Goal: Task Accomplishment & Management: Manage account settings

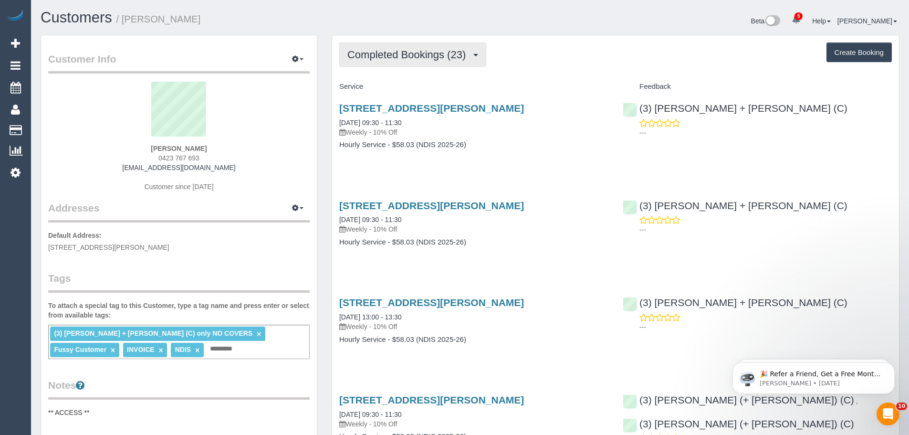
click at [424, 49] on span "Completed Bookings (23)" at bounding box center [408, 55] width 123 height 12
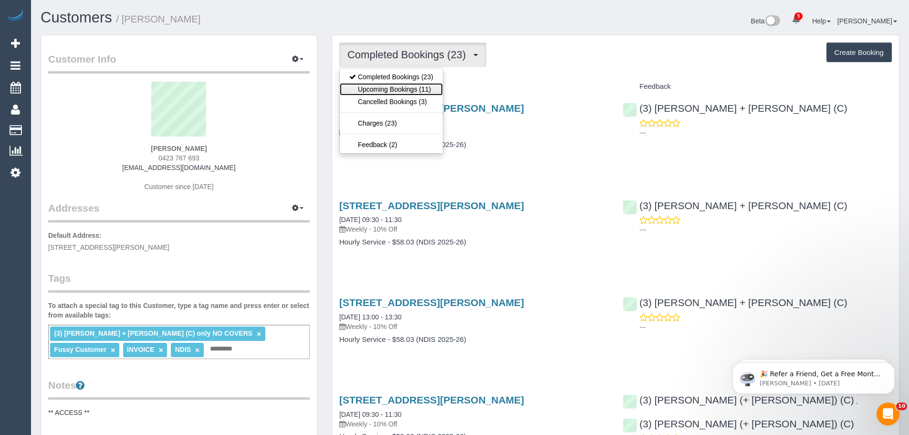
click at [397, 89] on link "Upcoming Bookings (11)" at bounding box center [391, 89] width 103 height 12
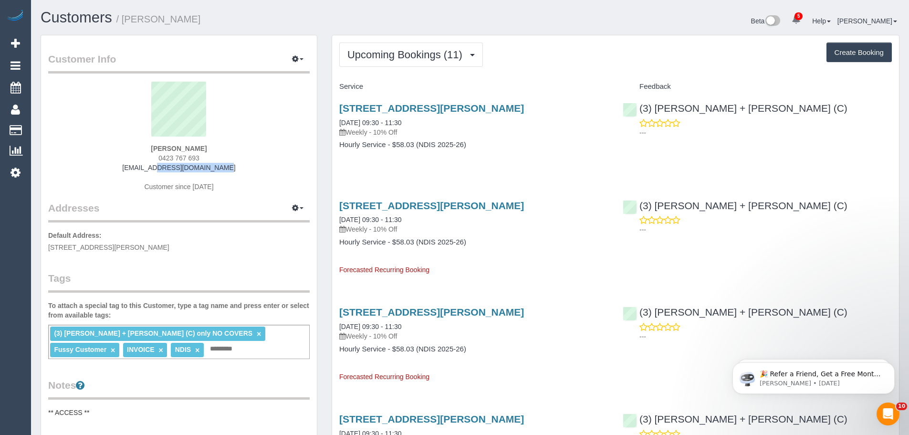
drag, startPoint x: 221, startPoint y: 168, endPoint x: 133, endPoint y: 166, distance: 88.3
click at [133, 166] on div "Katerina Kats 0423 767 693 kat@katkats.com.au Customer since 2025" at bounding box center [178, 141] width 261 height 119
copy link "kat@katkats.com.au"
drag, startPoint x: 223, startPoint y: 174, endPoint x: 79, endPoint y: 171, distance: 144.1
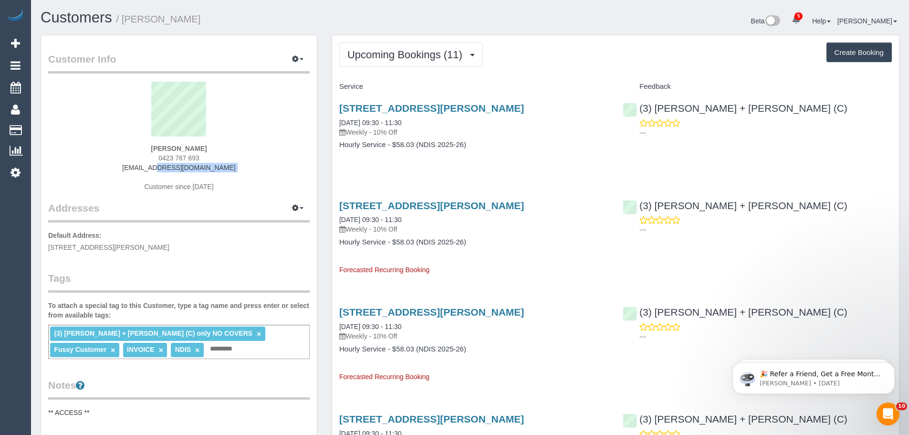
click at [79, 171] on div "Katerina Kats 0423 767 693 kat@katkats.com.au Customer since 2025" at bounding box center [178, 141] width 261 height 119
copy div "kat@katkats.com.au"
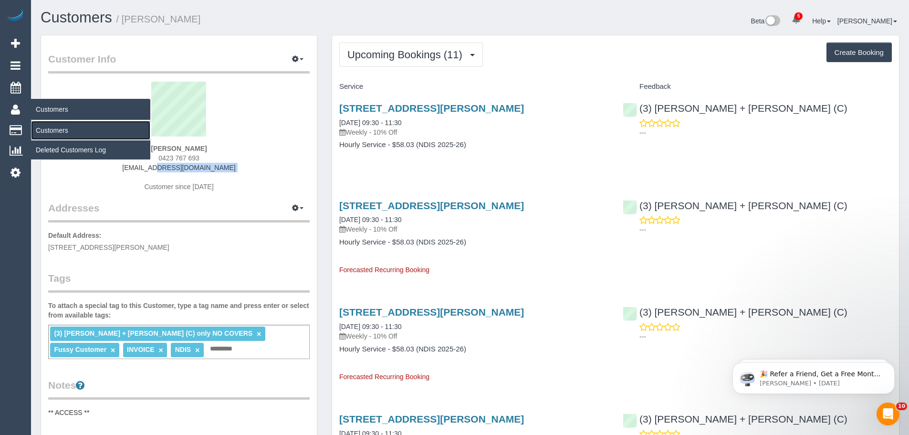
click at [50, 132] on link "Customers" at bounding box center [90, 130] width 119 height 19
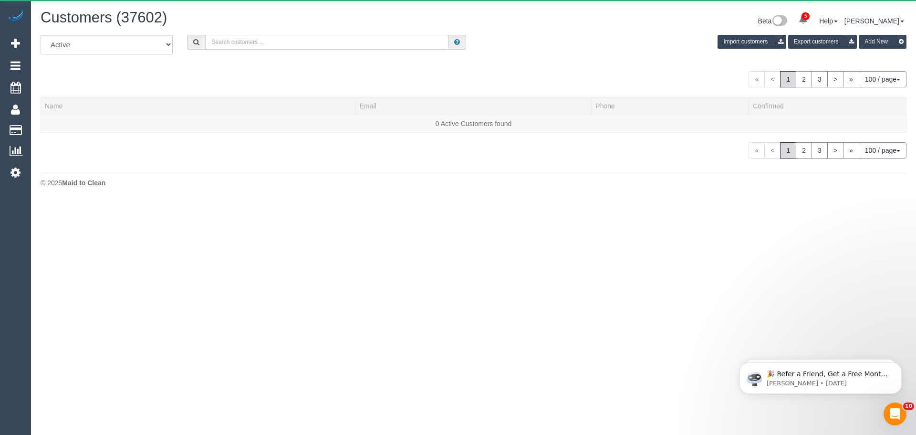
click at [321, 48] on input "text" at bounding box center [326, 42] width 243 height 15
paste input "61421410343"
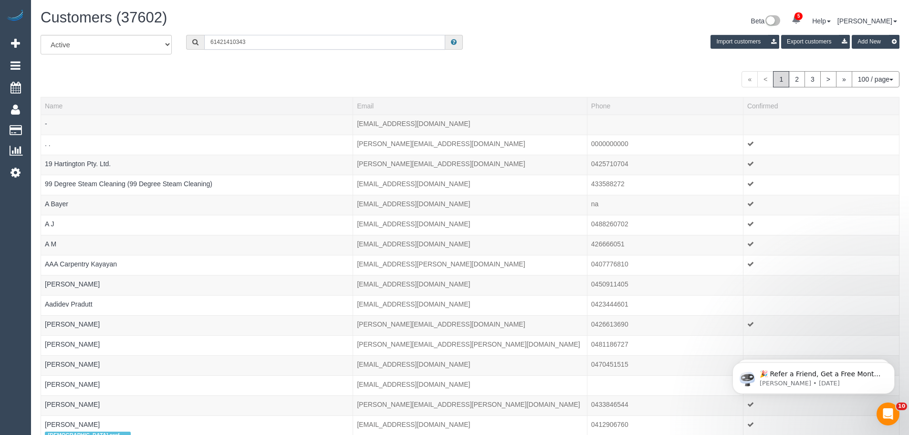
drag, startPoint x: 216, startPoint y: 41, endPoint x: 152, endPoint y: 21, distance: 67.4
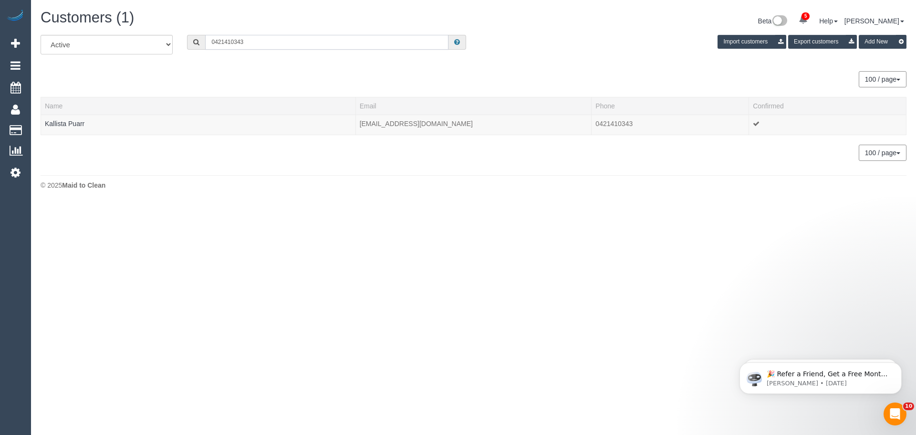
type input "0421410343"
click at [63, 124] on link "Kallista Puarr" at bounding box center [65, 124] width 40 height 8
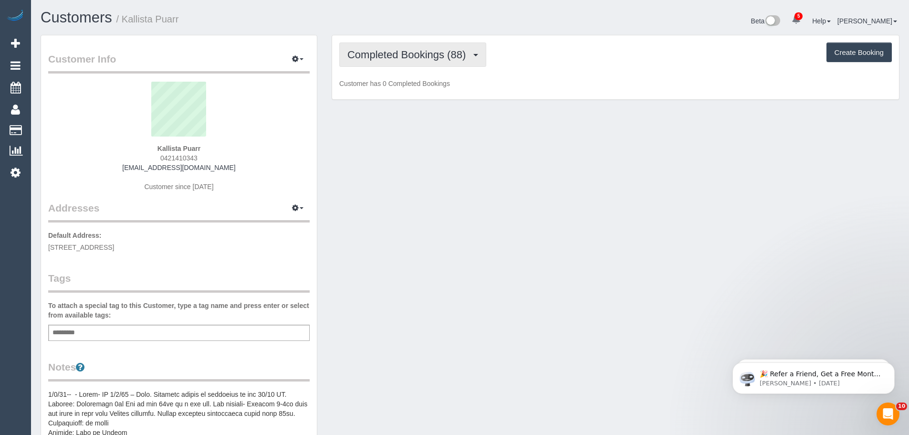
click at [449, 49] on span "Completed Bookings (88)" at bounding box center [408, 55] width 123 height 12
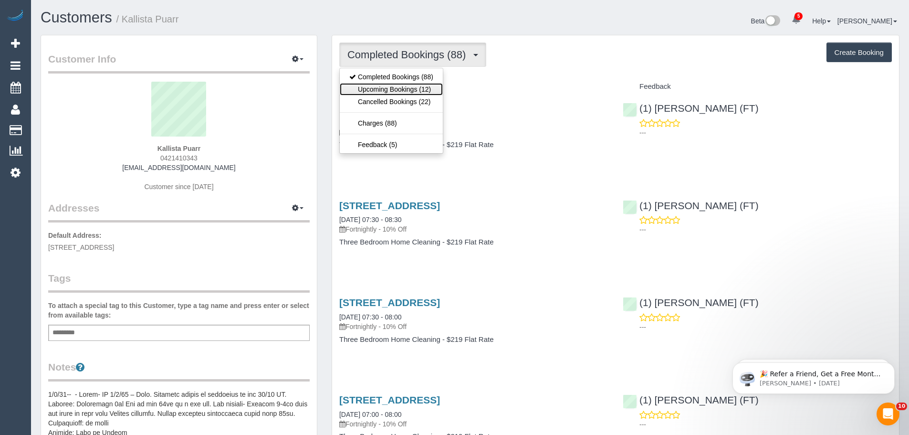
click at [413, 91] on link "Upcoming Bookings (12)" at bounding box center [391, 89] width 103 height 12
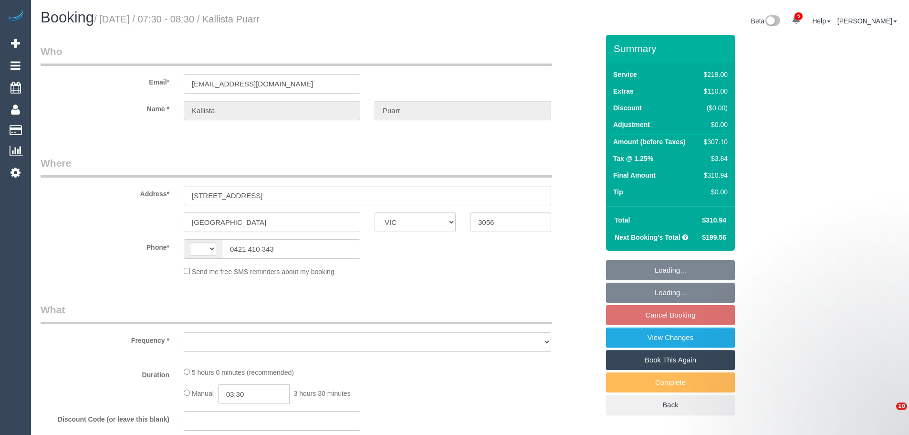
select select "VIC"
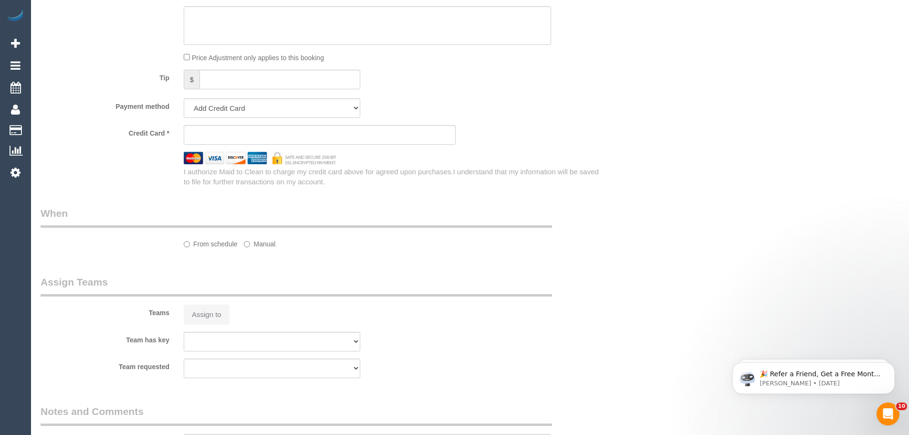
select select "string:AU"
select select "object:612"
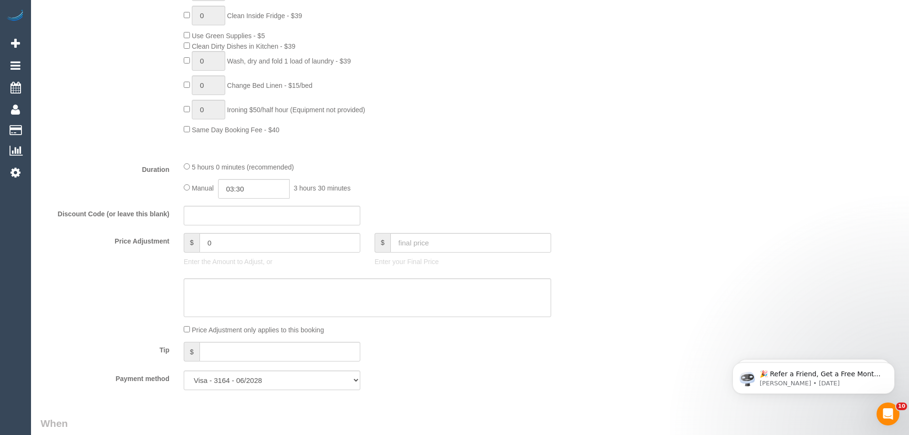
select select "string:stripe-pm_1PYJgh2GScqysDRVKgQE1tb8"
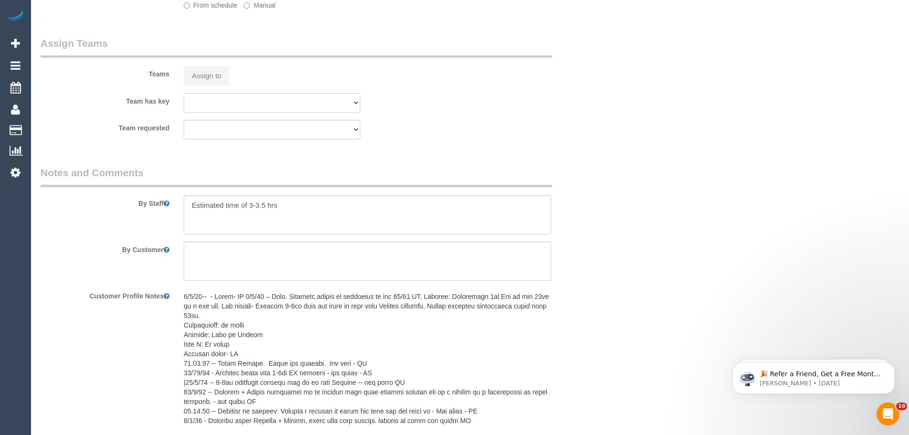
select select "number:29"
select select "number:14"
select select "number:19"
select select "number:25"
select select "number:34"
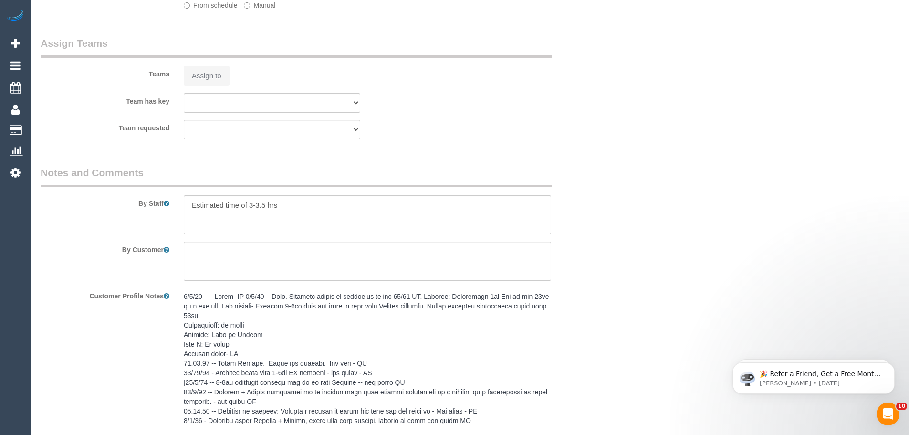
select select "number:11"
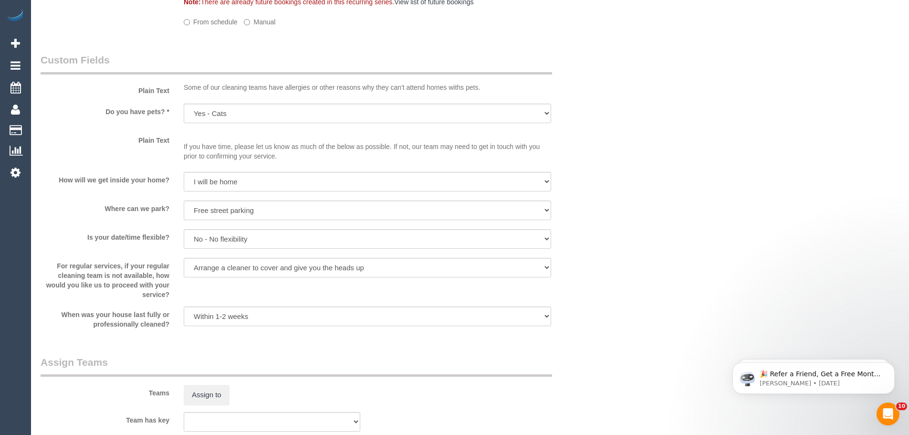
select select "object:1719"
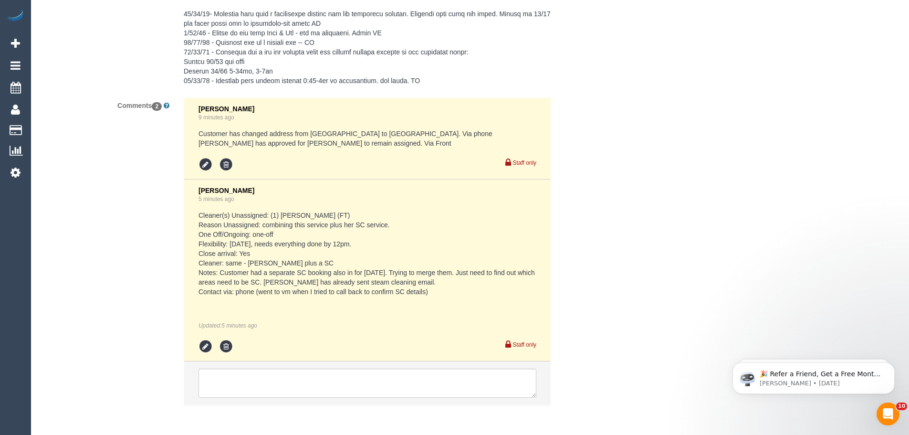
scroll to position [1955, 0]
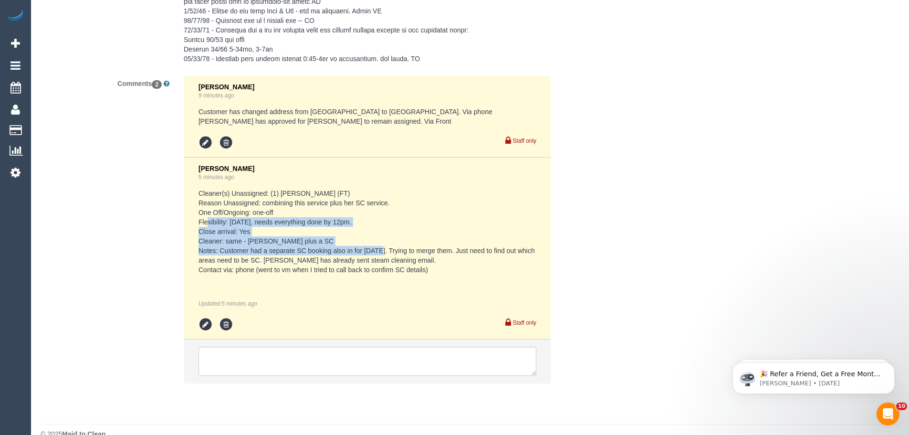
drag, startPoint x: 198, startPoint y: 225, endPoint x: 372, endPoint y: 250, distance: 175.5
click at [372, 250] on pre "Cleaner(s) Unassigned: (1) Debbie Brodjanac (FT) Reason Unassigned: combining t…" at bounding box center [367, 231] width 338 height 86
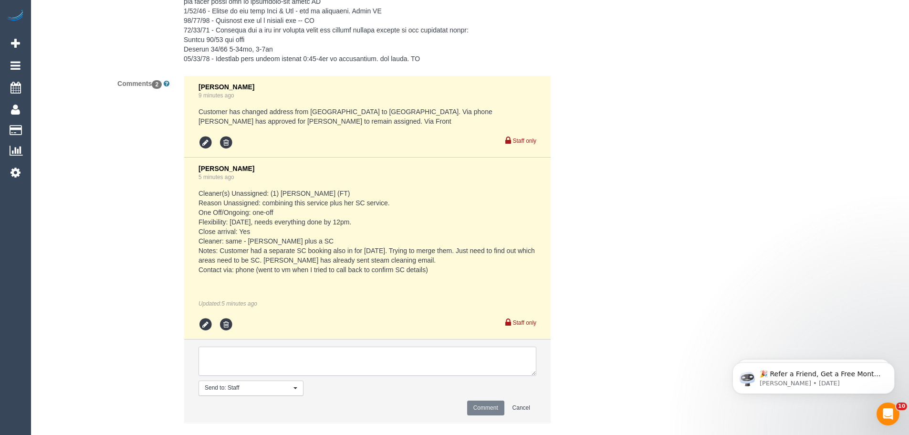
click at [358, 353] on textarea at bounding box center [367, 361] width 338 height 30
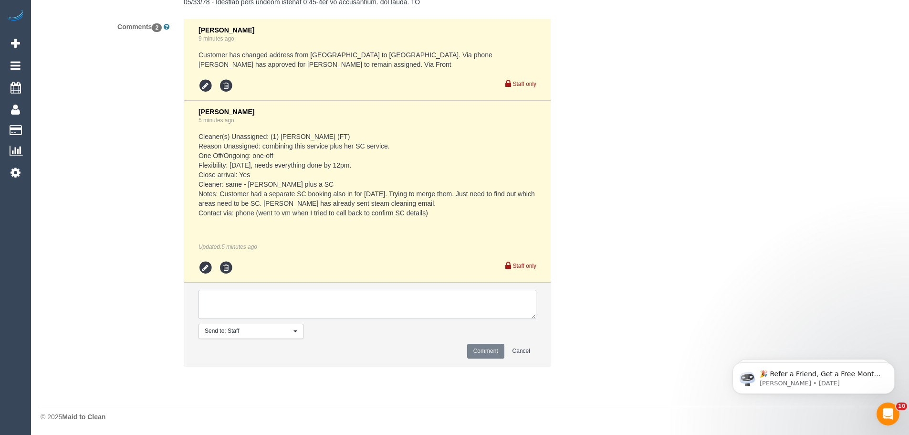
scroll to position [2012, 0]
click at [288, 306] on textarea at bounding box center [367, 304] width 338 height 30
click at [435, 300] on textarea at bounding box center [367, 304] width 338 height 30
type textarea "Please advise customer of SC arrival time"
click at [489, 352] on button "Comment" at bounding box center [485, 350] width 37 height 15
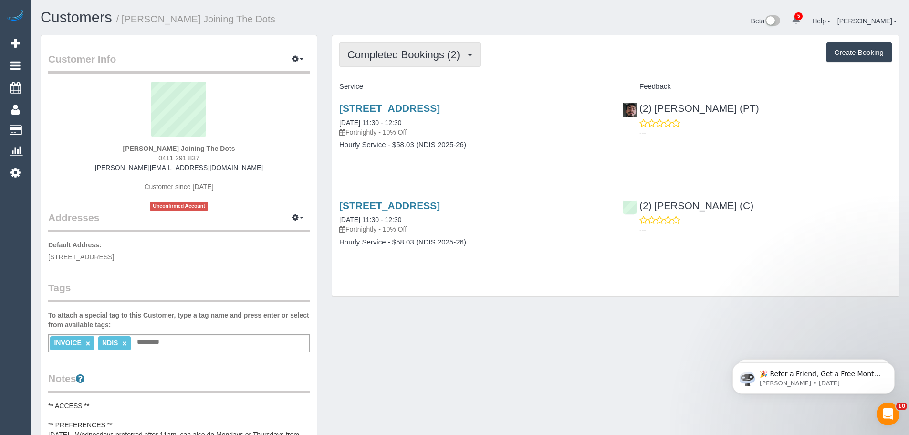
click at [375, 46] on button "Completed Bookings (2)" at bounding box center [409, 54] width 141 height 24
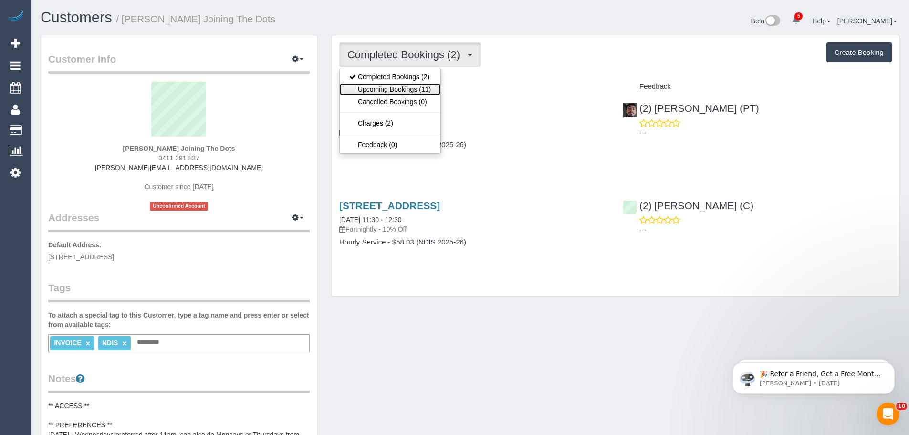
click at [378, 85] on link "Upcoming Bookings (11)" at bounding box center [390, 89] width 101 height 12
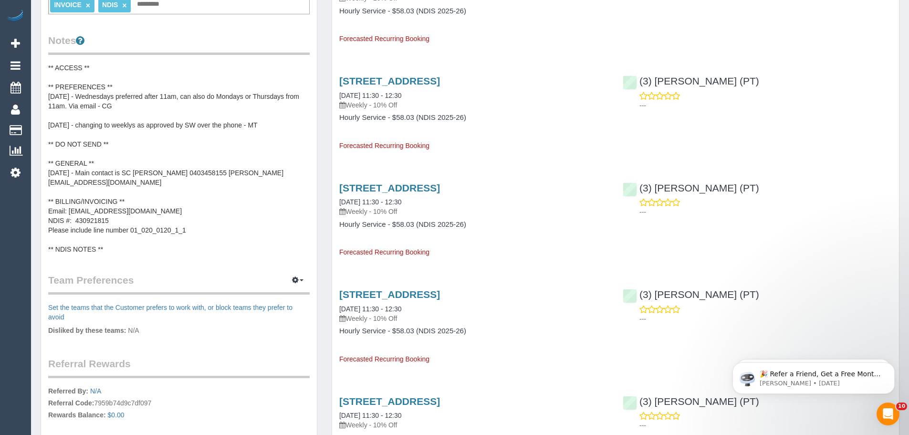
scroll to position [334, 0]
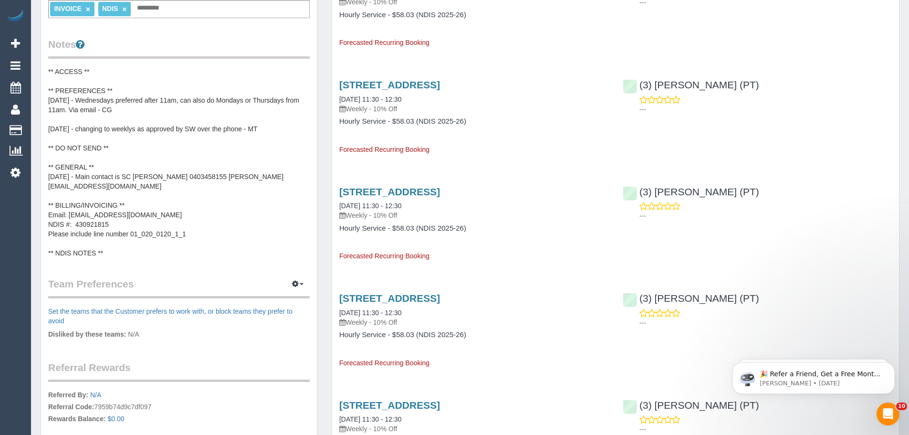
click at [165, 178] on pre "** ACCESS ** ** PREFERENCES ** [DATE] - Wednesdays preferred after 11am, can al…" at bounding box center [178, 162] width 261 height 191
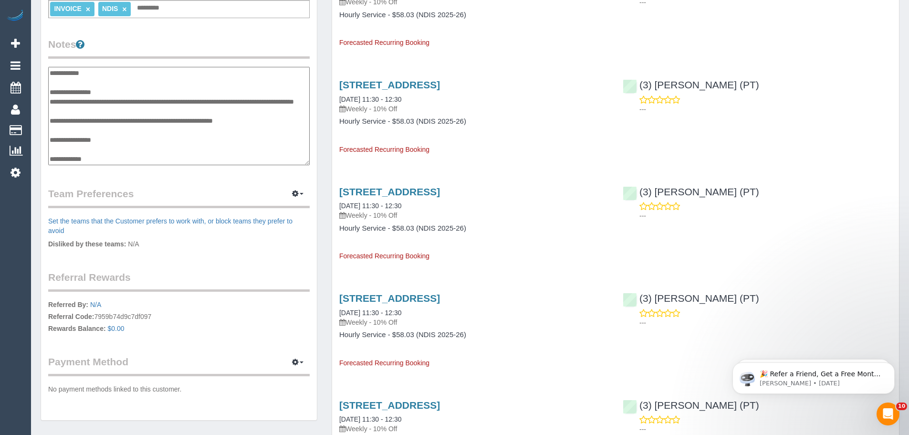
scroll to position [124, 0]
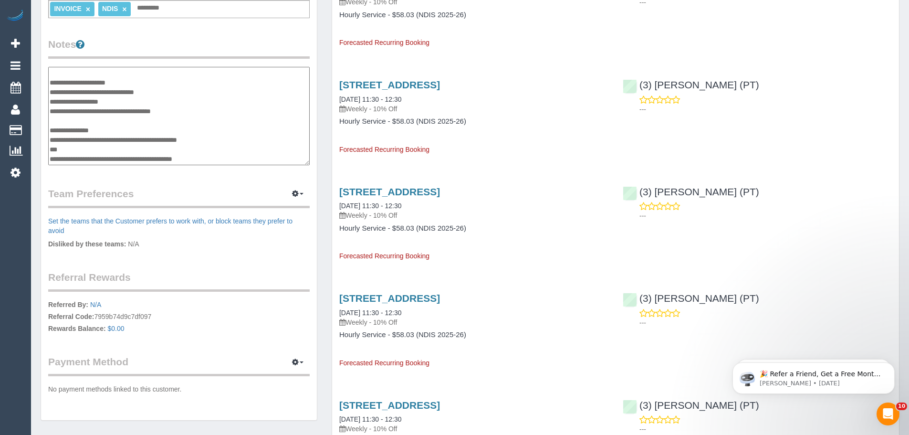
drag, startPoint x: 138, startPoint y: 137, endPoint x: 231, endPoint y: 135, distance: 92.5
click at [231, 135] on textarea "**********" at bounding box center [178, 116] width 261 height 98
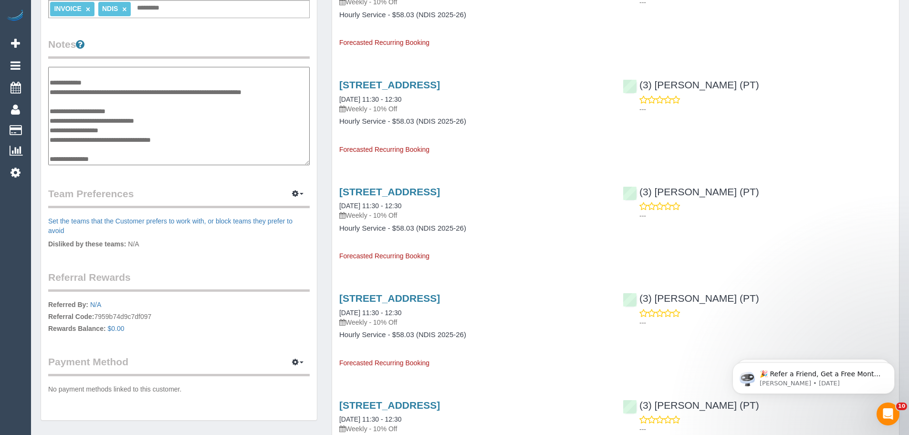
click at [253, 35] on div "Customer Info Edit Contact Info Send Message Email Preferences Special Sales Ta…" at bounding box center [179, 60] width 276 height 719
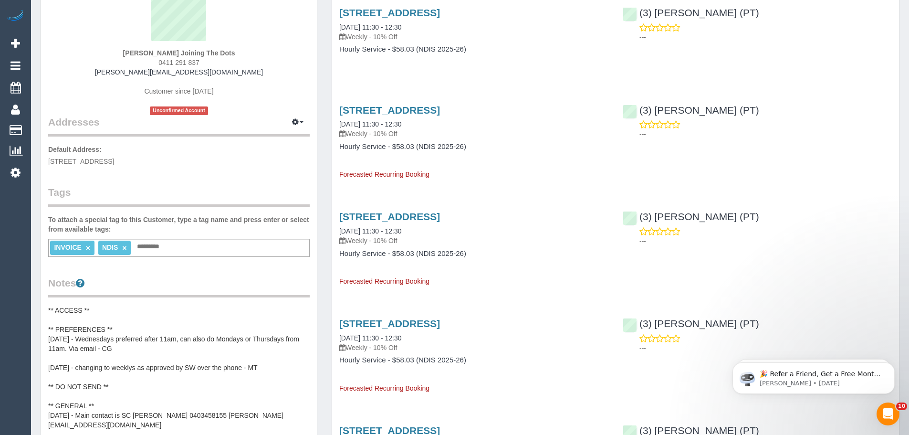
scroll to position [0, 0]
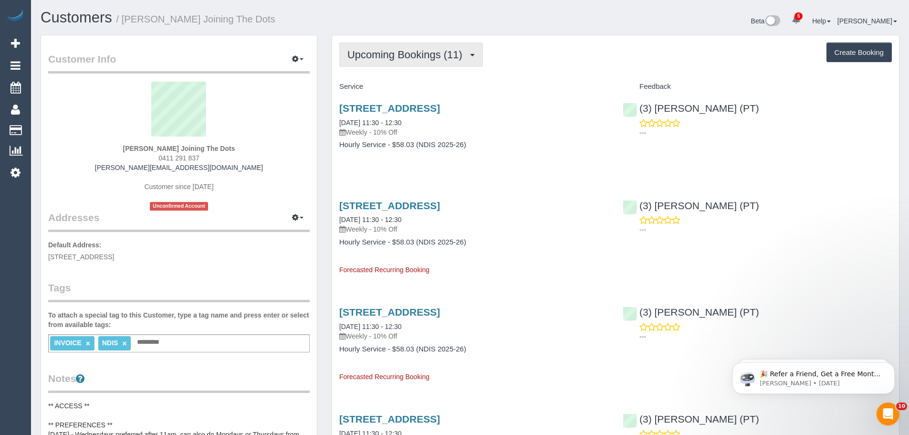
click at [389, 58] on span "Upcoming Bookings (11)" at bounding box center [407, 55] width 120 height 12
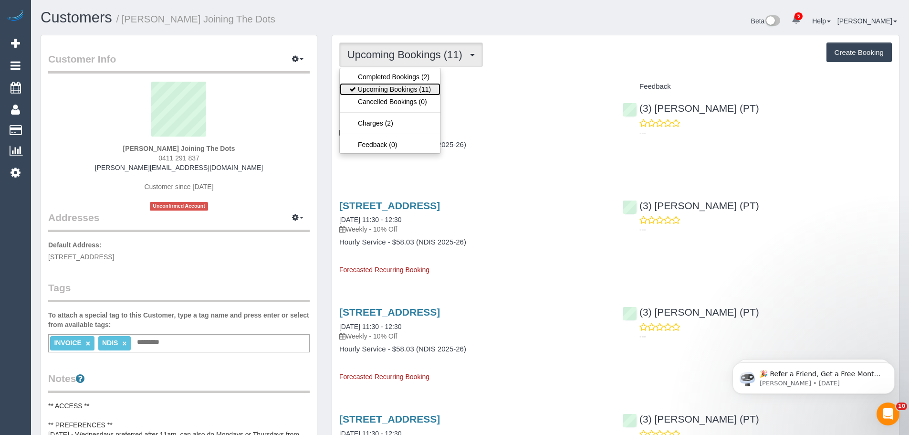
click at [394, 86] on link "Upcoming Bookings (11)" at bounding box center [390, 89] width 101 height 12
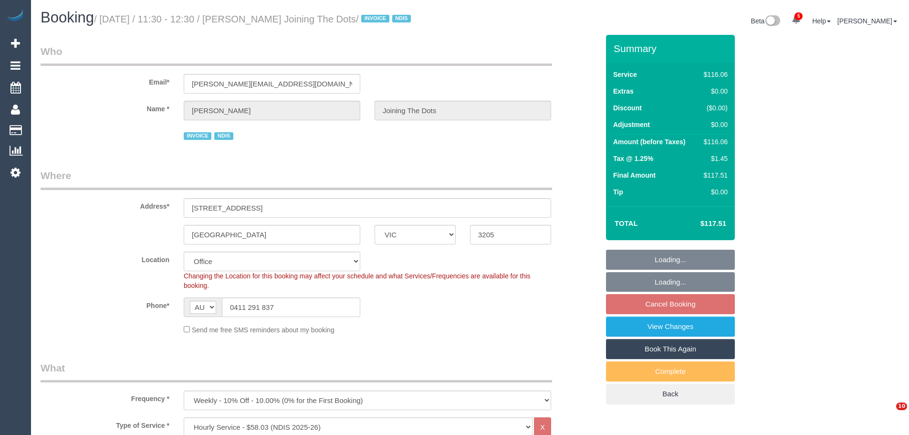
select select "VIC"
select select "number:28"
select select "number:14"
select select "number:19"
select select "number:36"
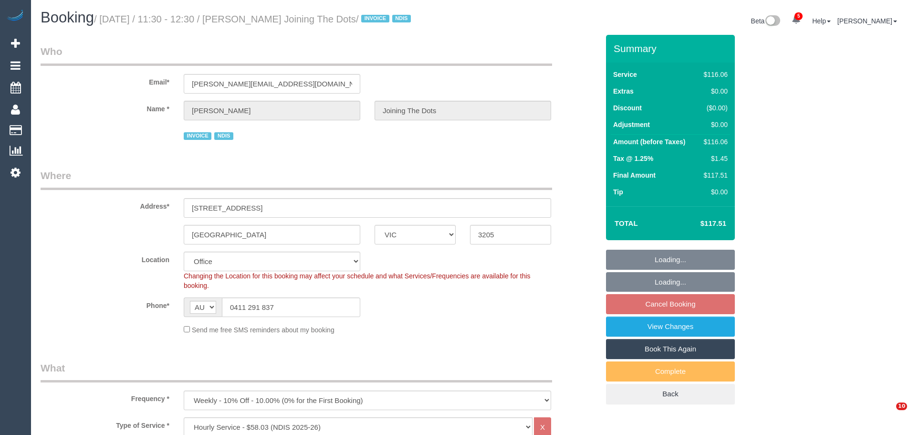
select select "number:35"
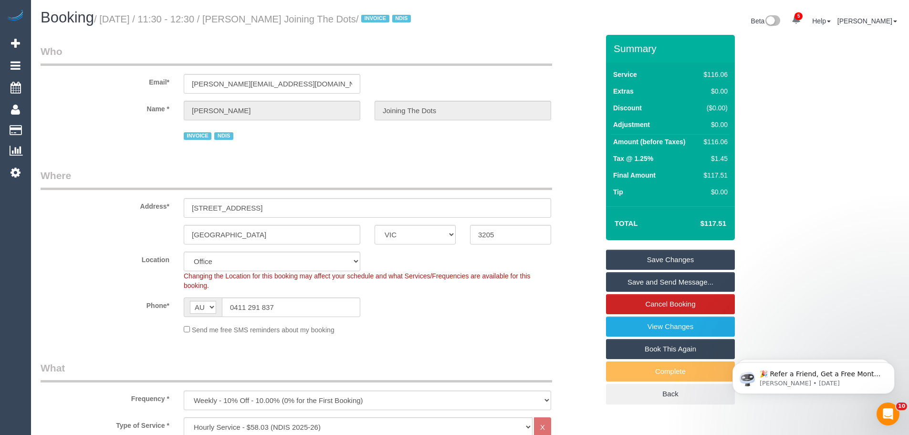
click at [106, 117] on div "Name * Edwina Mendes Joining The Dots" at bounding box center [319, 111] width 572 height 20
drag, startPoint x: 281, startPoint y: 244, endPoint x: 114, endPoint y: 235, distance: 166.7
click at [74, 237] on div "South Melbourne ACT NSW NT QLD SA TAS VIC WA 3205" at bounding box center [319, 235] width 572 height 20
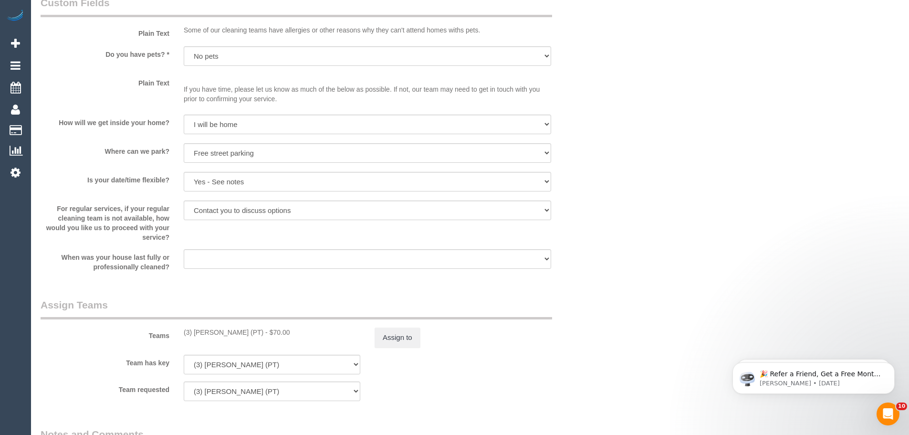
scroll to position [1145, 0]
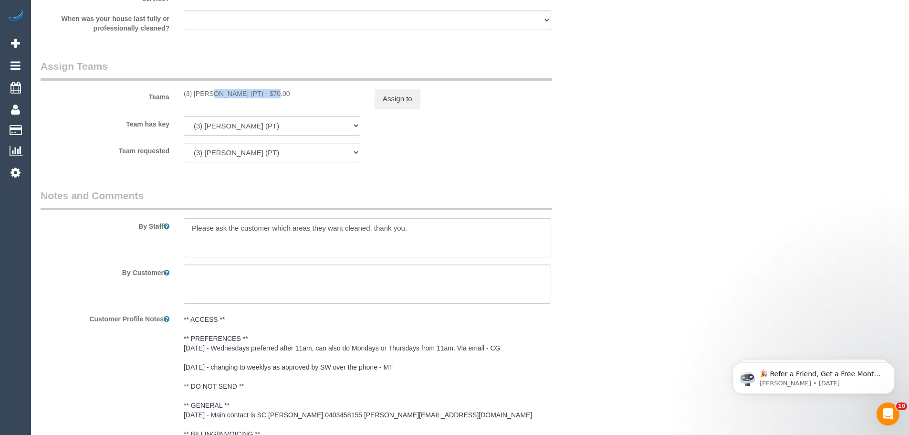
drag, startPoint x: 236, startPoint y: 103, endPoint x: 182, endPoint y: 99, distance: 53.6
click at [182, 99] on div "Teams (3) Allie Zhu (PT) - $70.00 Assign to" at bounding box center [319, 84] width 572 height 50
copy div "(3) [PERSON_NAME] (PT)"
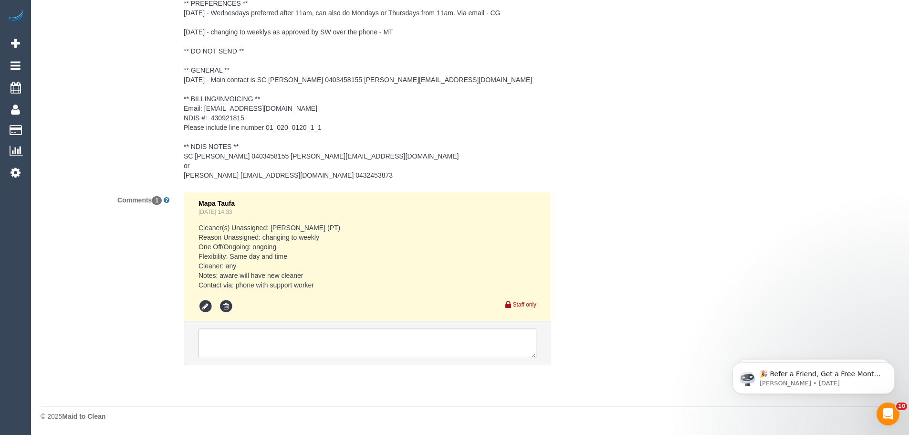
scroll to position [1491, 0]
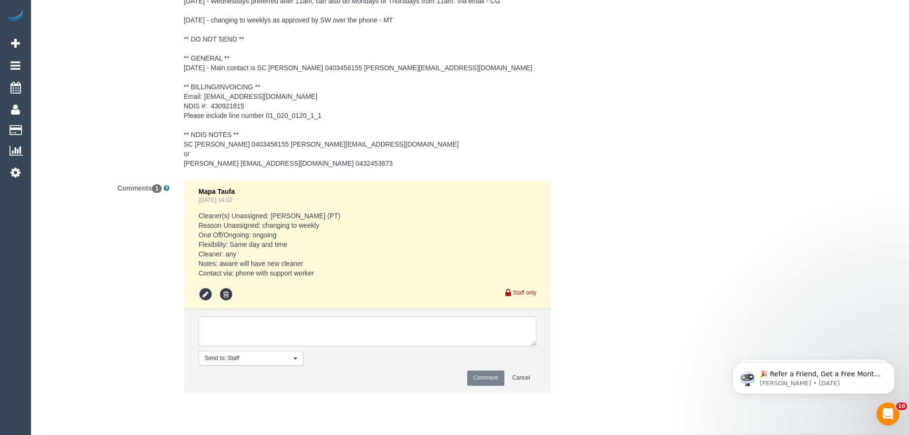
click at [302, 341] on textarea at bounding box center [367, 331] width 338 height 30
paste textarea "(3) Allie Zhu (PT)"
type textarea "(3) Allie Zhu (PT) UA ongoing - Resigned / Terminated SC advised via email"
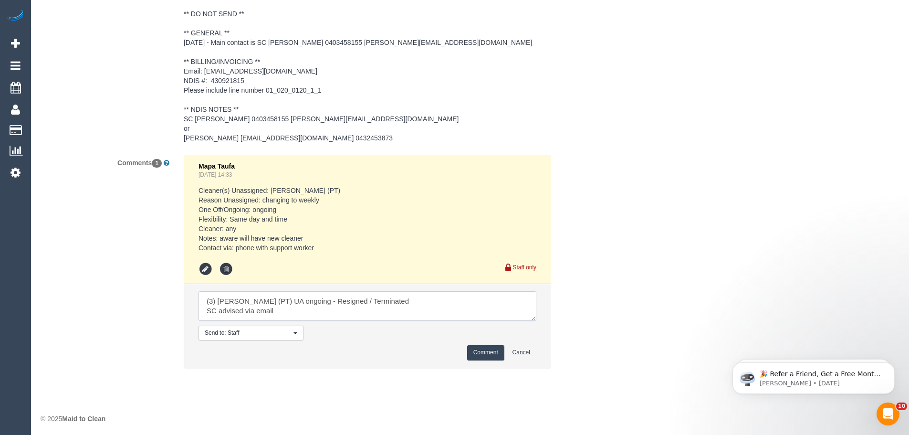
scroll to position [1531, 0]
click at [289, 316] on textarea at bounding box center [367, 304] width 338 height 30
click at [483, 351] on button "Comment" at bounding box center [485, 349] width 37 height 15
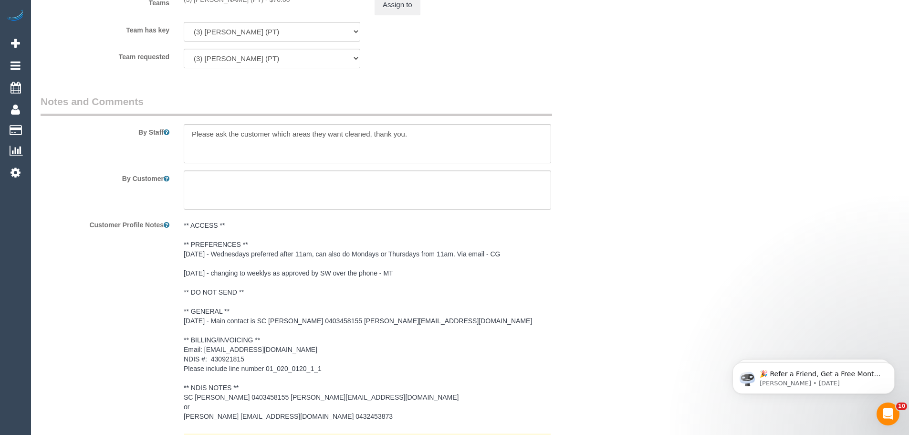
scroll to position [952, 0]
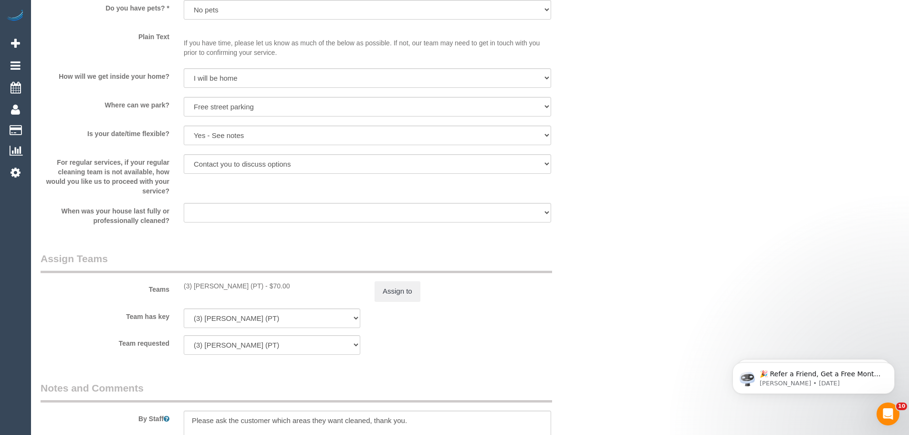
drag, startPoint x: 341, startPoint y: 327, endPoint x: 728, endPoint y: 217, distance: 401.9
click at [728, 217] on div "Who Email* edwina.joiningthedots@fake.com Name * Edwina Mendes Joining The Dots…" at bounding box center [470, 45] width 859 height 1927
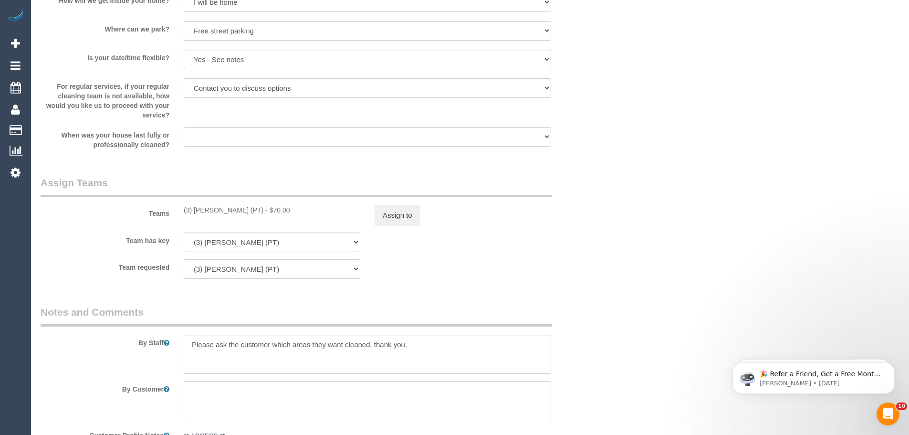
scroll to position [1143, 0]
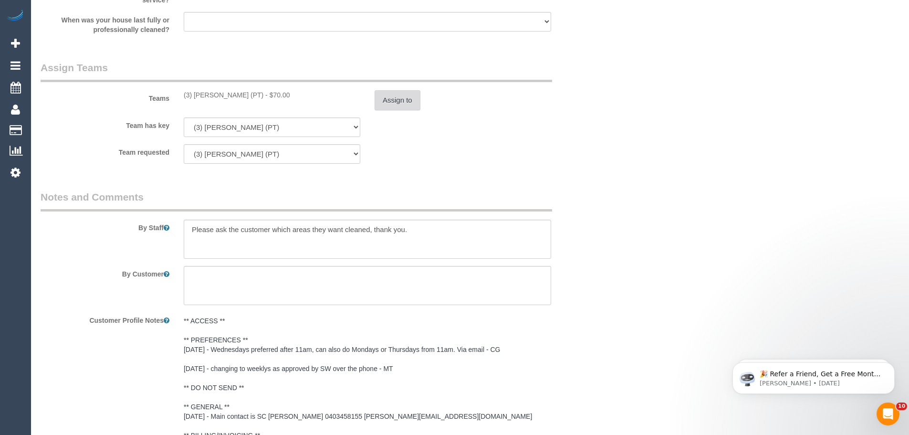
click at [393, 108] on button "Assign to" at bounding box center [397, 100] width 46 height 20
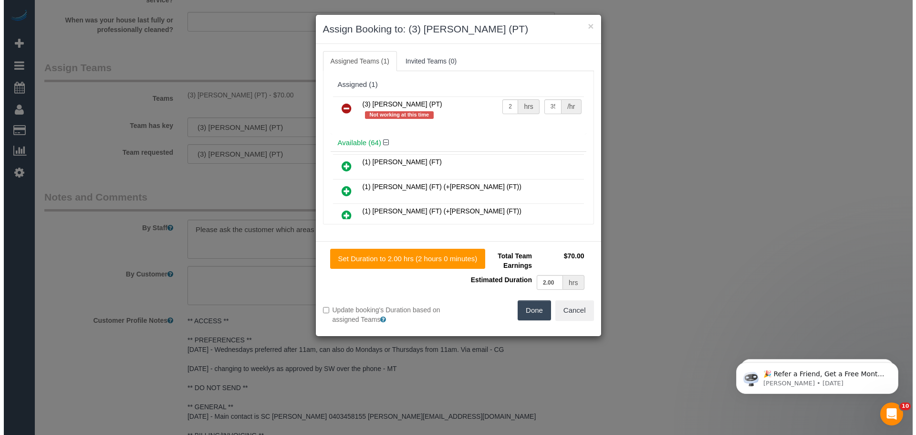
scroll to position [1132, 0]
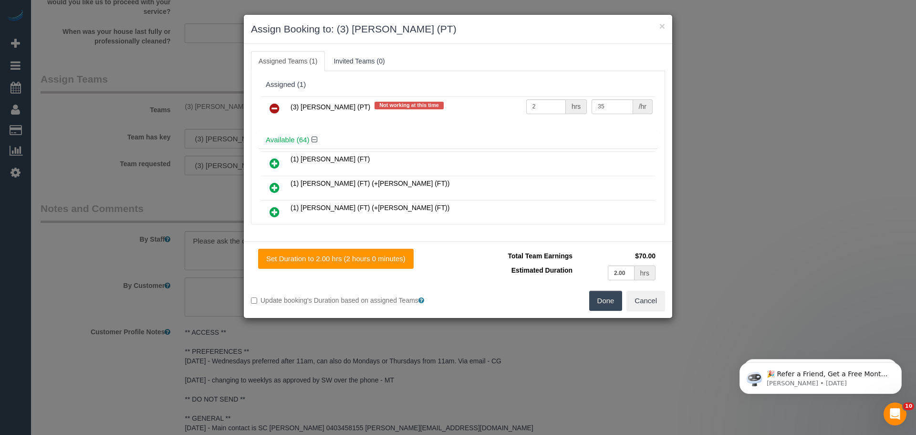
click at [279, 105] on icon at bounding box center [274, 108] width 10 height 11
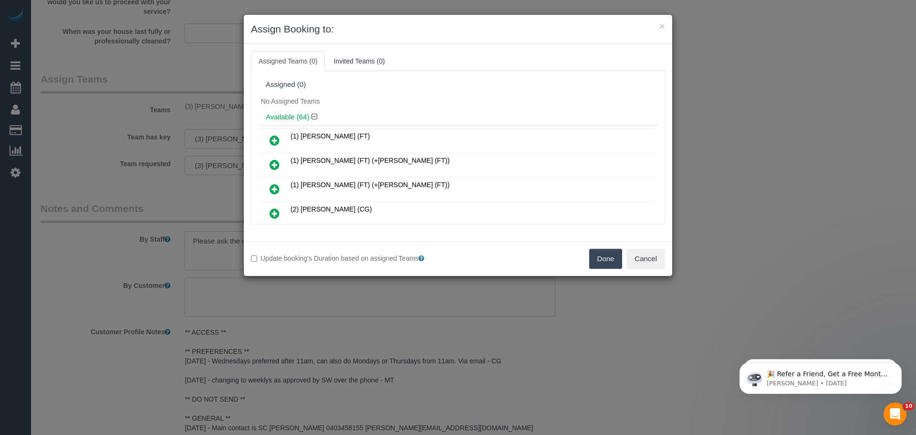
click at [605, 256] on button "Done" at bounding box center [605, 258] width 33 height 20
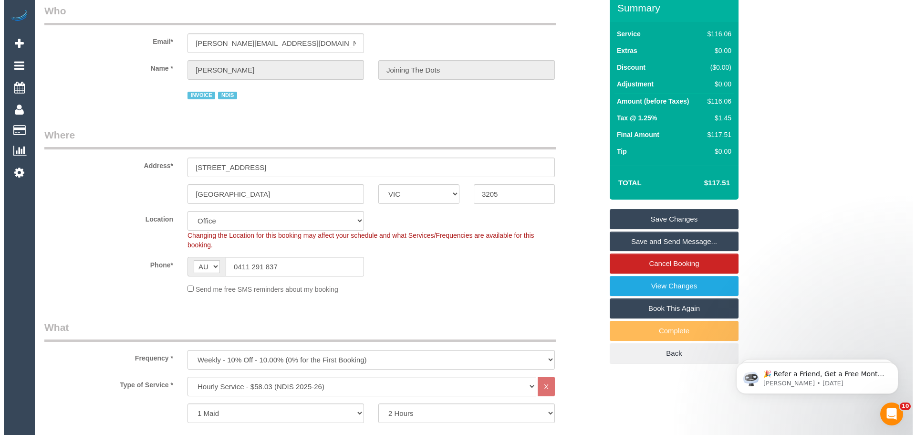
scroll to position [0, 0]
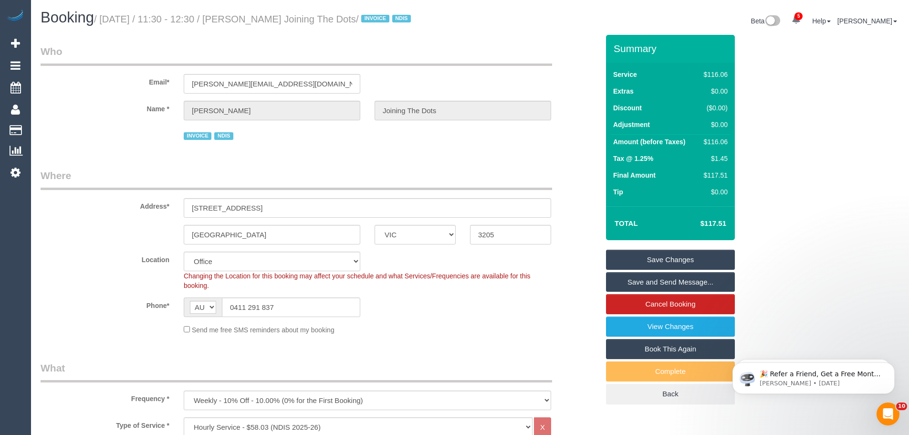
click at [623, 265] on link "Save Changes" at bounding box center [670, 259] width 129 height 20
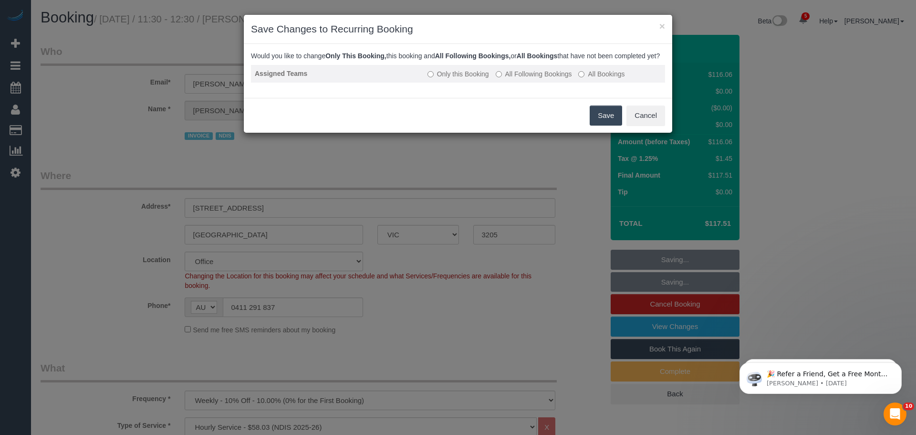
click at [508, 79] on label "All Following Bookings" at bounding box center [534, 74] width 76 height 10
click at [603, 121] on button "Save" at bounding box center [606, 115] width 32 height 20
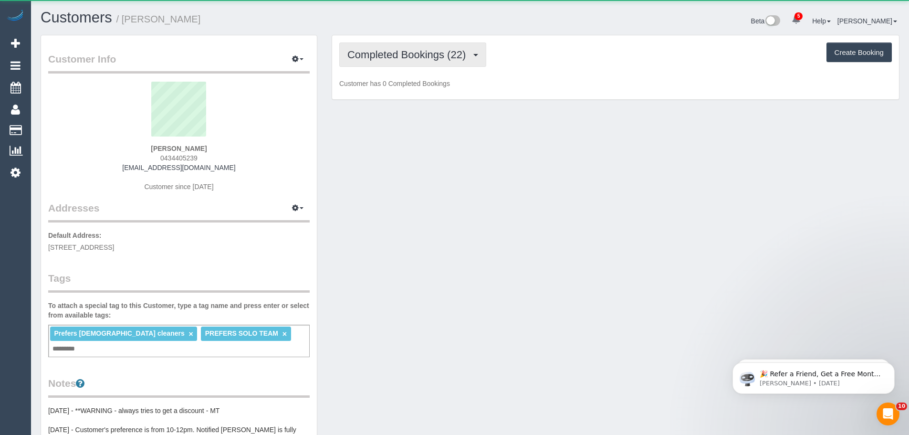
click at [414, 51] on span "Completed Bookings (22)" at bounding box center [408, 55] width 123 height 12
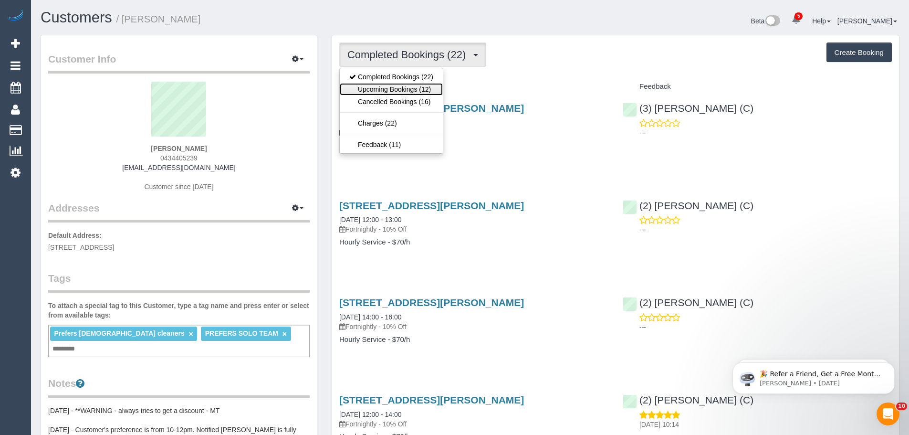
click at [408, 89] on link "Upcoming Bookings (12)" at bounding box center [391, 89] width 103 height 12
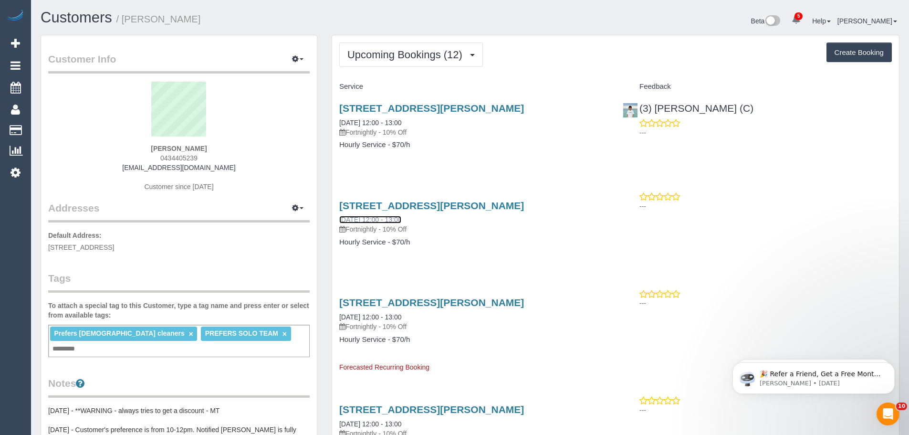
click at [375, 219] on link "29/09/2025 12:00 - 13:00" at bounding box center [370, 220] width 62 height 8
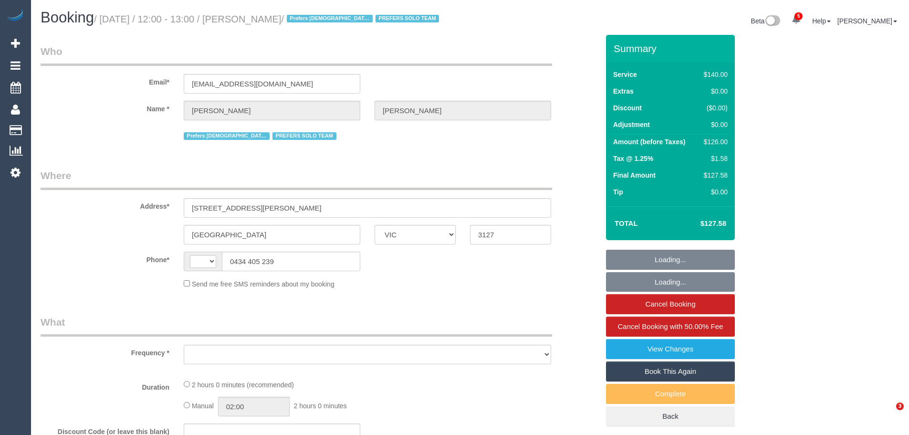
select select "VIC"
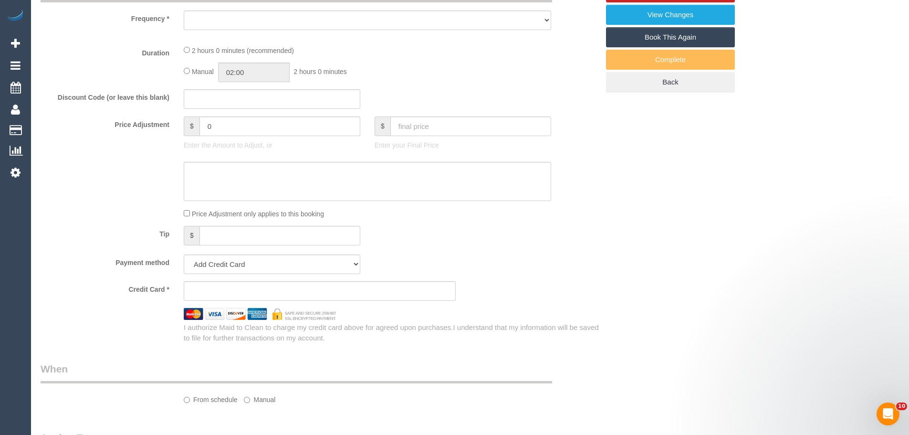
select select "string:AU"
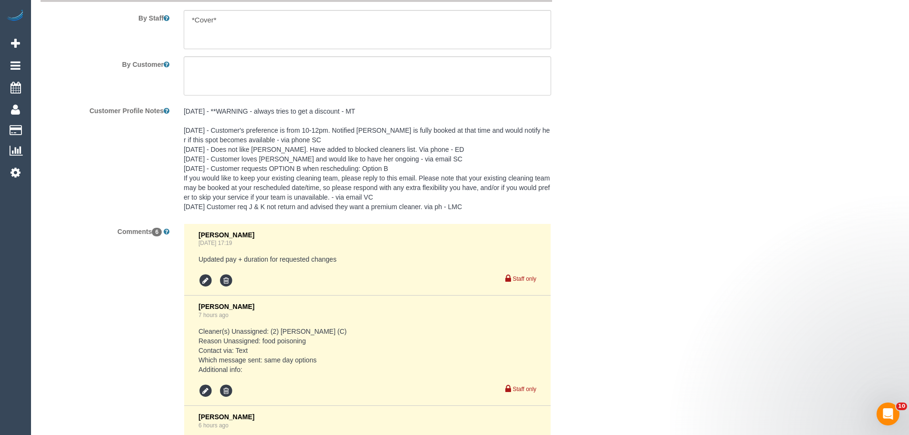
select select "object:704"
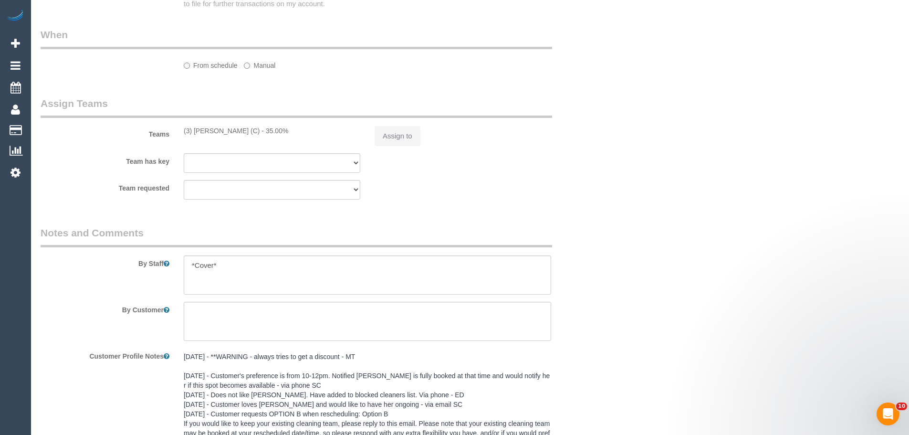
select select "string:stripe-pm_1RJibq2GScqysDRVP1k7kopt"
select select "number:28"
select select "number:14"
select select "number:19"
select select "number:25"
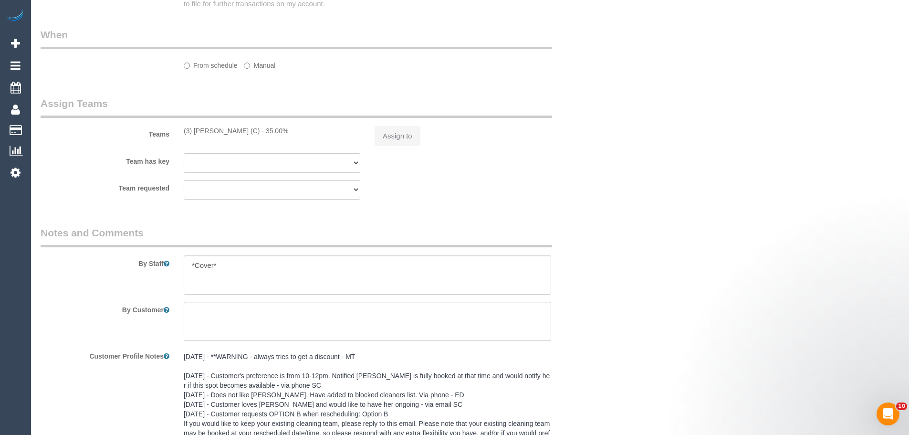
select select "number:35"
select select "number:11"
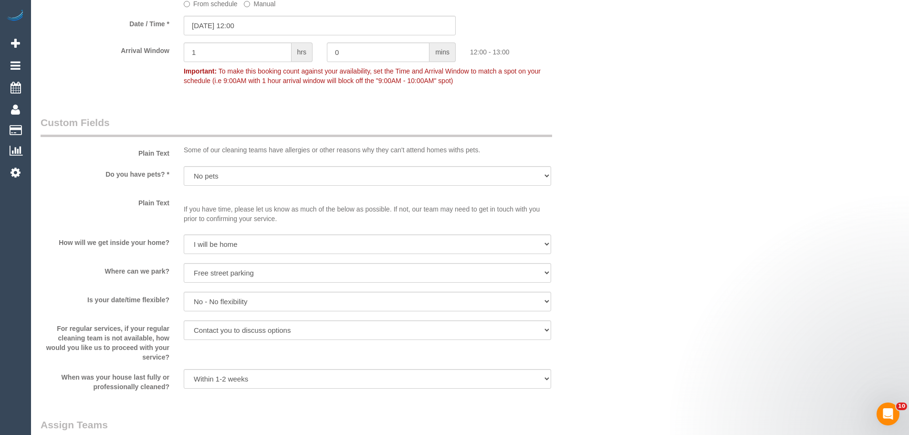
select select "object:1629"
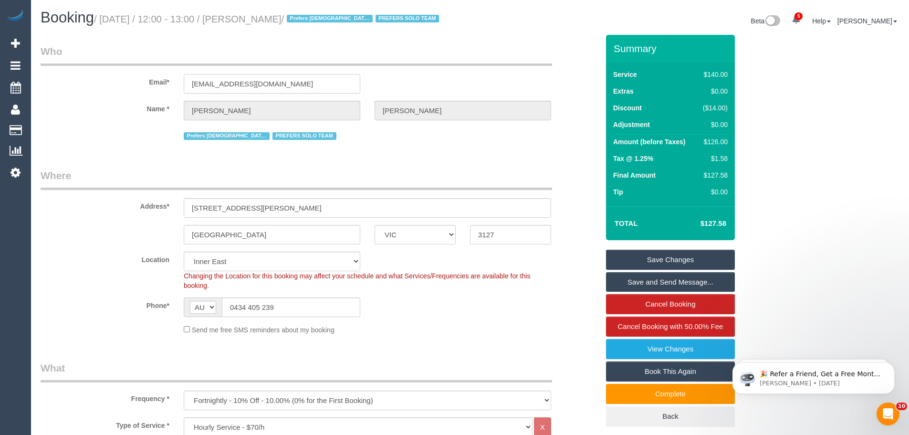
drag, startPoint x: 304, startPoint y: 93, endPoint x: 60, endPoint y: 72, distance: 245.1
click at [60, 73] on fieldset "Who Email* [EMAIL_ADDRESS][DOMAIN_NAME] Name * [GEOGRAPHIC_DATA][PERSON_NAME] P…" at bounding box center [320, 96] width 558 height 105
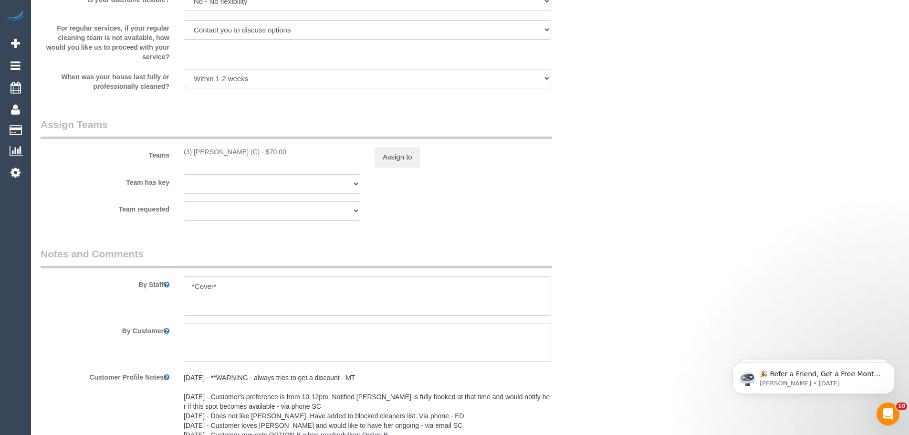
scroll to position [1574, 0]
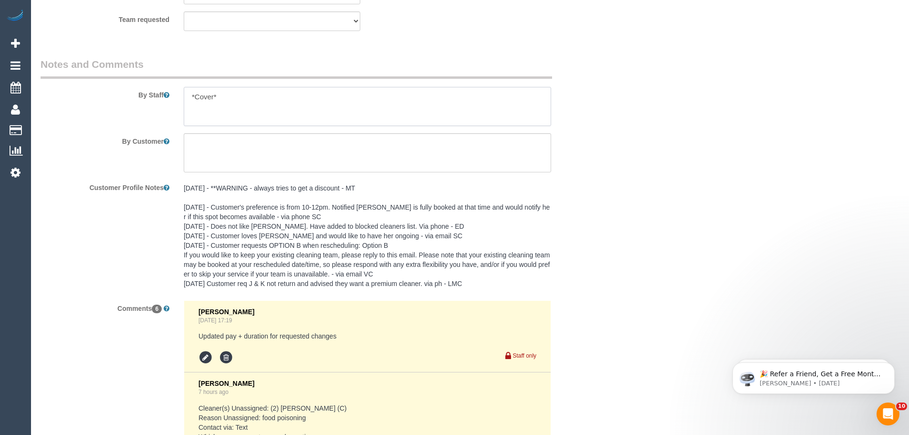
click at [248, 103] on textarea at bounding box center [367, 106] width 367 height 39
type textarea "*Cover*"
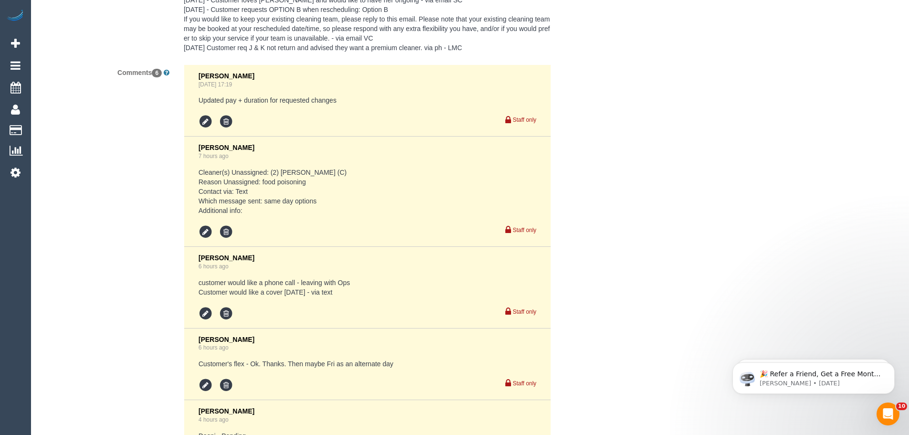
scroll to position [1523, 0]
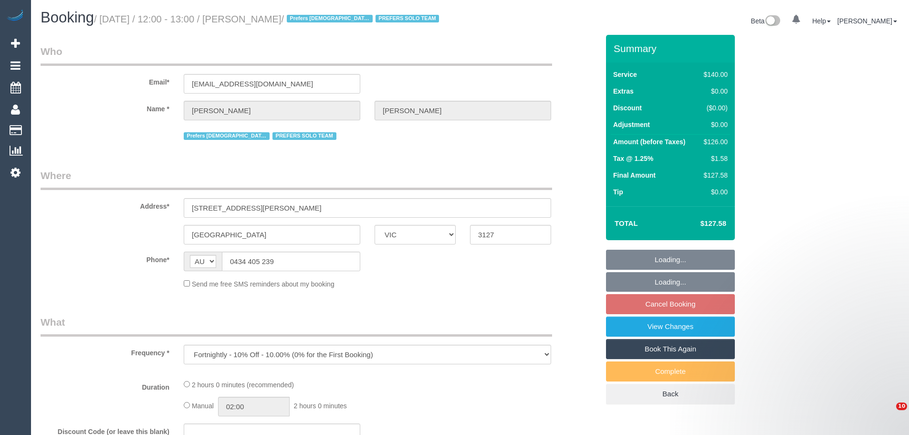
select select "VIC"
select select "string:stripe-pm_1RJibq2GScqysDRVP1k7kopt"
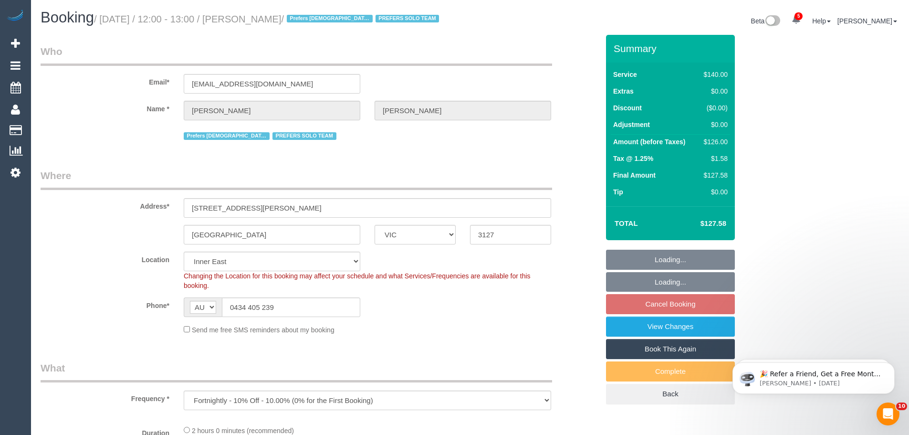
select select "object:754"
select select "number:28"
select select "number:14"
select select "number:19"
select select "number:25"
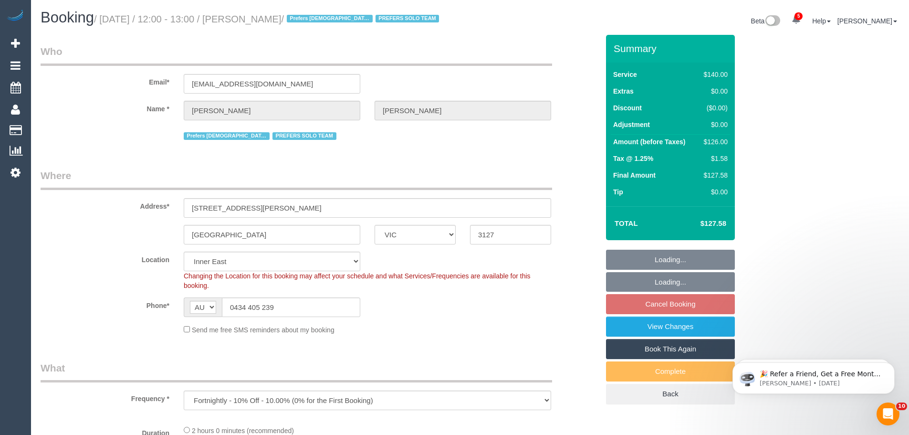
select select "number:35"
select select "number:11"
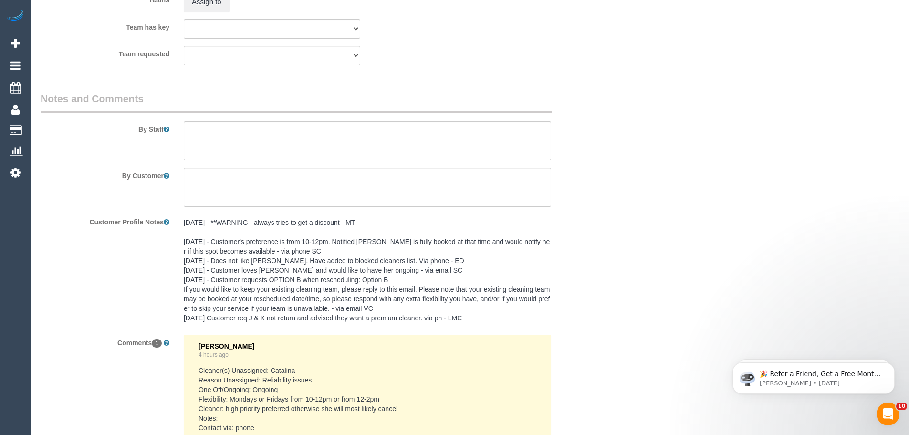
scroll to position [1439, 0]
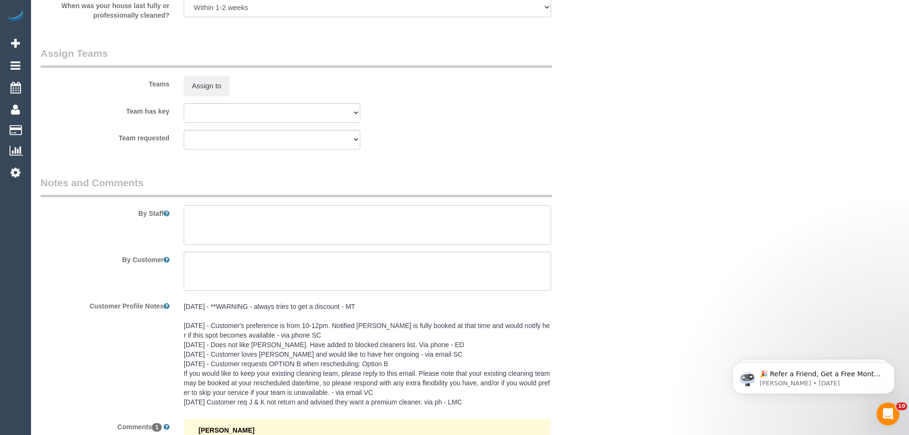
click at [248, 240] on textarea at bounding box center [367, 224] width 367 height 39
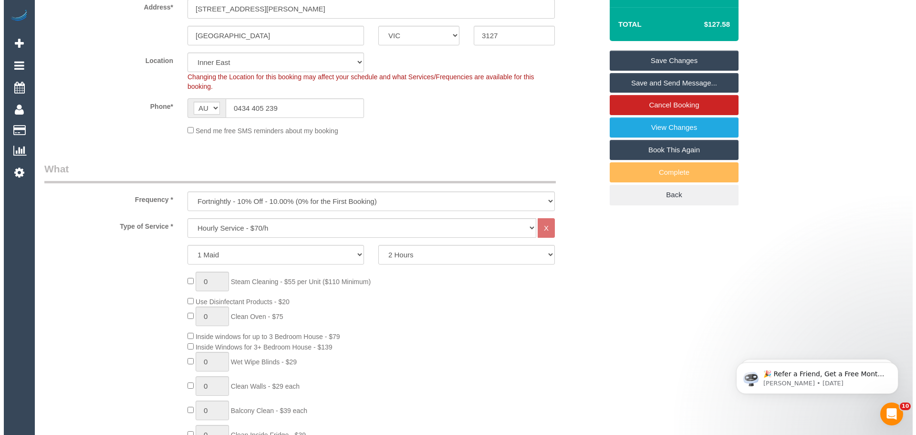
scroll to position [0, 0]
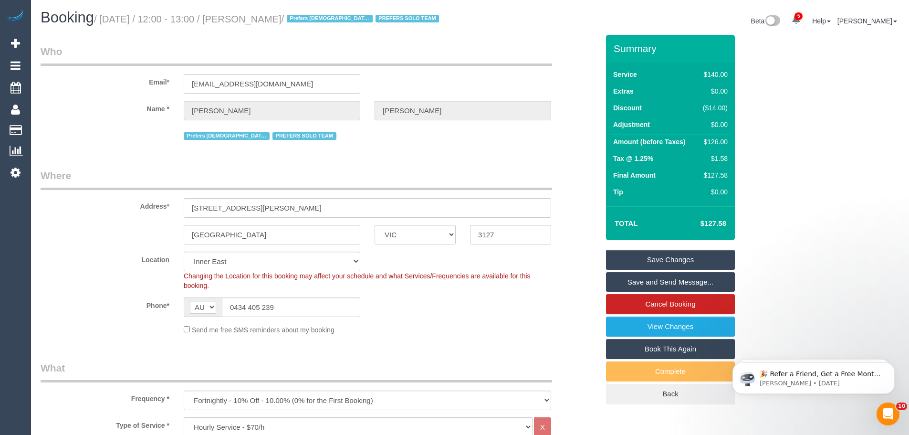
type textarea "MUST tell the customer when you are leaving. She doesn't like when cleaners lea…"
click at [681, 269] on link "Save Changes" at bounding box center [670, 259] width 129 height 20
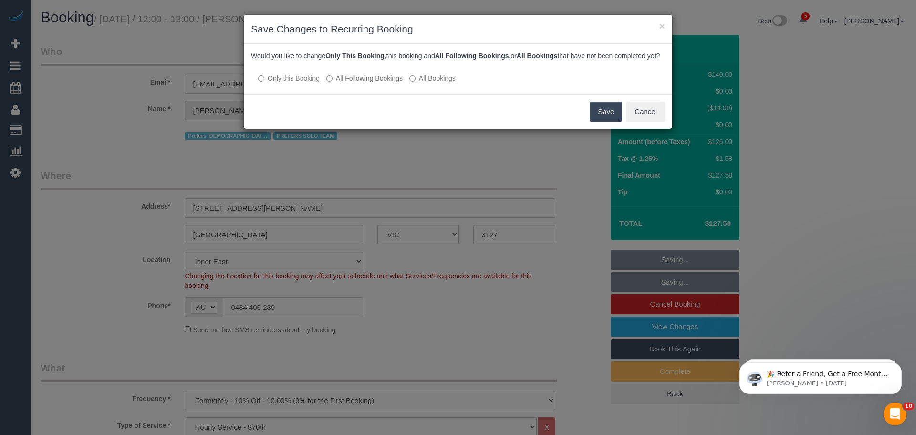
click at [367, 83] on label "All Following Bookings" at bounding box center [364, 78] width 76 height 10
click at [613, 122] on button "Save" at bounding box center [606, 112] width 32 height 20
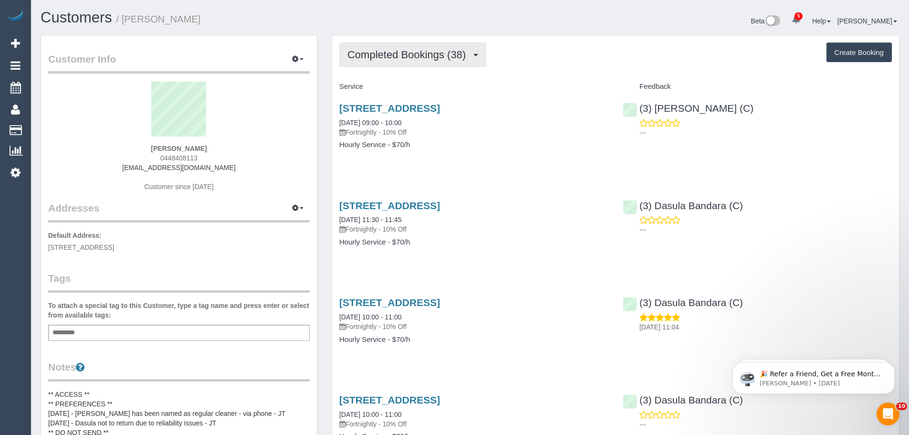
click at [385, 50] on span "Completed Bookings (38)" at bounding box center [408, 55] width 123 height 12
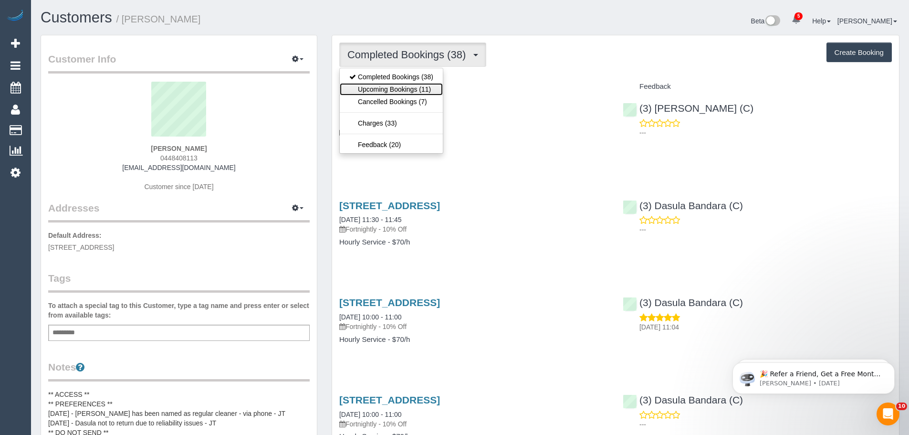
click at [412, 91] on link "Upcoming Bookings (11)" at bounding box center [391, 89] width 103 height 12
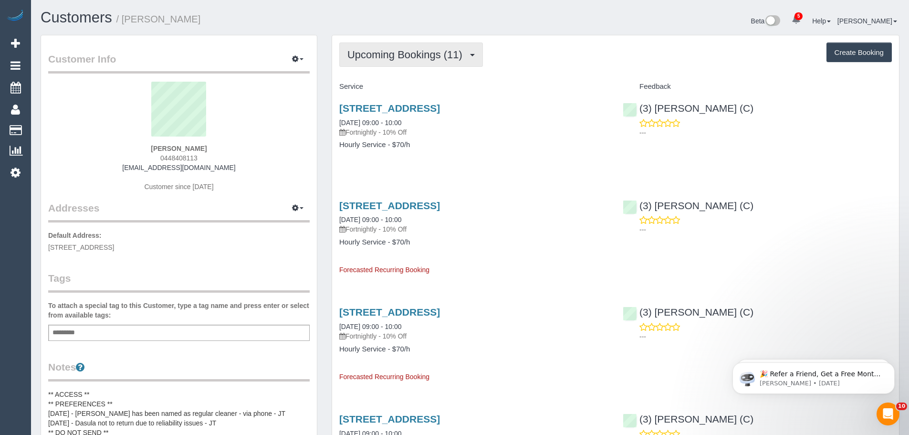
click at [414, 55] on span "Upcoming Bookings (11)" at bounding box center [407, 55] width 120 height 12
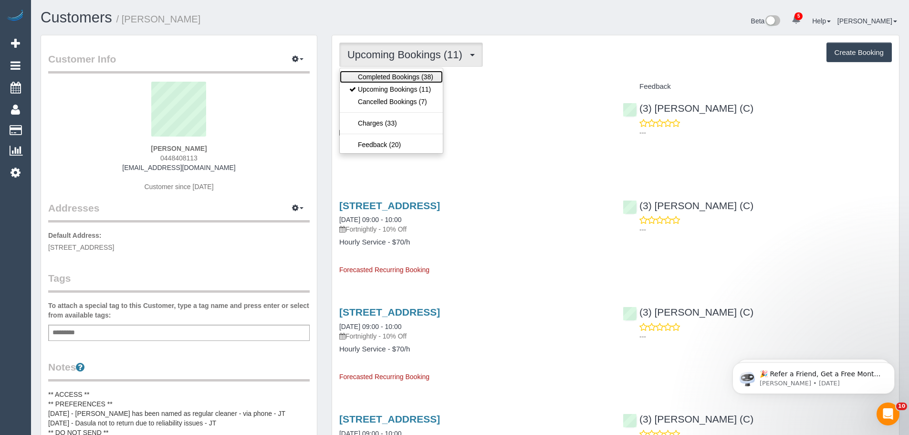
click at [409, 80] on link "Completed Bookings (38)" at bounding box center [391, 77] width 103 height 12
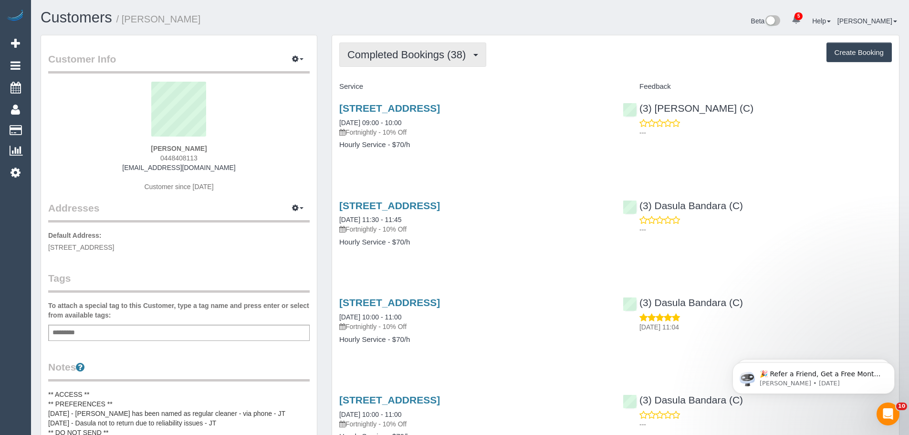
click at [434, 48] on button "Completed Bookings (38)" at bounding box center [412, 54] width 147 height 24
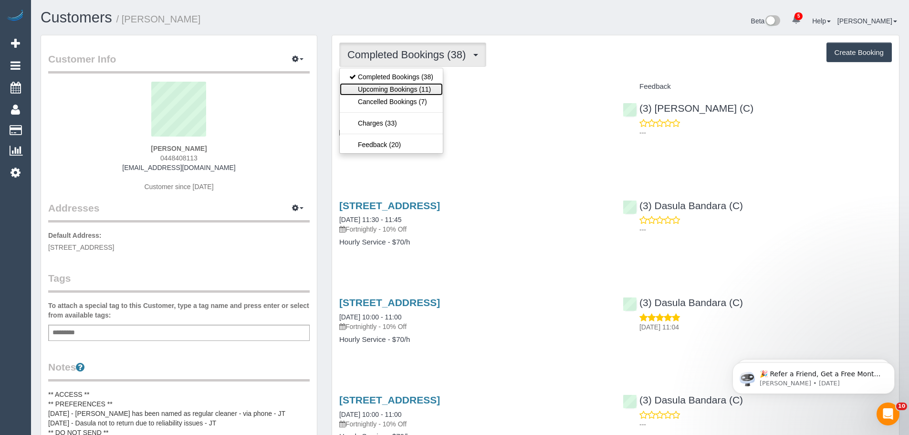
click at [414, 94] on link "Upcoming Bookings (11)" at bounding box center [391, 89] width 103 height 12
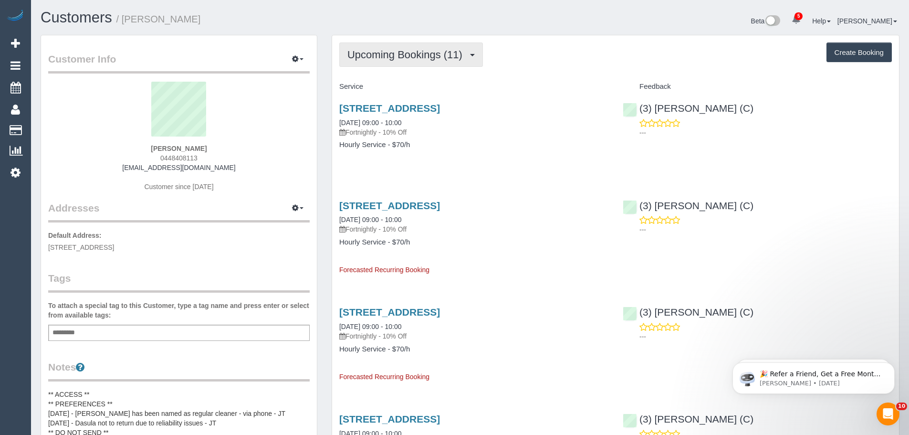
click at [436, 54] on span "Upcoming Bookings (11)" at bounding box center [407, 55] width 120 height 12
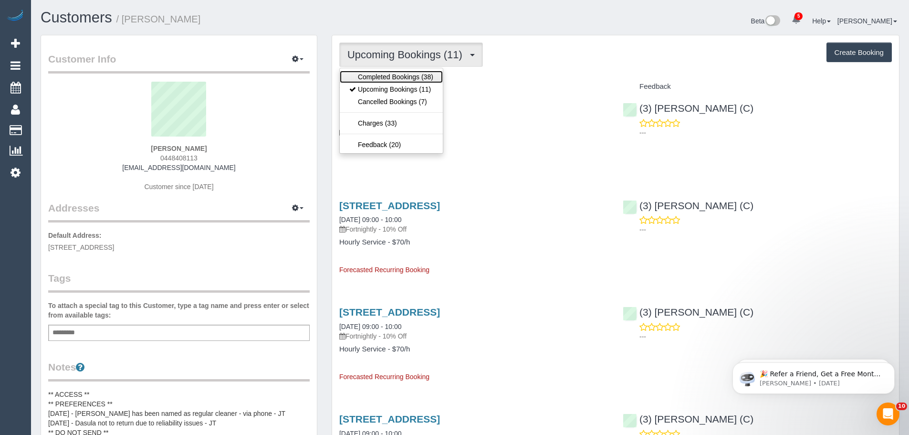
click at [401, 79] on link "Completed Bookings (38)" at bounding box center [391, 77] width 103 height 12
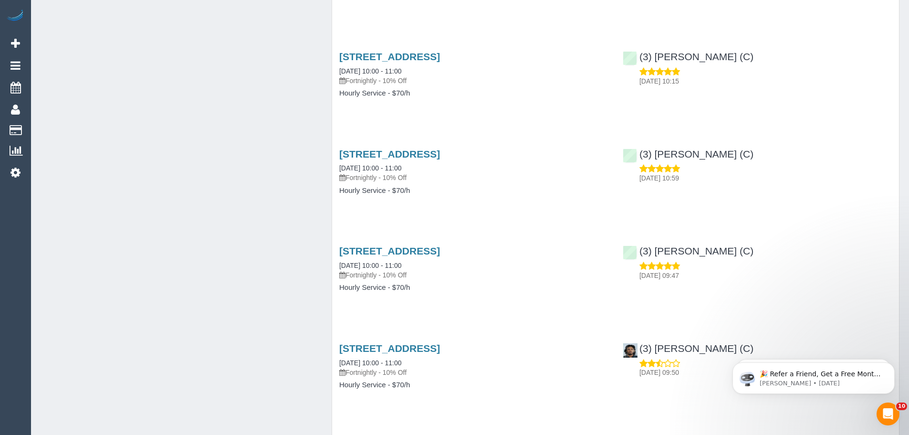
scroll to position [1145, 0]
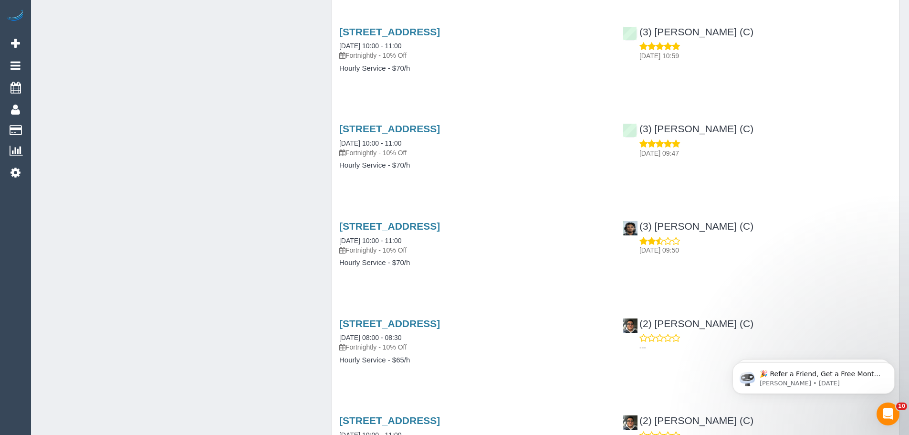
drag, startPoint x: 448, startPoint y: 141, endPoint x: 447, endPoint y: 155, distance: 13.9
drag, startPoint x: 447, startPoint y: 155, endPoint x: 310, endPoint y: 186, distance: 139.9
click at [310, 186] on div "Customer Info Edit Contact Info Send Message Email Preferences Special Sales Ta…" at bounding box center [469, 145] width 873 height 2511
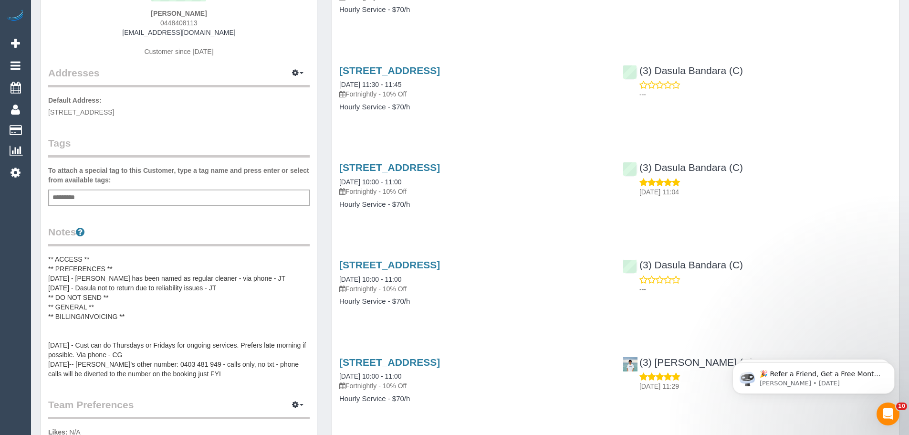
scroll to position [0, 0]
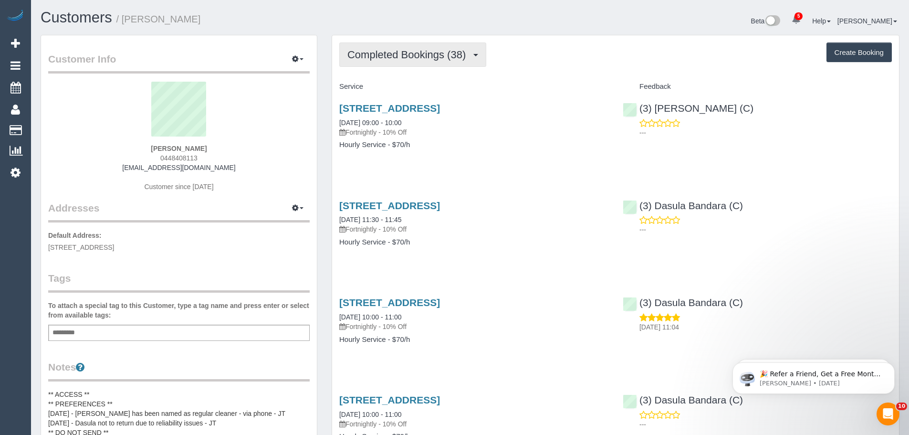
click at [408, 54] on span "Completed Bookings (38)" at bounding box center [408, 55] width 123 height 12
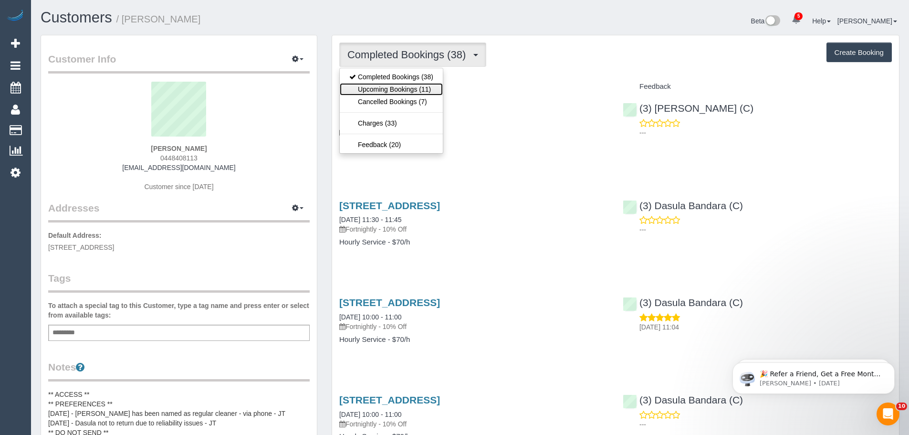
click at [415, 87] on link "Upcoming Bookings (11)" at bounding box center [391, 89] width 103 height 12
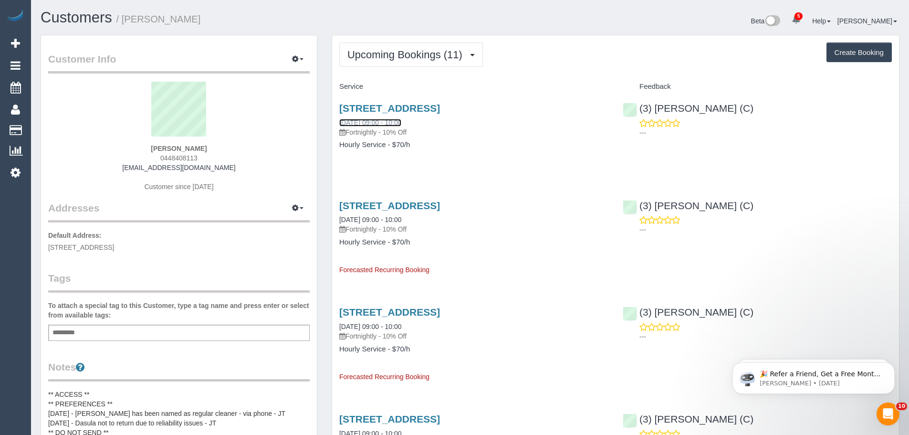
click at [388, 123] on link "26/09/2025 09:00 - 10:00" at bounding box center [370, 123] width 62 height 8
click at [362, 56] on span "Upcoming Bookings (11)" at bounding box center [407, 55] width 120 height 12
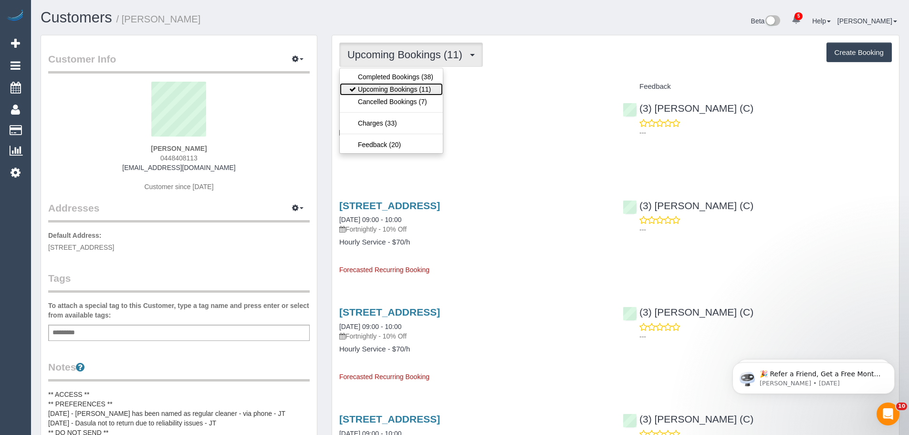
click at [382, 89] on link "Upcoming Bookings (11)" at bounding box center [391, 89] width 103 height 12
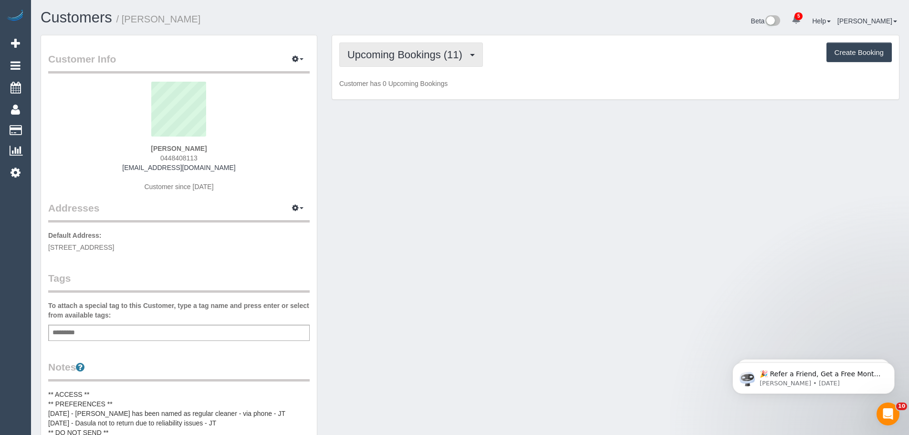
click at [438, 61] on button "Upcoming Bookings (11)" at bounding box center [411, 54] width 144 height 24
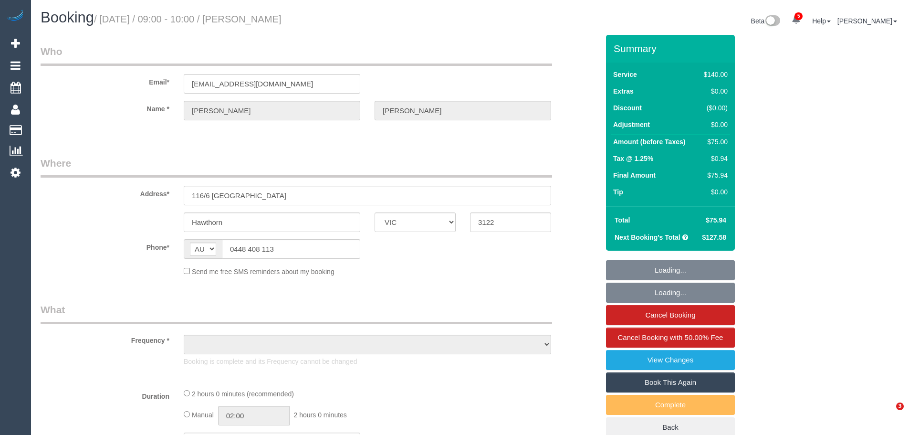
select select "VIC"
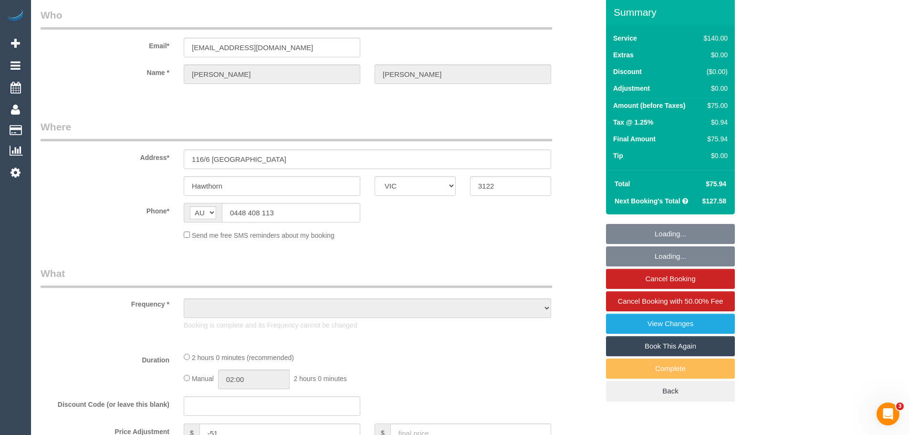
select select "string:stripe-pm_1P1FOL2GScqysDRVpUM0ohQ1"
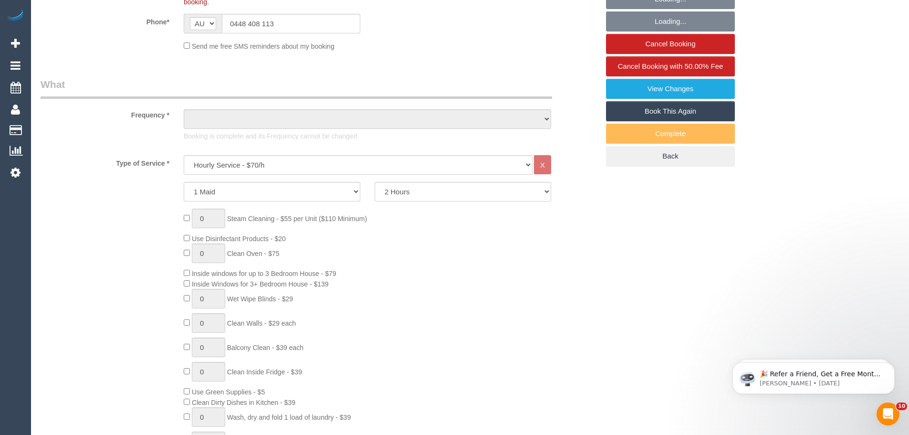
scroll to position [0, 0]
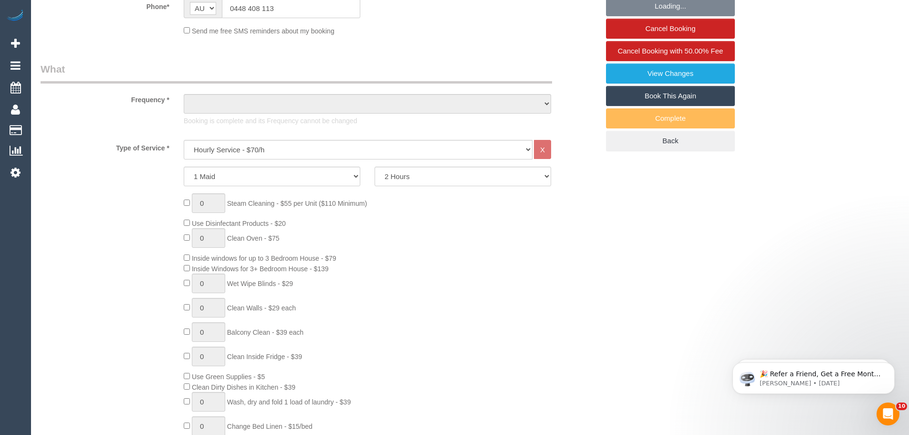
select select "object:826"
select select "number:28"
select select "number:14"
select select "number:18"
select select "number:36"
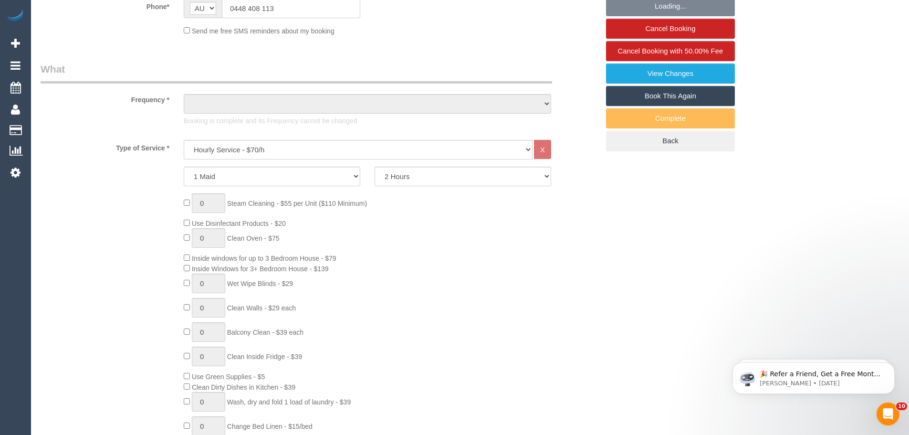
select select "number:35"
select select "number:12"
select select "object:981"
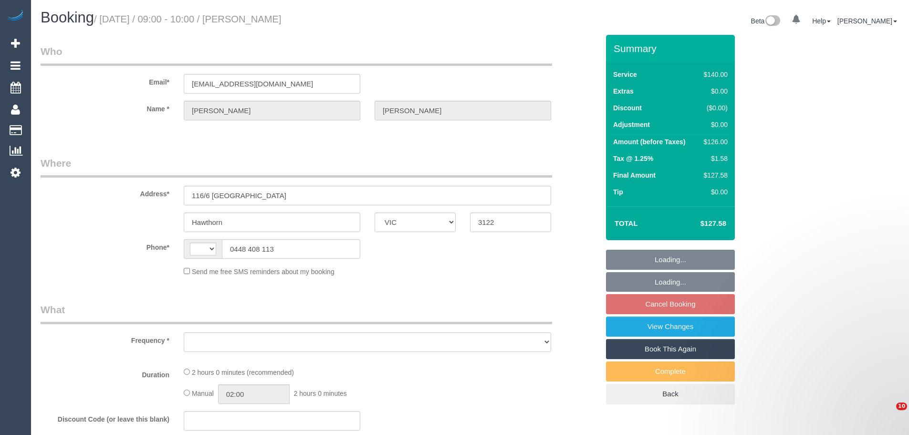
select select "VIC"
select select "string:AU"
select select "object:594"
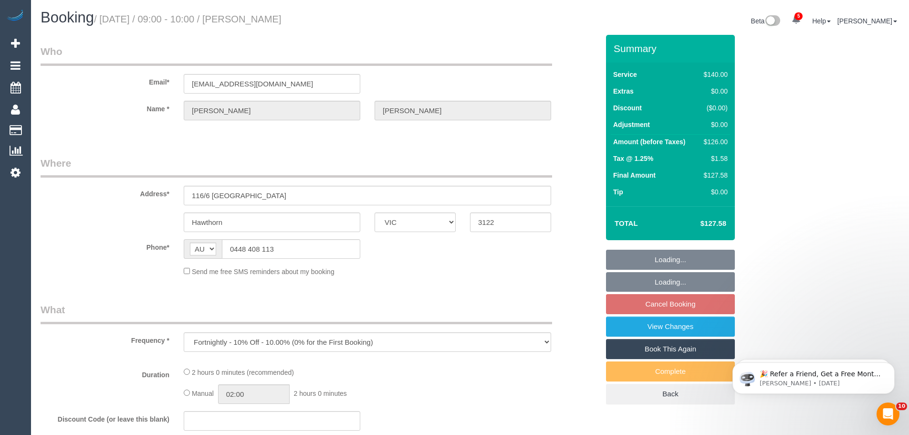
select select "string:stripe-pm_1P1FOL2GScqysDRVpUM0ohQ1"
select select "number:28"
select select "number:14"
select select "number:18"
select select "number:36"
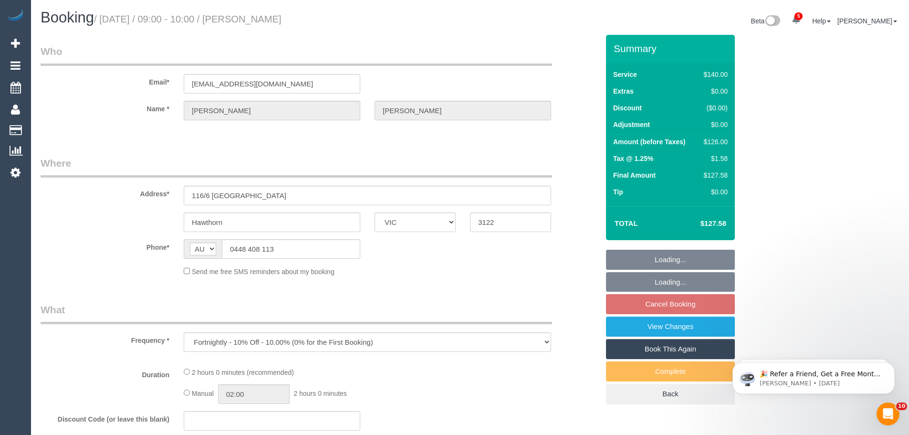
select select "number:35"
select select "number:12"
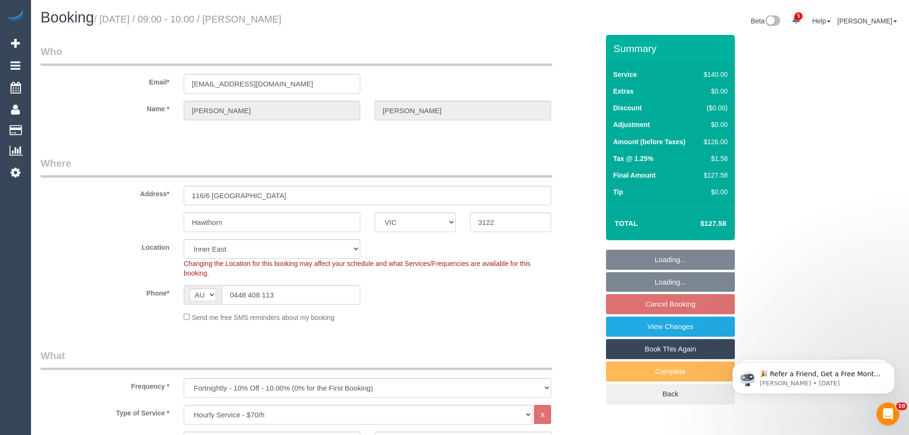
select select "object:925"
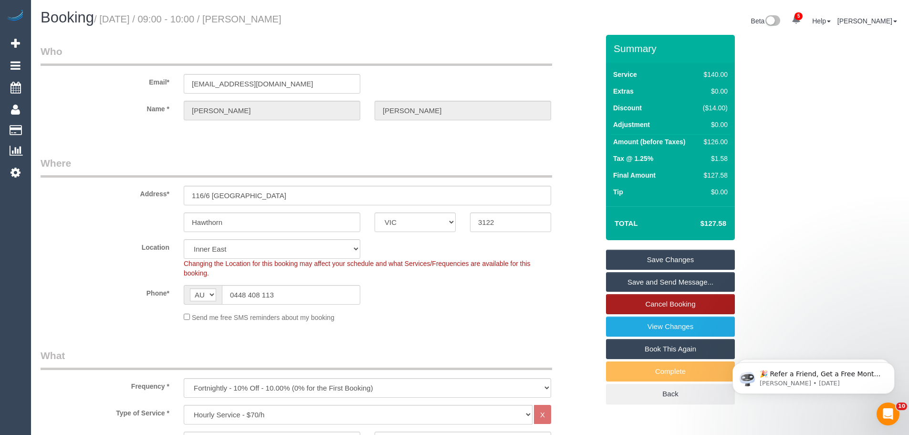
click at [667, 304] on link "Cancel Booking" at bounding box center [670, 304] width 129 height 20
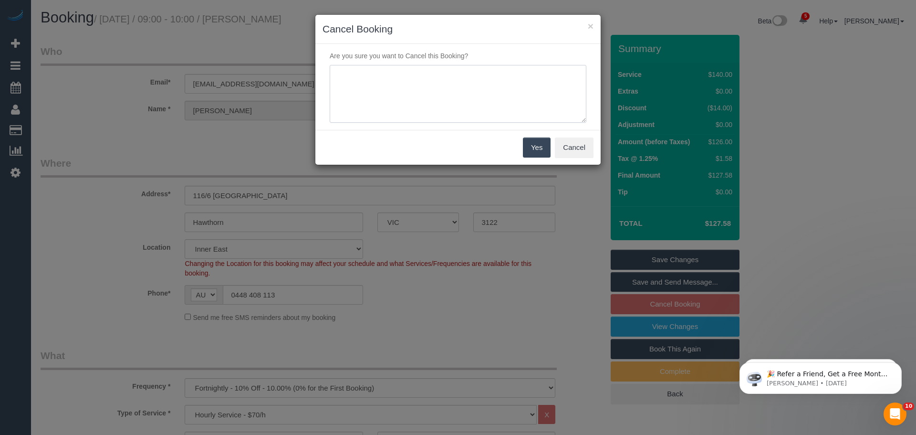
click at [378, 78] on textarea at bounding box center [458, 94] width 257 height 58
type textarea "Customer has not been happy with service. feels there is a high turn over in cl…"
click at [530, 150] on button "Yes" at bounding box center [537, 147] width 28 height 20
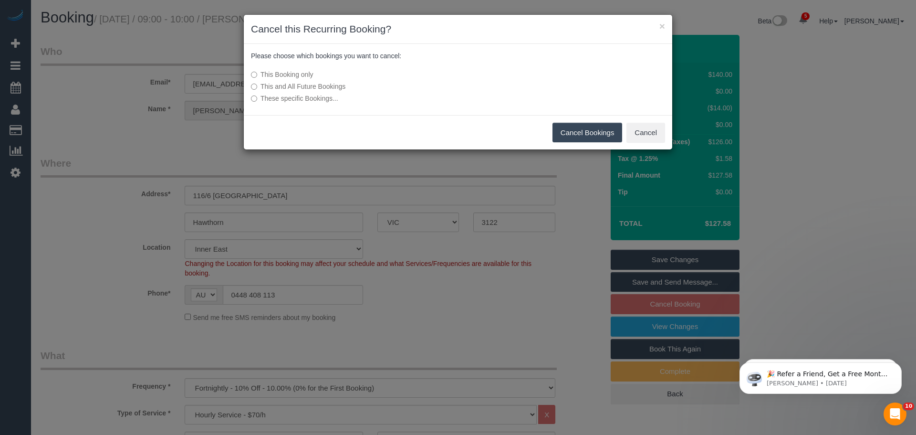
click at [272, 87] on label "This and All Future Bookings" at bounding box center [386, 87] width 271 height 10
click at [602, 133] on button "Cancel Bookings" at bounding box center [587, 133] width 70 height 20
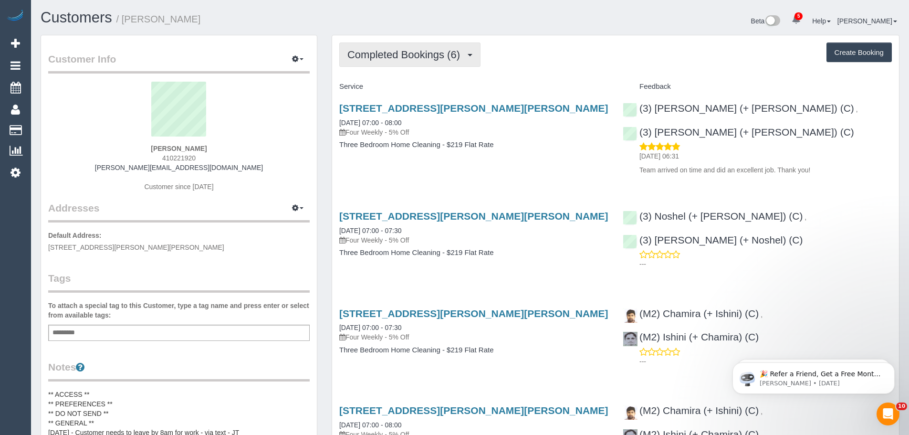
click at [383, 42] on button "Completed Bookings (6)" at bounding box center [409, 54] width 141 height 24
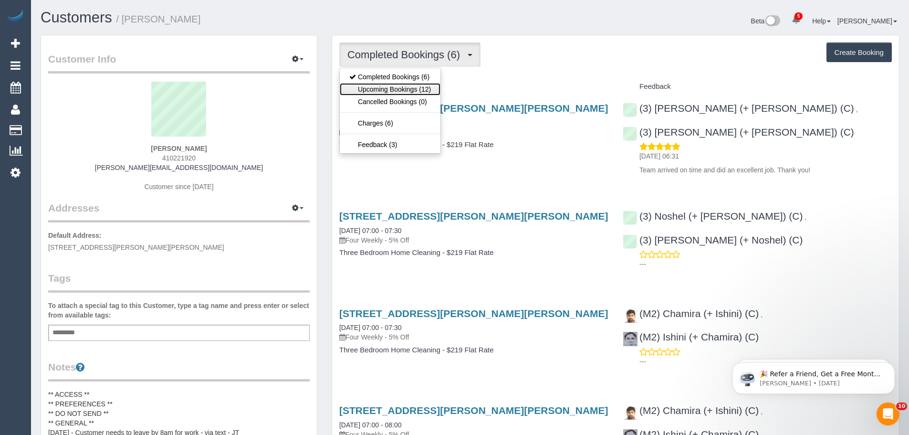
click at [378, 85] on link "Upcoming Bookings (12)" at bounding box center [390, 89] width 101 height 12
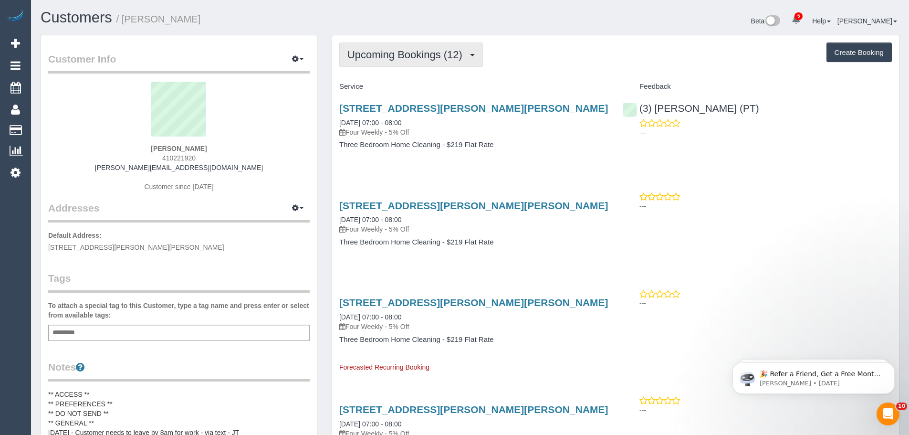
click at [366, 49] on span "Upcoming Bookings (12)" at bounding box center [407, 55] width 120 height 12
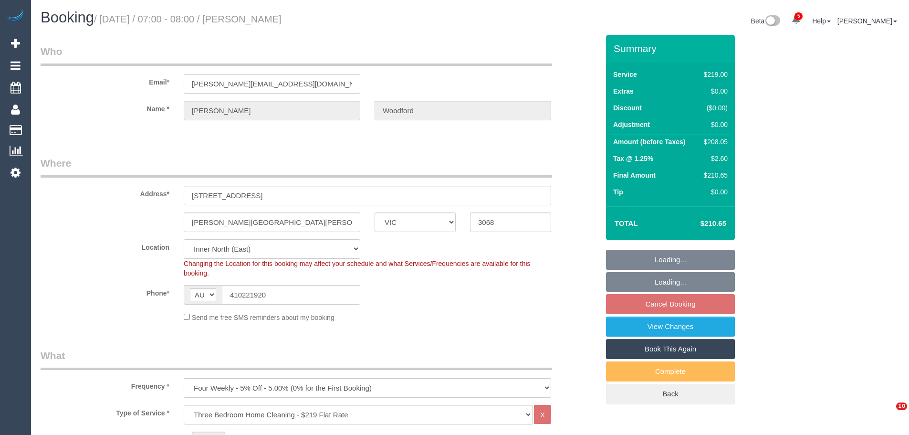
select select "VIC"
select select "number:28"
select select "number:14"
select select "number:19"
select select "number:25"
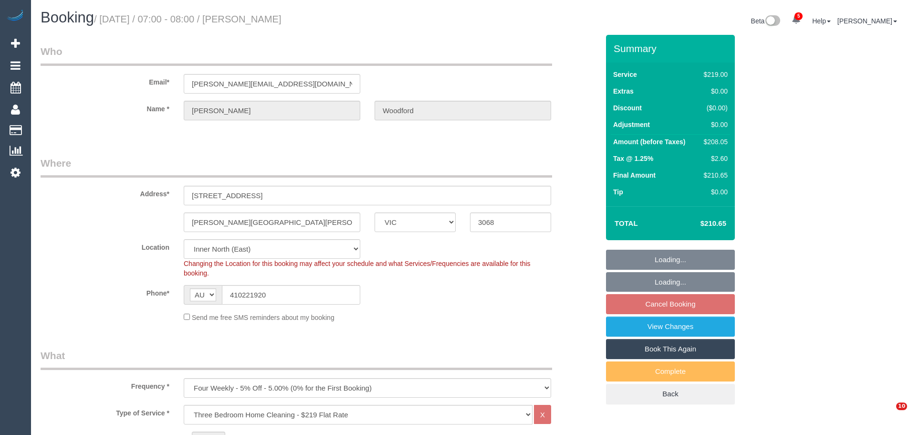
select select "number:34"
select select "number:26"
select select "spot1"
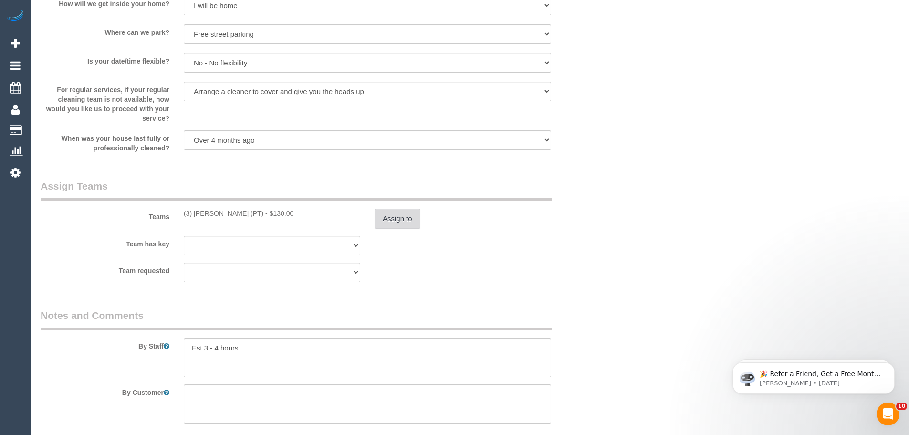
scroll to position [1288, 0]
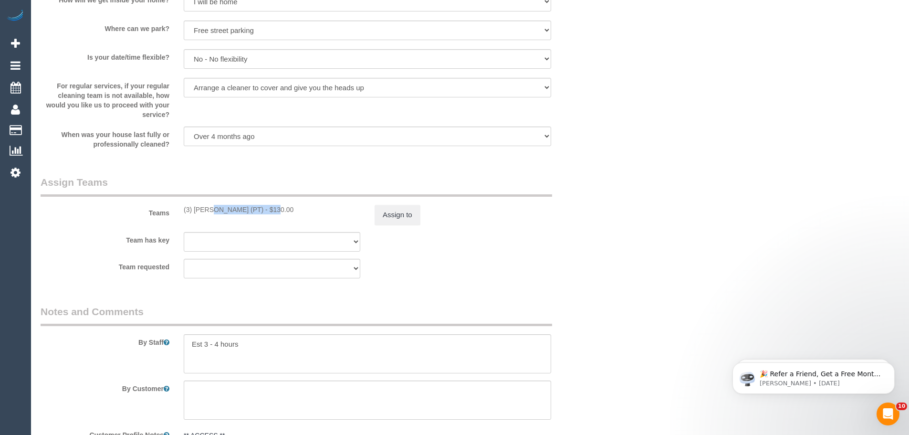
drag, startPoint x: 237, startPoint y: 209, endPoint x: 180, endPoint y: 208, distance: 56.8
click at [180, 208] on div "(3) [PERSON_NAME] (PT) - $130.00" at bounding box center [271, 210] width 191 height 10
copy div "(3) [PERSON_NAME] (PT)"
click at [386, 210] on button "Assign to" at bounding box center [397, 215] width 46 height 20
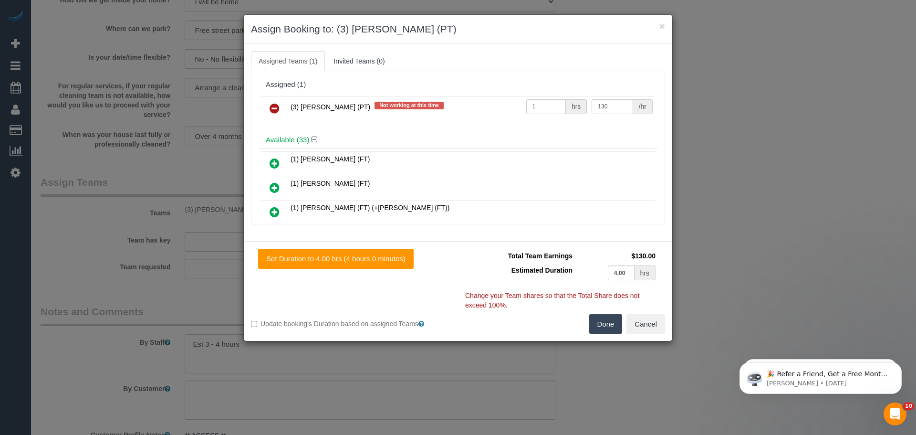
click at [280, 104] on div "(3) Allie Zhu (PT) Not working at this time 1 hrs 130 /hr" at bounding box center [458, 112] width 399 height 37
click at [279, 108] on icon at bounding box center [274, 108] width 10 height 11
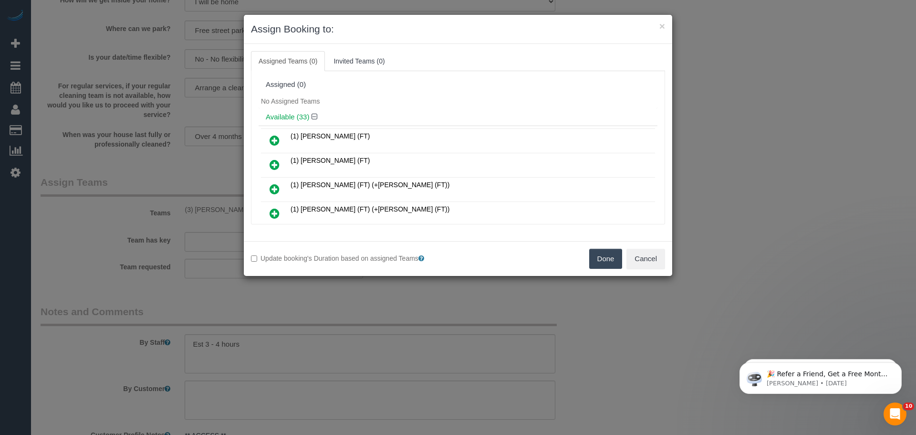
click at [610, 259] on button "Done" at bounding box center [605, 258] width 33 height 20
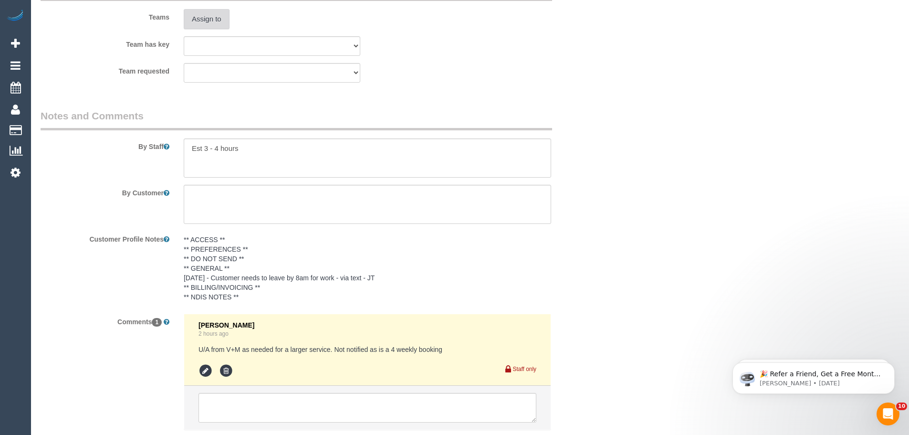
scroll to position [1548, 0]
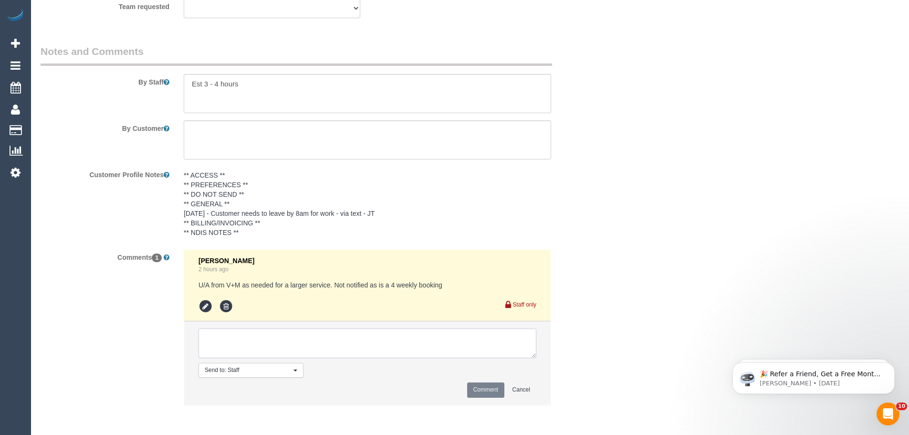
click at [364, 339] on textarea at bounding box center [367, 343] width 338 height 30
paste textarea "(3) [PERSON_NAME] (PT)"
click at [296, 335] on textarea at bounding box center [367, 343] width 338 height 30
drag, startPoint x: 298, startPoint y: 336, endPoint x: 284, endPoint y: 338, distance: 13.9
click at [284, 338] on textarea at bounding box center [367, 343] width 338 height 30
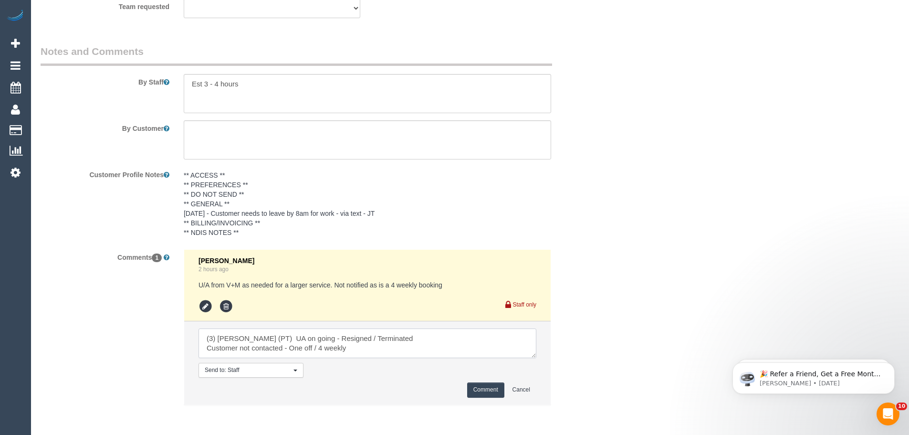
drag, startPoint x: 354, startPoint y: 350, endPoint x: 190, endPoint y: 307, distance: 169.6
click at [191, 308] on ul "Steve Cranston 2 hours ago U/A from V+M as needed for a larger service. Not not…" at bounding box center [367, 326] width 366 height 155
type textarea "(3) Allie Zhu (PT) UA on going - Resigned / Terminated Customer not contacted -…"
click at [486, 381] on li "Send to: Staff Nothing selected Send to: Staff Send to: Customer Send to: Team …" at bounding box center [367, 362] width 366 height 83
click at [484, 386] on button "Comment" at bounding box center [485, 389] width 37 height 15
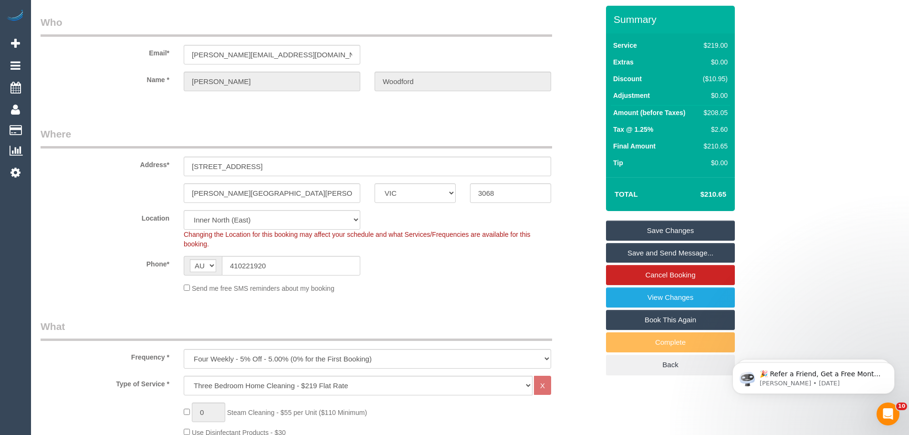
scroll to position [8, 0]
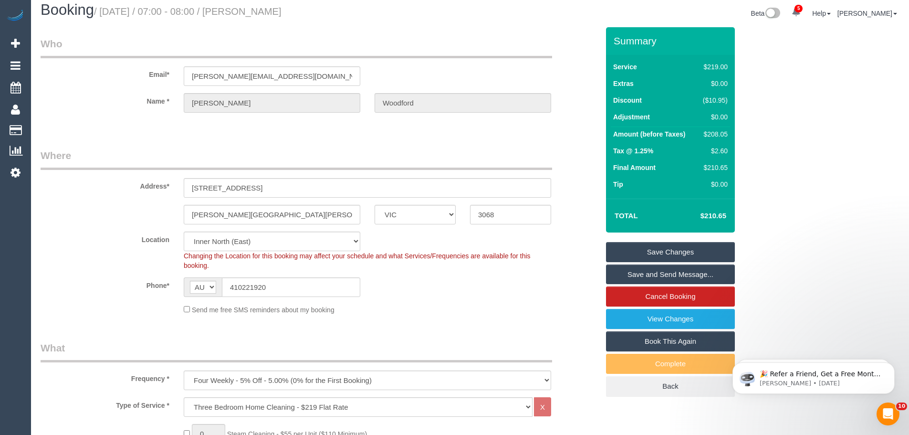
click at [653, 248] on link "Save Changes" at bounding box center [670, 252] width 129 height 20
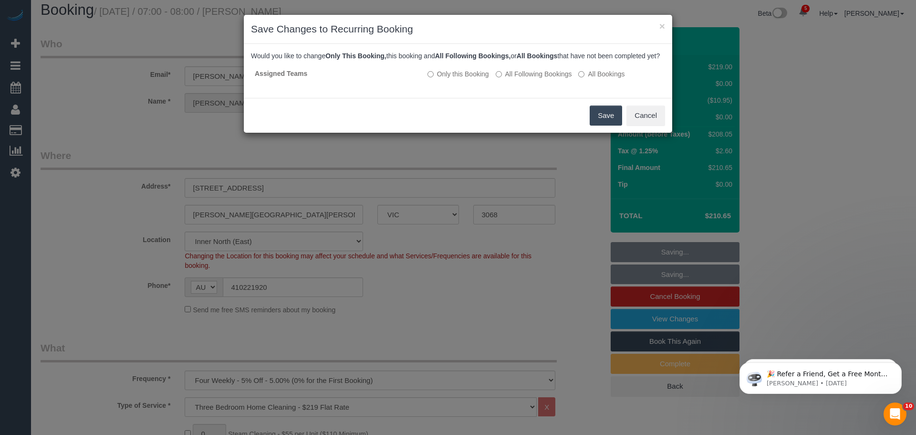
click at [600, 125] on button "Save" at bounding box center [606, 115] width 32 height 20
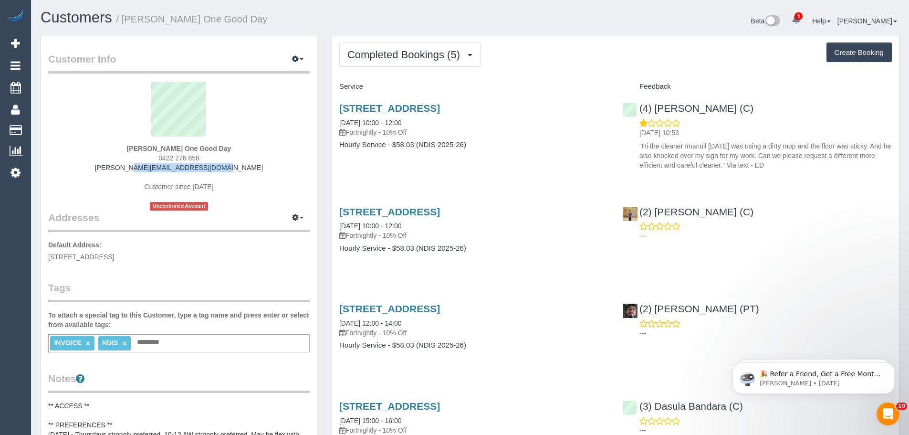
drag, startPoint x: 123, startPoint y: 168, endPoint x: 236, endPoint y: 168, distance: 113.0
click at [235, 168] on div "Chris Wright One Good Day 0422 276 858 wright.cj@optusnet.com.au Customer since…" at bounding box center [178, 146] width 261 height 129
copy link "wright.cj@optusnet.com.au"
click at [445, 52] on span "Completed Bookings (5)" at bounding box center [405, 55] width 117 height 12
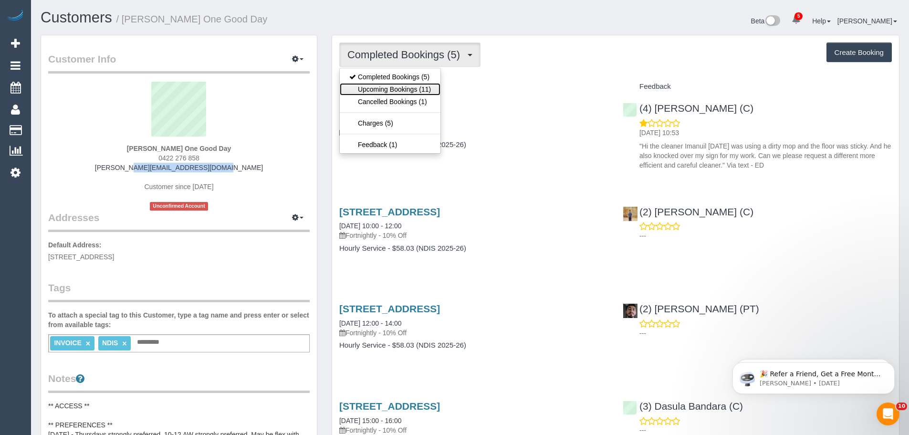
click at [432, 94] on link "Upcoming Bookings (11)" at bounding box center [390, 89] width 101 height 12
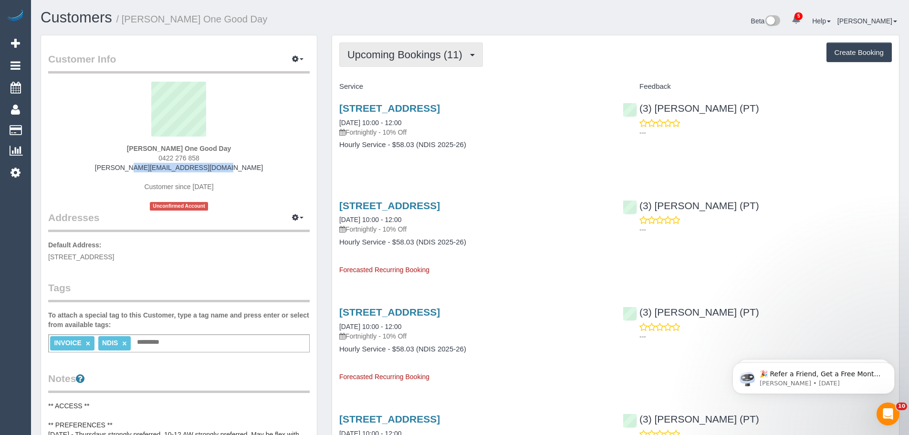
click at [375, 50] on span "Upcoming Bookings (11)" at bounding box center [407, 55] width 120 height 12
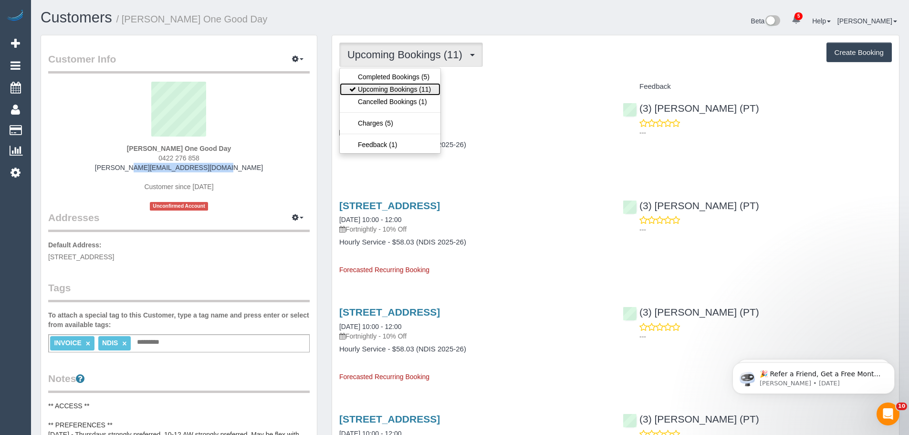
drag, startPoint x: 373, startPoint y: 85, endPoint x: 373, endPoint y: 78, distance: 7.2
click at [374, 85] on link "Upcoming Bookings (11)" at bounding box center [390, 89] width 101 height 12
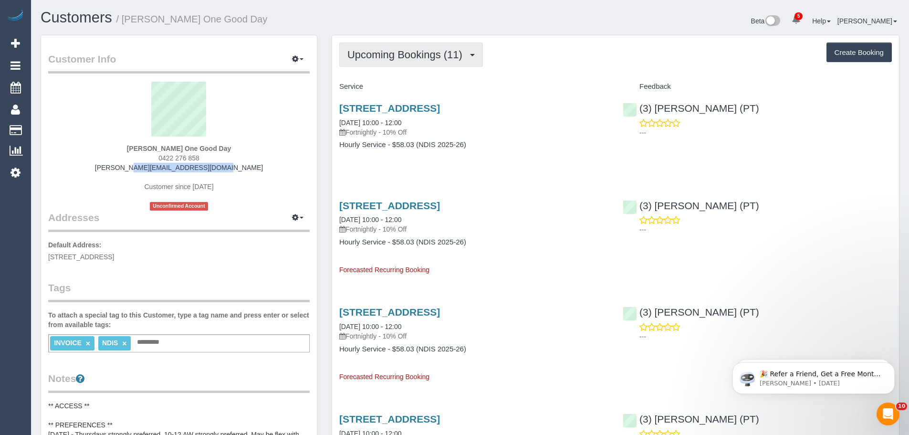
click at [392, 61] on button "Upcoming Bookings (11)" at bounding box center [411, 54] width 144 height 24
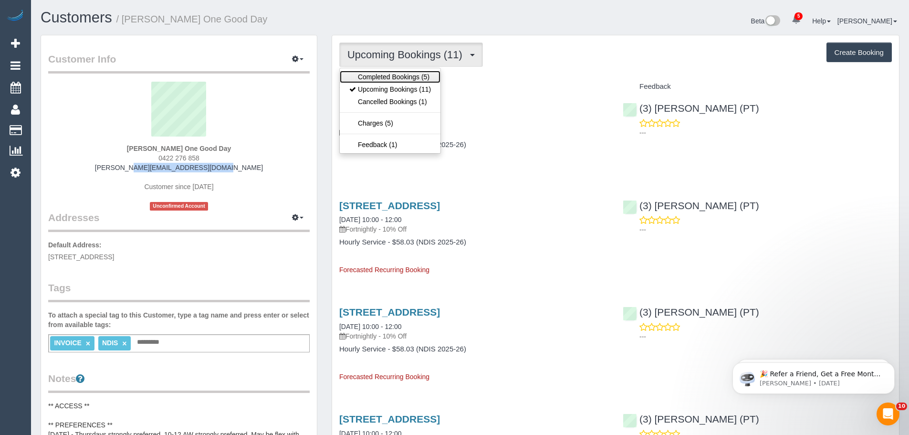
click at [393, 75] on link "Completed Bookings (5)" at bounding box center [390, 77] width 101 height 12
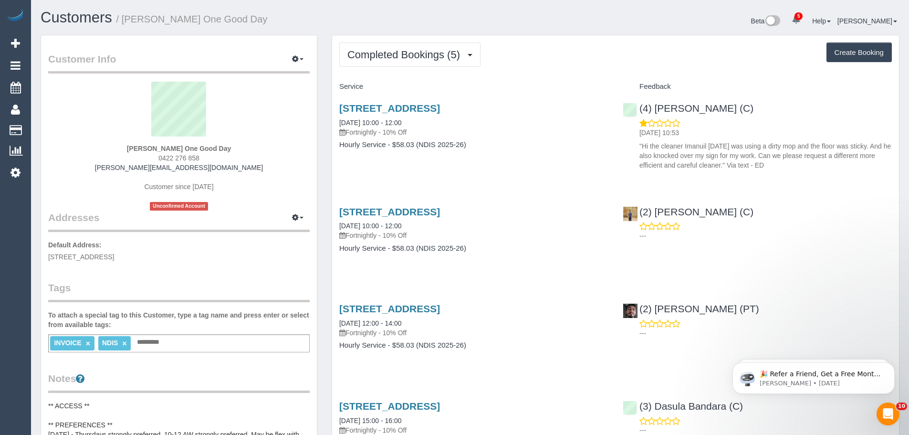
drag, startPoint x: 402, startPoint y: 40, endPoint x: 399, endPoint y: 44, distance: 5.6
click at [401, 40] on div "Completed Bookings (5) Completed Bookings (5) Upcoming Bookings (11) Cancelled …" at bounding box center [615, 314] width 567 height 559
click at [398, 48] on button "Completed Bookings (5)" at bounding box center [409, 54] width 141 height 24
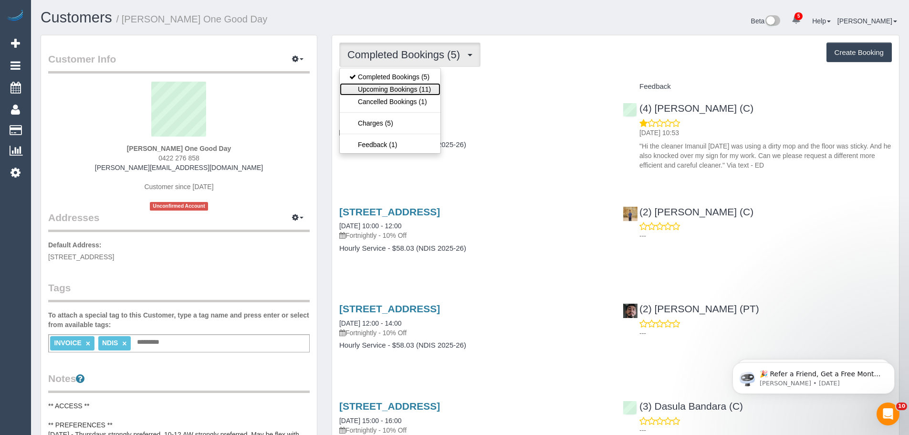
click at [402, 84] on link "Upcoming Bookings (11)" at bounding box center [390, 89] width 101 height 12
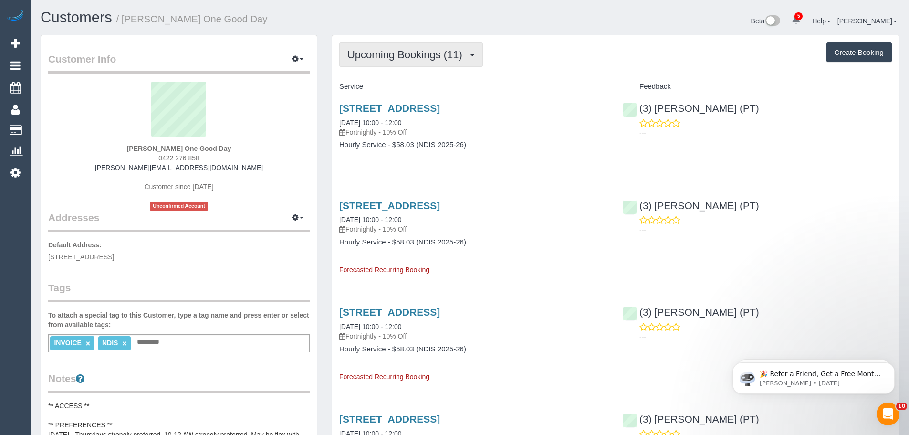
click at [396, 54] on span "Upcoming Bookings (11)" at bounding box center [407, 55] width 120 height 12
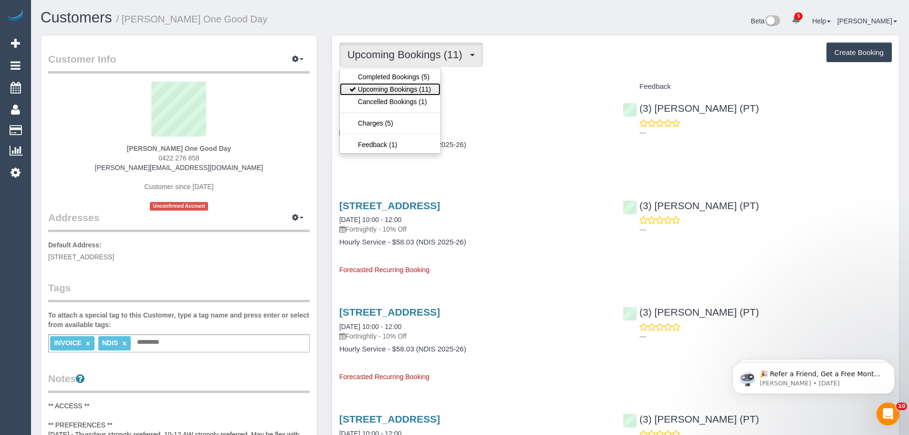
click at [397, 89] on link "Upcoming Bookings (11)" at bounding box center [390, 89] width 101 height 12
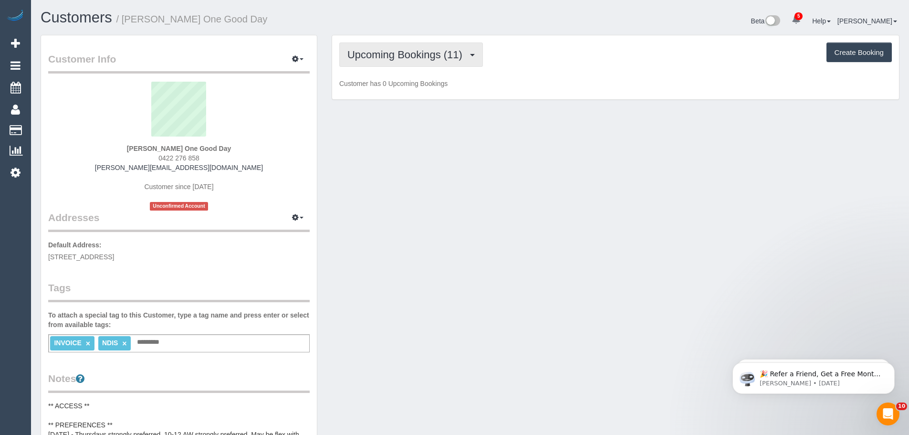
click at [397, 56] on span "Upcoming Bookings (11)" at bounding box center [407, 55] width 120 height 12
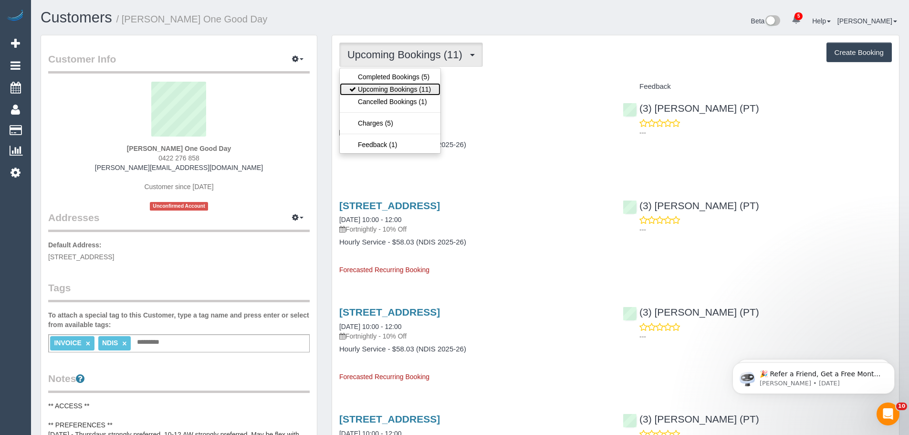
click at [399, 84] on link "Upcoming Bookings (11)" at bounding box center [390, 89] width 101 height 12
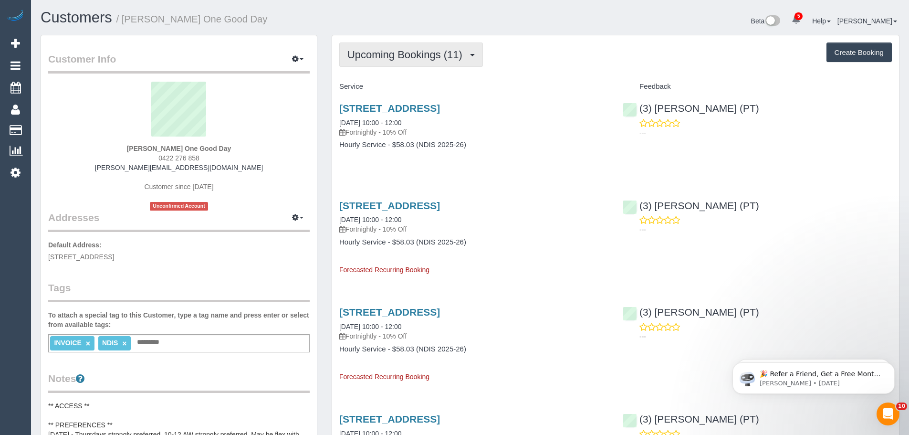
click at [393, 51] on span "Upcoming Bookings (11)" at bounding box center [407, 55] width 120 height 12
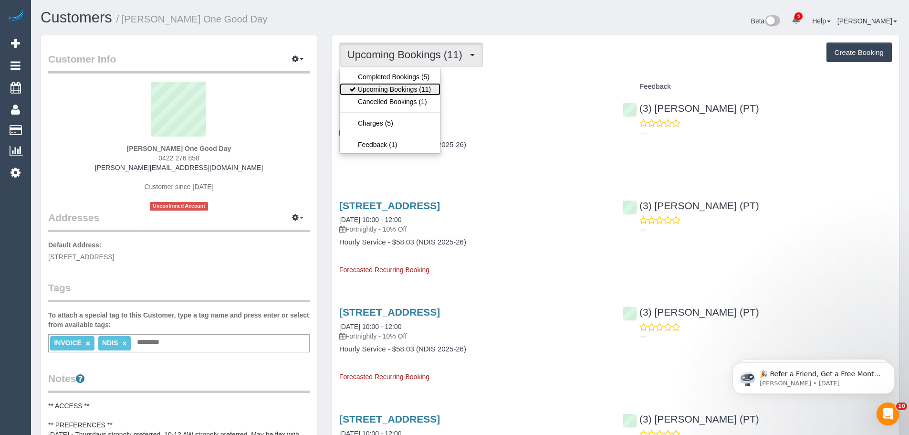
click at [399, 90] on link "Upcoming Bookings (11)" at bounding box center [390, 89] width 101 height 12
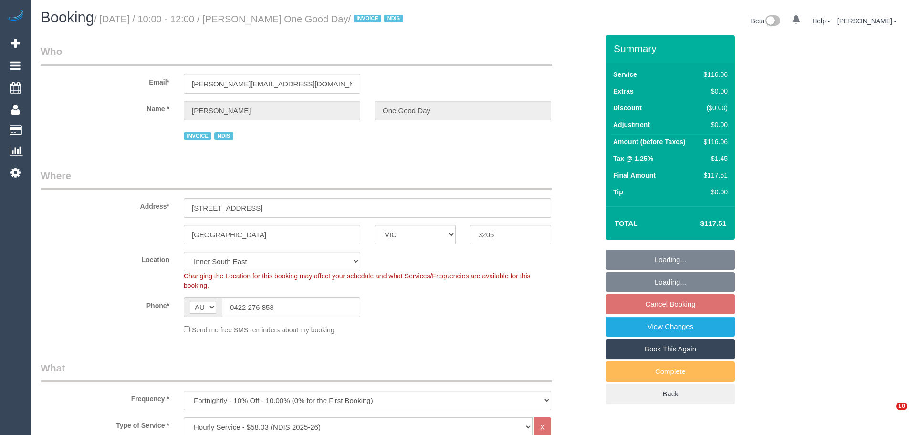
select select "VIC"
select select "number:28"
select select "number:14"
select select "number:20"
select select "number:25"
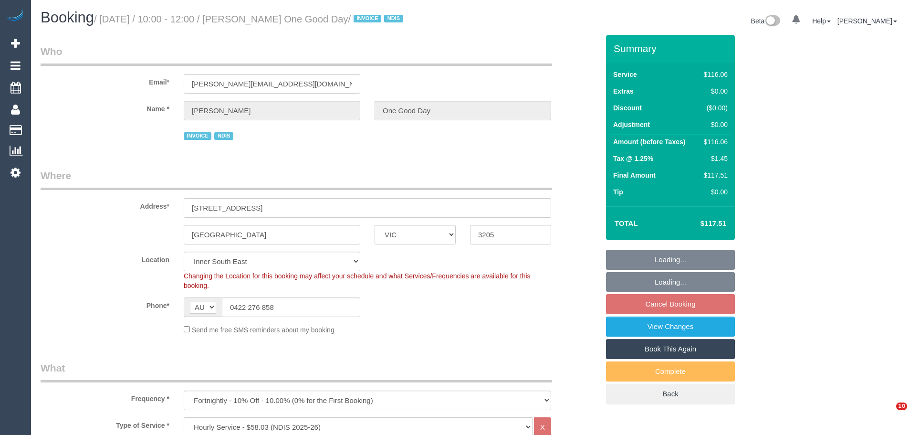
select select "number:34"
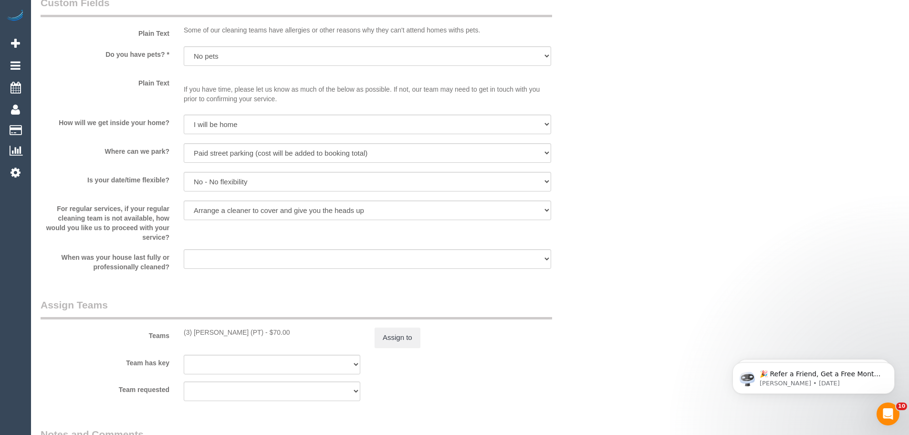
scroll to position [1145, 0]
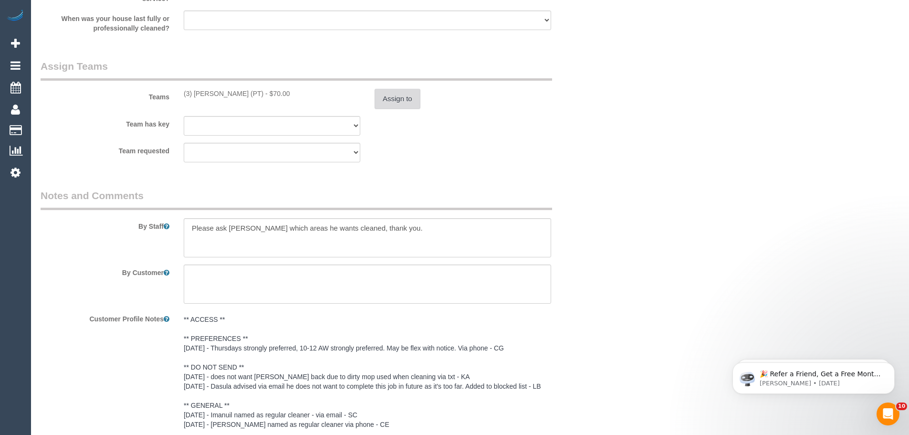
click at [385, 101] on button "Assign to" at bounding box center [397, 99] width 46 height 20
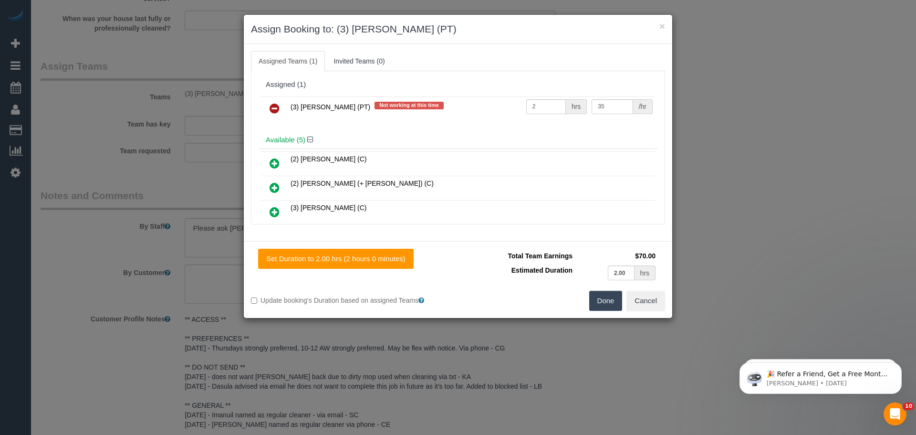
drag, startPoint x: 277, startPoint y: 108, endPoint x: 321, endPoint y: 123, distance: 47.1
click at [277, 108] on icon at bounding box center [274, 108] width 10 height 11
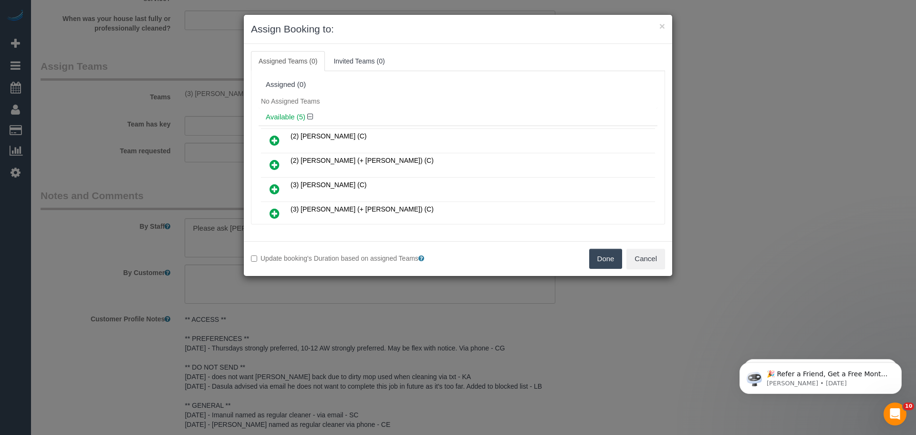
click at [596, 256] on button "Done" at bounding box center [605, 258] width 33 height 20
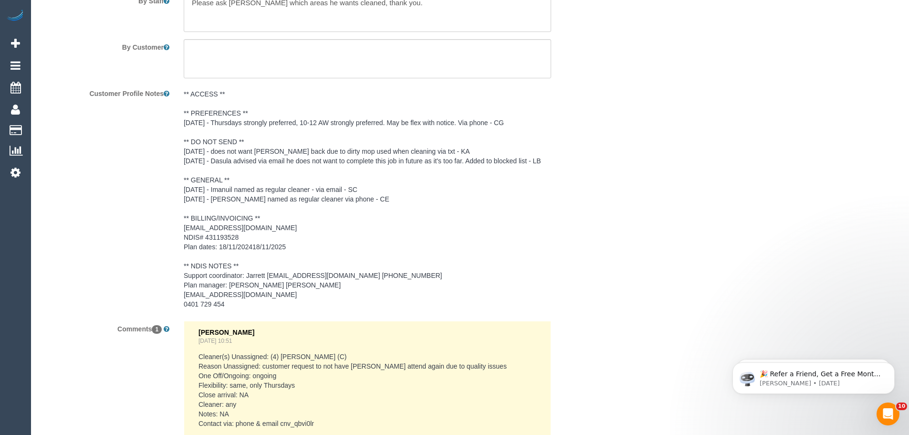
scroll to position [1479, 0]
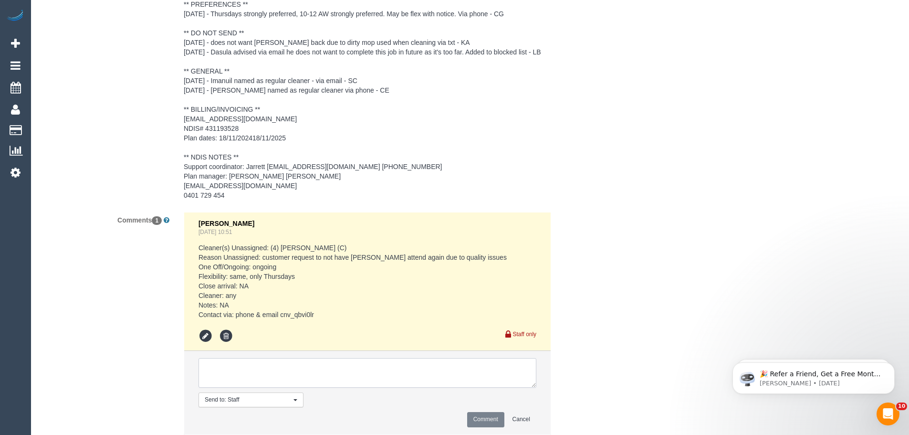
click at [304, 365] on textarea at bounding box center [367, 373] width 338 height 30
paste textarea "(3) Allie Zhu (PT) UA on going - Resigned / Terminated Customer not contacted -"
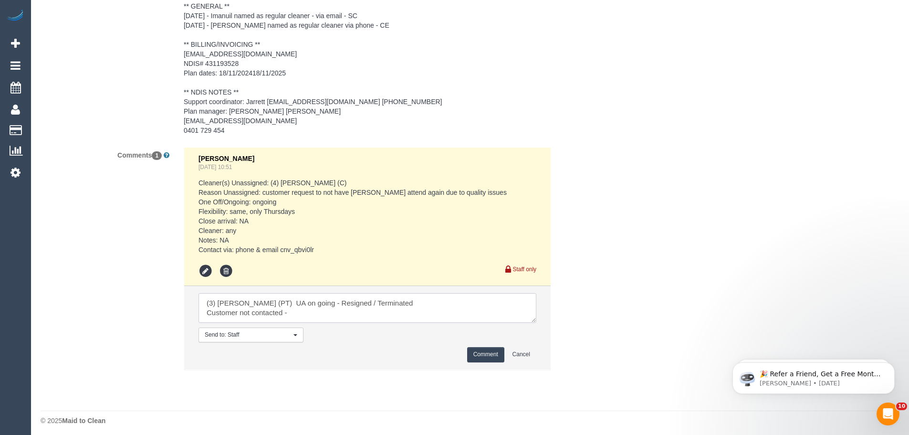
scroll to position [1548, 0]
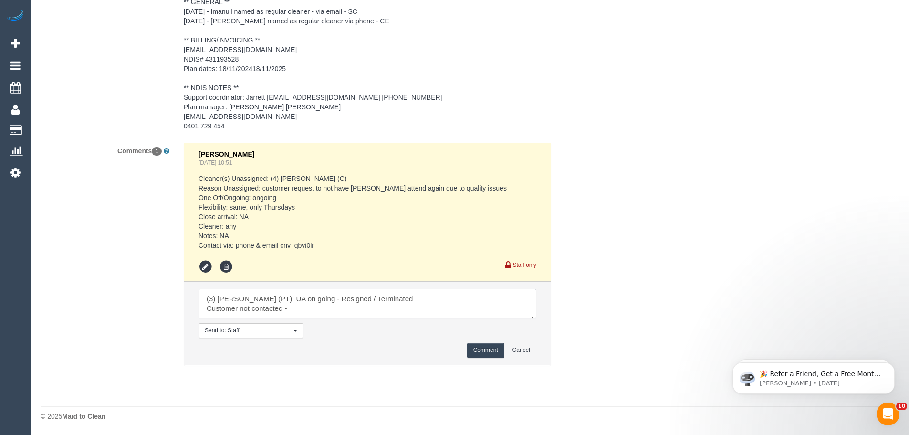
click at [331, 306] on textarea at bounding box center [367, 304] width 338 height 30
type textarea "(3) Allie Zhu (PT) UA on going - Resigned / Terminated Customer not contacted -…"
click at [484, 351] on button "Comment" at bounding box center [485, 349] width 37 height 15
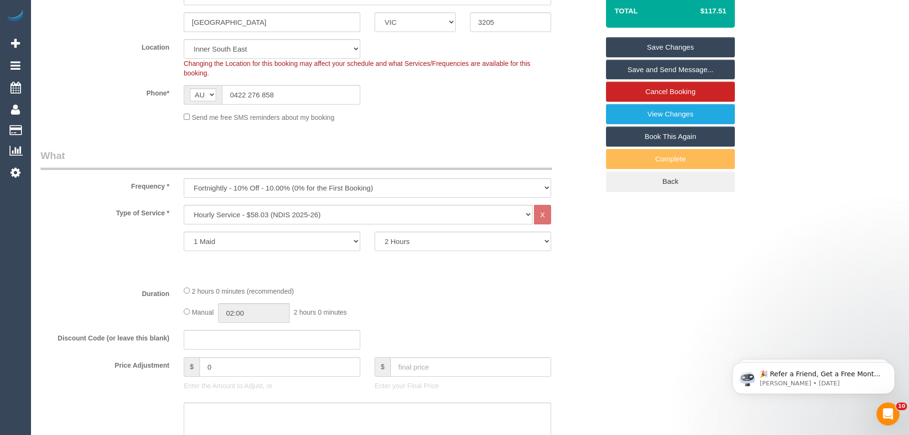
scroll to position [117, 0]
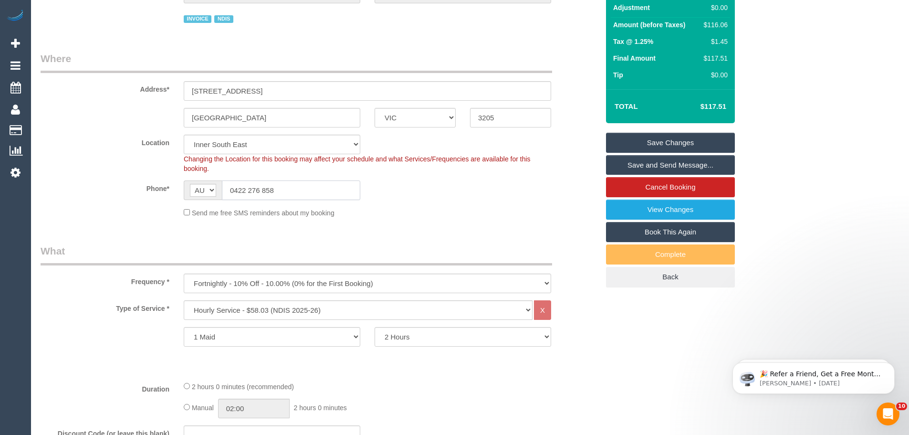
click at [307, 190] on input "0422 276 858" at bounding box center [291, 190] width 138 height 20
click at [665, 137] on link "Save Changes" at bounding box center [670, 143] width 129 height 20
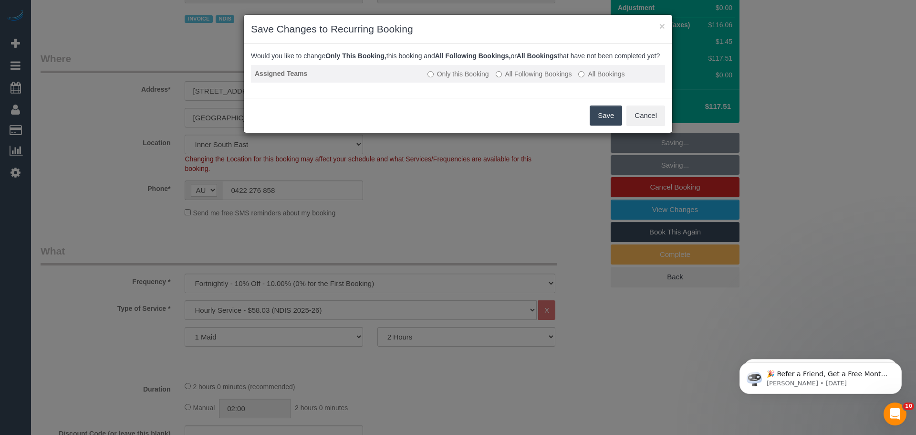
click at [513, 79] on label "All Following Bookings" at bounding box center [534, 74] width 76 height 10
click at [607, 123] on button "Save" at bounding box center [606, 115] width 32 height 20
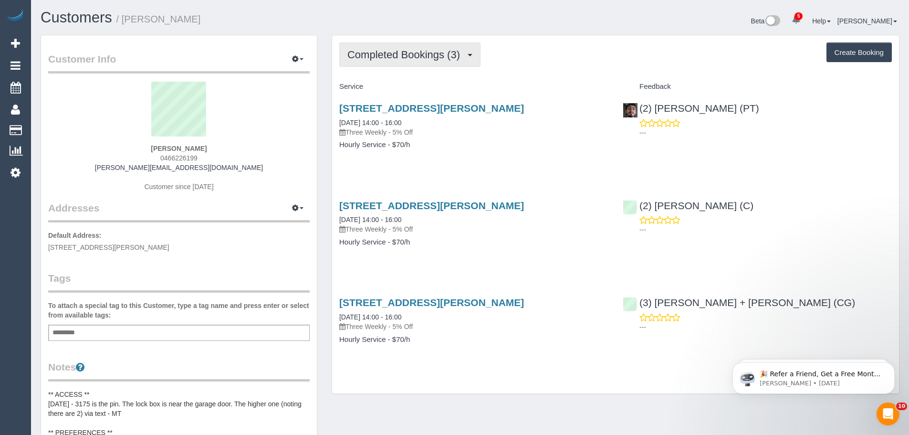
click at [436, 49] on span "Completed Bookings (3)" at bounding box center [405, 55] width 117 height 12
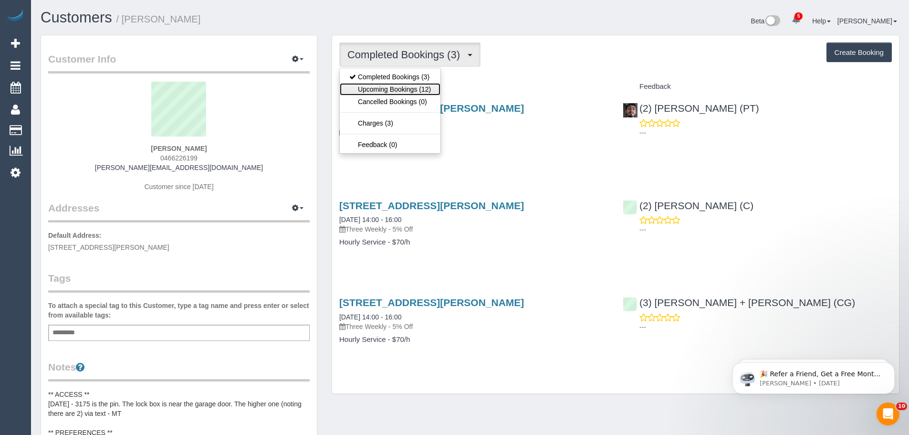
click at [418, 88] on link "Upcoming Bookings (12)" at bounding box center [390, 89] width 101 height 12
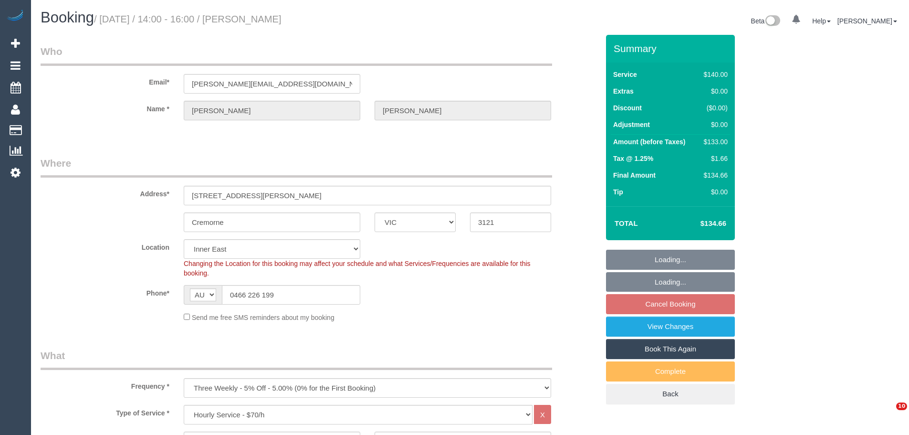
select select "VIC"
select select "number:28"
select select "number:16"
select select "number:21"
select select "number:36"
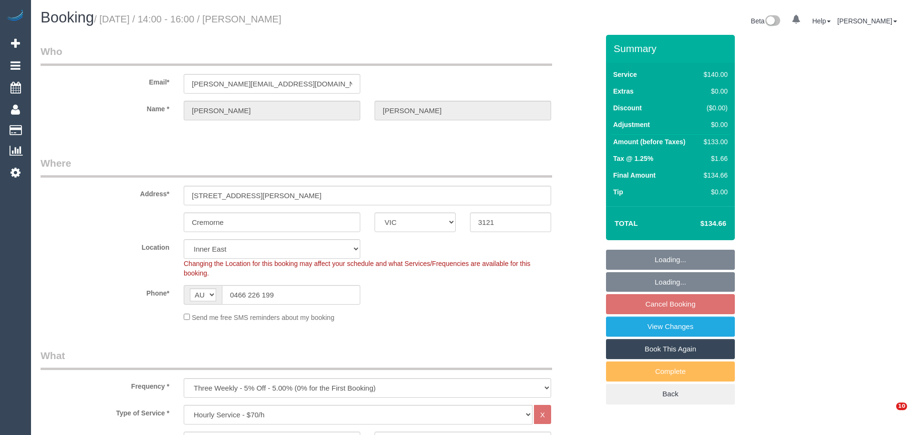
select select "number:33"
select select "number:12"
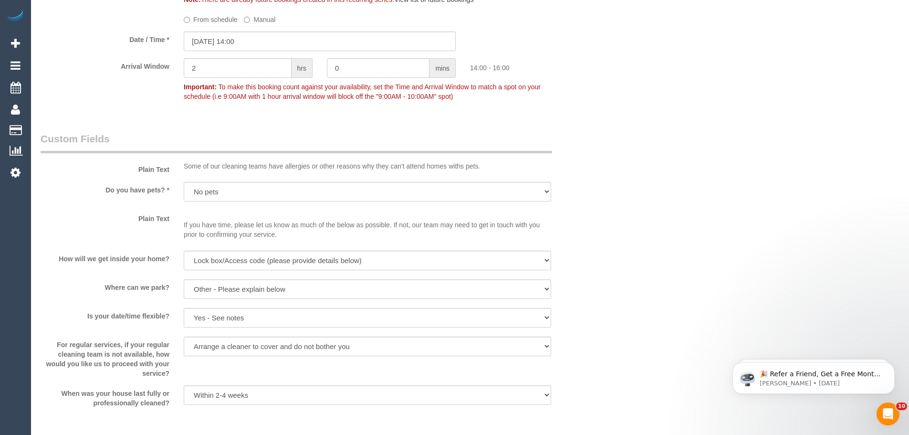
scroll to position [1240, 0]
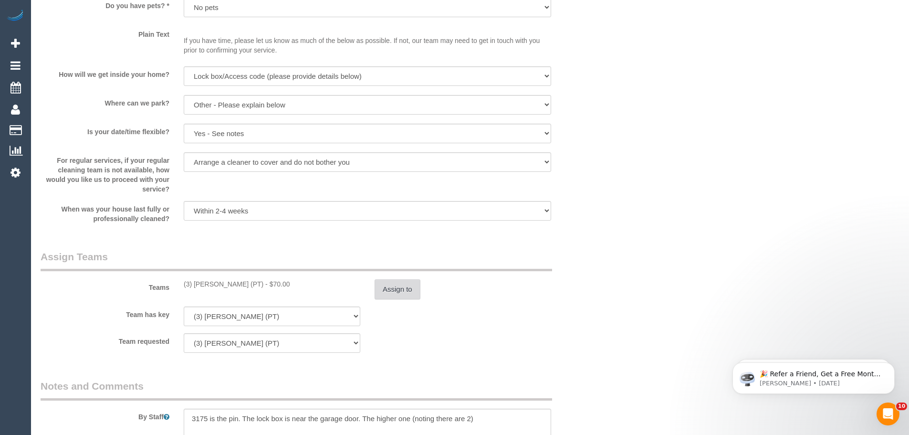
click at [411, 289] on button "Assign to" at bounding box center [397, 289] width 46 height 20
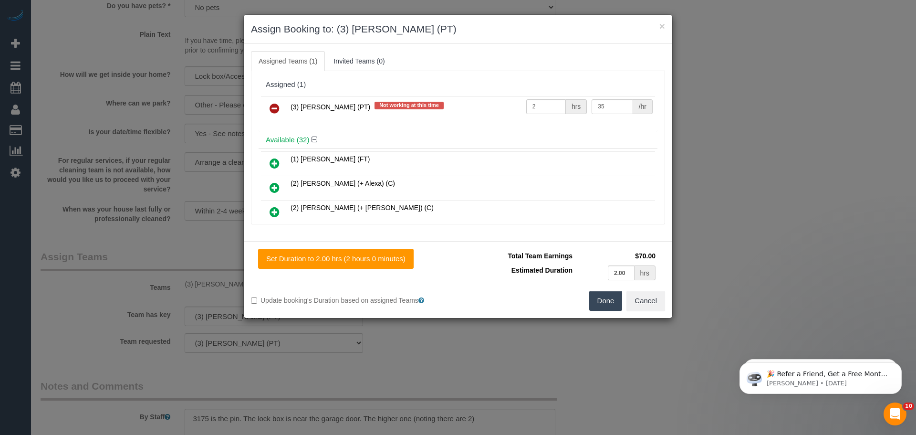
click at [273, 109] on icon at bounding box center [274, 108] width 10 height 11
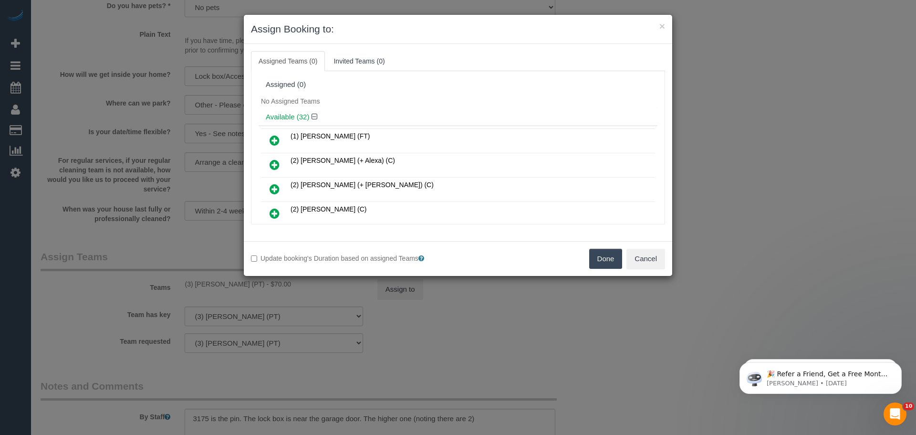
click at [600, 265] on button "Done" at bounding box center [605, 258] width 33 height 20
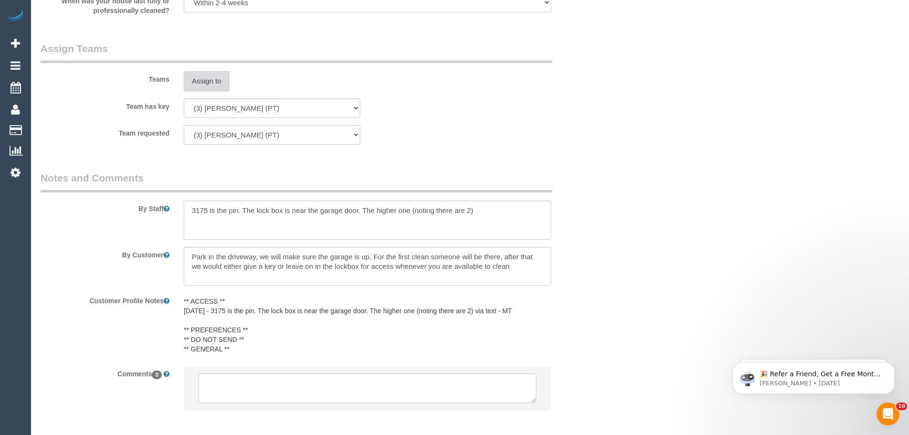
scroll to position [1493, 0]
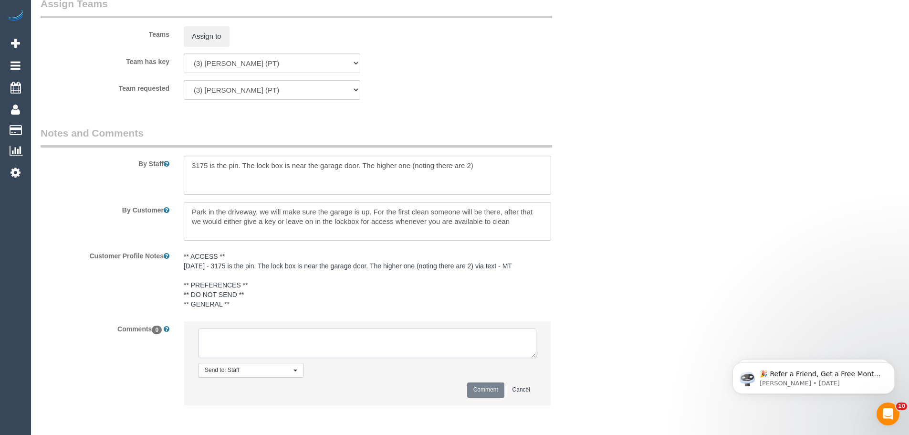
click at [334, 336] on textarea at bounding box center [367, 343] width 338 height 30
paste textarea "(3) [PERSON_NAME] (PT) UA on going - Resigned / Terminated Customer not contact…"
type textarea "(3) Allie Zhu (PT) UA on going - Resigned / Terminated Customer not contacted -…"
click at [480, 385] on button "Comment" at bounding box center [485, 389] width 37 height 15
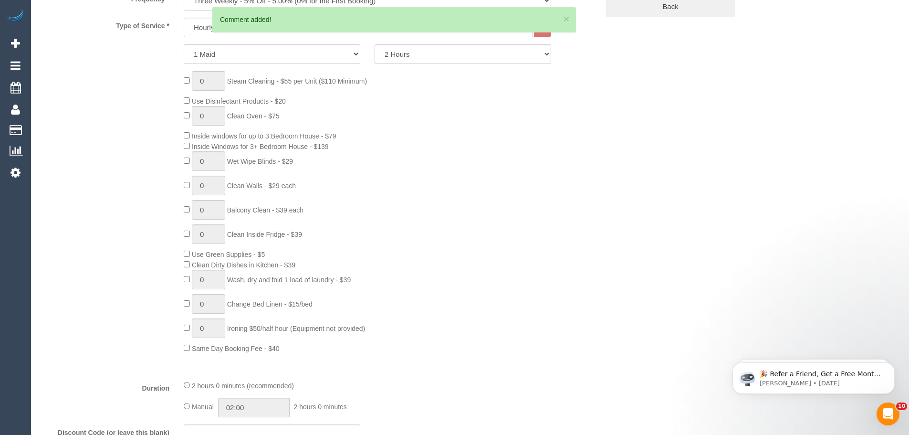
scroll to position [62, 0]
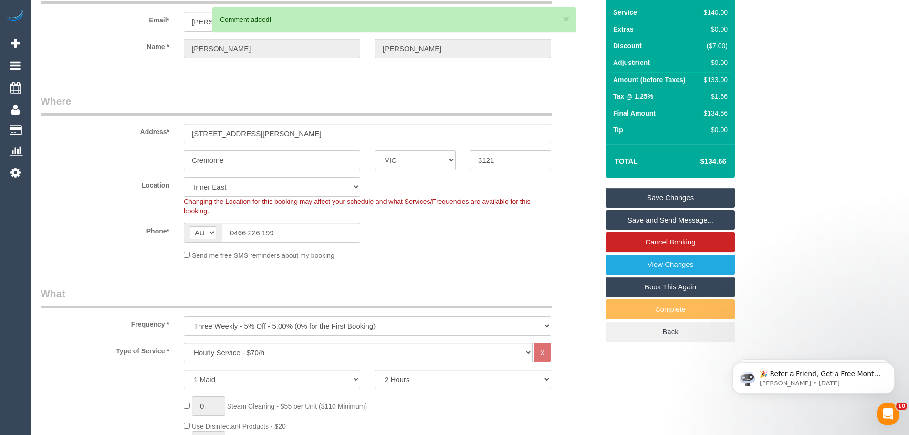
click at [651, 195] on link "Save Changes" at bounding box center [670, 197] width 129 height 20
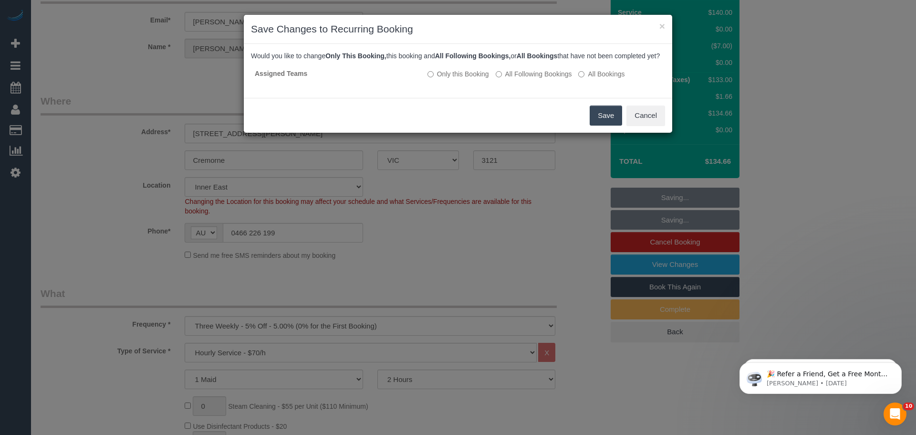
click at [591, 125] on button "Save" at bounding box center [606, 115] width 32 height 20
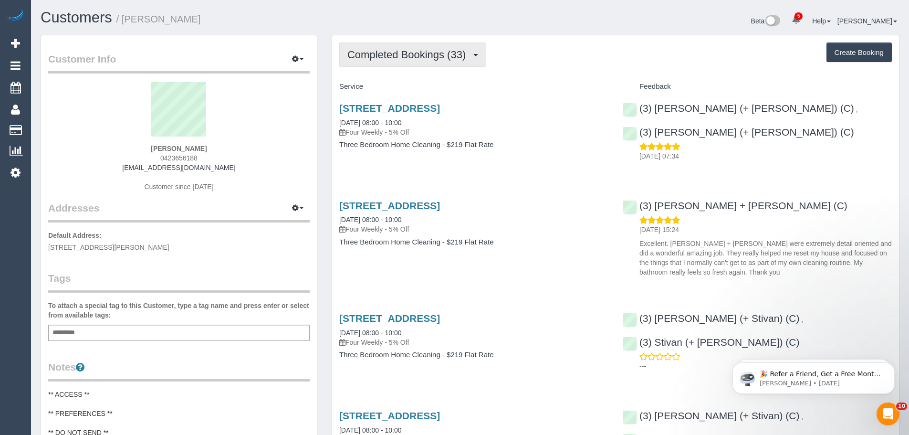
click at [412, 48] on button "Completed Bookings (33)" at bounding box center [412, 54] width 147 height 24
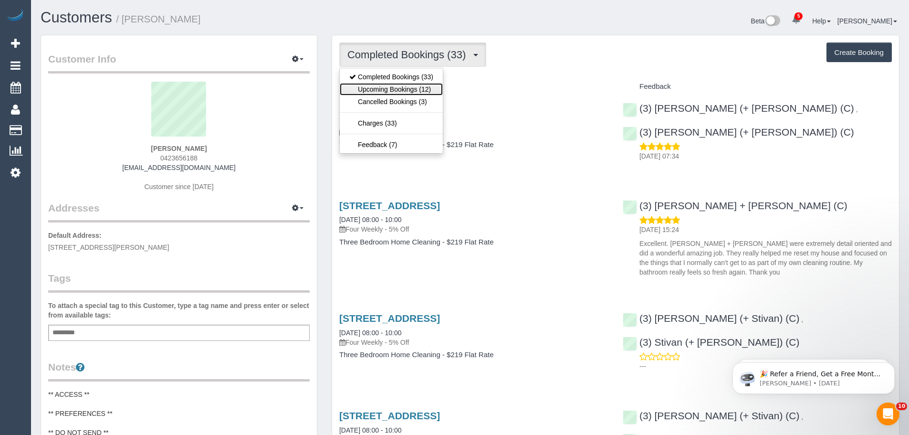
click at [415, 91] on link "Upcoming Bookings (12)" at bounding box center [391, 89] width 103 height 12
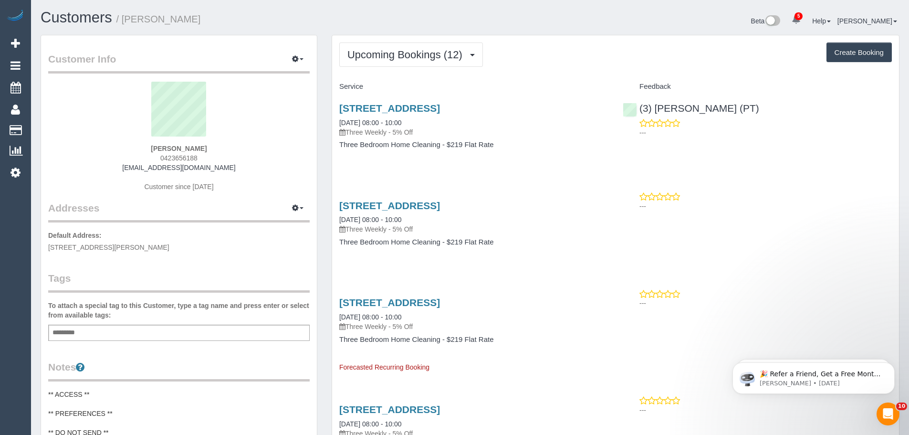
click at [231, 176] on div "[PERSON_NAME] 0423656188 [EMAIL_ADDRESS][DOMAIN_NAME] Customer since [DATE]" at bounding box center [178, 141] width 261 height 119
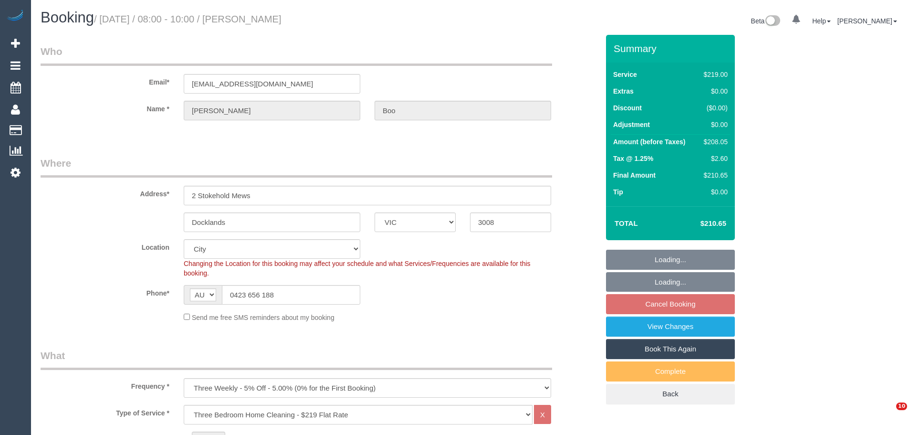
select select "VIC"
select select "string:stripe-pm_1Mb2sn2GScqysDRV3LqaYVhB"
select select "number:27"
select select "number:14"
select select "number:19"
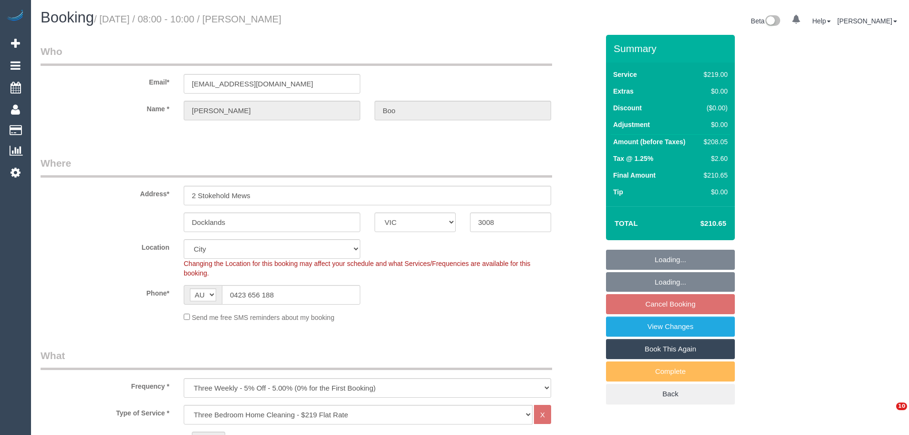
select select "number:24"
select select "number:34"
select select "number:13"
select select "object:1252"
select select "spot2"
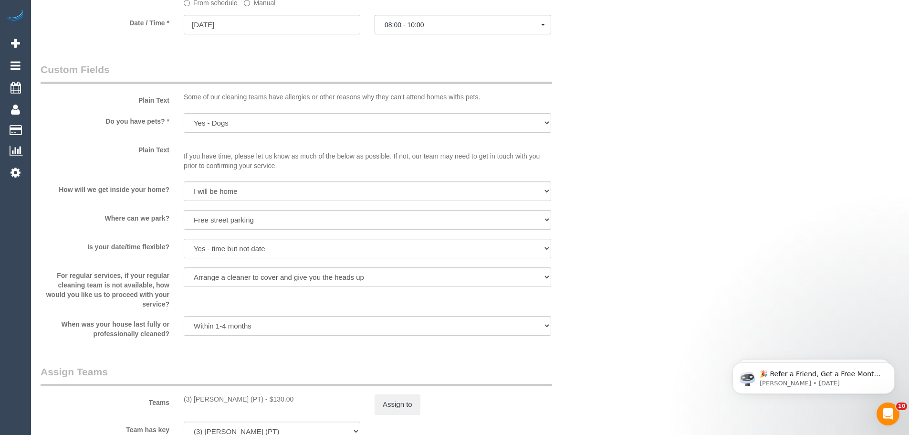
scroll to position [1288, 0]
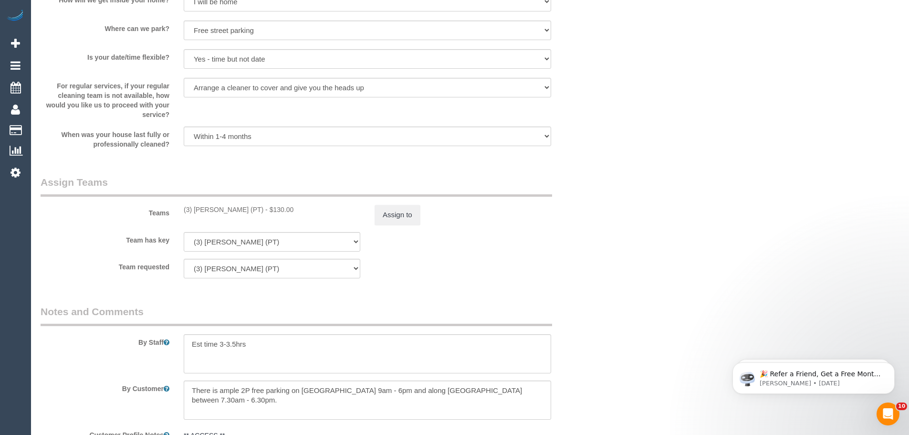
click at [407, 197] on div "Teams (3) [PERSON_NAME] (PT) - $130.00 Assign to" at bounding box center [319, 200] width 572 height 50
click at [404, 207] on button "Assign to" at bounding box center [397, 215] width 46 height 20
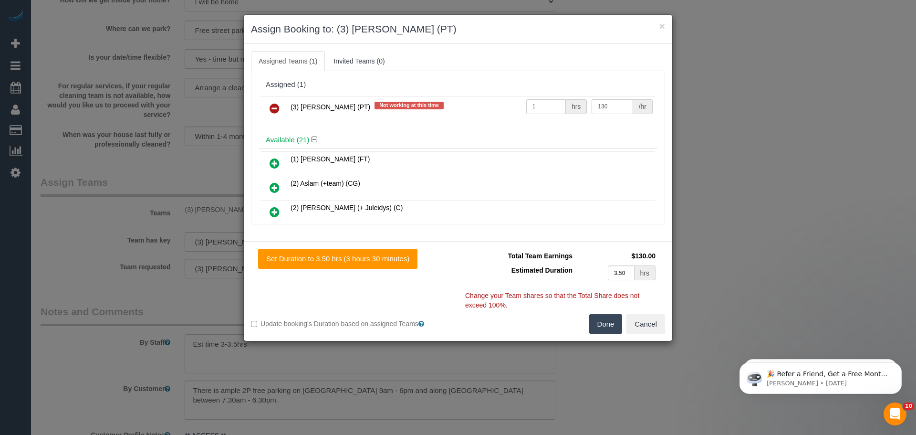
click at [275, 110] on icon at bounding box center [274, 108] width 10 height 11
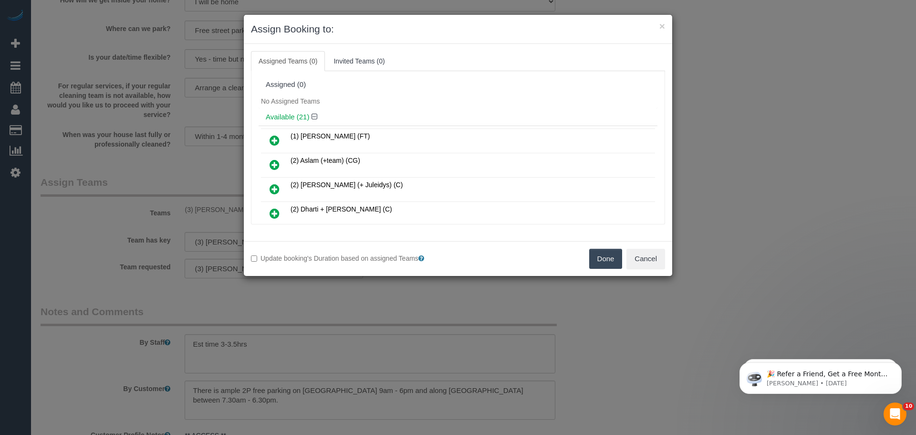
click at [599, 255] on button "Done" at bounding box center [605, 258] width 33 height 20
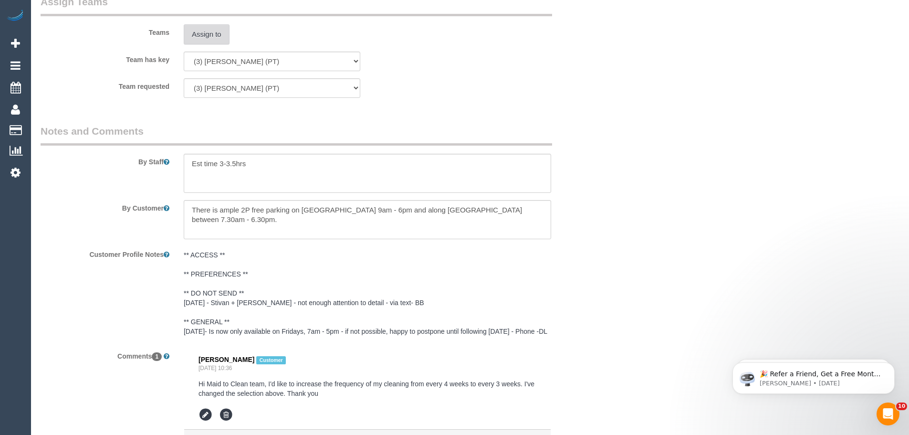
scroll to position [1576, 0]
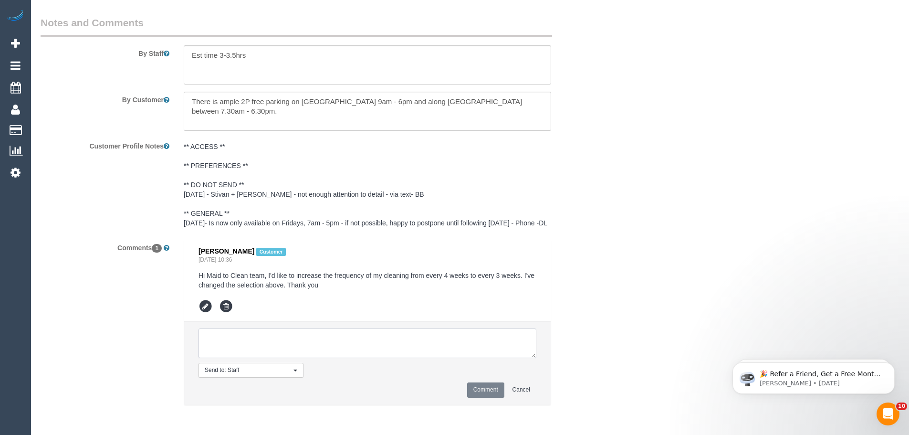
click at [277, 337] on textarea at bounding box center [367, 343] width 338 height 30
paste textarea "(3) [PERSON_NAME] (PT) UA on going - Resigned / Terminated Customer not contact…"
type textarea "(3) [PERSON_NAME] (PT) UA on going - Resigned / Terminated Customer not contact…"
click at [493, 392] on button "Comment" at bounding box center [485, 389] width 37 height 15
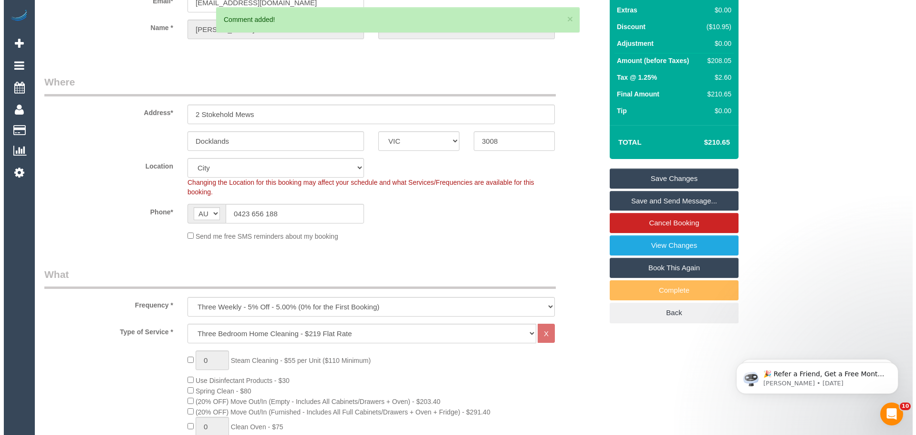
scroll to position [0, 0]
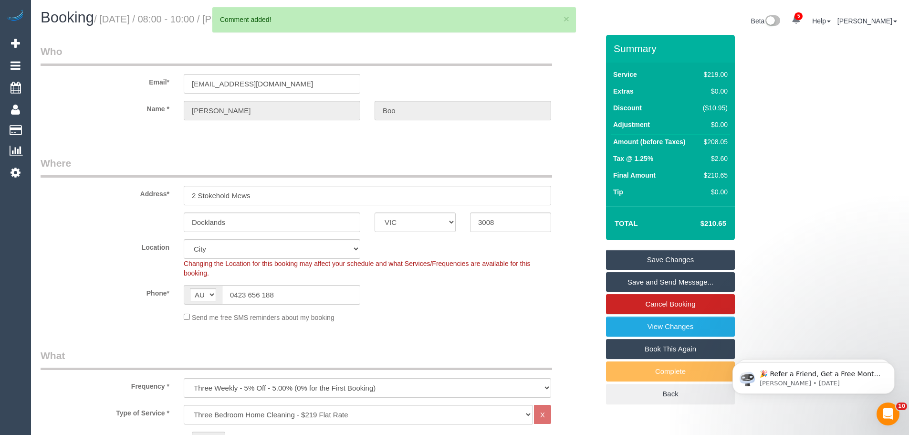
click at [650, 260] on link "Save Changes" at bounding box center [670, 259] width 129 height 20
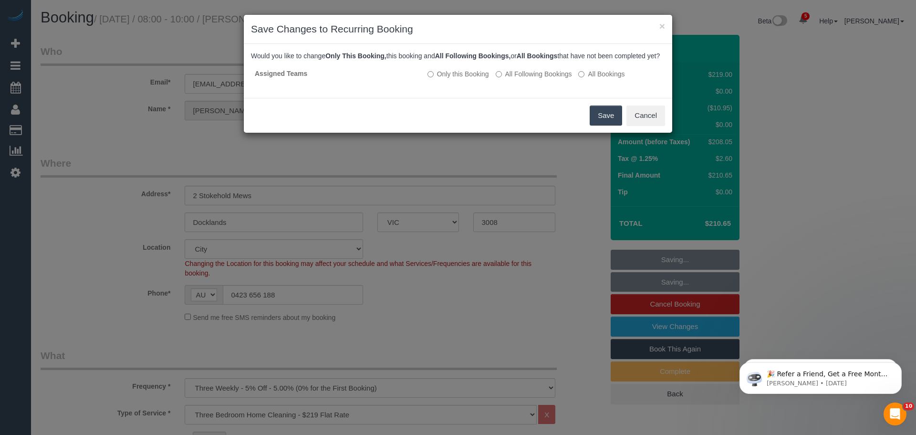
click at [594, 125] on button "Save" at bounding box center [606, 115] width 32 height 20
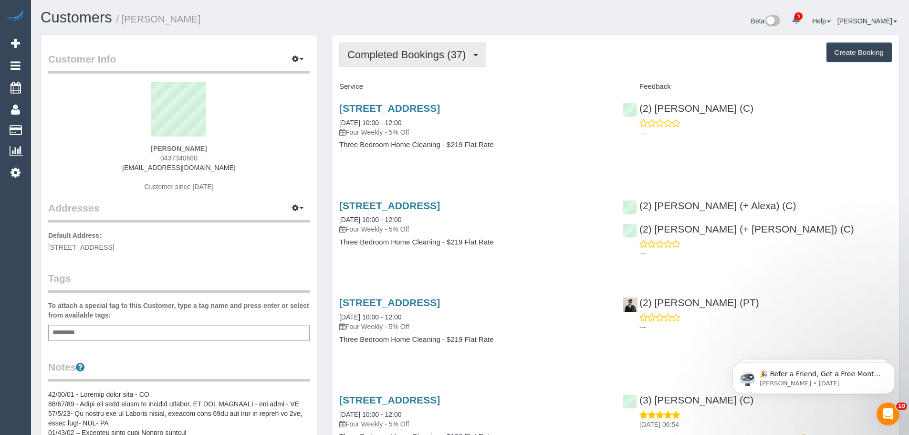
click at [407, 49] on span "Completed Bookings (37)" at bounding box center [408, 55] width 123 height 12
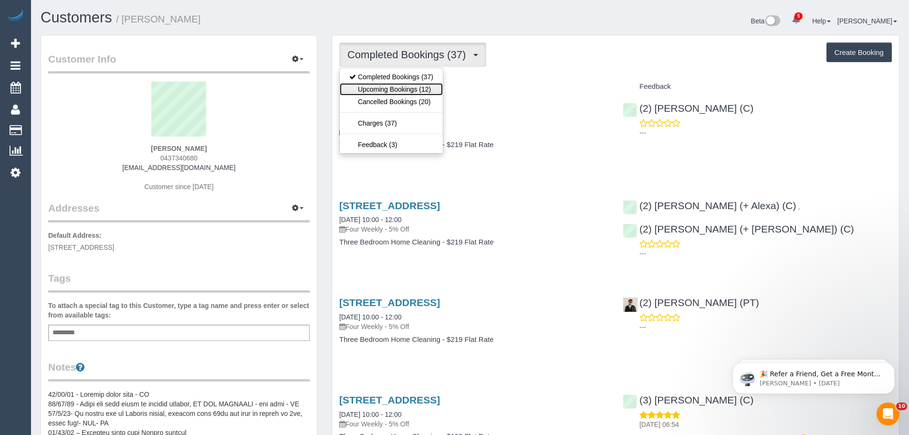
click at [402, 92] on link "Upcoming Bookings (12)" at bounding box center [391, 89] width 103 height 12
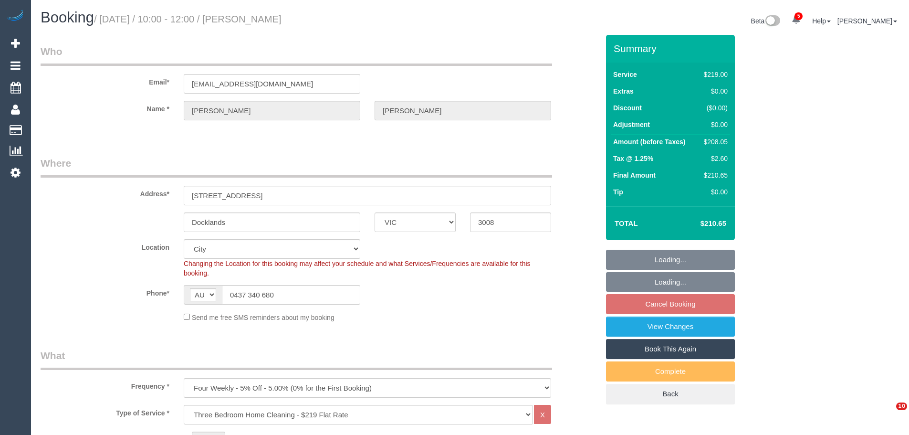
select select "VIC"
select select "object:822"
select select "number:29"
select select "spot3"
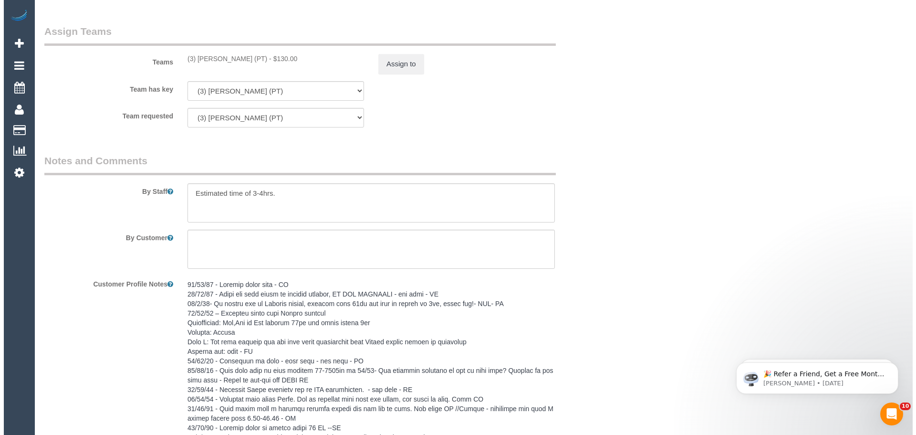
scroll to position [1381, 0]
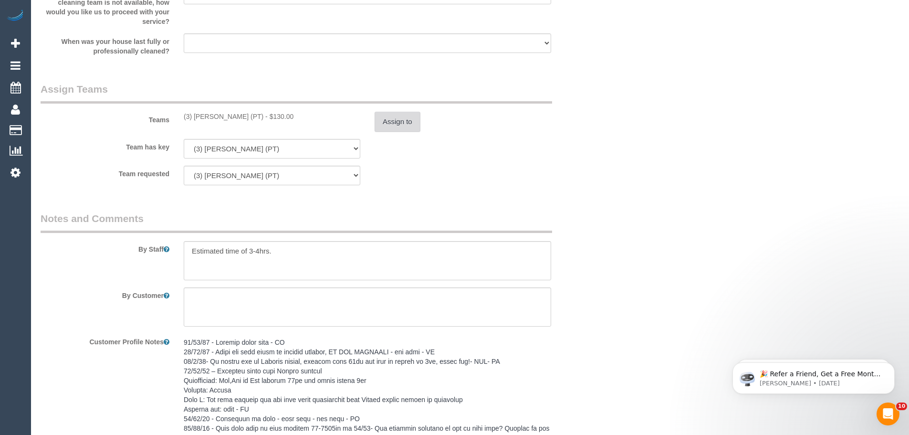
click at [408, 119] on button "Assign to" at bounding box center [397, 122] width 46 height 20
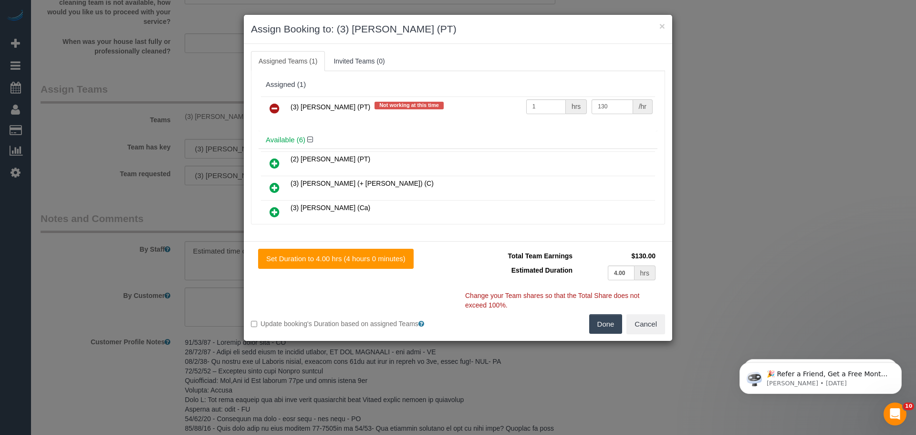
click at [275, 105] on icon at bounding box center [274, 108] width 10 height 11
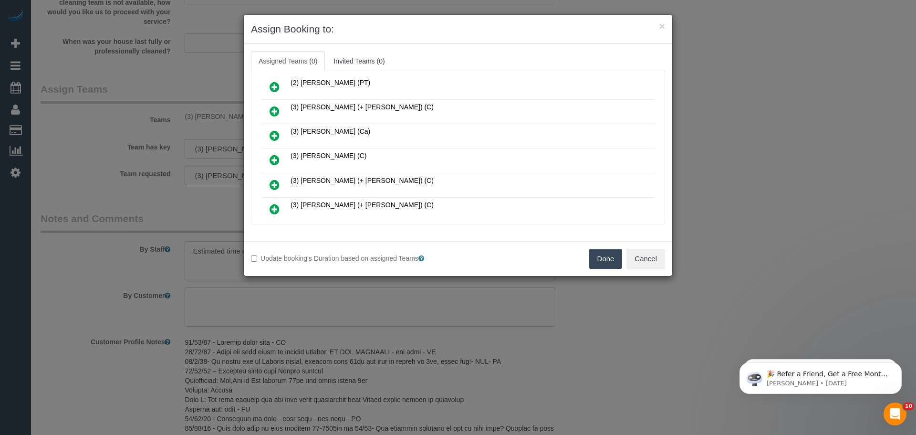
scroll to position [97, 0]
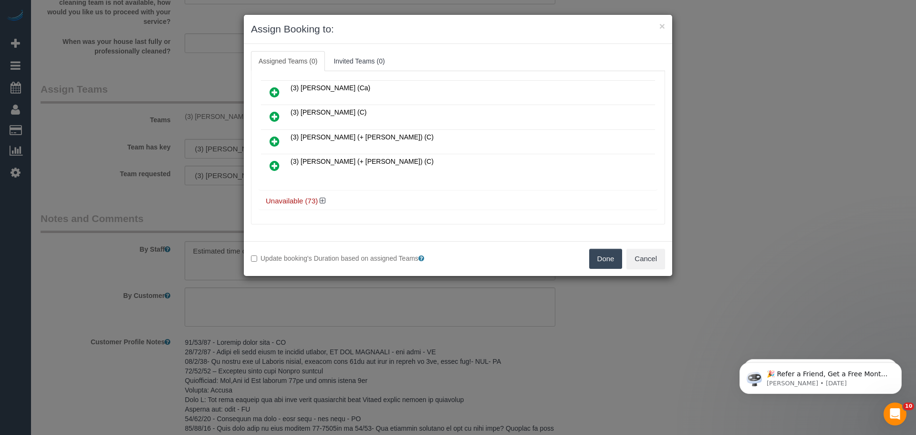
click at [594, 259] on button "Done" at bounding box center [605, 258] width 33 height 20
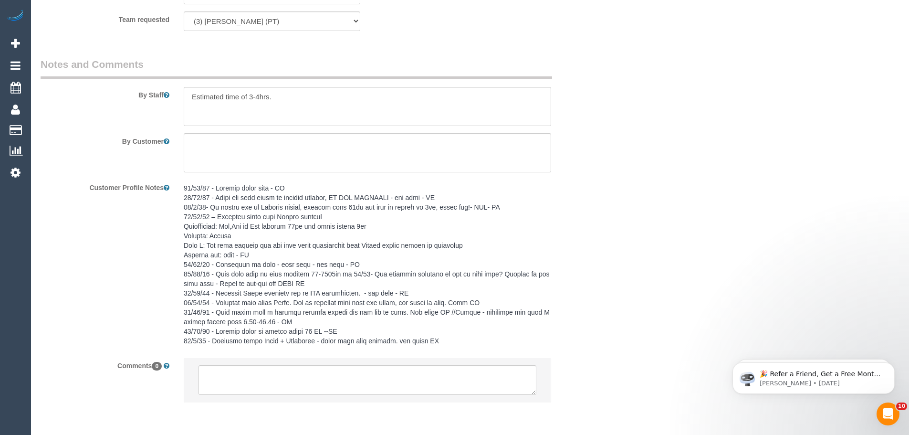
scroll to position [1572, 0]
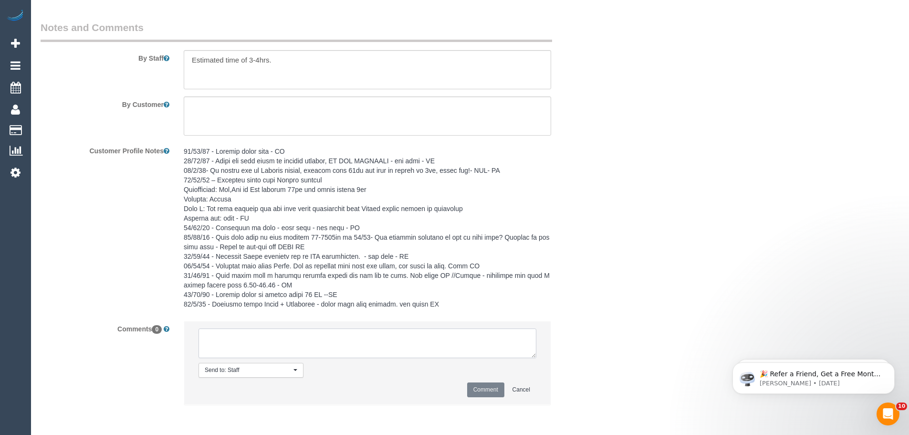
click at [295, 345] on textarea at bounding box center [367, 343] width 338 height 30
paste textarea "(3) Allie Zhu (PT) UA on going - Resigned / Terminated Customer not contacted -"
drag, startPoint x: 371, startPoint y: 356, endPoint x: 40, endPoint y: 235, distance: 352.9
type textarea "(3) Allie Zhu (PT) UA on going - Resigned / Terminated Customer not contacted -…"
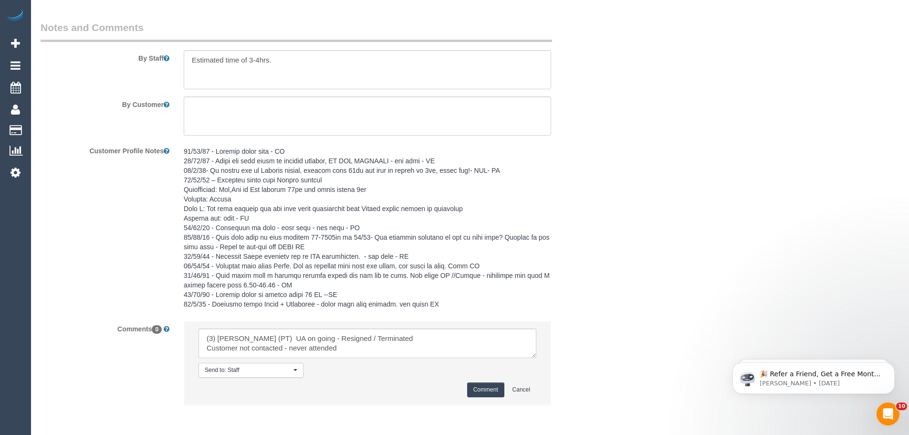
click at [488, 384] on button "Comment" at bounding box center [485, 389] width 37 height 15
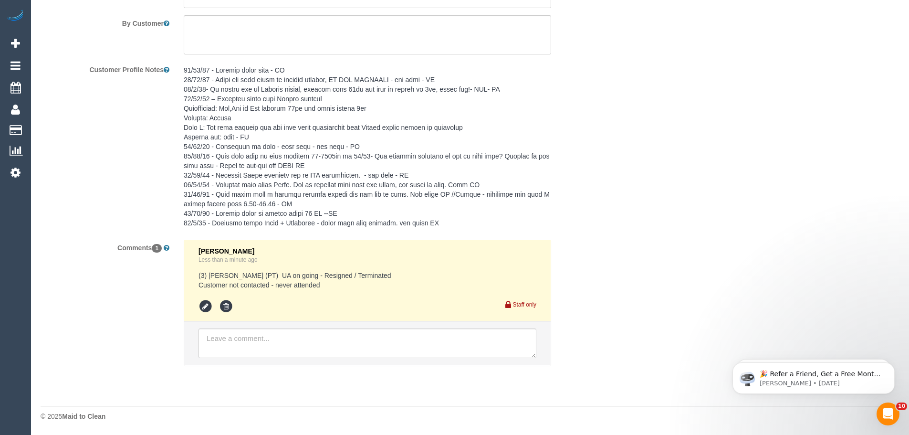
drag, startPoint x: 554, startPoint y: 346, endPoint x: 795, endPoint y: 182, distance: 291.2
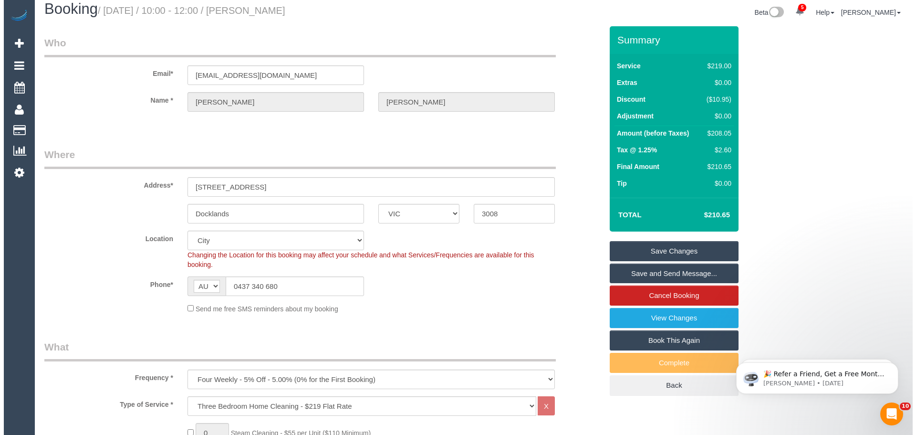
scroll to position [0, 0]
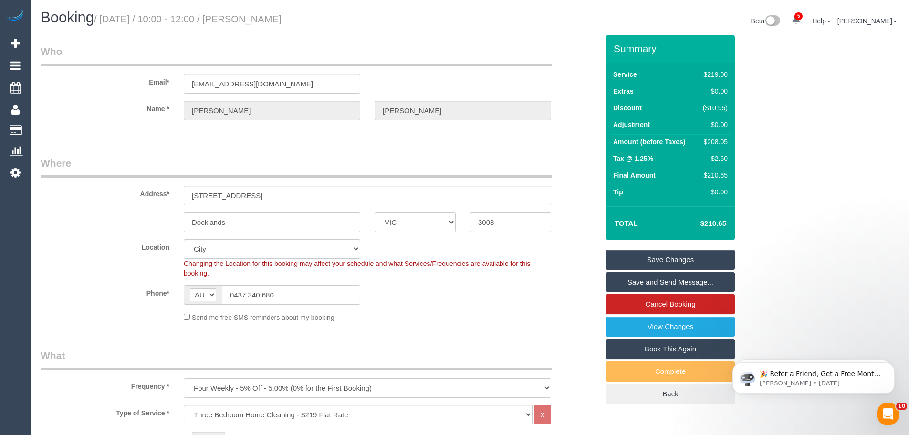
click at [704, 256] on link "Save Changes" at bounding box center [670, 259] width 129 height 20
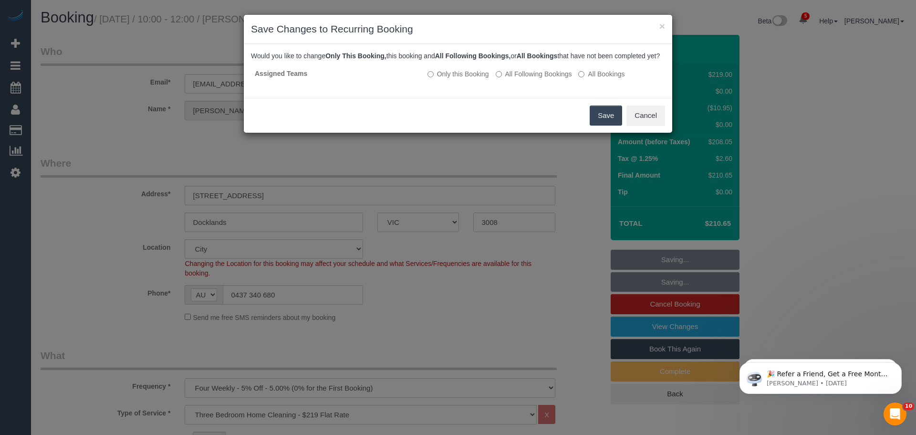
click at [603, 125] on button "Save" at bounding box center [606, 115] width 32 height 20
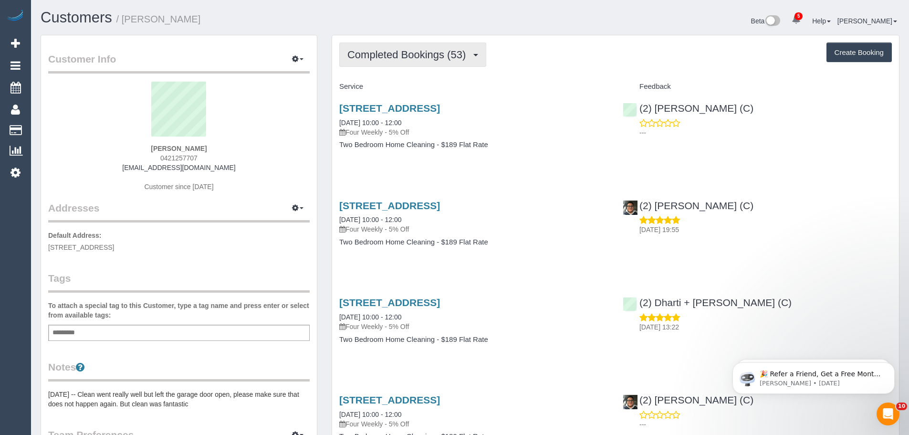
click at [404, 55] on span "Completed Bookings (53)" at bounding box center [408, 55] width 123 height 12
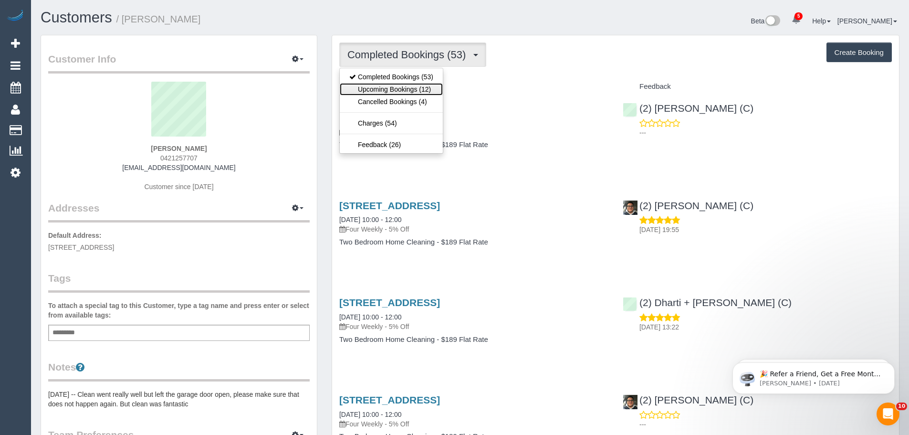
click at [404, 87] on link "Upcoming Bookings (12)" at bounding box center [391, 89] width 103 height 12
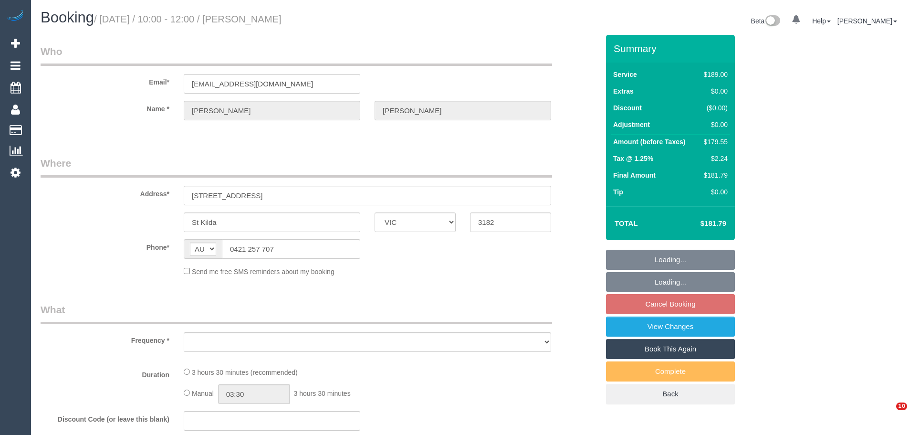
select select "VIC"
select select "object:676"
select select "string:stripe-pm_1MeQaW2GScqysDRVGLPyKJgO"
select select "number:29"
select select "number:14"
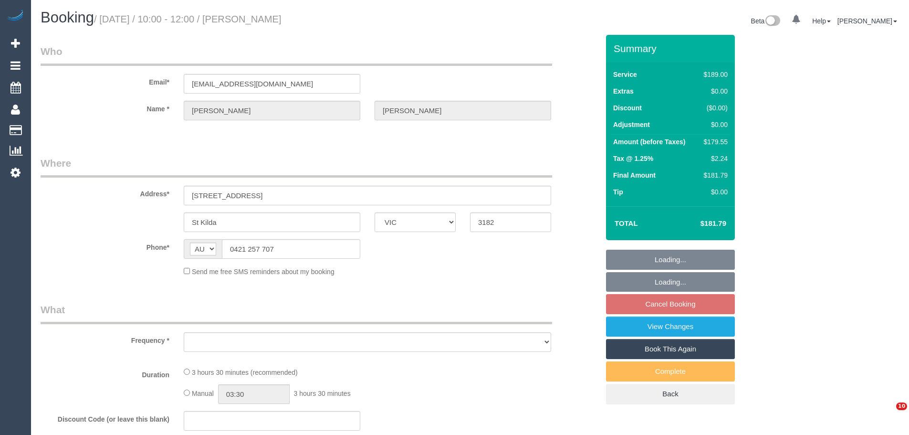
select select "number:18"
select select "number:36"
select select "number:34"
select select "number:13"
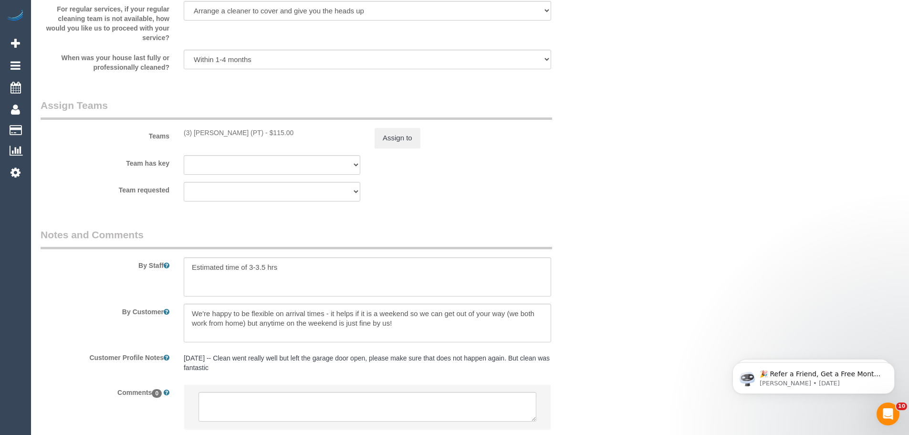
scroll to position [1480, 0]
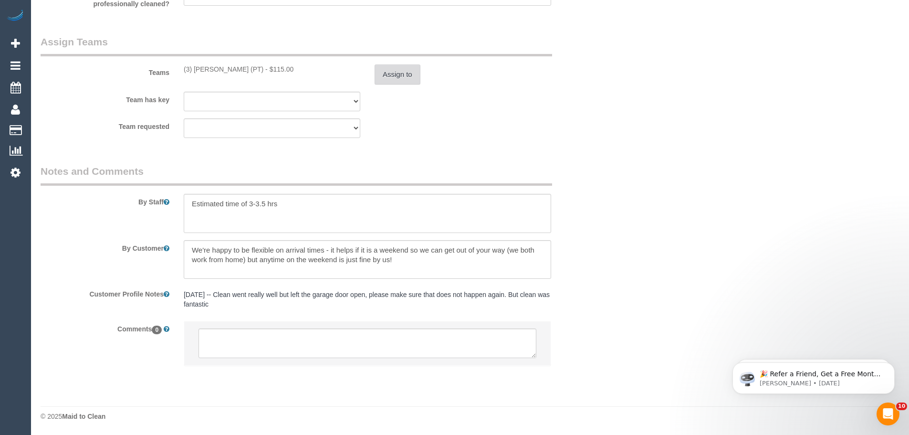
click at [391, 81] on button "Assign to" at bounding box center [397, 74] width 46 height 20
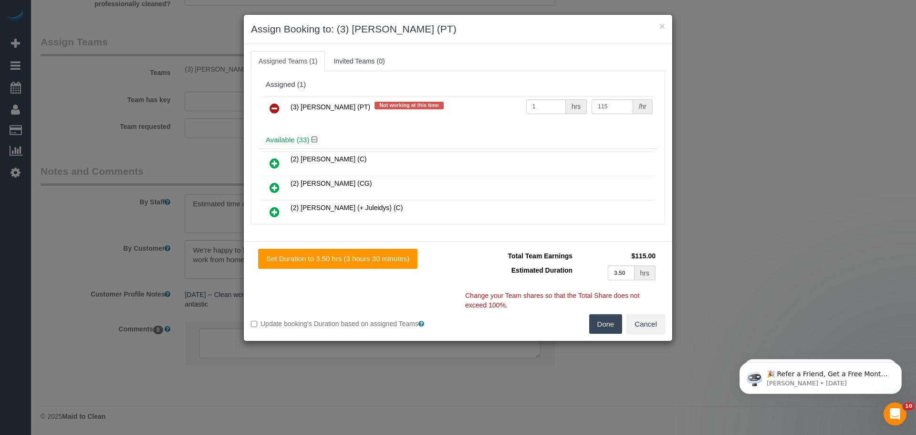
click at [277, 103] on icon at bounding box center [274, 108] width 10 height 11
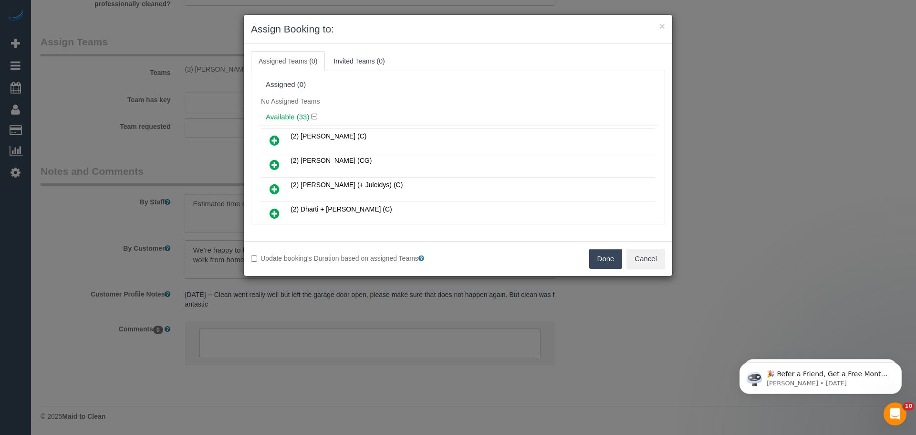
drag, startPoint x: 597, startPoint y: 253, endPoint x: 583, endPoint y: 255, distance: 13.6
click at [596, 253] on button "Done" at bounding box center [605, 258] width 33 height 20
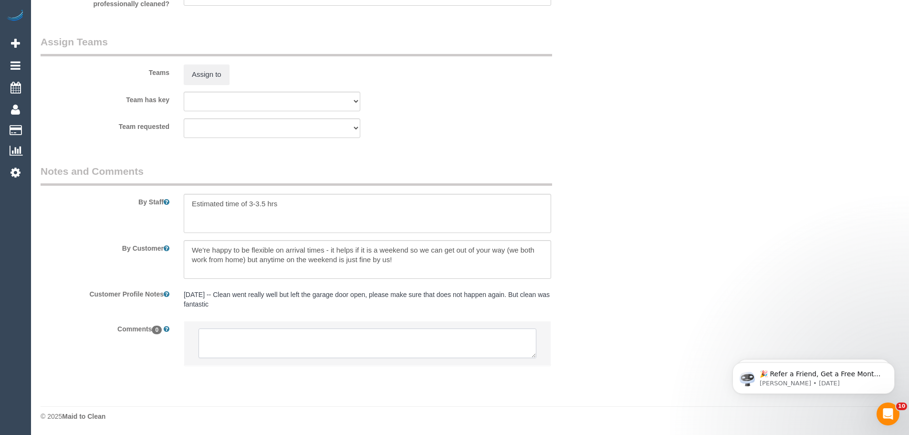
click at [445, 343] on textarea at bounding box center [367, 343] width 338 height 30
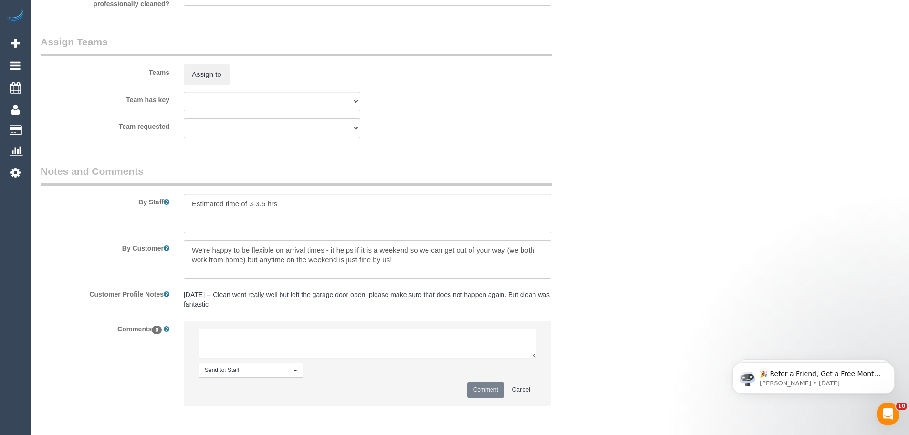
paste textarea "(3) [PERSON_NAME] (PT) UA on going - Resigned / Terminated Customer not contact…"
type textarea "(3) [PERSON_NAME] (PT) UA on going - Resigned / Terminated Customer not contact…"
click at [481, 390] on button "Comment" at bounding box center [485, 389] width 37 height 15
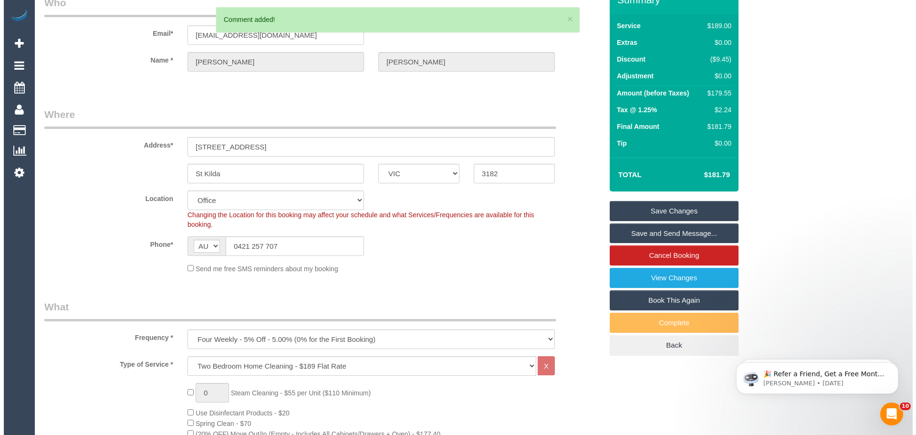
scroll to position [0, 0]
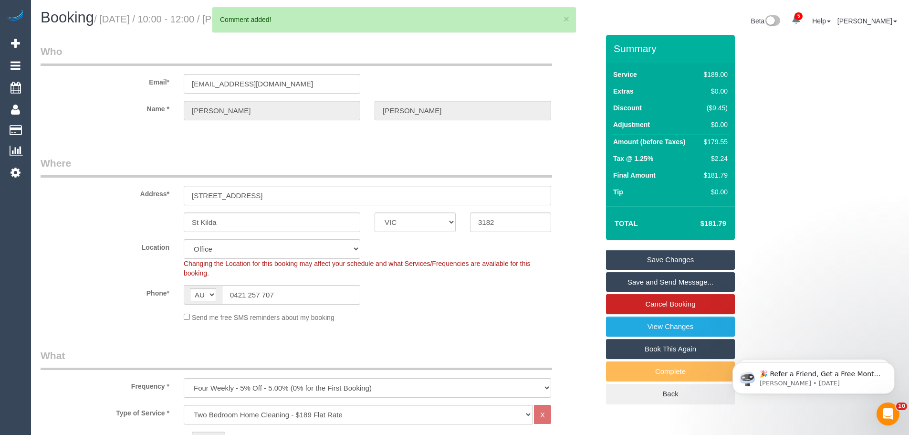
click at [653, 251] on link "Save Changes" at bounding box center [670, 259] width 129 height 20
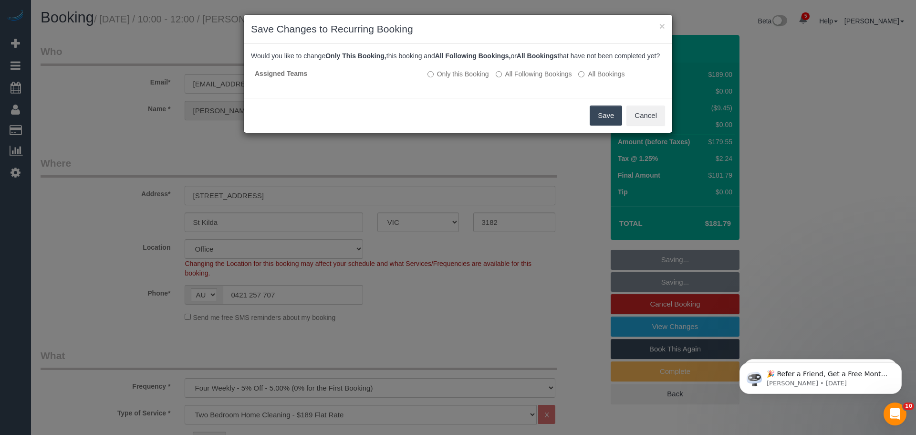
click at [611, 125] on button "Save" at bounding box center [606, 115] width 32 height 20
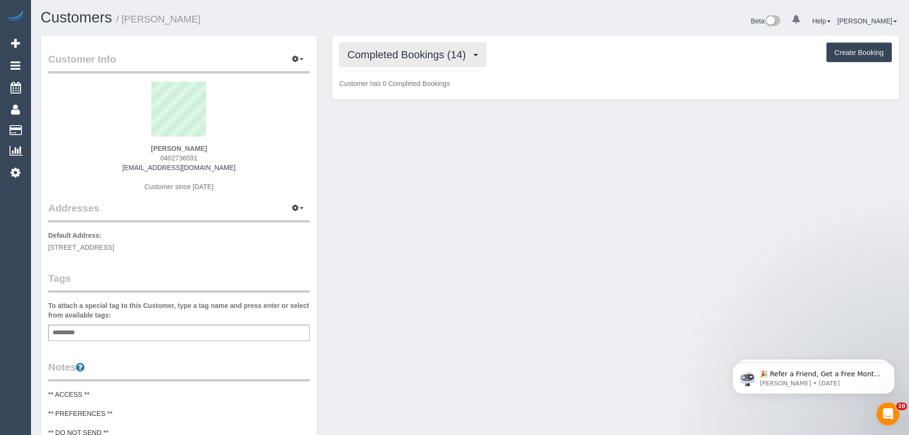
click at [383, 51] on span "Completed Bookings (14)" at bounding box center [408, 55] width 123 height 12
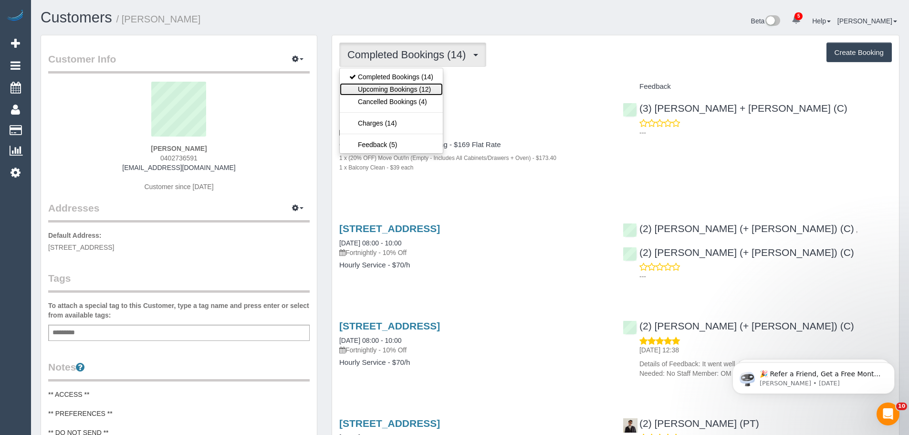
click at [379, 87] on link "Upcoming Bookings (12)" at bounding box center [391, 89] width 103 height 12
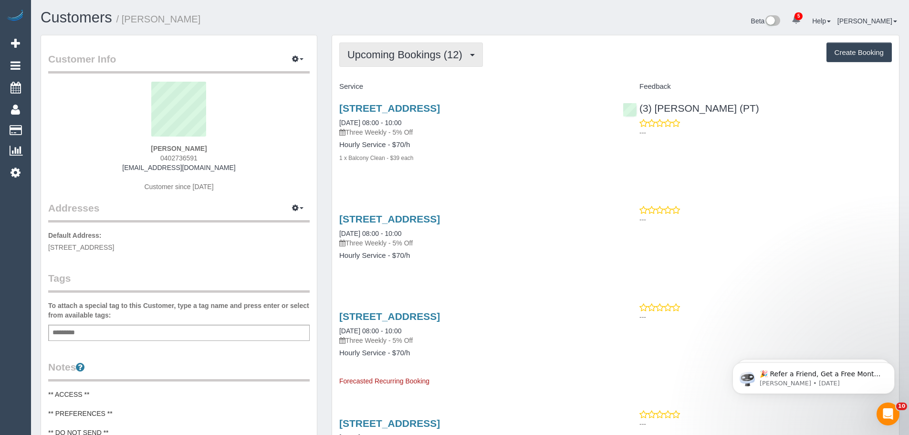
click at [412, 42] on button "Upcoming Bookings (12)" at bounding box center [411, 54] width 144 height 24
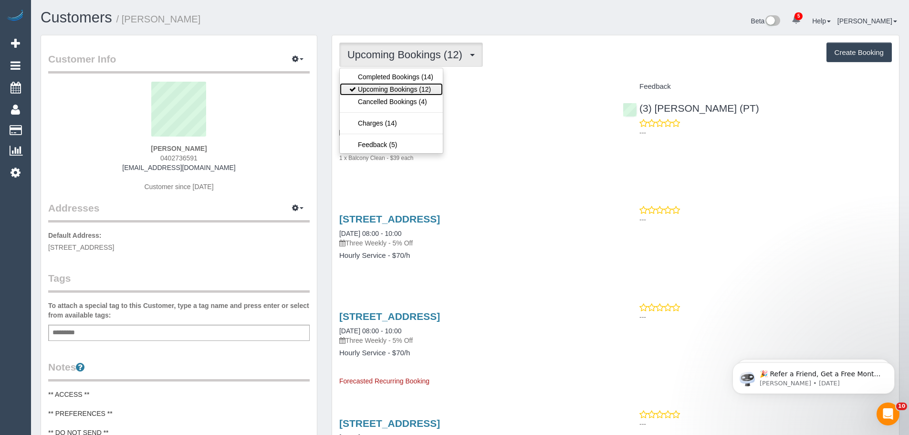
click at [394, 84] on link "Upcoming Bookings (12)" at bounding box center [391, 89] width 103 height 12
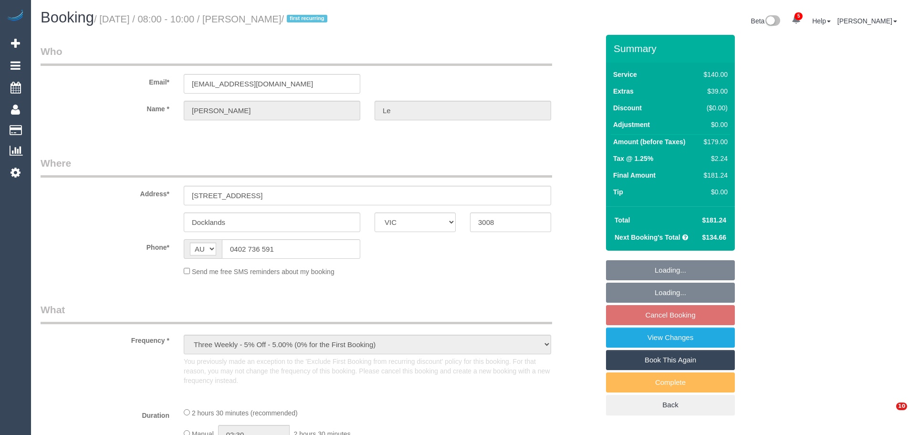
select select "VIC"
select select "string:stripe-pm_1RTPOD2GScqysDRVaeuPveAc"
select select "number:28"
select select "number:14"
select select "number:20"
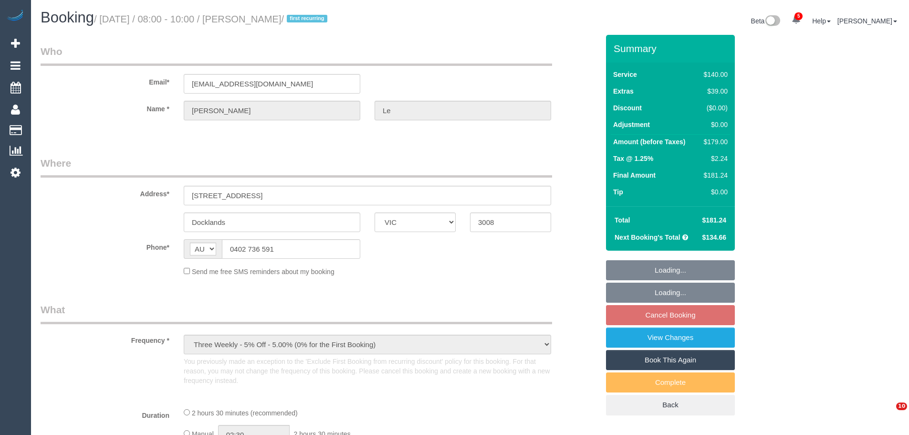
select select "number:23"
select select "number:34"
select select "number:12"
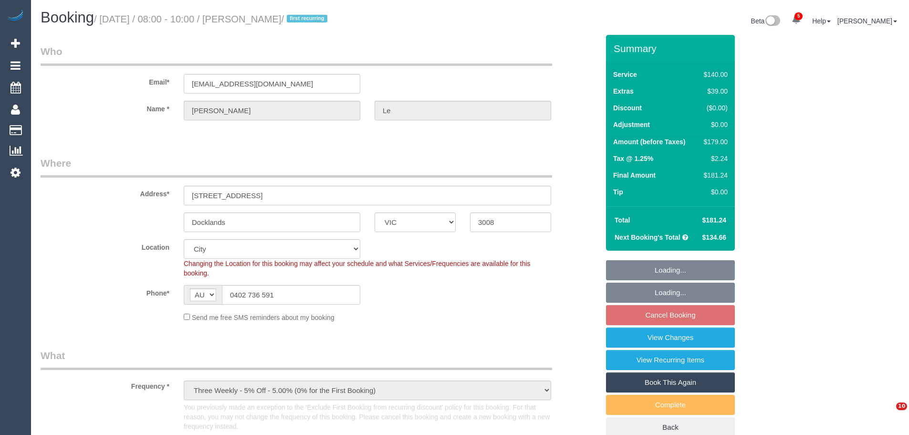
select select "object:1311"
select select "spot2"
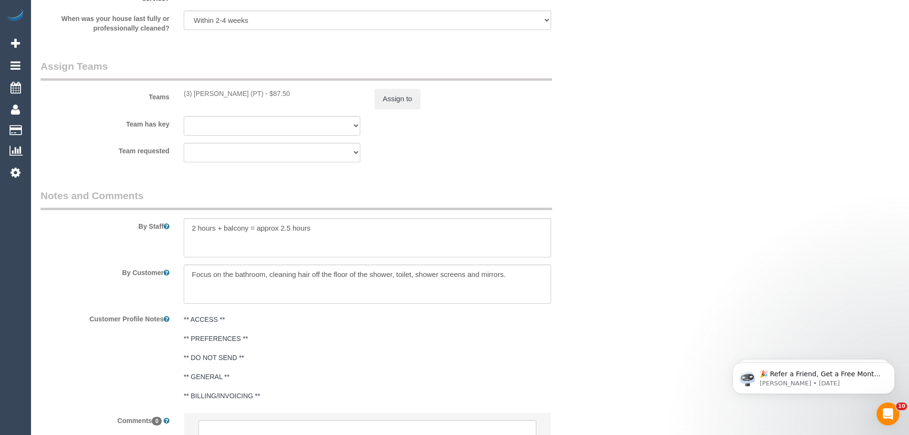
scroll to position [1479, 0]
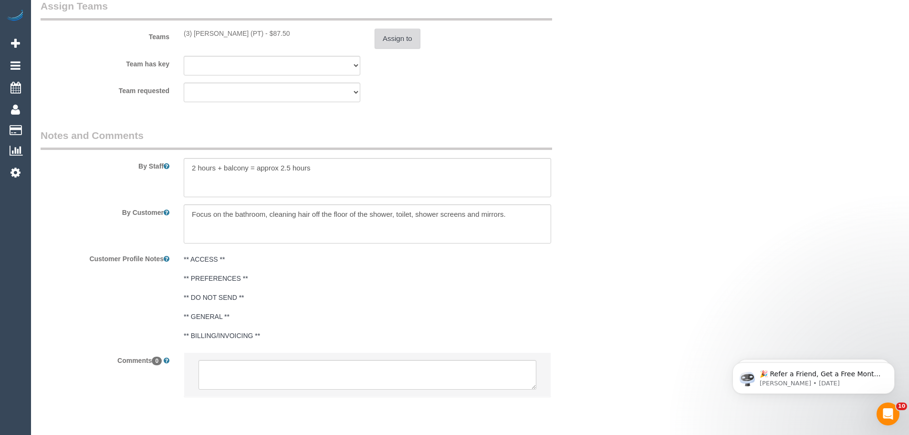
click at [407, 37] on button "Assign to" at bounding box center [397, 39] width 46 height 20
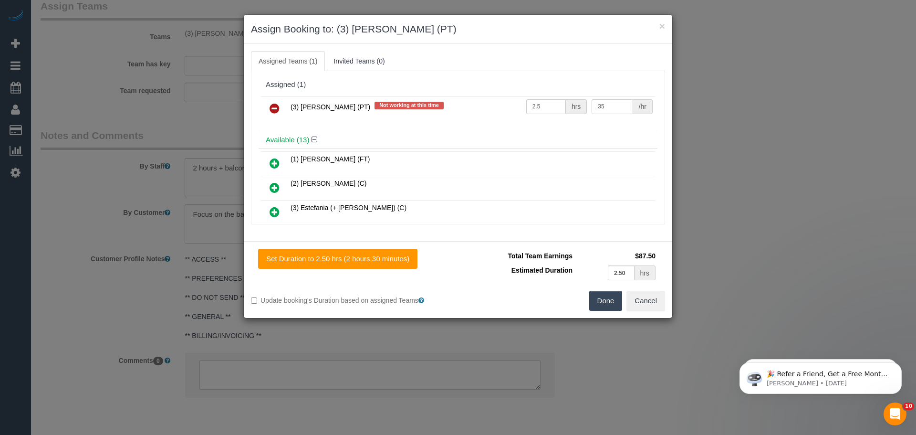
click at [273, 107] on icon at bounding box center [274, 108] width 10 height 11
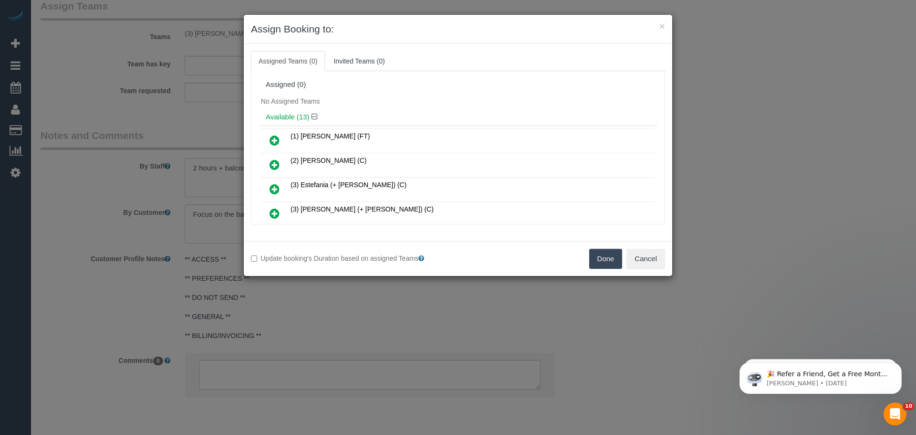
click at [596, 265] on button "Done" at bounding box center [605, 258] width 33 height 20
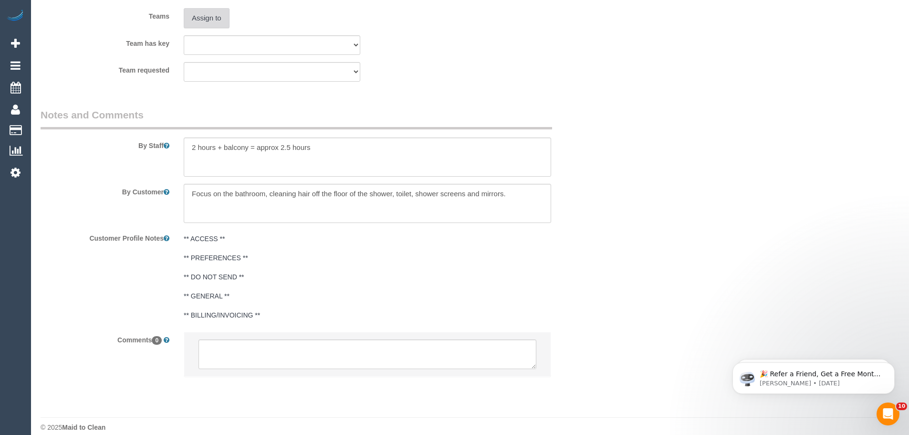
scroll to position [1510, 0]
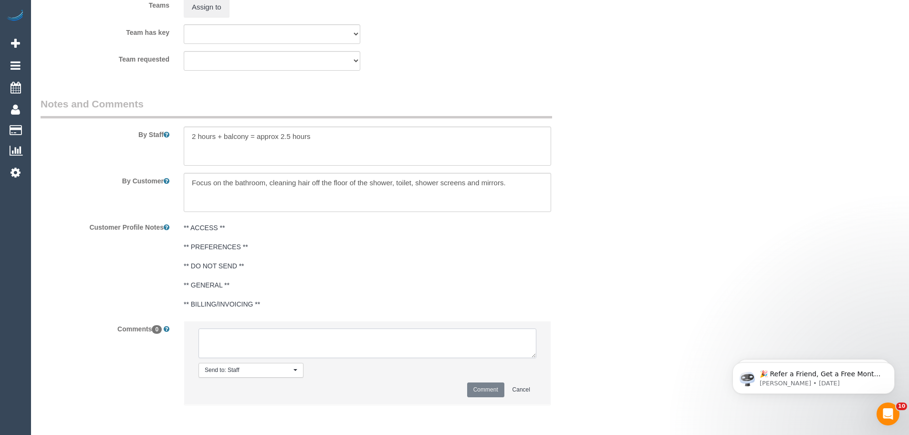
click at [337, 333] on textarea at bounding box center [367, 343] width 338 height 30
paste textarea "(3) [PERSON_NAME] (PT) UA on going - Resigned / Terminated Customer not contact…"
type textarea "(3) [PERSON_NAME] (PT) UA on going - Resigned / Terminated Customer not contact…"
click at [481, 389] on button "Comment" at bounding box center [485, 389] width 37 height 15
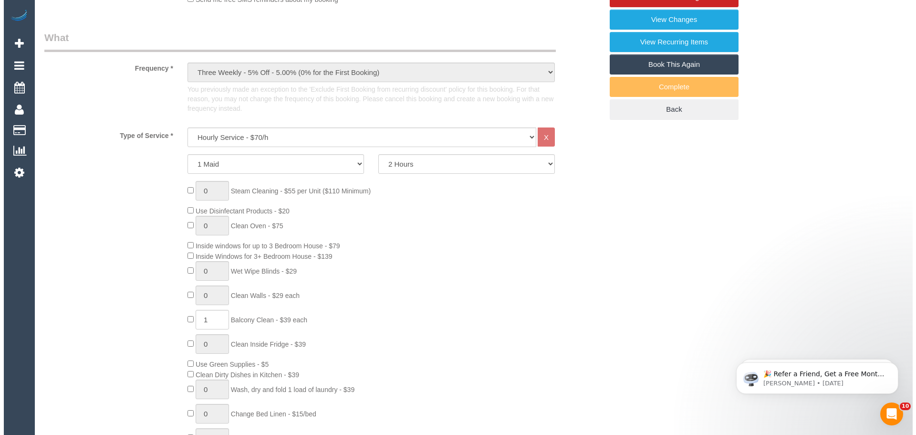
scroll to position [0, 0]
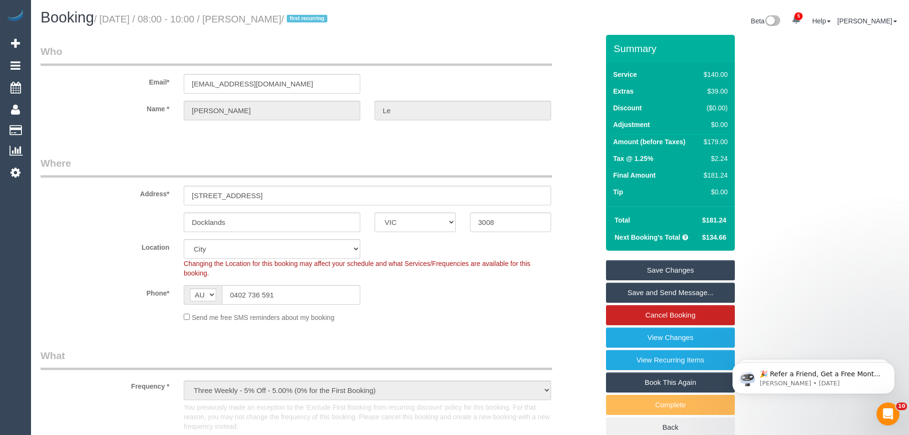
click at [657, 271] on link "Save Changes" at bounding box center [670, 270] width 129 height 20
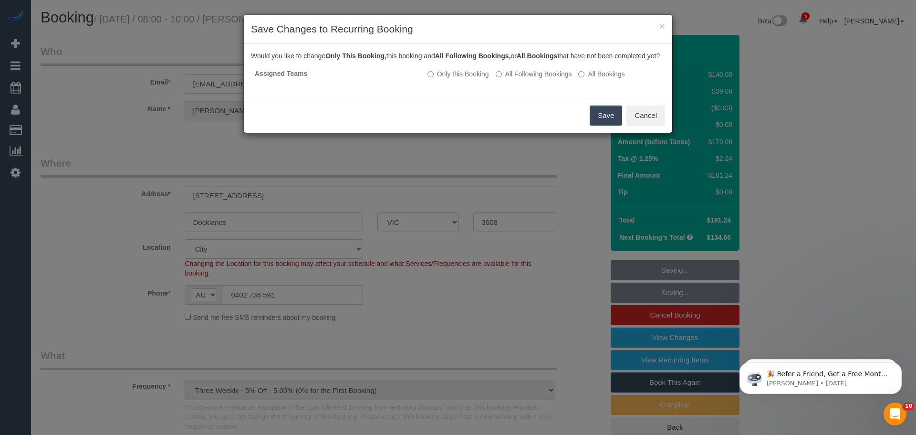
click at [608, 125] on button "Save" at bounding box center [606, 115] width 32 height 20
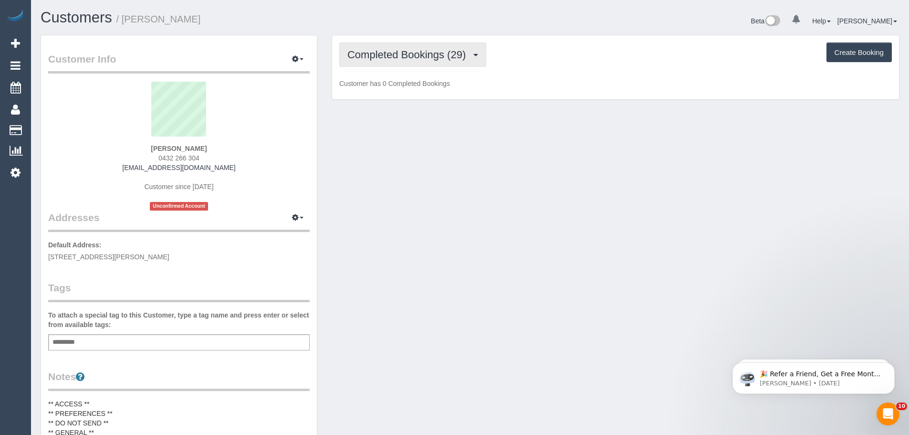
click at [381, 54] on span "Completed Bookings (29)" at bounding box center [408, 55] width 123 height 12
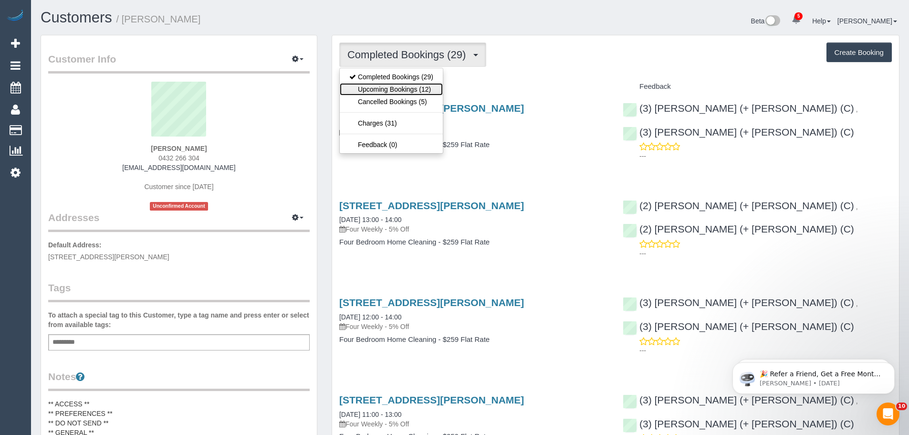
click at [384, 86] on link "Upcoming Bookings (12)" at bounding box center [391, 89] width 103 height 12
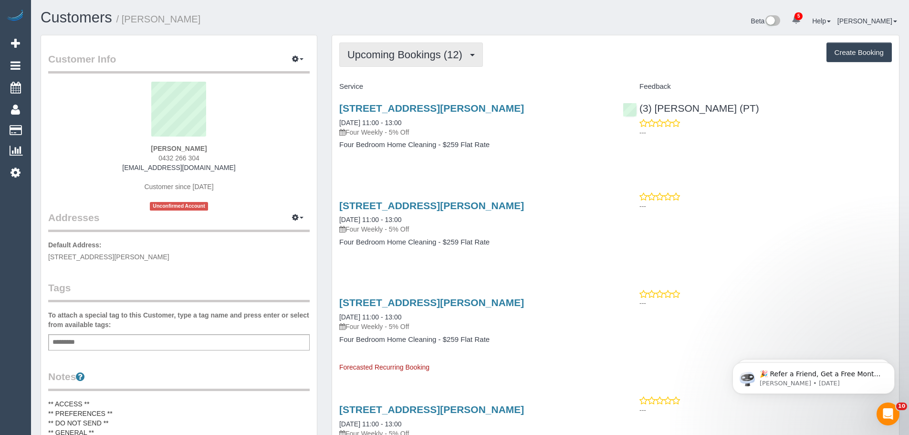
click at [382, 53] on span "Upcoming Bookings (12)" at bounding box center [407, 55] width 120 height 12
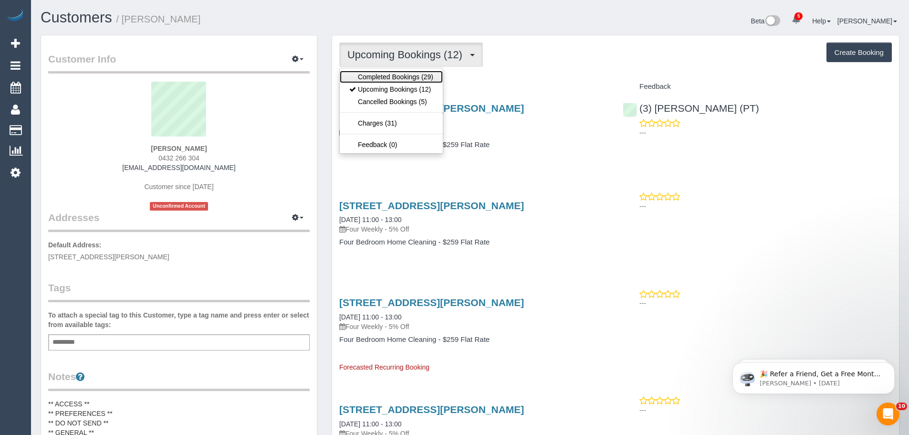
click at [383, 74] on link "Completed Bookings (29)" at bounding box center [391, 77] width 103 height 12
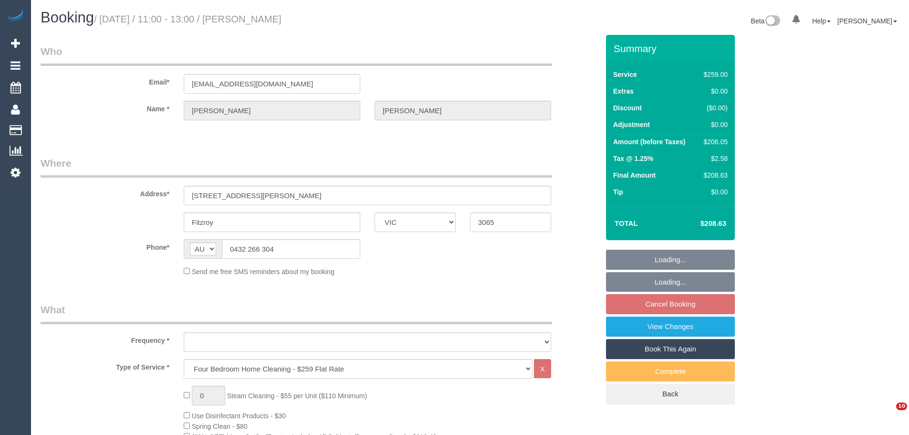
select select "VIC"
select select "string:stripe-pm_1NLKCL2GScqysDRVWATdeySV"
select select "number:29"
select select "number:14"
select select "number:19"
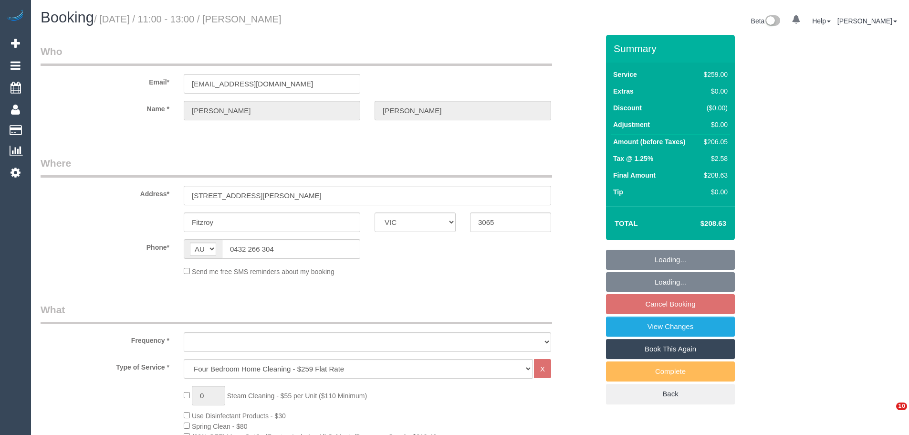
select select "number:22"
select select "number:34"
select select "number:13"
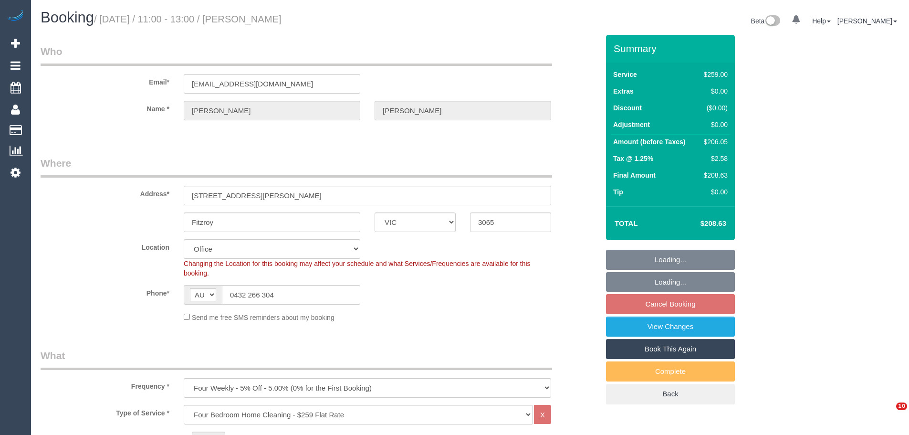
select select "object:839"
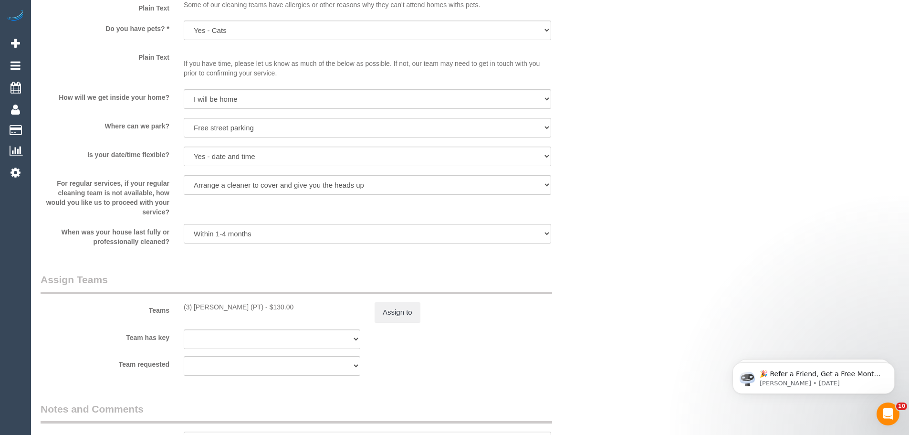
scroll to position [1383, 0]
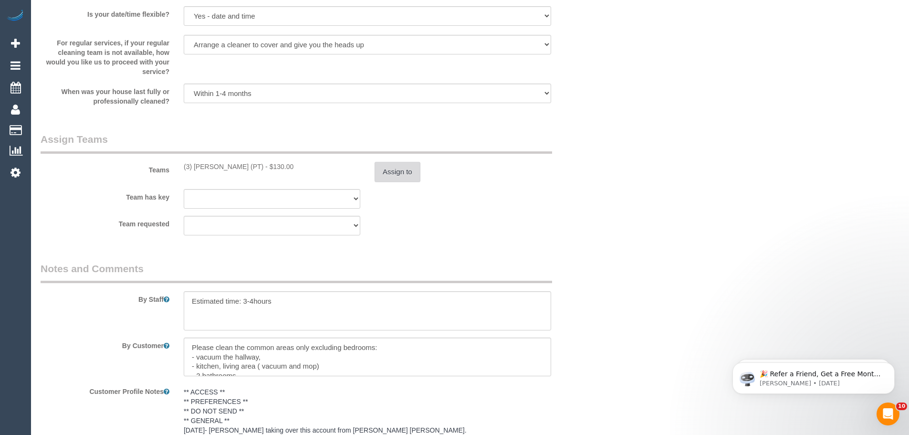
click at [404, 171] on button "Assign to" at bounding box center [397, 172] width 46 height 20
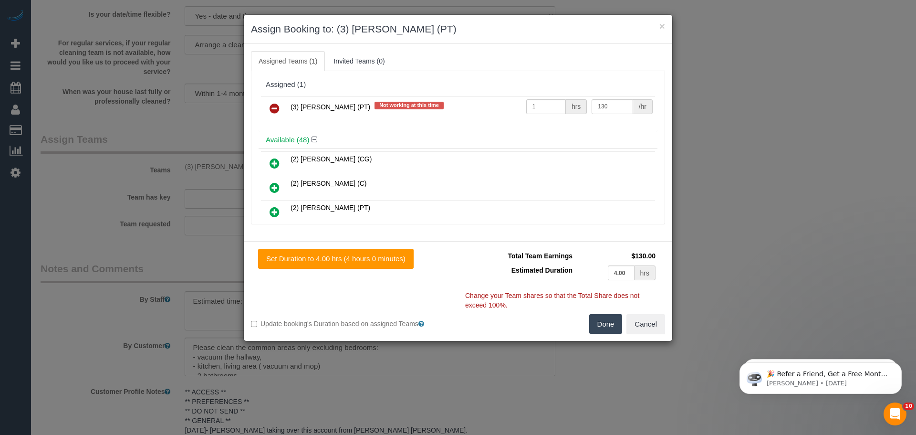
click at [269, 109] on icon at bounding box center [274, 108] width 10 height 11
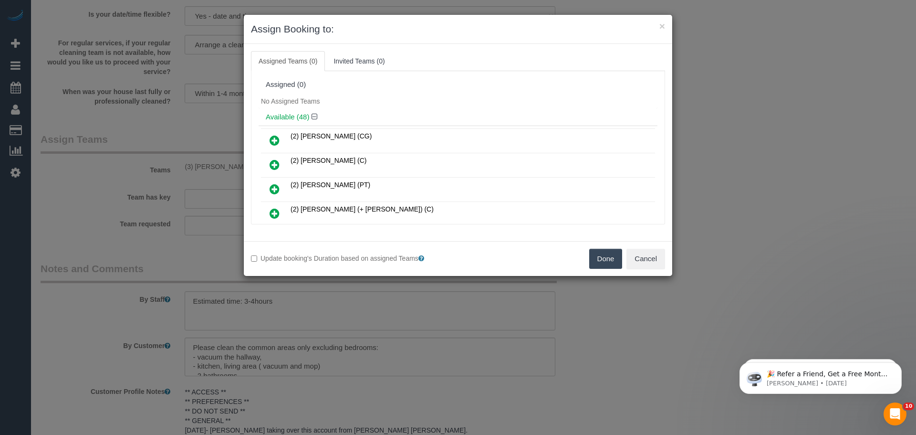
click at [595, 259] on button "Done" at bounding box center [605, 258] width 33 height 20
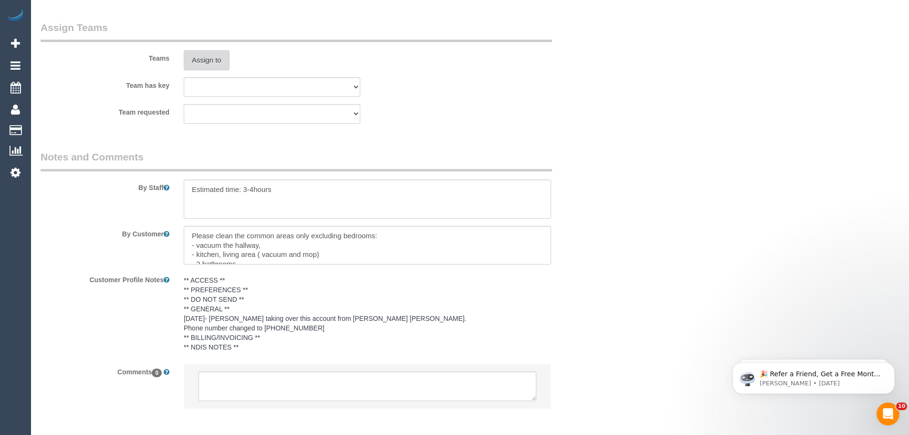
scroll to position [1538, 0]
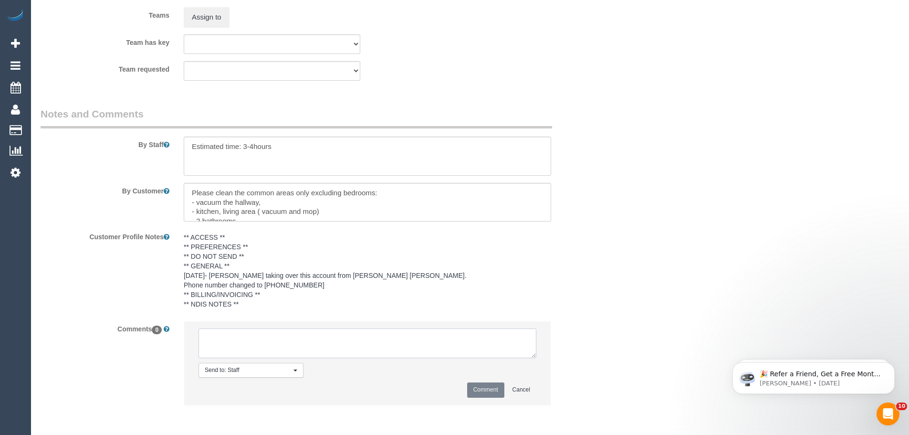
click at [329, 351] on textarea at bounding box center [367, 343] width 338 height 30
paste textarea "(3) [PERSON_NAME] (PT) UA on going - Resigned / Terminated Customer not contact…"
type textarea "(3) Allie Zhu (PT) UA on going - Resigned / Terminated Customer not contacted -…"
click at [478, 387] on button "Comment" at bounding box center [485, 389] width 37 height 15
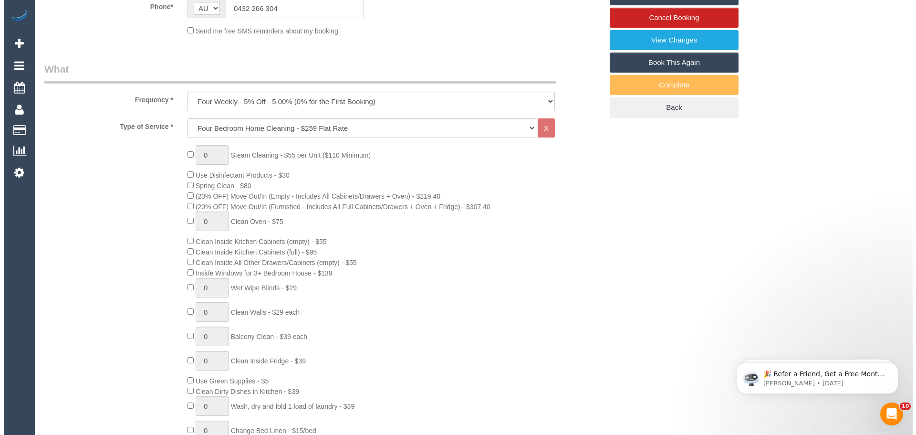
scroll to position [0, 0]
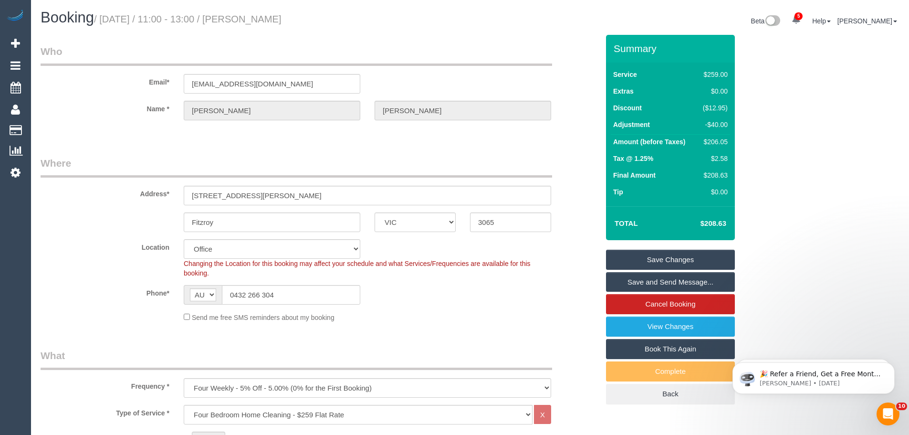
click at [669, 257] on link "Save Changes" at bounding box center [670, 259] width 129 height 20
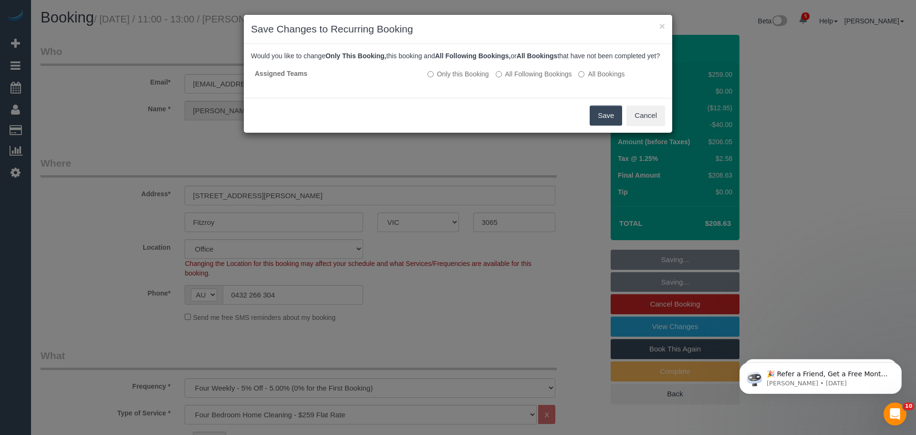
click at [605, 125] on button "Save" at bounding box center [606, 115] width 32 height 20
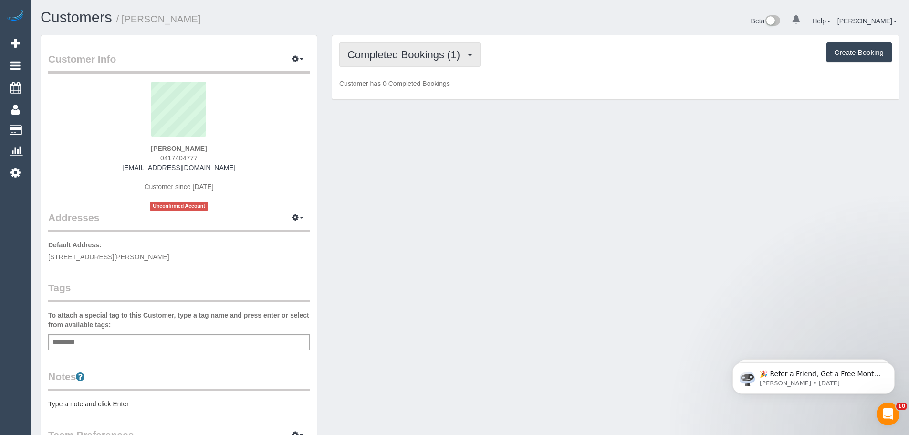
click at [416, 58] on span "Completed Bookings (1)" at bounding box center [405, 55] width 117 height 12
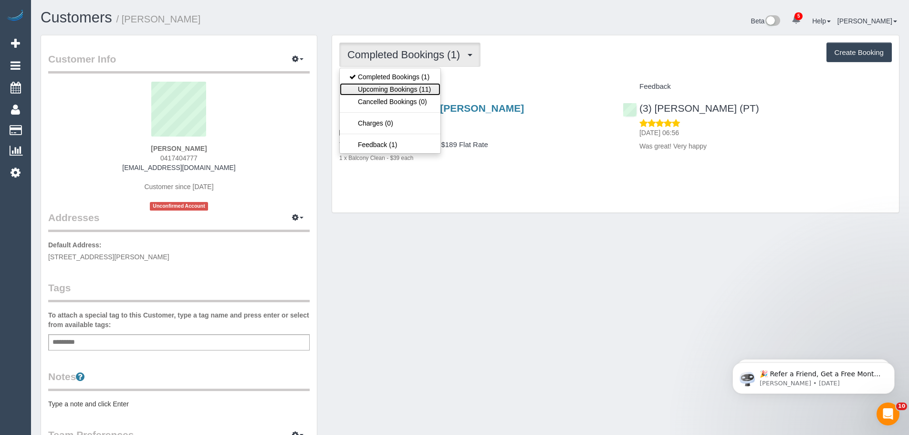
click at [408, 88] on link "Upcoming Bookings (11)" at bounding box center [390, 89] width 101 height 12
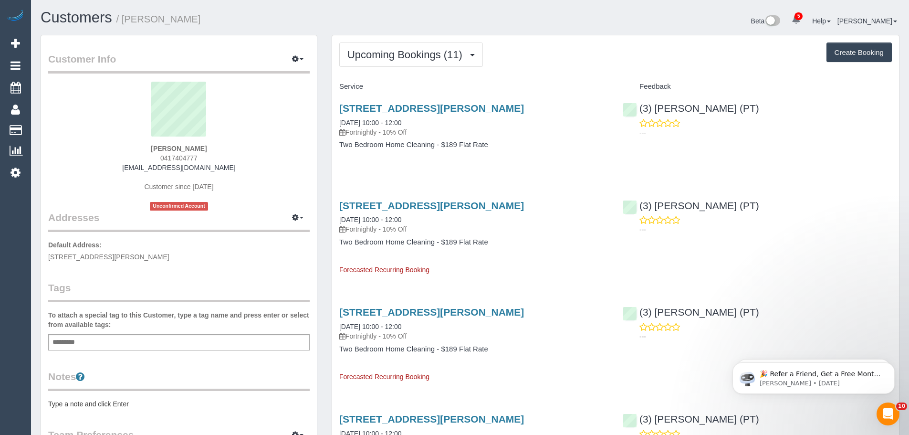
drag, startPoint x: 252, startPoint y: 171, endPoint x: 134, endPoint y: 164, distance: 119.0
click at [134, 164] on div "[PERSON_NAME] 0417404777 [EMAIL_ADDRESS][DOMAIN_NAME] Customer since [DATE] Unc…" at bounding box center [178, 146] width 261 height 129
copy link "[EMAIL_ADDRESS][DOMAIN_NAME]"
click at [420, 51] on span "Upcoming Bookings (11)" at bounding box center [407, 55] width 120 height 12
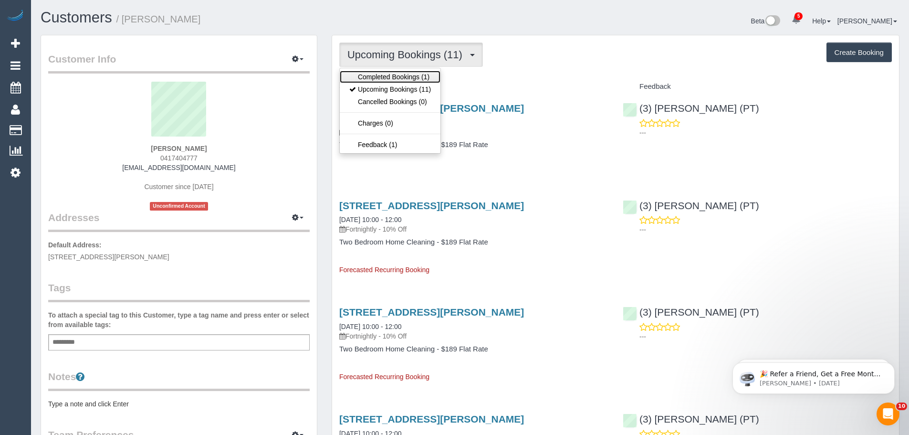
click at [422, 77] on link "Completed Bookings (1)" at bounding box center [390, 77] width 101 height 12
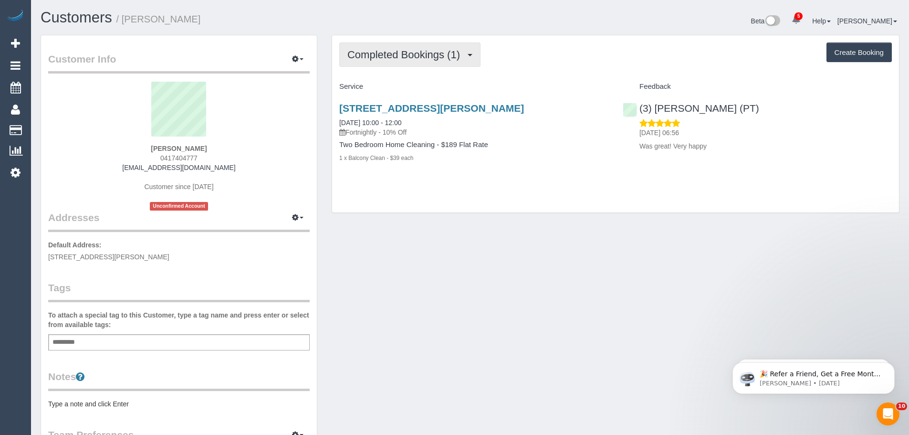
click at [418, 62] on button "Completed Bookings (1)" at bounding box center [409, 54] width 141 height 24
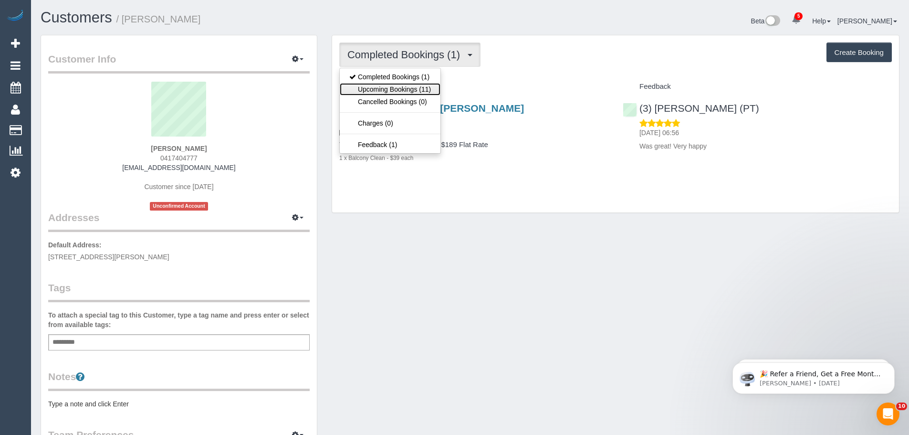
click at [413, 86] on link "Upcoming Bookings (11)" at bounding box center [390, 89] width 101 height 12
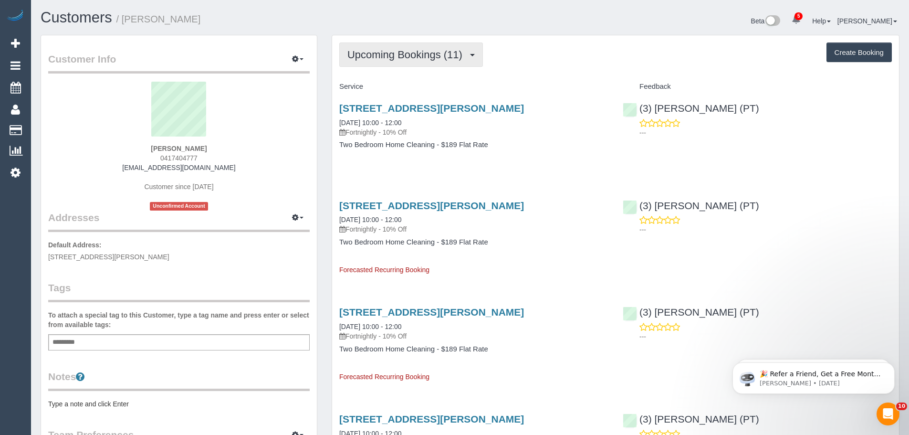
click at [386, 54] on span "Upcoming Bookings (11)" at bounding box center [407, 55] width 120 height 12
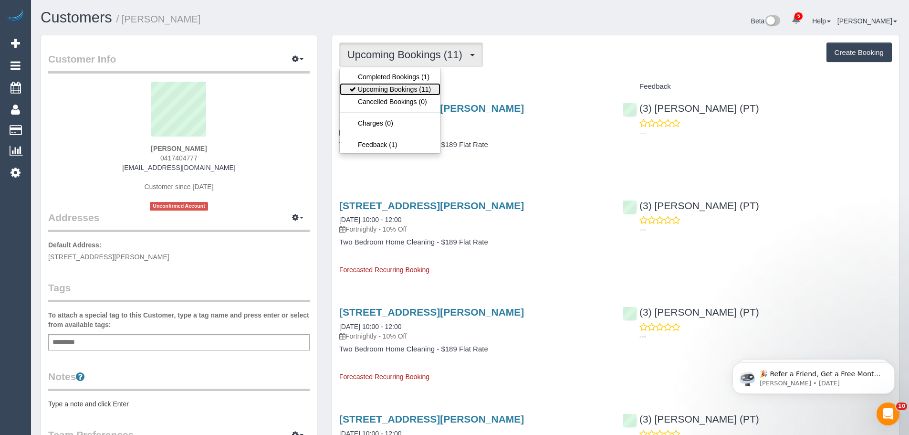
click at [384, 90] on link "Upcoming Bookings (11)" at bounding box center [390, 89] width 101 height 12
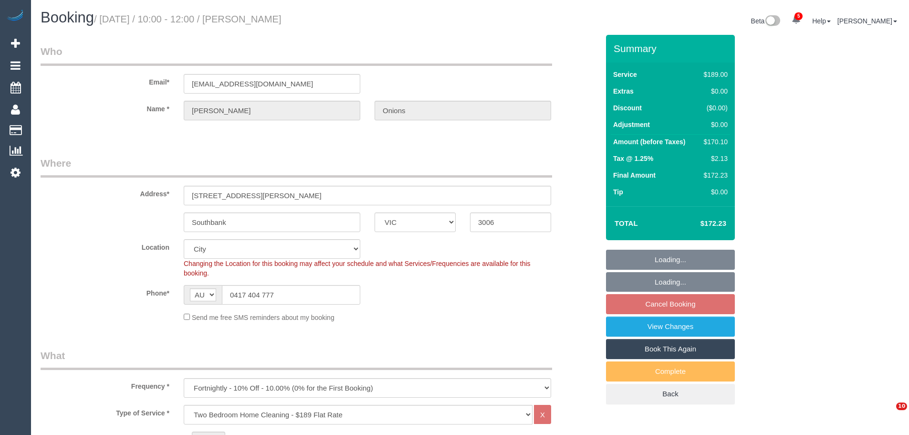
select select "VIC"
select select "number:29"
select select "number:14"
select select "number:20"
select select "number:24"
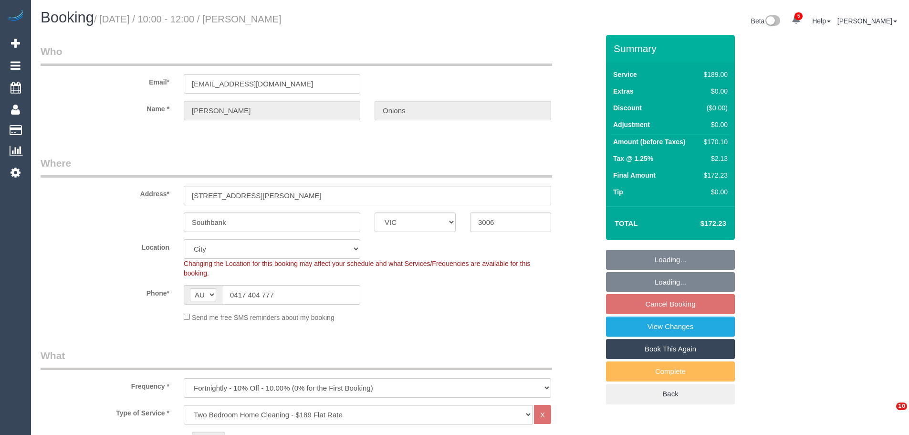
select select "number:34"
select select "number:26"
select select "object:1225"
select select "spot3"
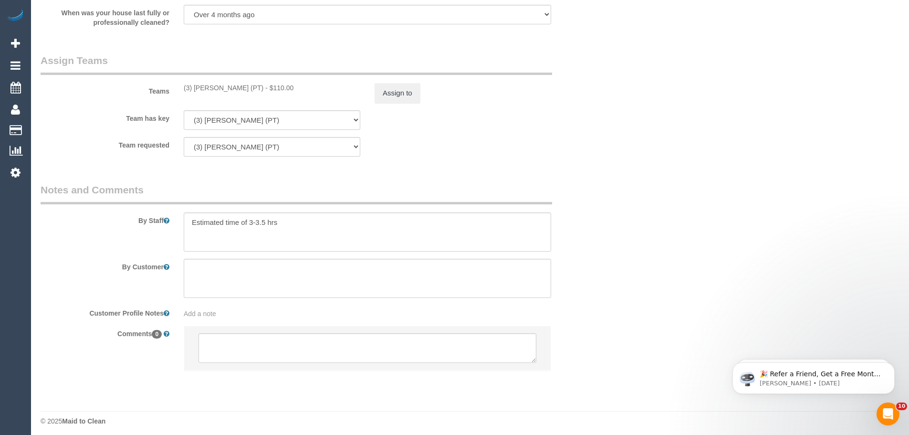
scroll to position [1397, 0]
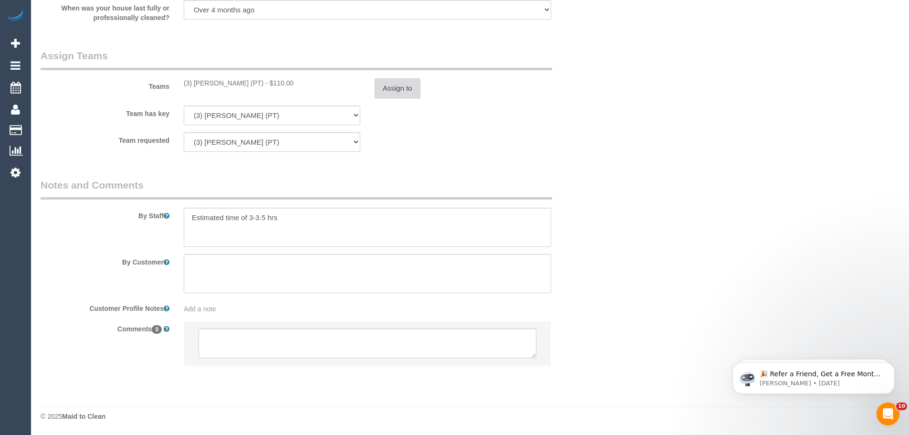
click at [383, 84] on button "Assign to" at bounding box center [397, 88] width 46 height 20
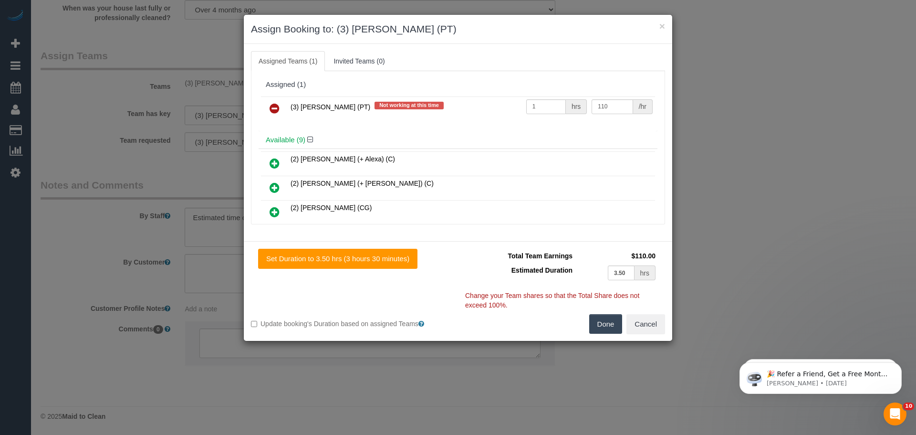
click at [269, 107] on link at bounding box center [274, 108] width 22 height 19
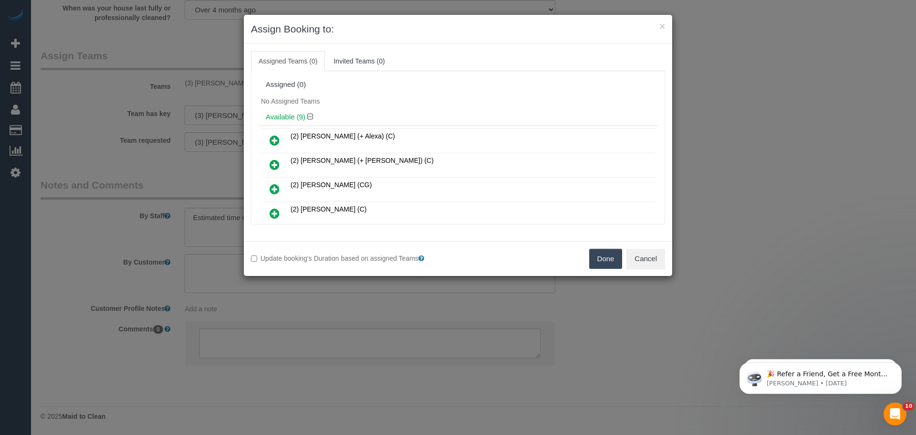
drag, startPoint x: 600, startPoint y: 254, endPoint x: 585, endPoint y: 264, distance: 17.6
click at [600, 255] on button "Done" at bounding box center [605, 258] width 33 height 20
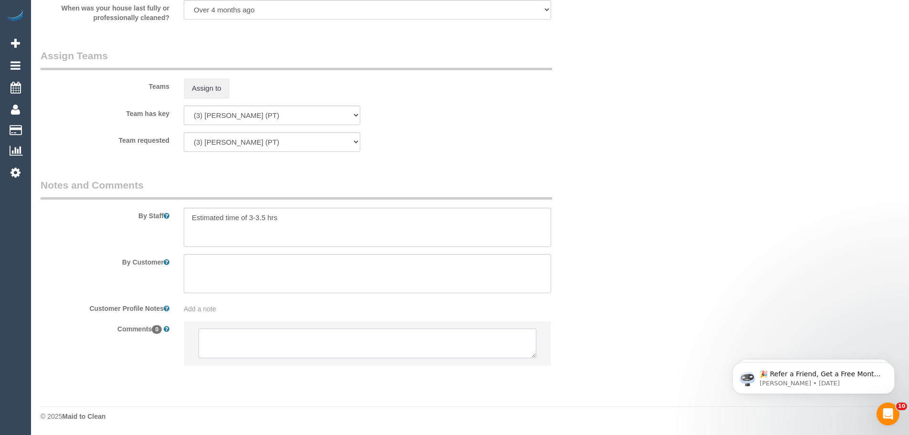
click at [257, 342] on textarea at bounding box center [367, 343] width 338 height 30
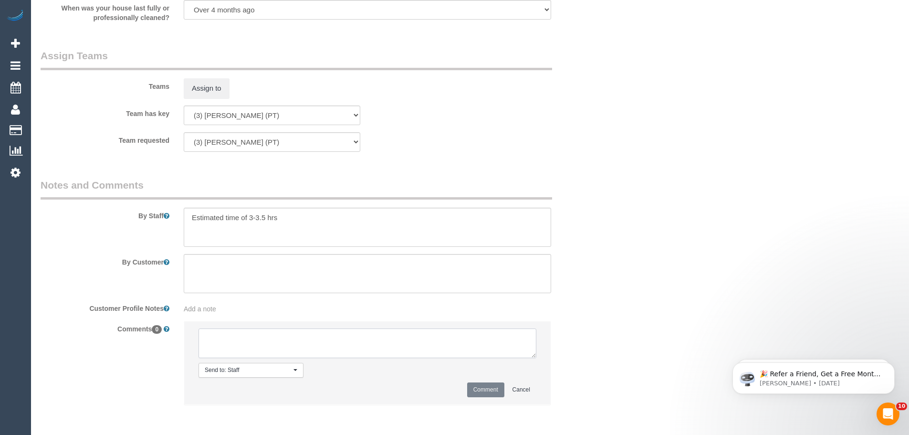
paste textarea "(3) Allie Zhu (PT) UA on going - Resigned / Terminated Customer not contacted -"
type textarea "(3) Allie Zhu (PT) UA on going - Resigned / Terminated Customer not contacted -…"
click at [485, 390] on button "Comment" at bounding box center [485, 389] width 37 height 15
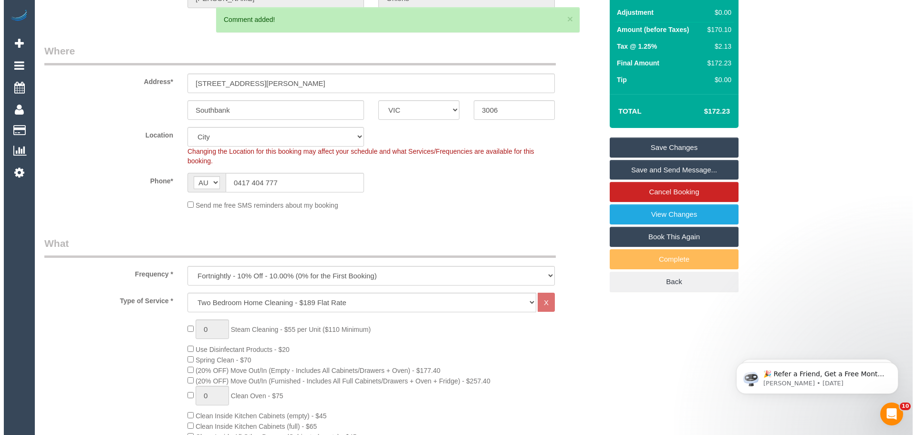
scroll to position [0, 0]
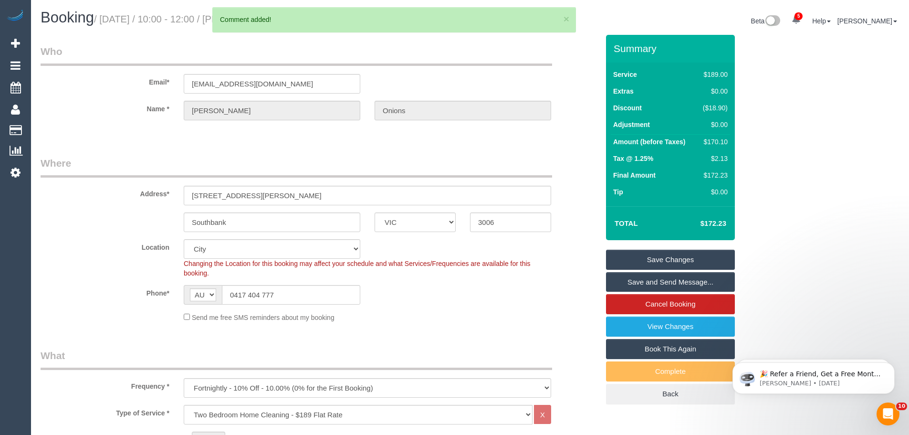
click at [643, 258] on link "Save Changes" at bounding box center [670, 259] width 129 height 20
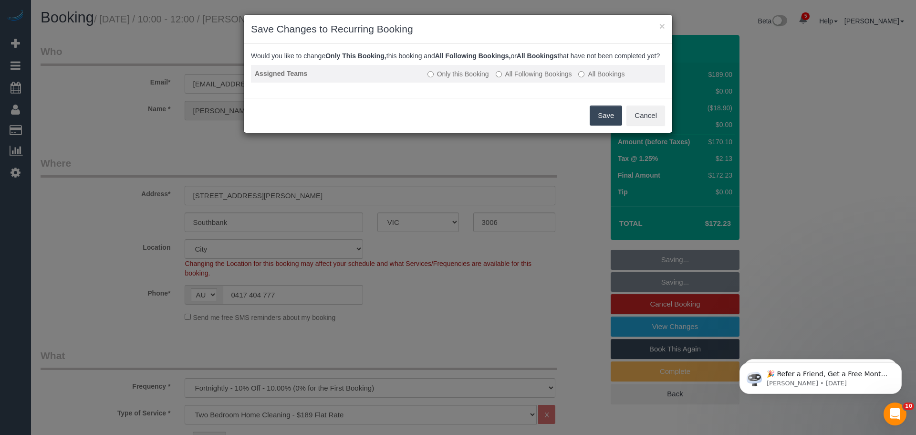
click at [540, 79] on label "All Following Bookings" at bounding box center [534, 74] width 76 height 10
click at [599, 122] on button "Save" at bounding box center [606, 115] width 32 height 20
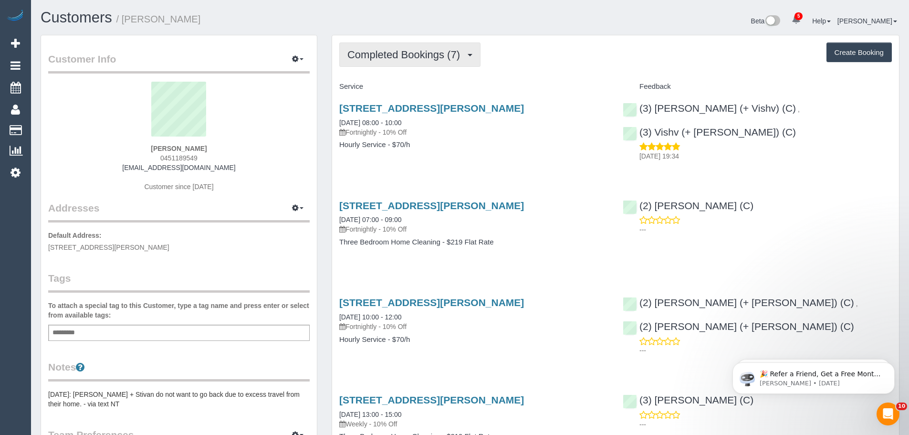
click at [428, 58] on span "Completed Bookings (7)" at bounding box center [405, 55] width 117 height 12
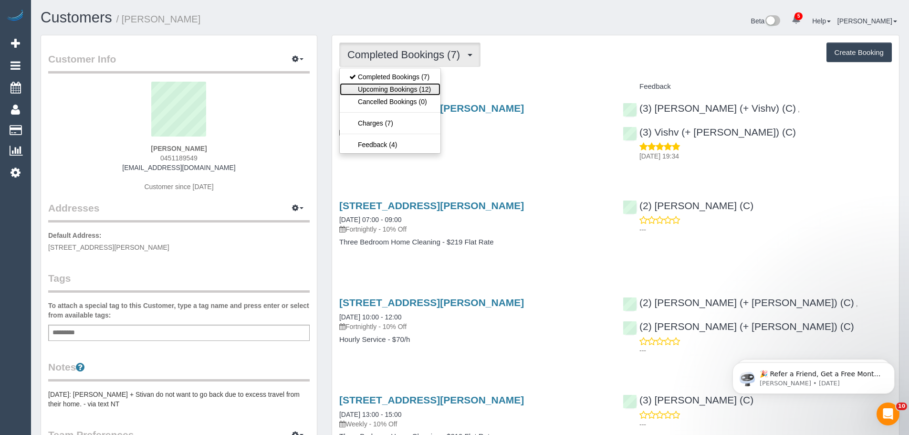
click at [426, 84] on link "Upcoming Bookings (12)" at bounding box center [390, 89] width 101 height 12
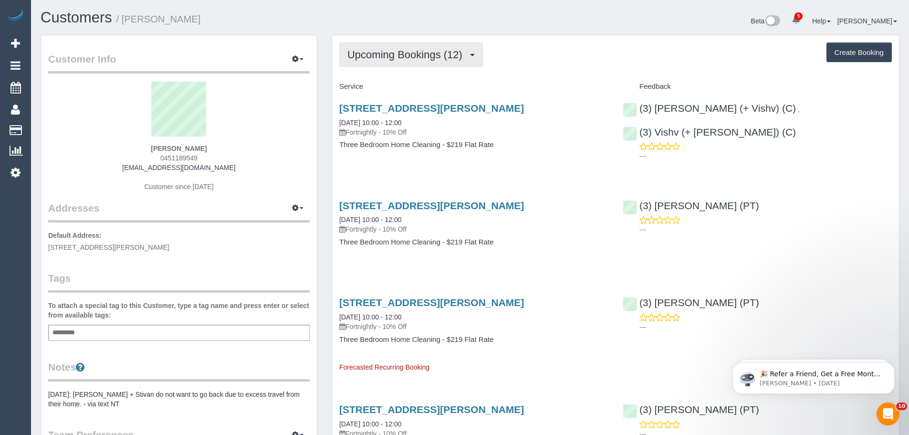
click at [428, 54] on span "Upcoming Bookings (12)" at bounding box center [407, 55] width 120 height 12
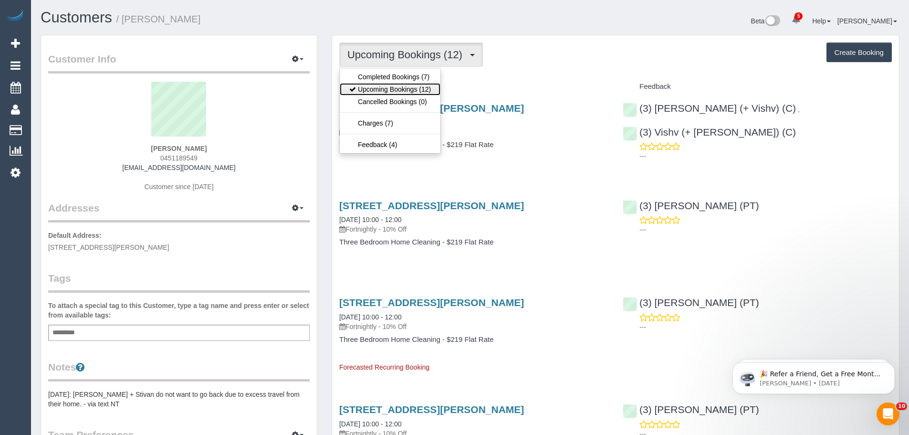
click at [413, 83] on link "Upcoming Bookings (12)" at bounding box center [390, 89] width 101 height 12
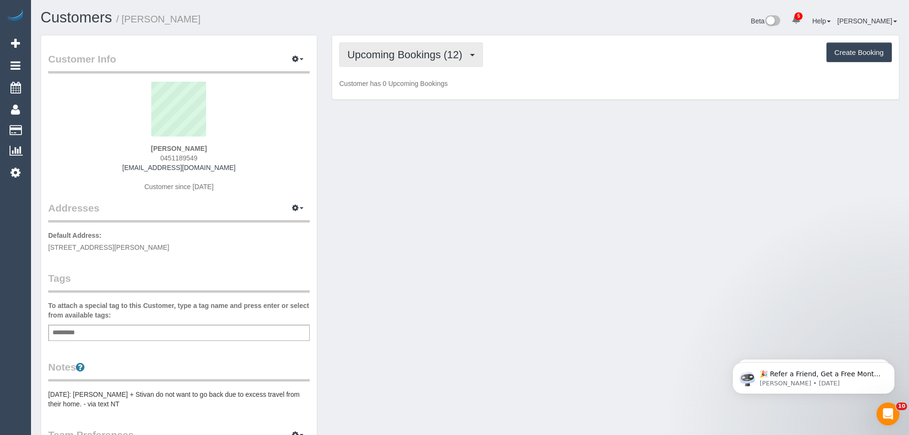
click at [413, 62] on button "Upcoming Bookings (12)" at bounding box center [411, 54] width 144 height 24
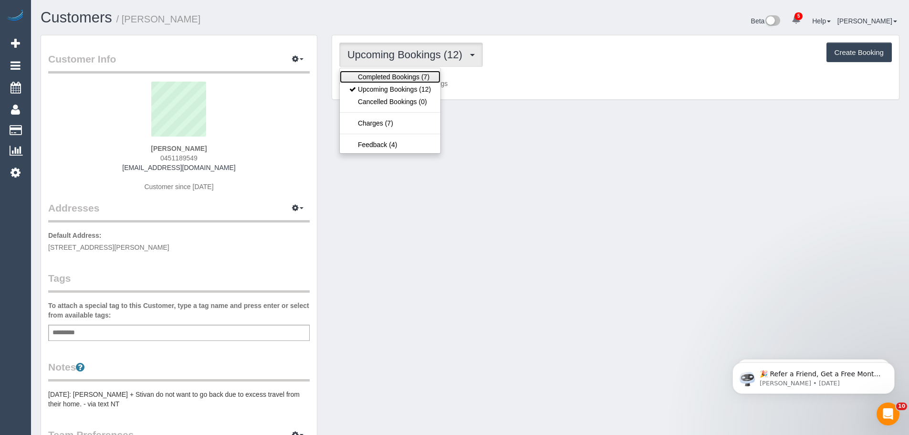
click at [405, 79] on link "Completed Bookings (7)" at bounding box center [390, 77] width 101 height 12
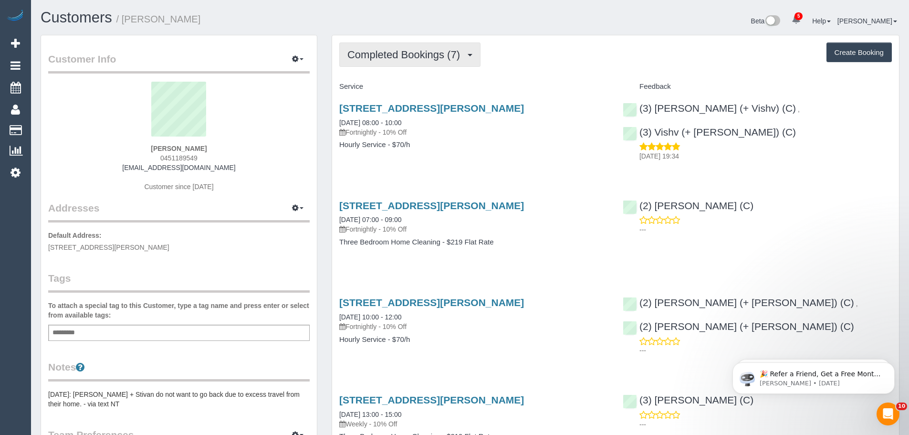
click at [408, 61] on button "Completed Bookings (7)" at bounding box center [409, 54] width 141 height 24
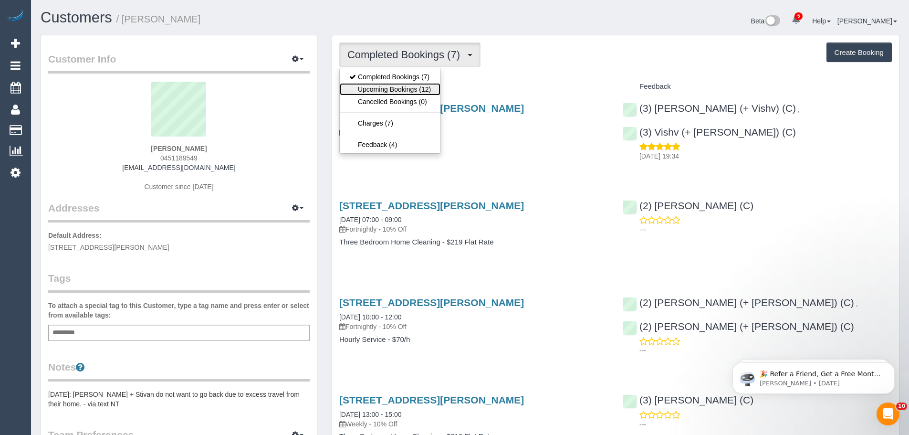
click at [413, 90] on link "Upcoming Bookings (12)" at bounding box center [390, 89] width 101 height 12
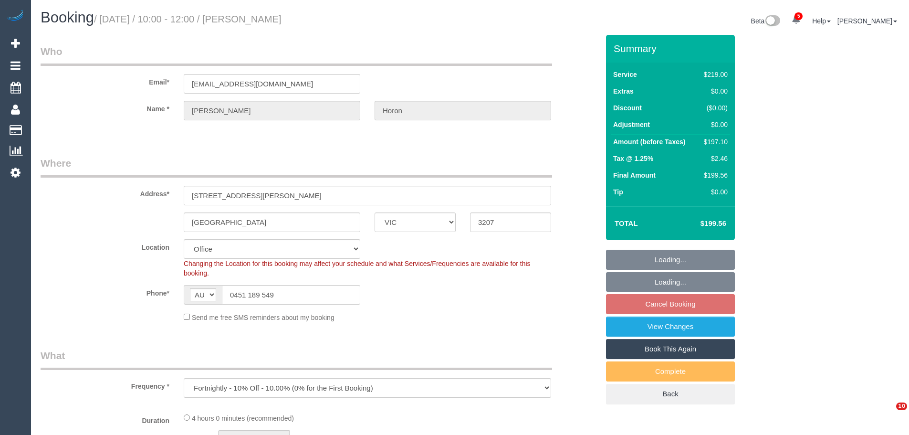
select select "VIC"
select select "number:28"
select select "number:14"
select select "number:19"
select select "number:24"
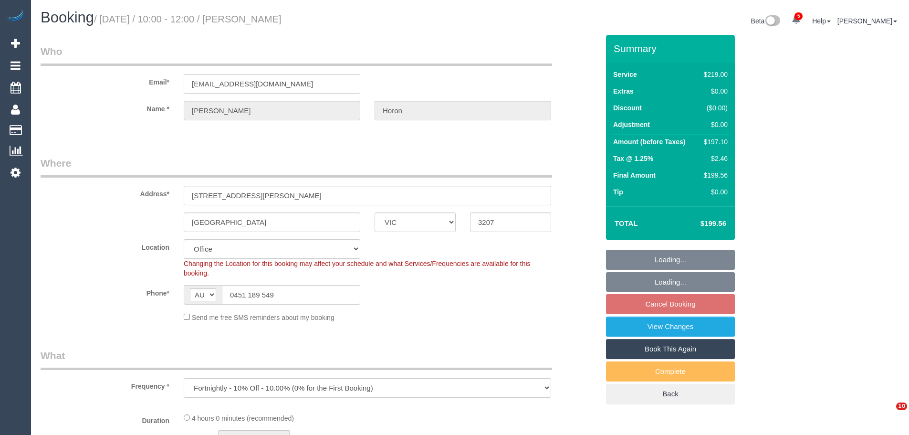
select select "number:34"
select select "number:11"
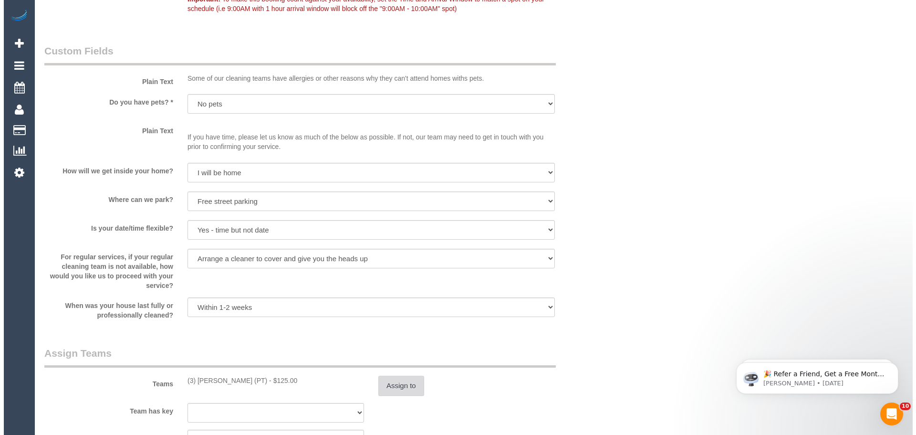
scroll to position [1240, 0]
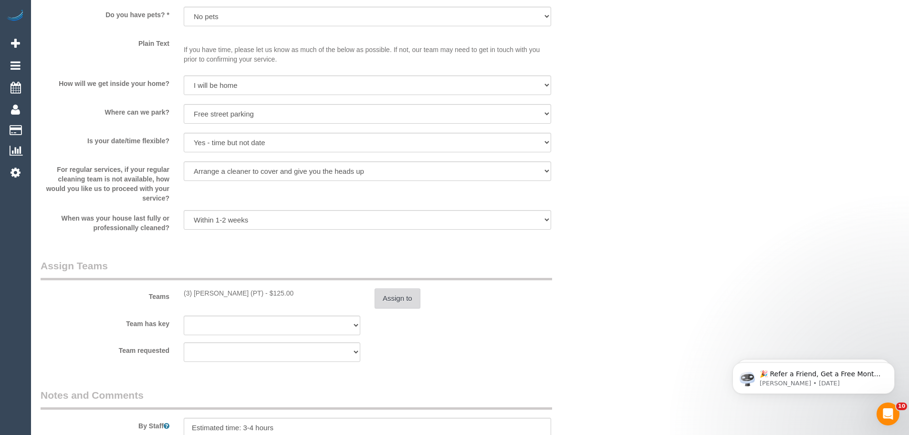
click at [383, 290] on button "Assign to" at bounding box center [397, 298] width 46 height 20
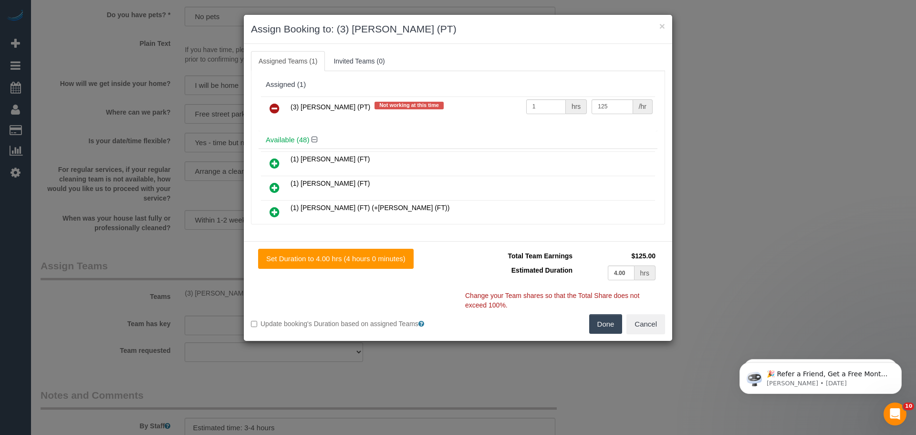
click at [276, 107] on icon at bounding box center [274, 108] width 10 height 11
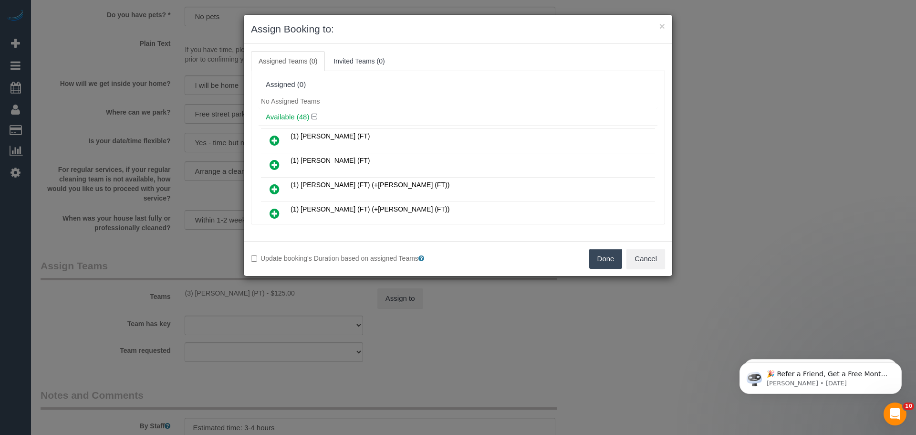
click at [610, 256] on button "Done" at bounding box center [605, 258] width 33 height 20
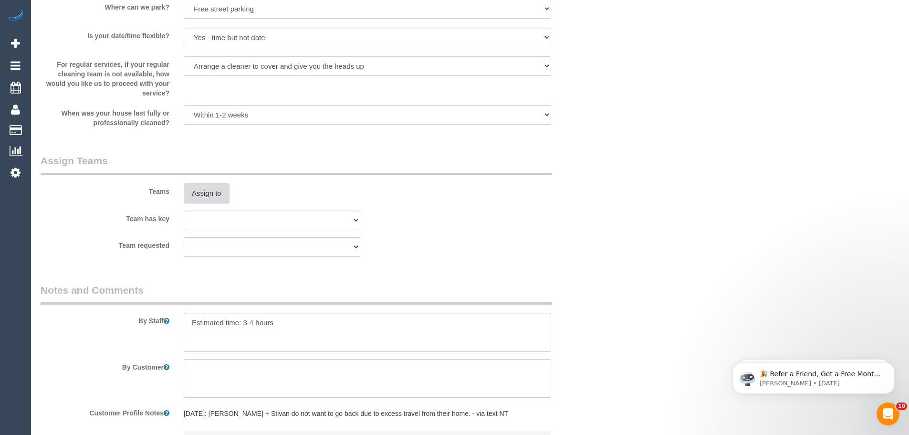
scroll to position [1454, 0]
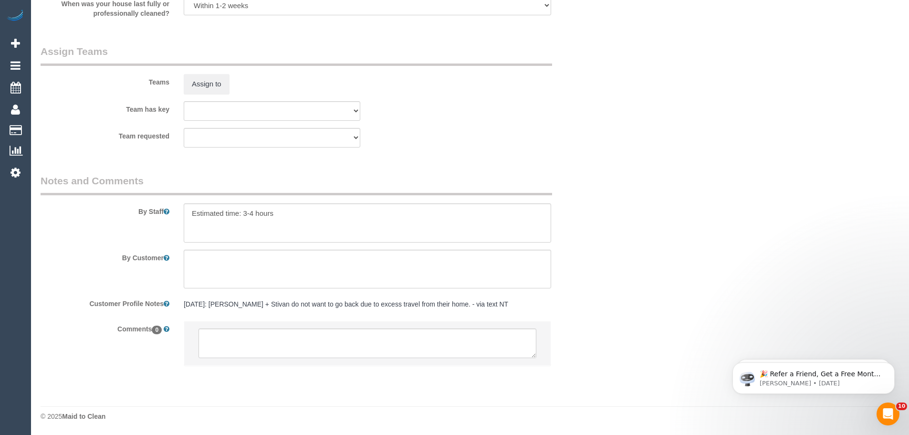
click at [311, 359] on li at bounding box center [367, 343] width 366 height 44
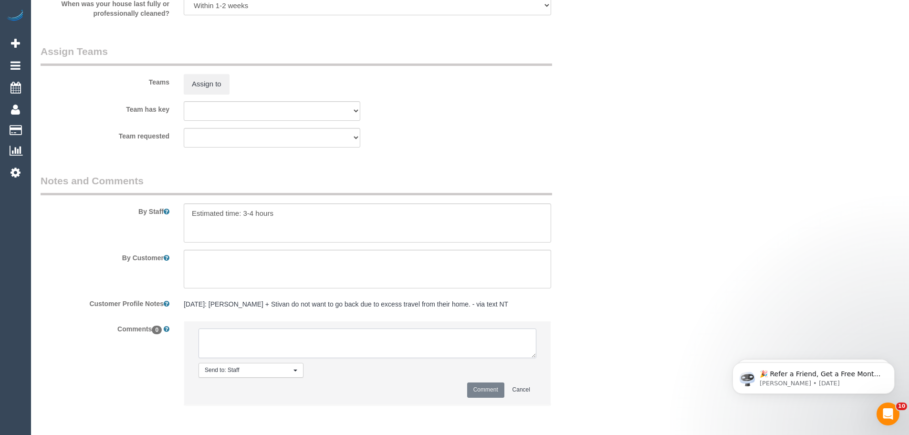
click at [319, 341] on textarea at bounding box center [367, 343] width 338 height 30
paste textarea "(3) [PERSON_NAME] (PT) UA on going - Resigned / Terminated Customer not contact…"
type textarea "(3) [PERSON_NAME] (PT) UA on going - Resigned / Terminated Customer not contact…"
click at [463, 389] on div "Comment Cancel" at bounding box center [367, 389] width 338 height 15
click at [470, 392] on button "Comment" at bounding box center [485, 389] width 37 height 15
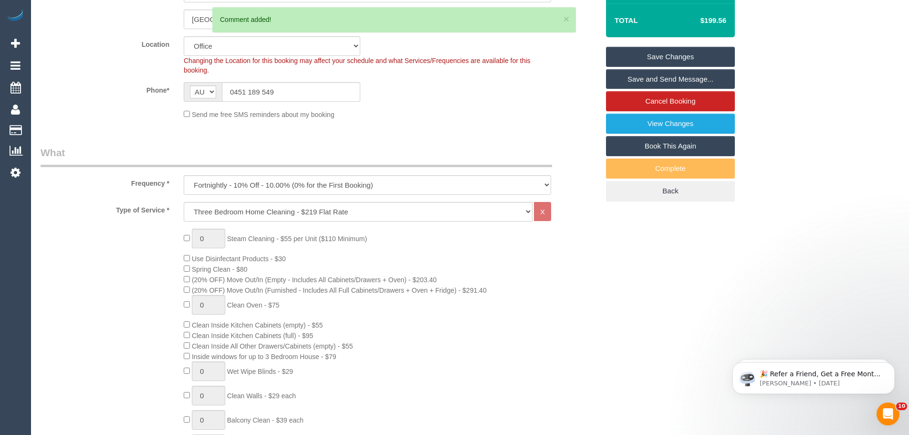
scroll to position [71, 0]
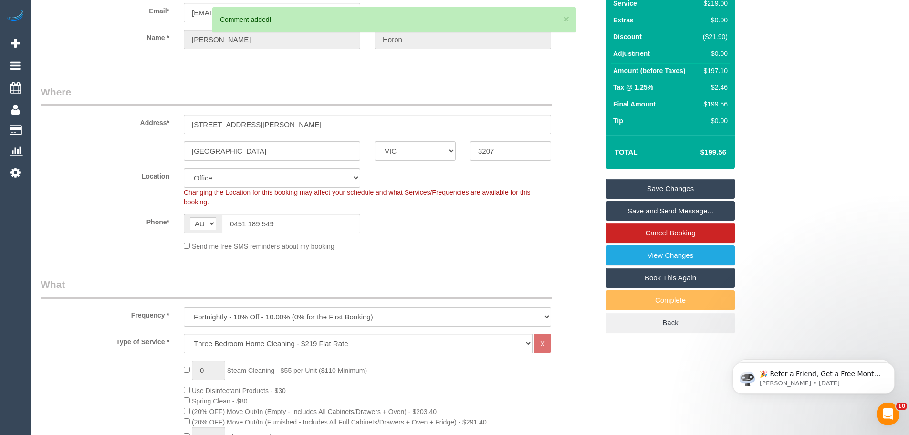
click at [673, 189] on link "Save Changes" at bounding box center [670, 188] width 129 height 20
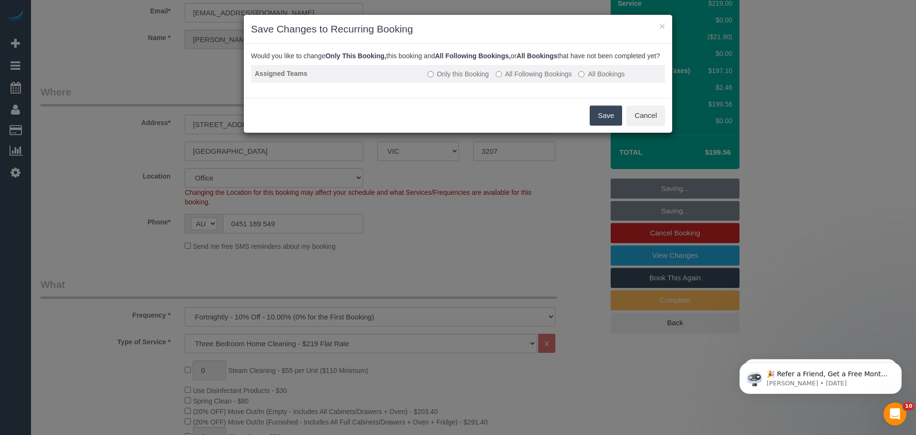
click at [523, 79] on label "All Following Bookings" at bounding box center [534, 74] width 76 height 10
click at [606, 125] on button "Save" at bounding box center [606, 115] width 32 height 20
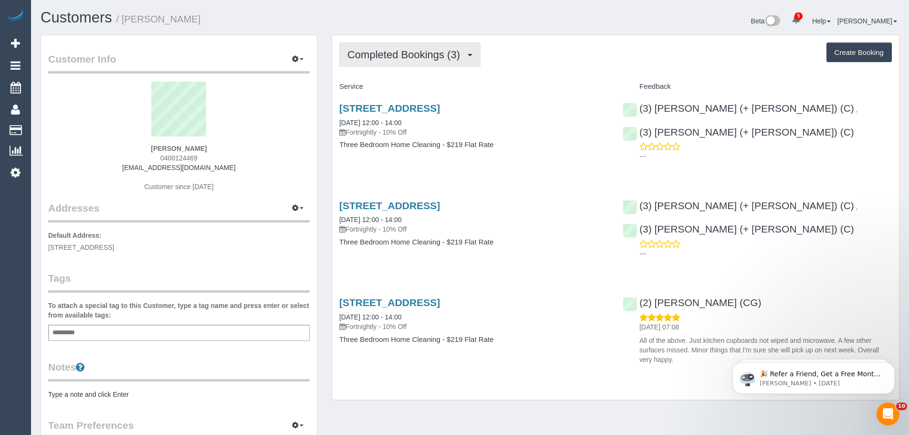
click at [358, 57] on span "Completed Bookings (3)" at bounding box center [405, 55] width 117 height 12
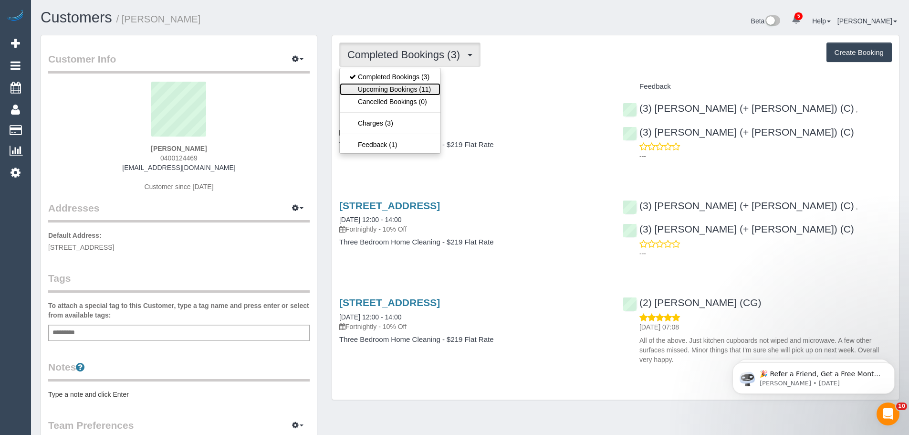
click at [374, 89] on link "Upcoming Bookings (11)" at bounding box center [390, 89] width 101 height 12
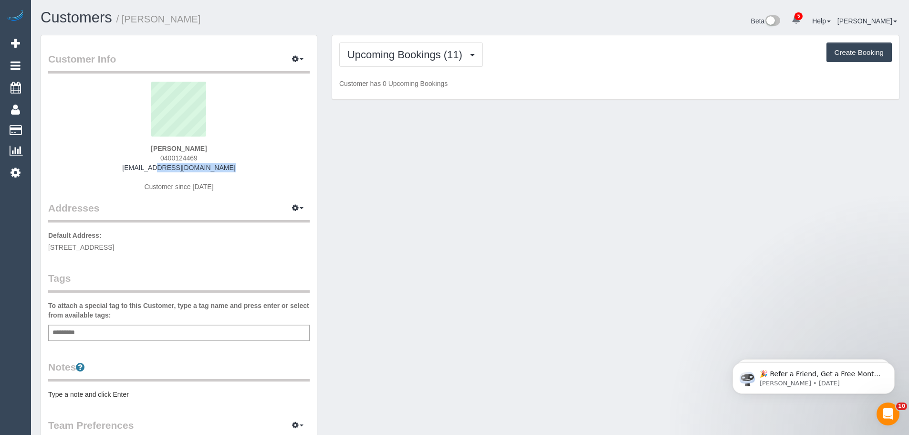
drag, startPoint x: 228, startPoint y: 169, endPoint x: 113, endPoint y: 169, distance: 115.9
click at [113, 170] on div "[PERSON_NAME] 0400124469 [EMAIL_ADDRESS][DOMAIN_NAME] Customer since [DATE]" at bounding box center [178, 141] width 261 height 119
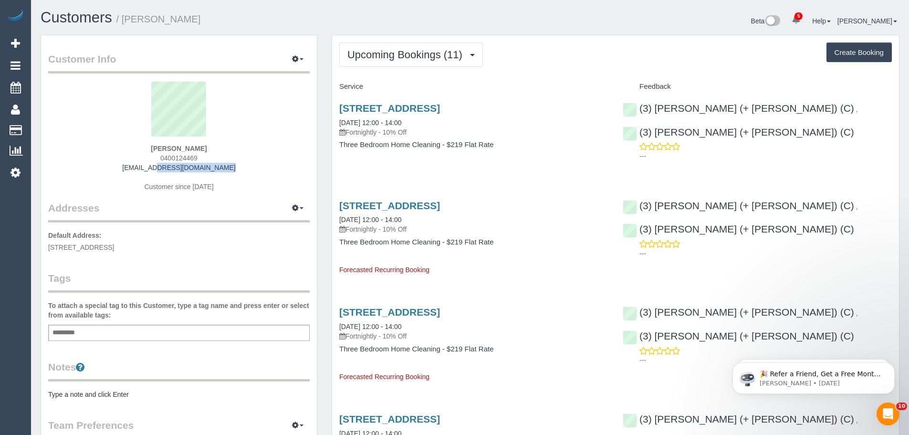
copy link "[EMAIL_ADDRESS][DOMAIN_NAME]"
click at [365, 53] on span "Upcoming Bookings (11)" at bounding box center [407, 55] width 120 height 12
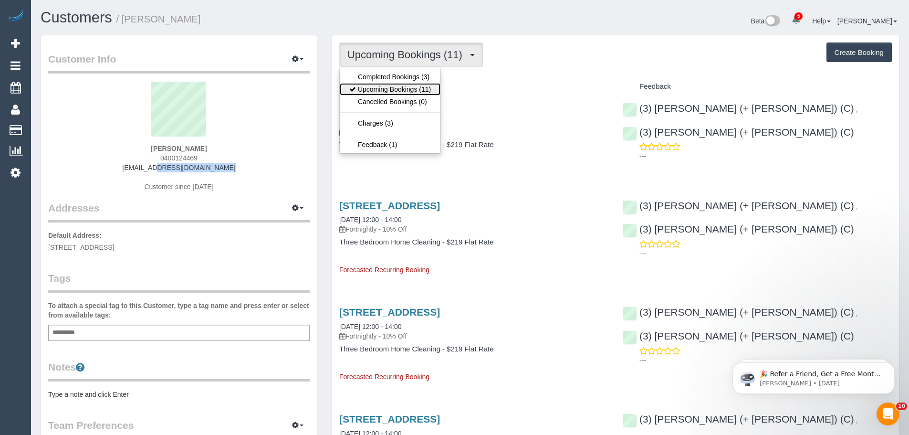
click at [371, 91] on link "Upcoming Bookings (11)" at bounding box center [390, 89] width 101 height 12
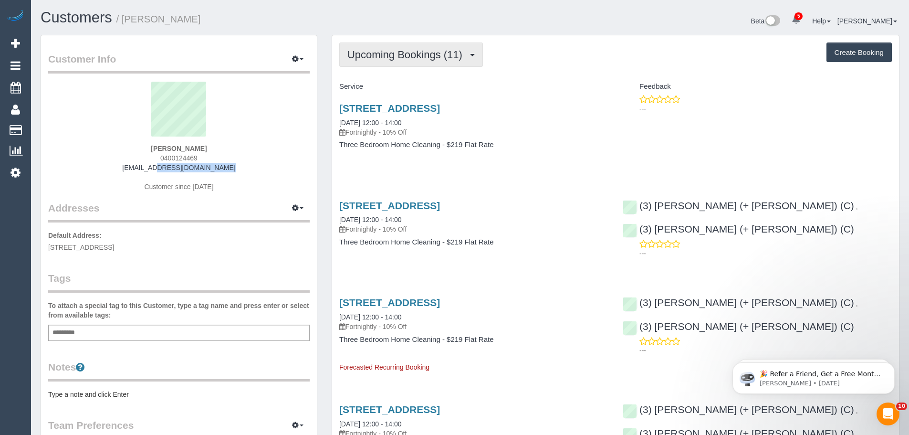
click at [364, 51] on span "Upcoming Bookings (11)" at bounding box center [407, 55] width 120 height 12
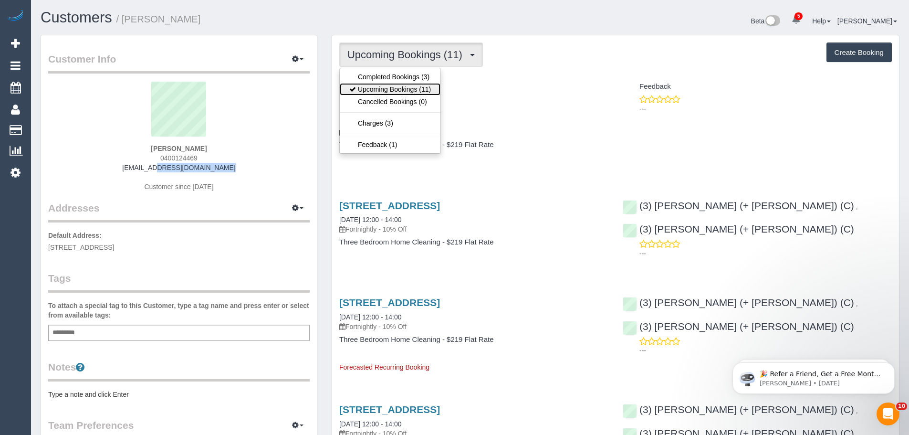
click at [379, 87] on link "Upcoming Bookings (11)" at bounding box center [390, 89] width 101 height 12
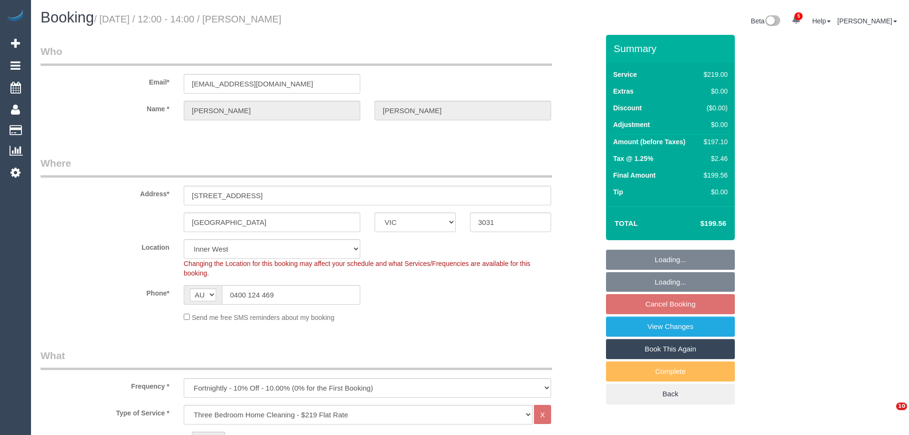
select select "VIC"
select select "number:28"
select select "number:14"
select select "number:19"
select select "number:24"
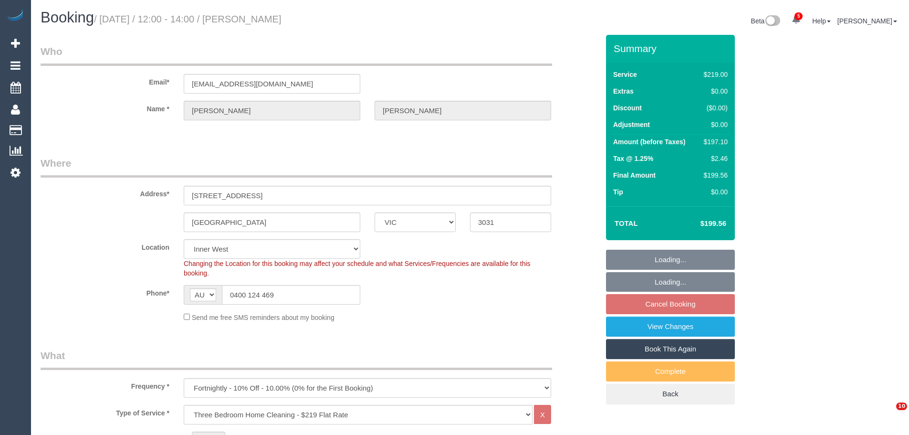
select select "number:34"
select select "number:13"
select select "object:826"
select select "spot4"
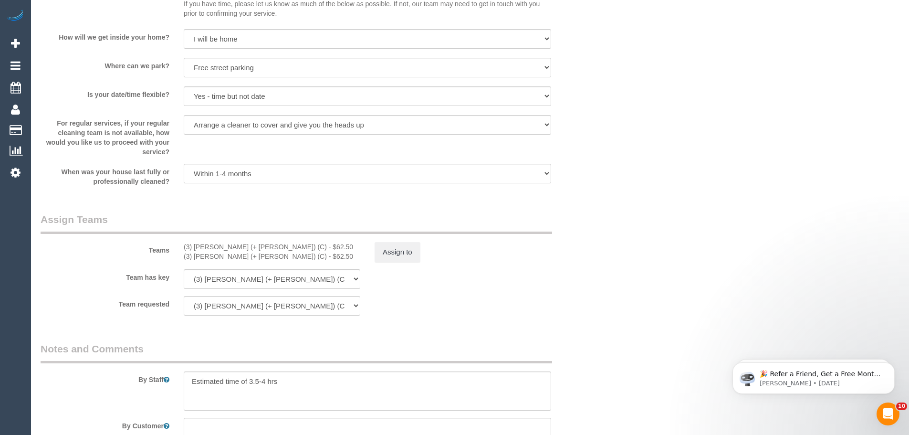
scroll to position [1288, 0]
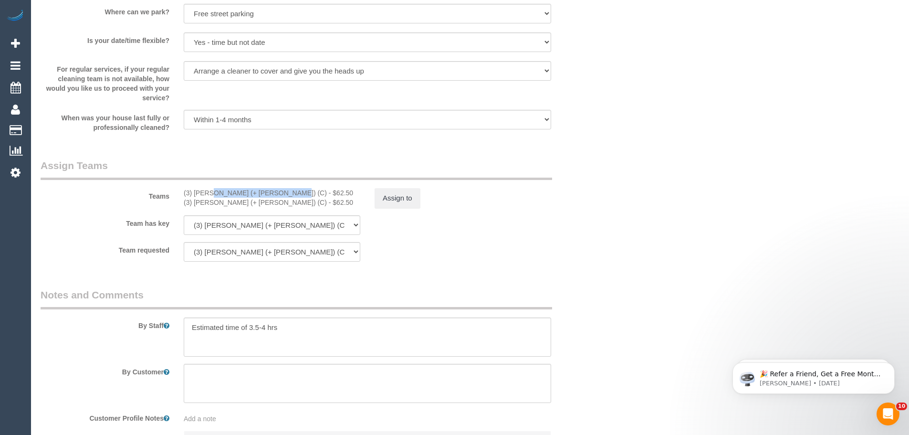
drag, startPoint x: 252, startPoint y: 190, endPoint x: 181, endPoint y: 187, distance: 71.1
click at [181, 187] on div "Teams (3) [PERSON_NAME] (+ [PERSON_NAME]) (C) - $62.50 (3) Juireya (+ [PERSON_N…" at bounding box center [319, 183] width 572 height 50
copy div "(3) [PERSON_NAME] (+ [PERSON_NAME]) (C)"
click at [413, 200] on button "Assign to" at bounding box center [397, 198] width 46 height 20
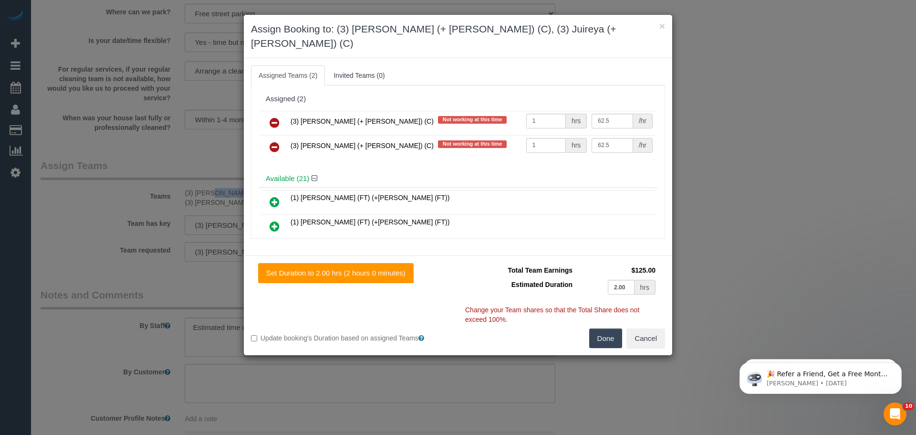
click at [270, 117] on icon at bounding box center [274, 122] width 10 height 11
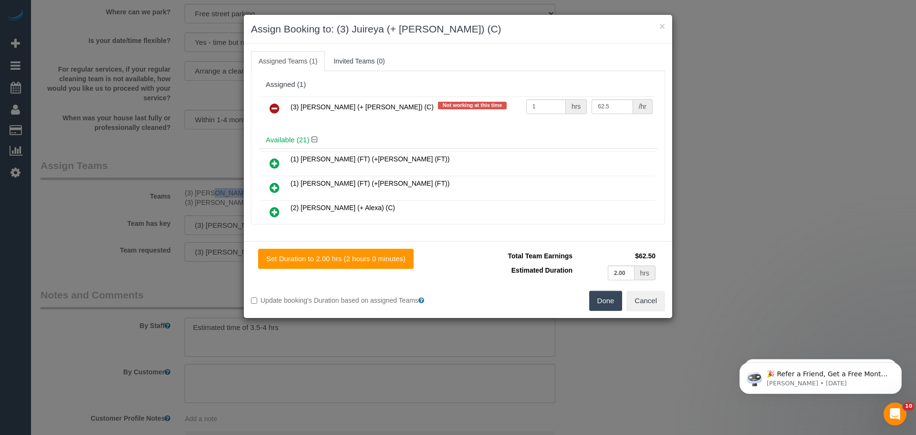
click at [270, 110] on icon at bounding box center [274, 108] width 10 height 11
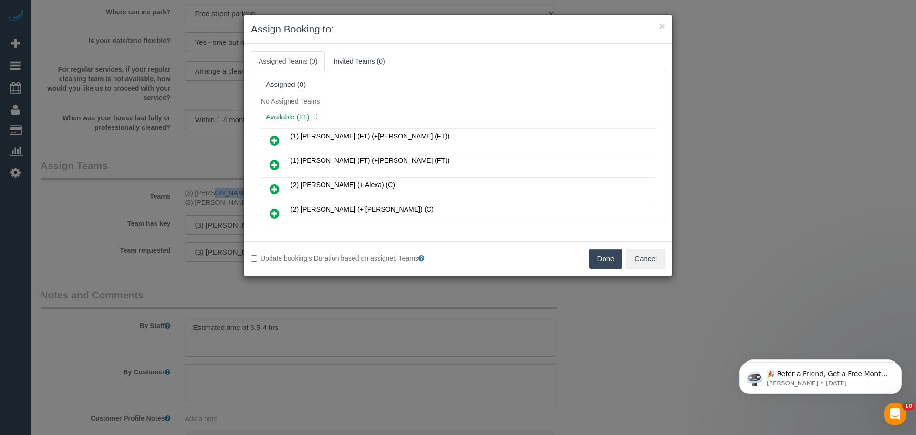
click at [598, 258] on button "Done" at bounding box center [605, 258] width 33 height 20
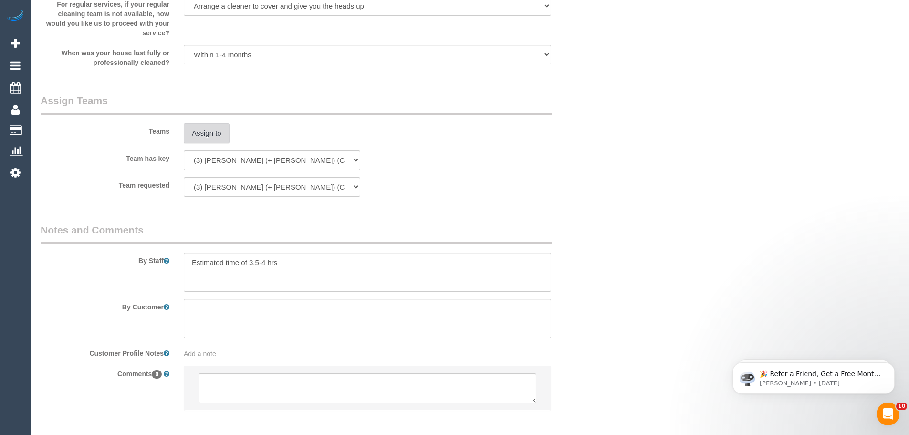
scroll to position [1397, 0]
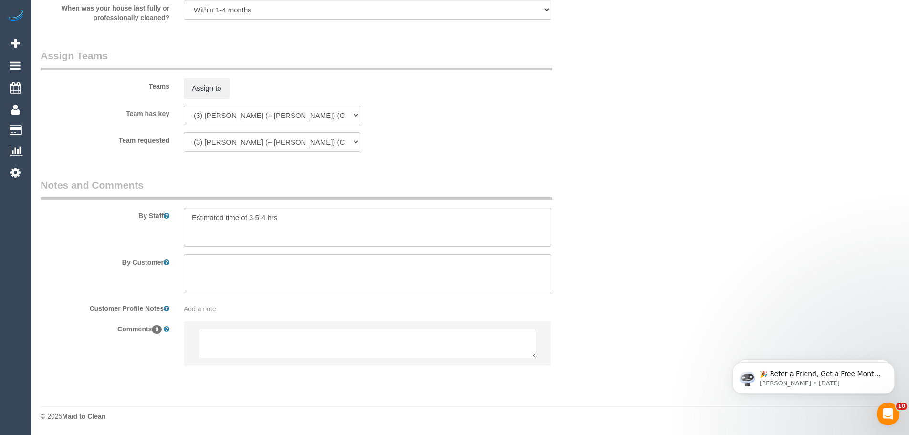
drag, startPoint x: 272, startPoint y: 361, endPoint x: 268, endPoint y: 334, distance: 26.6
click at [272, 360] on li at bounding box center [367, 343] width 366 height 44
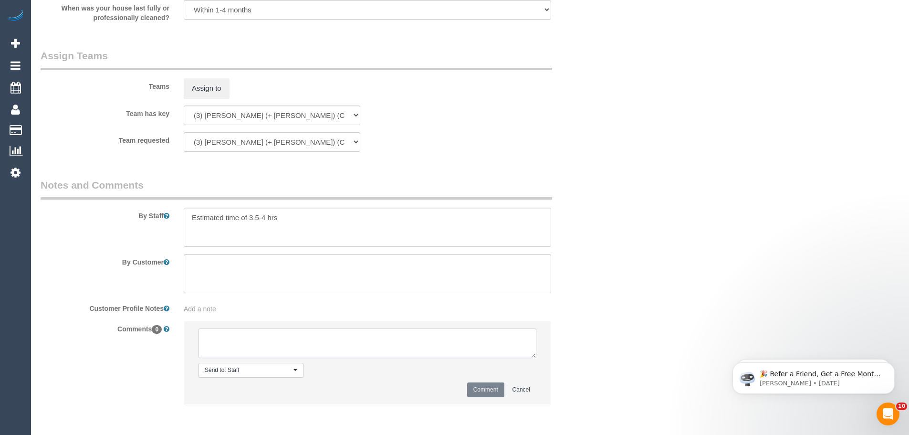
click at [271, 338] on textarea at bounding box center [367, 343] width 338 height 30
paste textarea "(3) [PERSON_NAME] (+ [PERSON_NAME]) (C)"
type textarea "(3) [PERSON_NAME] (+ Juireya) (C) UA - One off Customer contacted via email"
click at [490, 393] on button "Comment" at bounding box center [485, 389] width 37 height 15
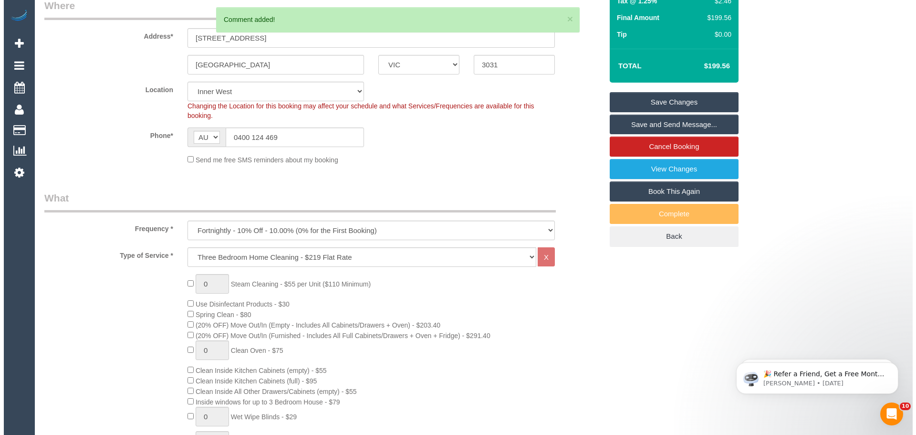
scroll to position [0, 0]
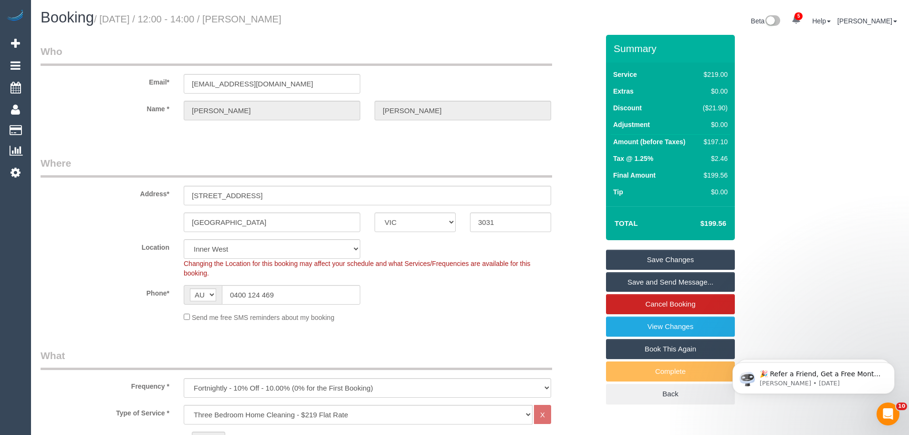
click at [681, 259] on link "Save Changes" at bounding box center [670, 259] width 129 height 20
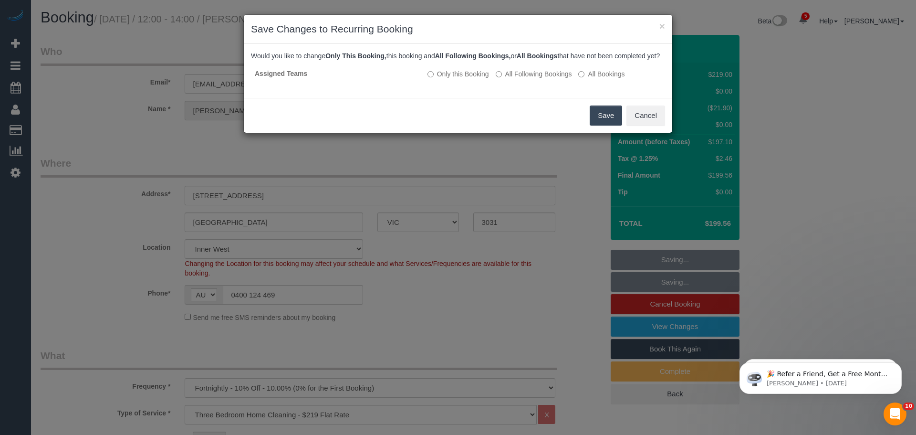
click at [610, 121] on button "Save" at bounding box center [606, 115] width 32 height 20
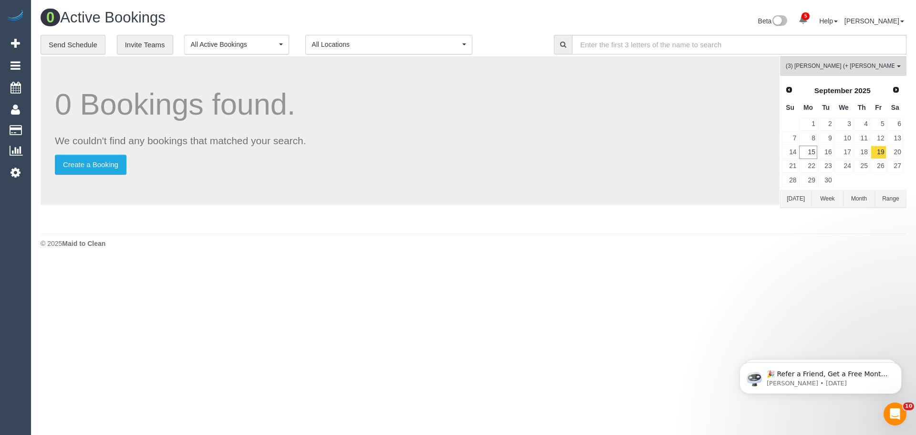
click at [830, 277] on body "5 Beta Your Notifications You have 0 alerts × You have 5 to charge for [DATE] ×…" at bounding box center [458, 217] width 916 height 435
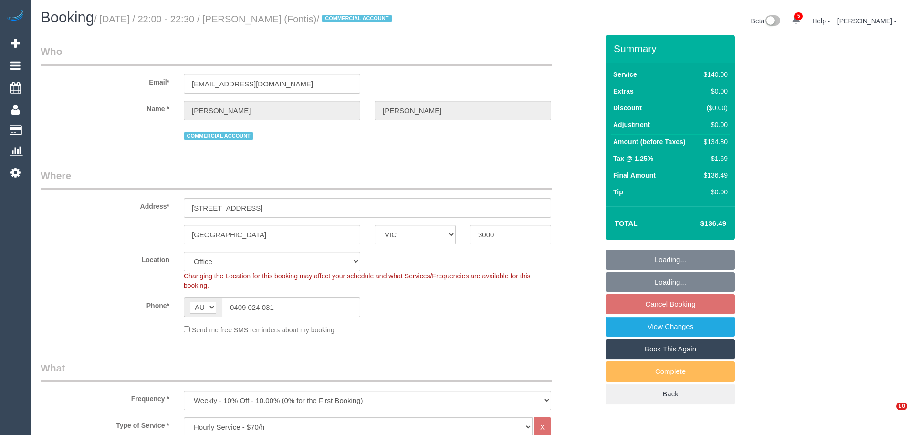
select select "VIC"
select select "number:28"
select select "number:14"
select select "number:20"
select select "number:25"
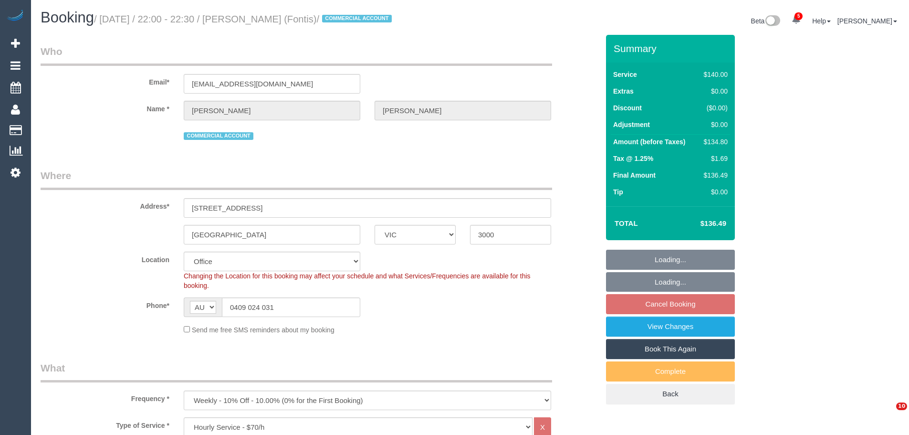
select select "29575"
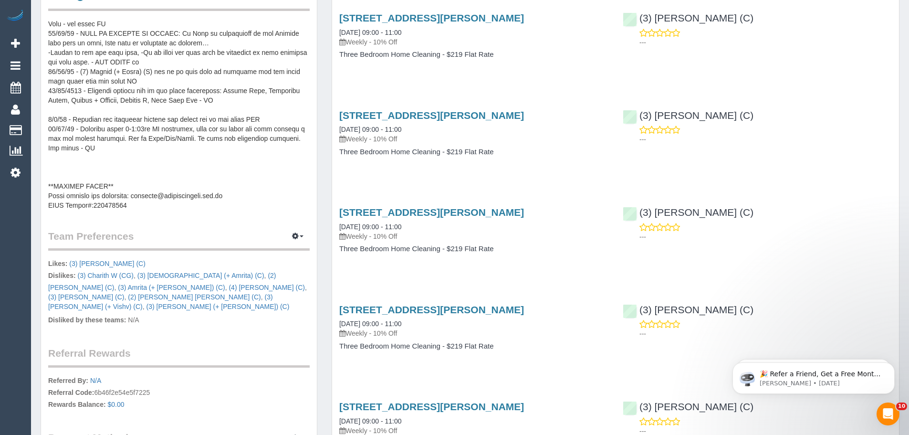
scroll to position [95, 0]
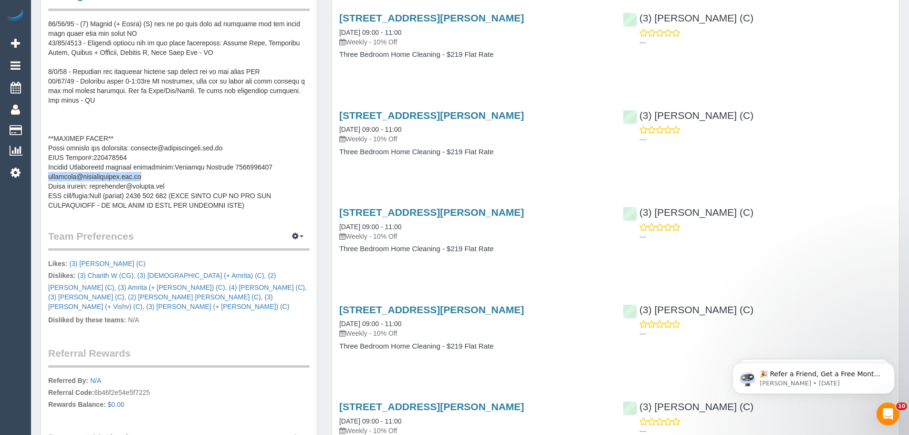
drag, startPoint x: 49, startPoint y: 176, endPoint x: 155, endPoint y: 175, distance: 105.9
click at [155, 175] on pre at bounding box center [178, 114] width 261 height 191
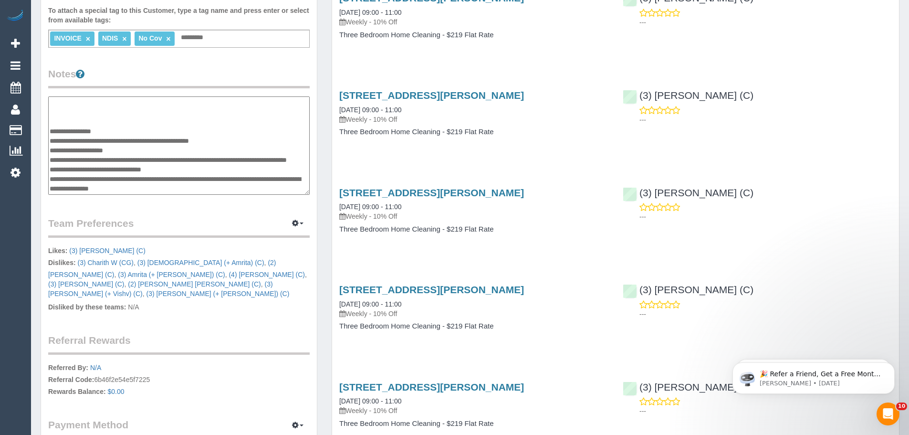
scroll to position [286, 0]
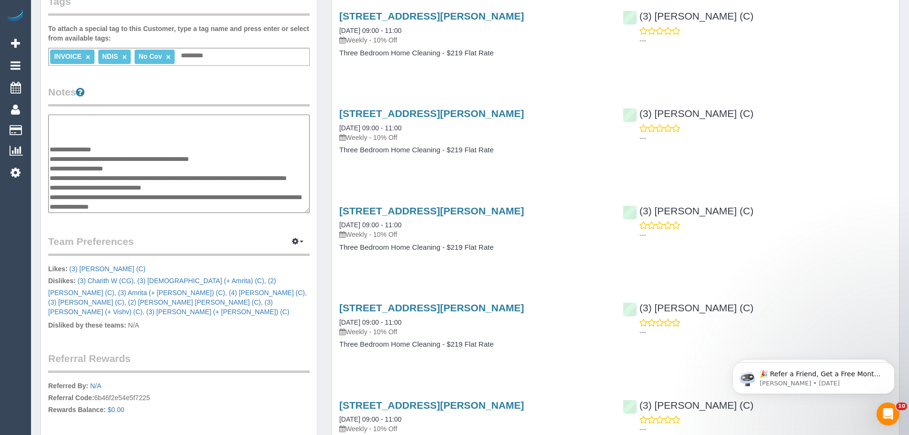
drag, startPoint x: 51, startPoint y: 178, endPoint x: 156, endPoint y: 178, distance: 105.4
click at [156, 178] on textarea at bounding box center [178, 163] width 261 height 98
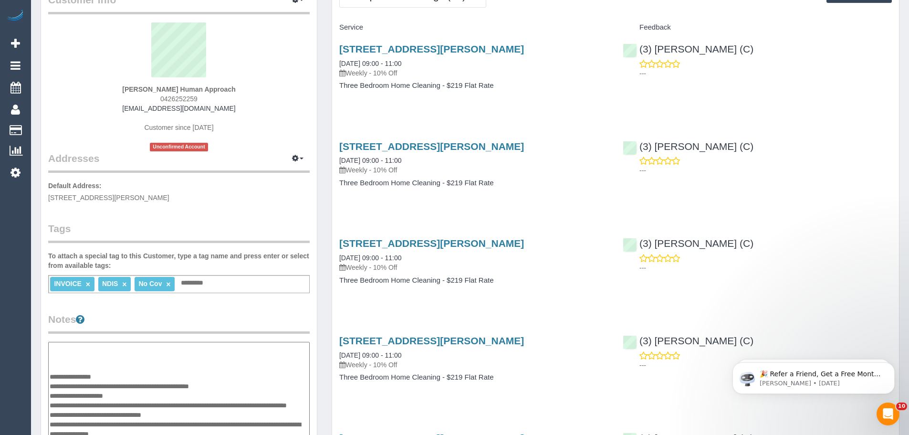
scroll to position [0, 0]
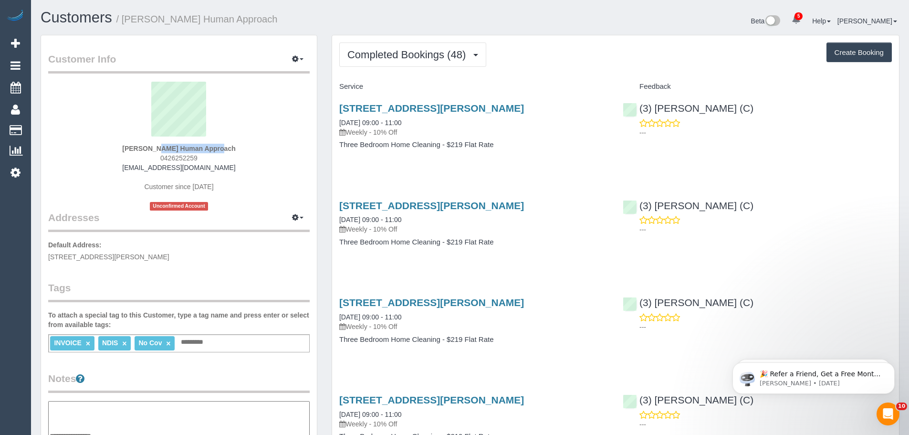
drag, startPoint x: 108, startPoint y: 145, endPoint x: 176, endPoint y: 149, distance: 68.3
click at [176, 149] on div "Isabella Butcher Human Approach 0426252259 issy.humanapproach@fake.com Customer…" at bounding box center [178, 146] width 261 height 129
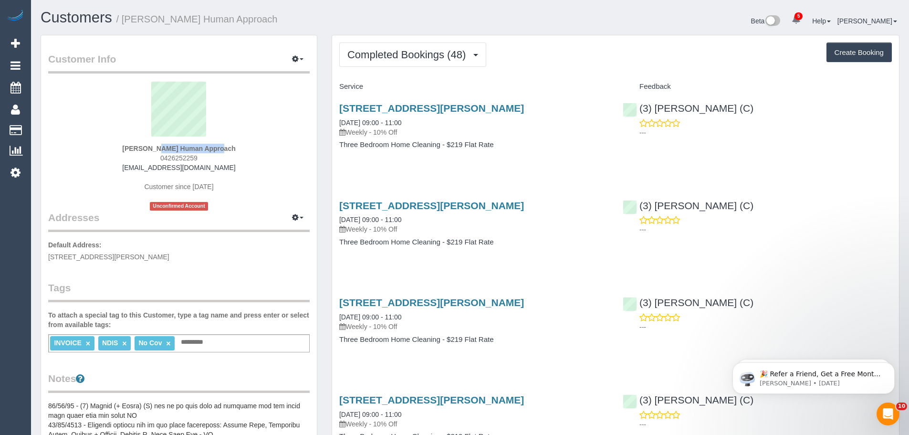
copy strong "Isabella Butcher"
drag, startPoint x: 143, startPoint y: 254, endPoint x: 114, endPoint y: 255, distance: 29.6
click at [114, 255] on span "12/15A Wattle Grove, Mc Kinnon, VIC 3204" at bounding box center [108, 257] width 121 height 8
copy span "Mc Kinnon"
click at [373, 52] on span "Completed Bookings (48)" at bounding box center [408, 55] width 123 height 12
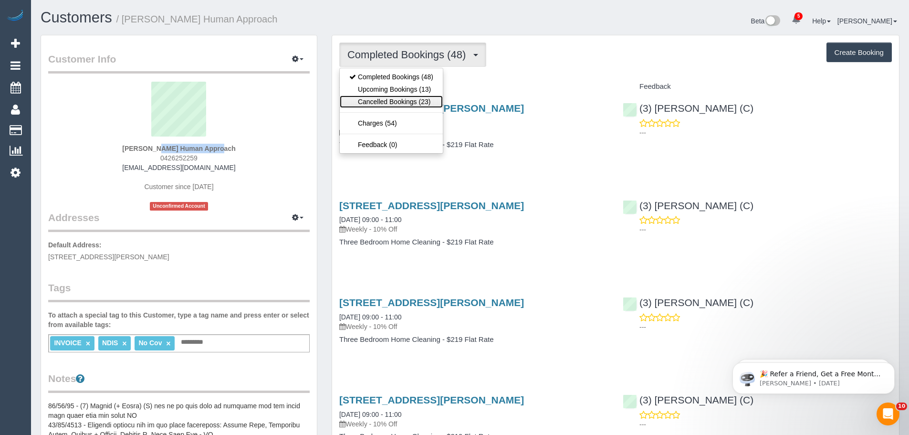
click at [378, 95] on link "Cancelled Bookings (23)" at bounding box center [391, 101] width 103 height 12
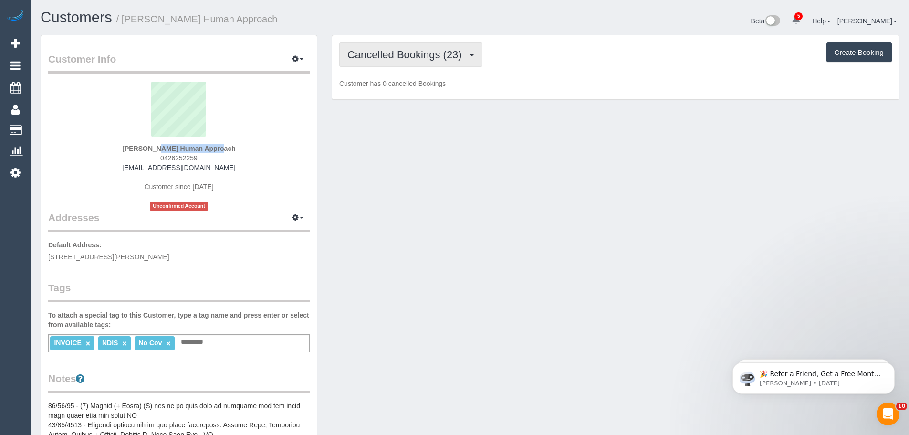
click at [372, 54] on span "Cancelled Bookings (23)" at bounding box center [406, 55] width 119 height 12
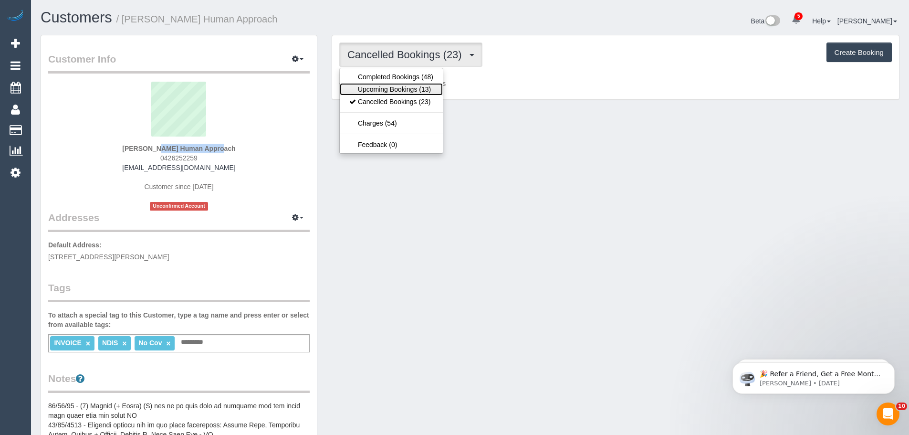
click at [377, 85] on link "Upcoming Bookings (13)" at bounding box center [391, 89] width 103 height 12
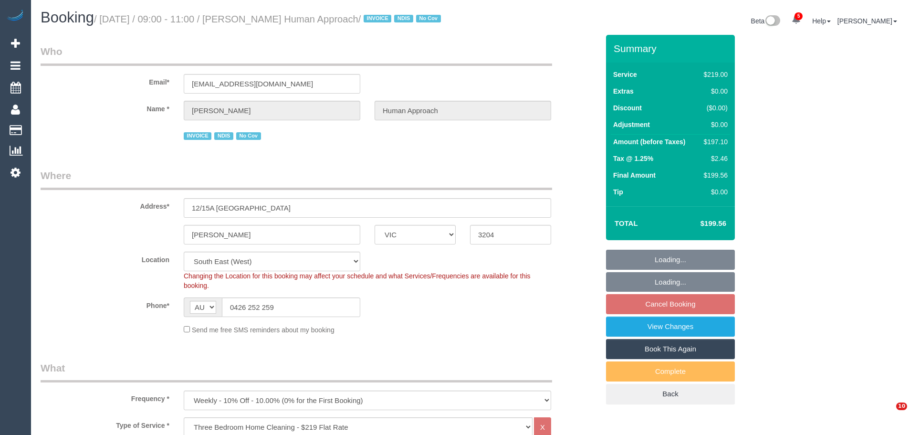
select select "VIC"
select select "number:27"
select select "number:14"
select select "number:18"
select select "number:36"
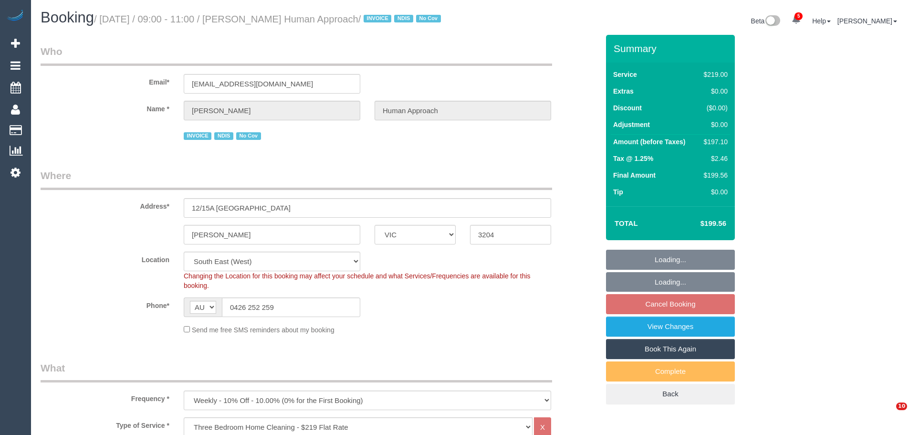
select select "number:35"
select select "number:13"
select select "object:1340"
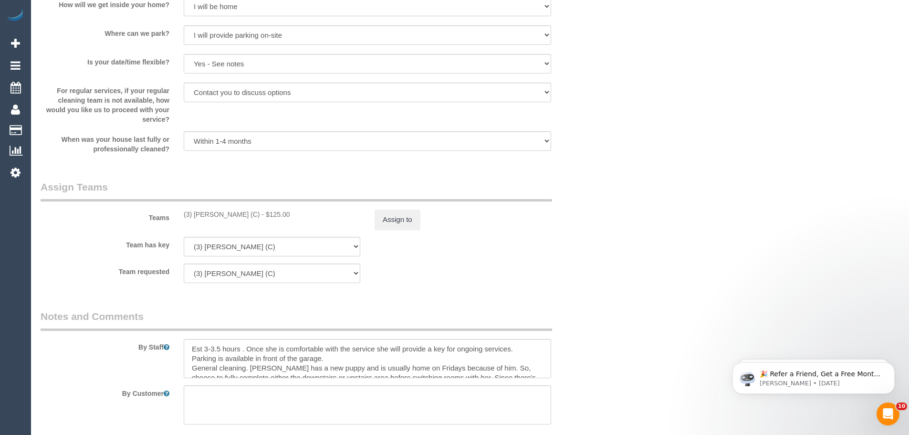
scroll to position [1431, 0]
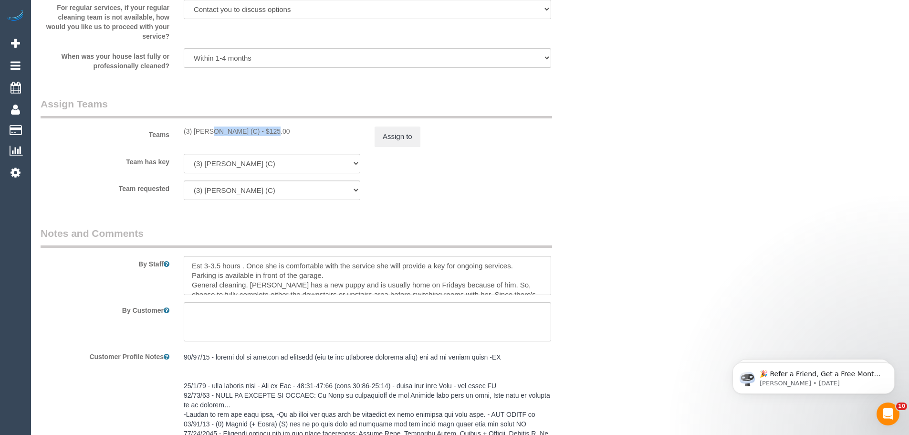
drag, startPoint x: 244, startPoint y: 143, endPoint x: 183, endPoint y: 143, distance: 60.6
click at [184, 136] on div "(3) Lara Mendes (C) - $125.00" at bounding box center [272, 131] width 176 height 10
copy div "(3) Lara Mendes (C)"
click at [395, 146] on button "Assign to" at bounding box center [397, 136] width 46 height 20
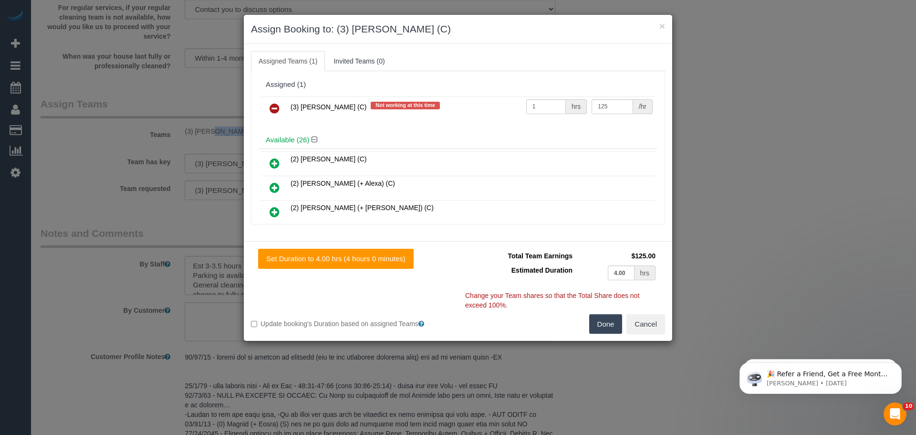
click at [266, 106] on link at bounding box center [274, 108] width 22 height 19
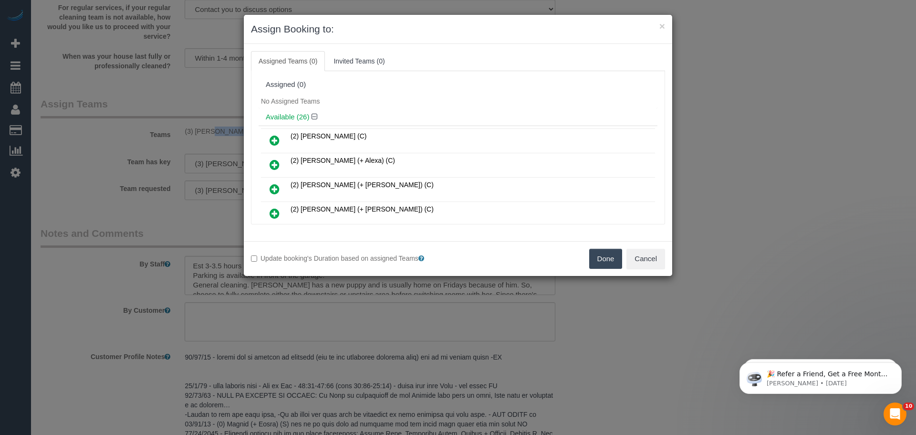
click at [605, 261] on button "Done" at bounding box center [605, 258] width 33 height 20
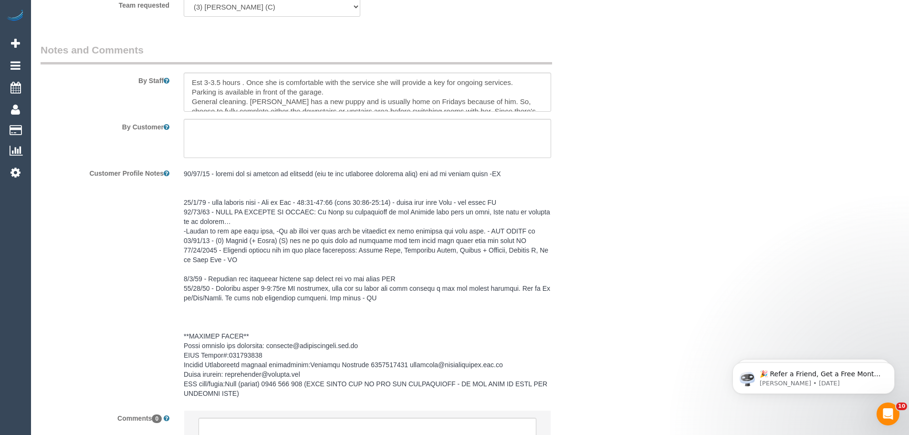
scroll to position [1715, 0]
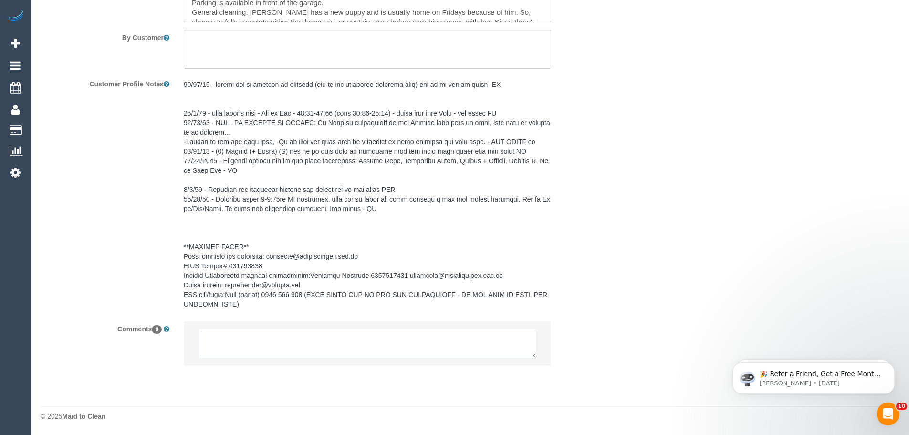
click at [331, 337] on textarea at bounding box center [367, 343] width 338 height 30
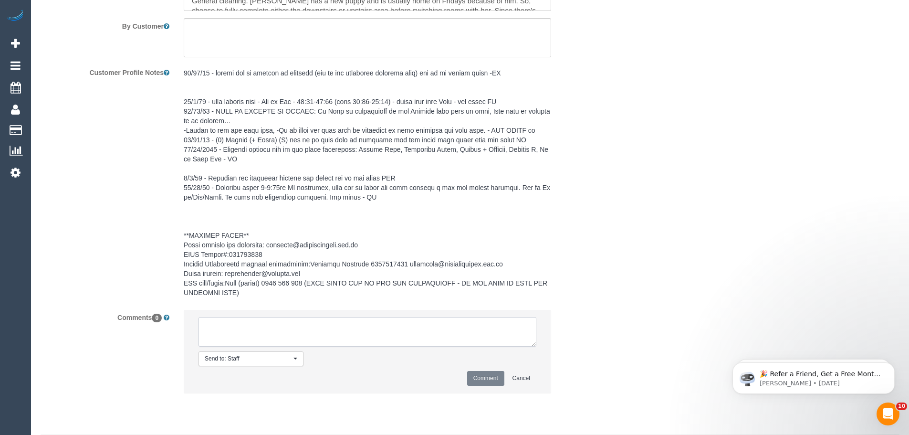
paste textarea "(3) [PERSON_NAME] (C)"
type textarea "(3) Lara Mendes (C) UA ongoing - no longer working fridays Customer contacted v…"
click at [478, 385] on button "Comment" at bounding box center [485, 378] width 37 height 15
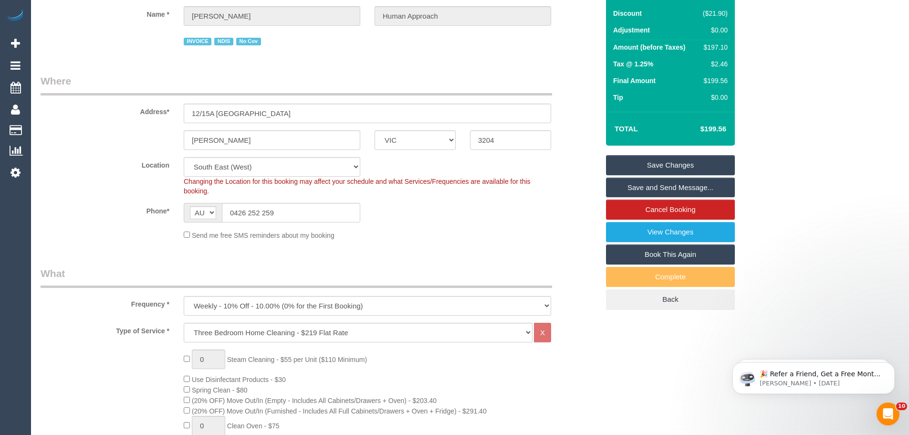
scroll to position [79, 0]
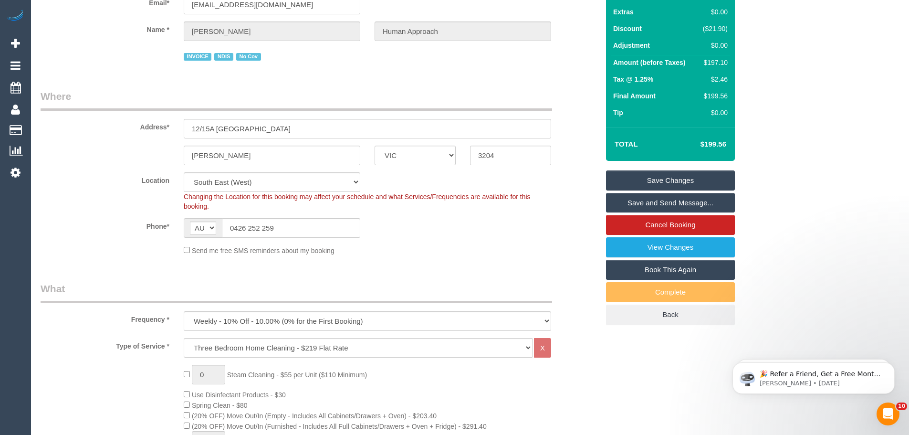
click at [681, 190] on link "Save Changes" at bounding box center [670, 180] width 129 height 20
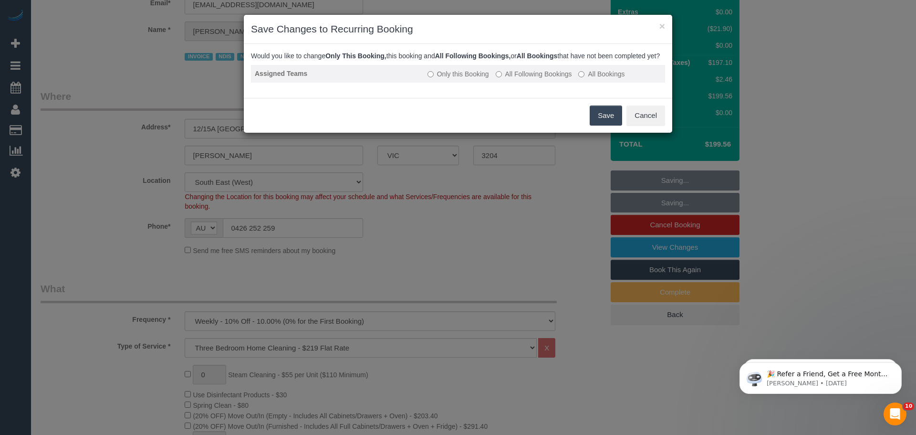
click at [533, 79] on label "All Following Bookings" at bounding box center [534, 74] width 76 height 10
click at [597, 125] on button "Save" at bounding box center [606, 115] width 32 height 20
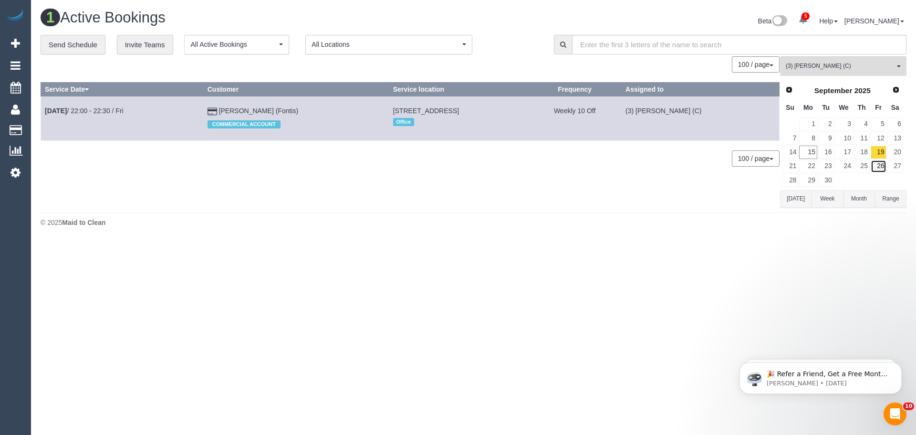
click at [884, 166] on link "26" at bounding box center [878, 166] width 16 height 13
click at [897, 92] on span "Next" at bounding box center [896, 89] width 8 height 8
click at [883, 122] on link "3" at bounding box center [878, 124] width 16 height 13
click at [881, 139] on link "10" at bounding box center [878, 138] width 16 height 13
click at [879, 157] on link "17" at bounding box center [878, 151] width 16 height 13
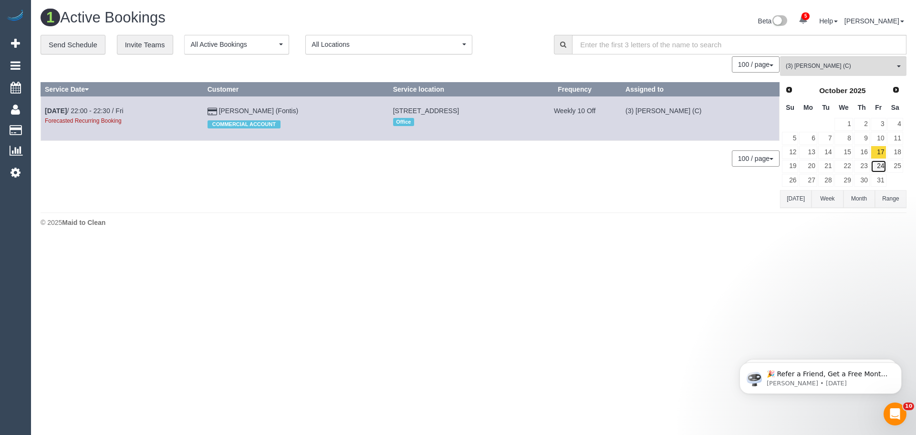
click at [881, 165] on link "24" at bounding box center [878, 166] width 16 height 13
click at [880, 180] on link "31" at bounding box center [878, 180] width 16 height 13
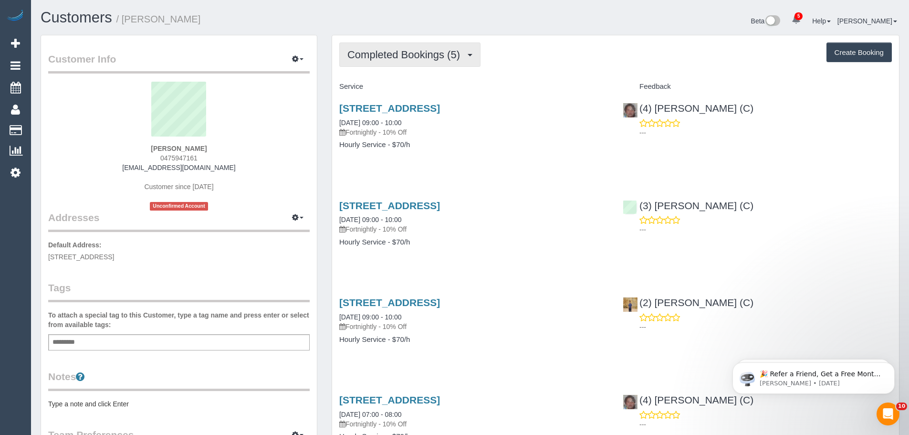
click at [378, 55] on span "Completed Bookings (5)" at bounding box center [405, 55] width 117 height 12
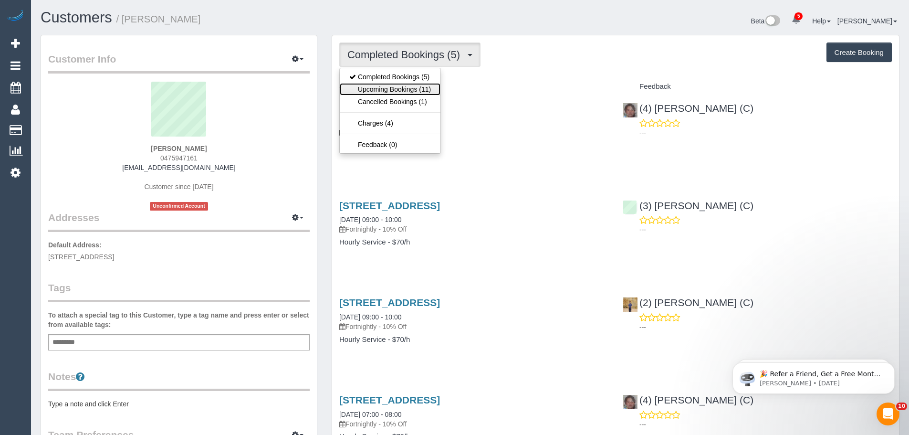
click at [379, 88] on link "Upcoming Bookings (11)" at bounding box center [390, 89] width 101 height 12
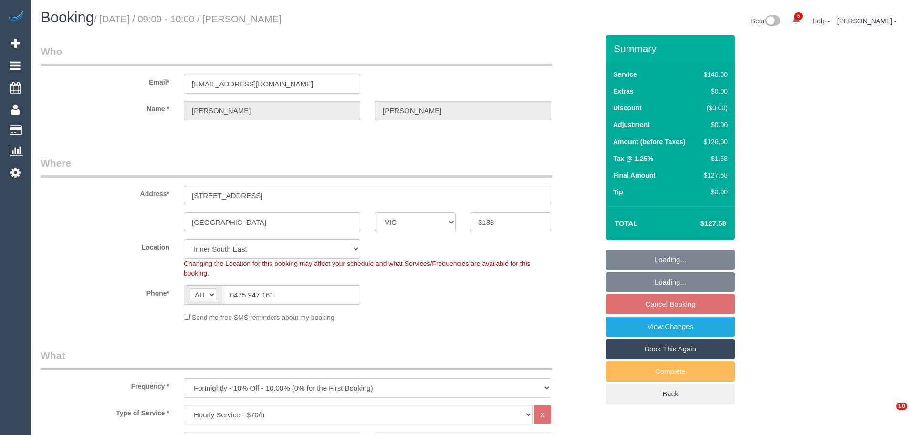
select select "VIC"
select select "number:27"
select select "number:14"
select select "number:19"
select select "number:22"
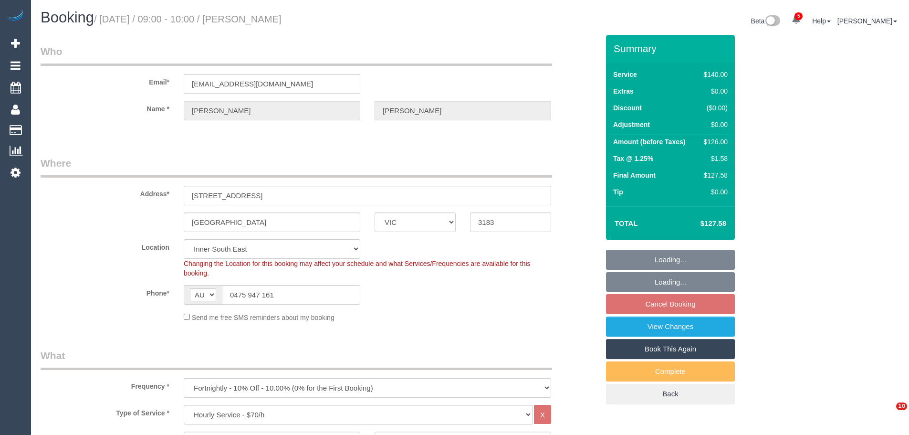
select select "number:35"
select select "number:13"
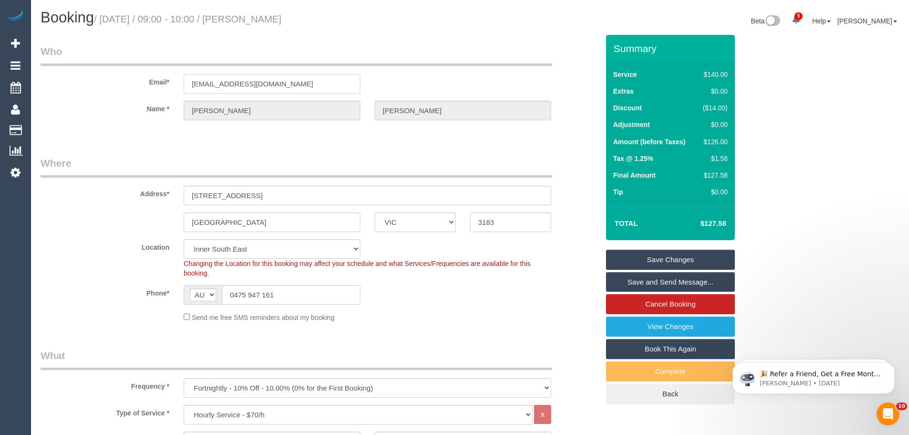
drag, startPoint x: 299, startPoint y: 82, endPoint x: 62, endPoint y: 73, distance: 237.2
click at [62, 73] on div "Email* [EMAIL_ADDRESS][DOMAIN_NAME]" at bounding box center [319, 68] width 572 height 49
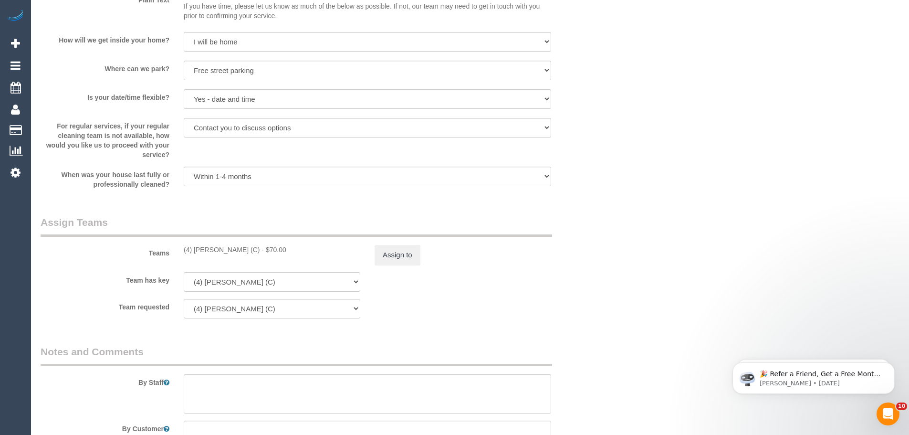
scroll to position [1383, 0]
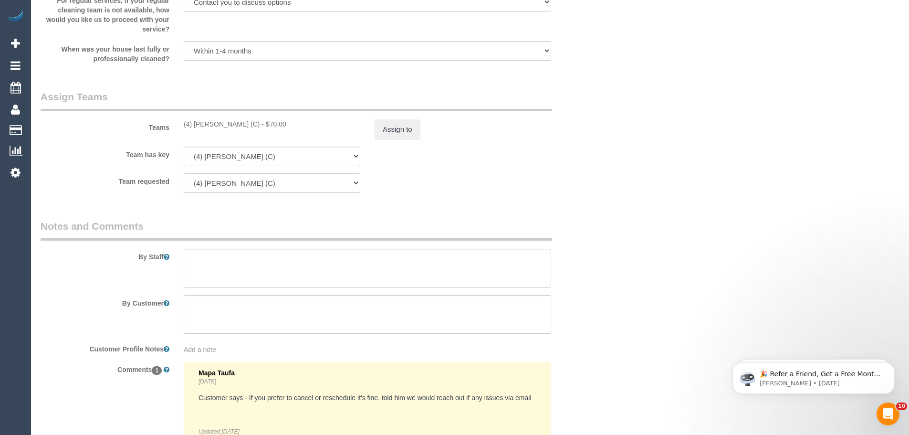
drag, startPoint x: 250, startPoint y: 126, endPoint x: 178, endPoint y: 123, distance: 72.1
click at [178, 123] on div "(4) Willem Karsten (C) - $70.00" at bounding box center [271, 124] width 191 height 10
click at [396, 126] on button "Assign to" at bounding box center [397, 129] width 46 height 20
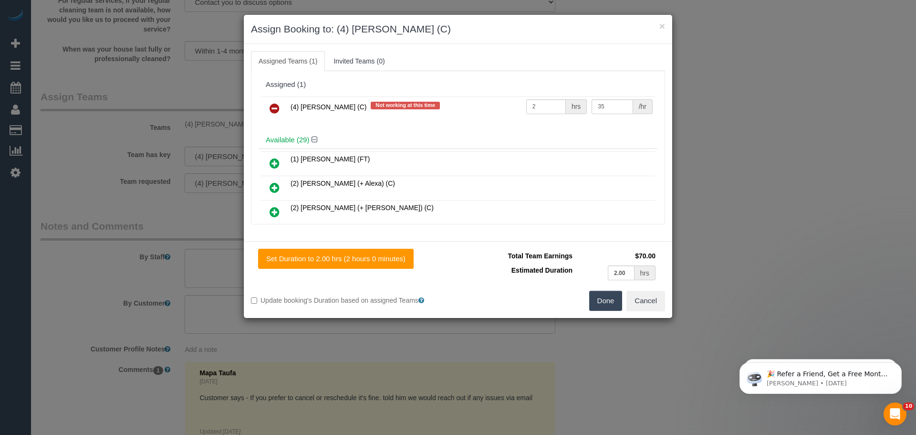
click at [273, 107] on icon at bounding box center [274, 108] width 10 height 11
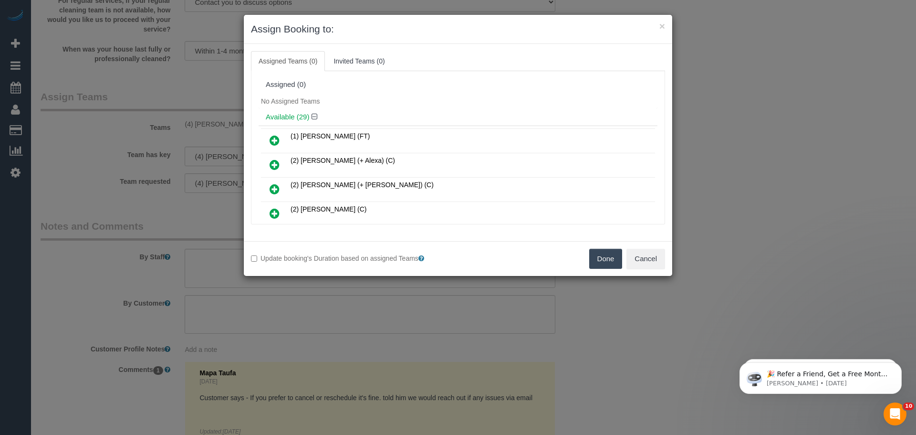
click at [601, 261] on button "Done" at bounding box center [605, 258] width 33 height 20
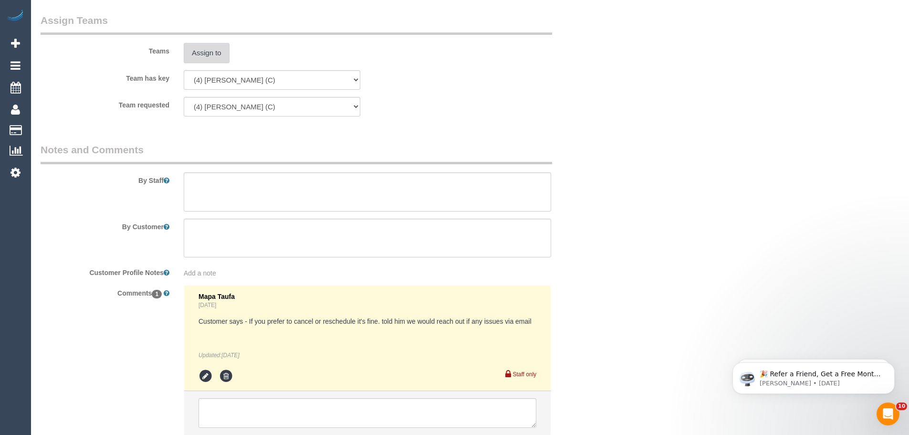
scroll to position [1529, 0]
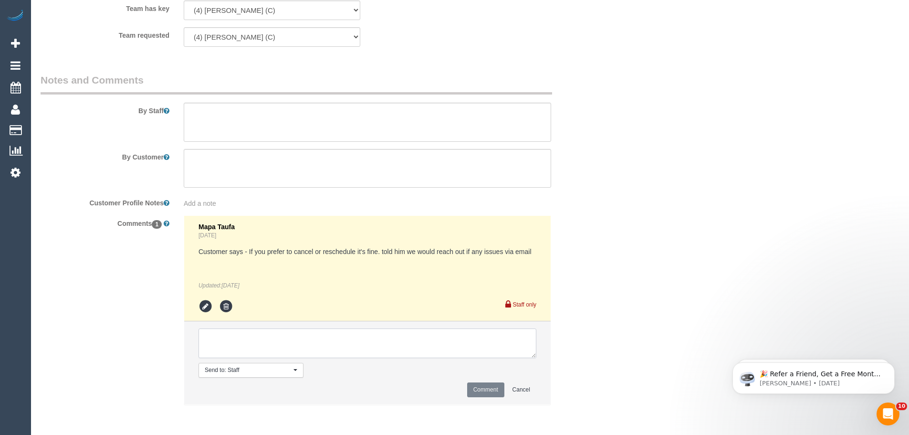
click at [329, 347] on textarea at bounding box center [367, 343] width 338 height 30
paste textarea "(4) Willem Karsten (C)"
type textarea "(4) Willem Karsten (C) UA - no longer working Fridays Customer contacted via em…"
click at [490, 385] on button "Comment" at bounding box center [485, 389] width 37 height 15
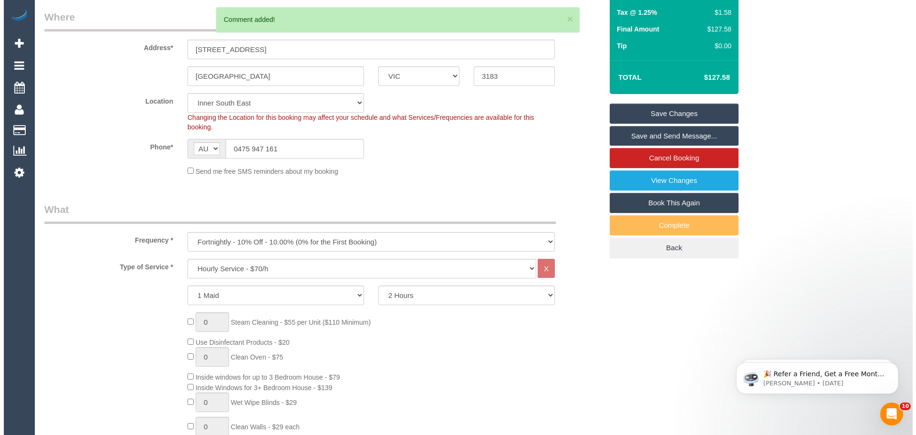
scroll to position [0, 0]
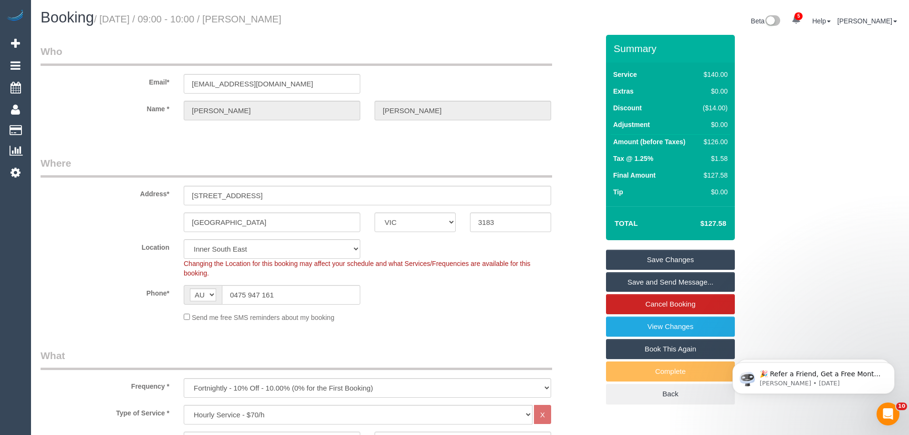
click at [674, 261] on link "Save Changes" at bounding box center [670, 259] width 129 height 20
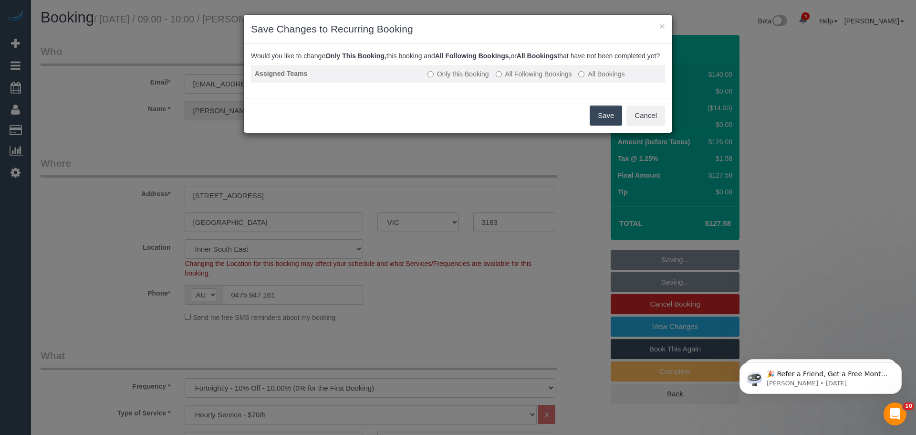
click at [549, 79] on label "All Following Bookings" at bounding box center [534, 74] width 76 height 10
click at [606, 125] on button "Save" at bounding box center [606, 115] width 32 height 20
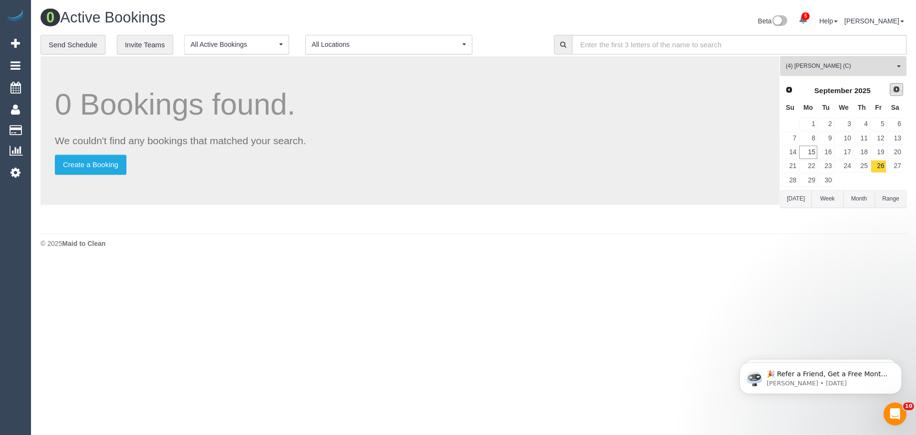
click at [898, 88] on span "Next" at bounding box center [896, 89] width 8 height 8
click at [882, 127] on link "3" at bounding box center [878, 124] width 16 height 13
click at [881, 136] on link "10" at bounding box center [878, 138] width 16 height 13
click at [879, 154] on link "17" at bounding box center [878, 151] width 16 height 13
click at [879, 166] on link "24" at bounding box center [878, 166] width 16 height 13
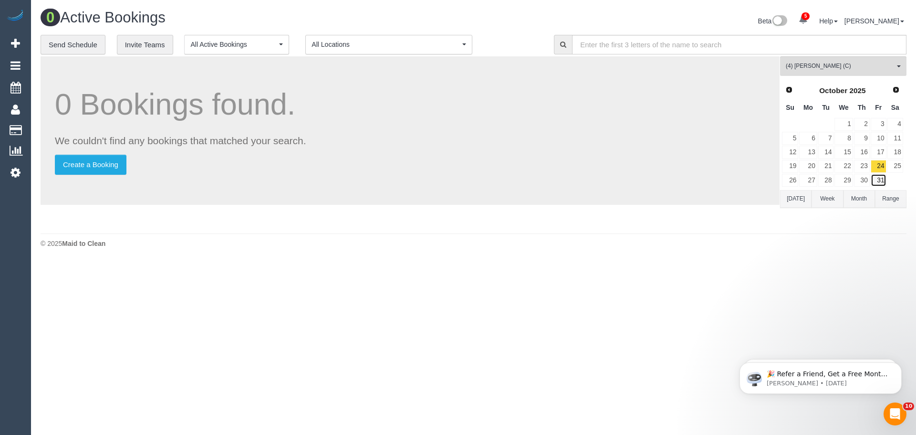
click at [880, 184] on link "31" at bounding box center [878, 180] width 16 height 13
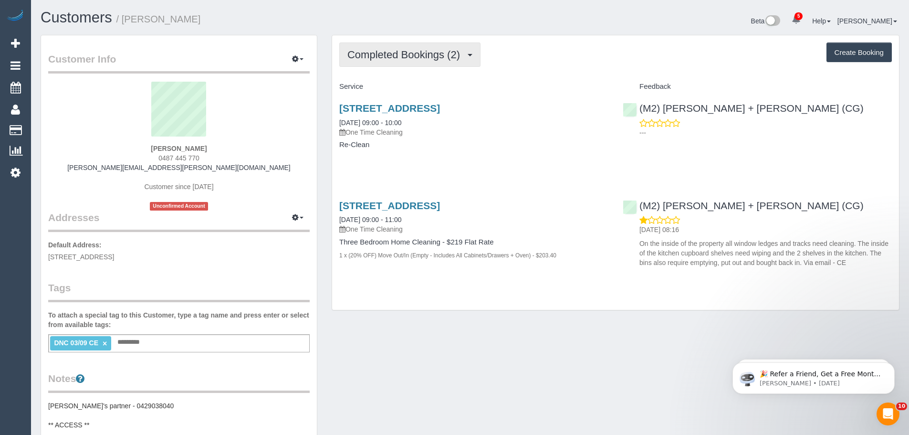
click at [388, 62] on button "Completed Bookings (2)" at bounding box center [409, 54] width 141 height 24
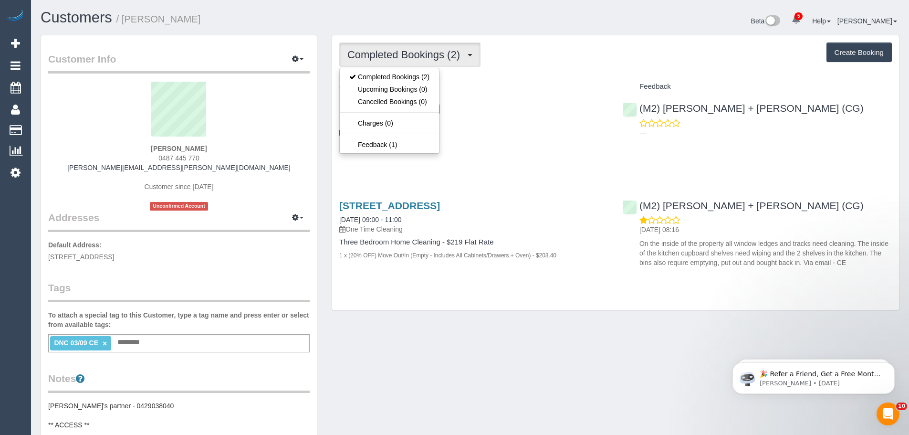
click at [384, 182] on div "Service Feedback [STREET_ADDRESS] [DATE] 09:00 - 10:00 One Time Cleaning Re-Cle…" at bounding box center [615, 179] width 552 height 200
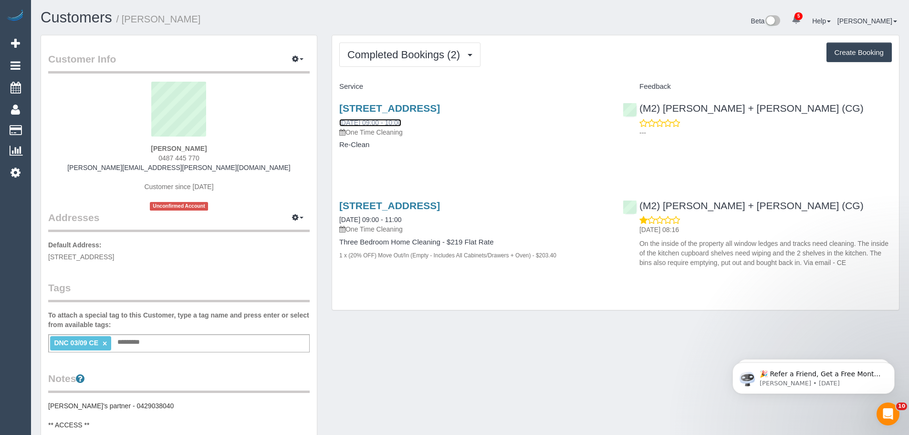
click at [401, 123] on link "[DATE] 09:00 - 10:00" at bounding box center [370, 123] width 62 height 8
click at [401, 217] on link "[DATE] 09:00 - 11:00" at bounding box center [370, 220] width 62 height 8
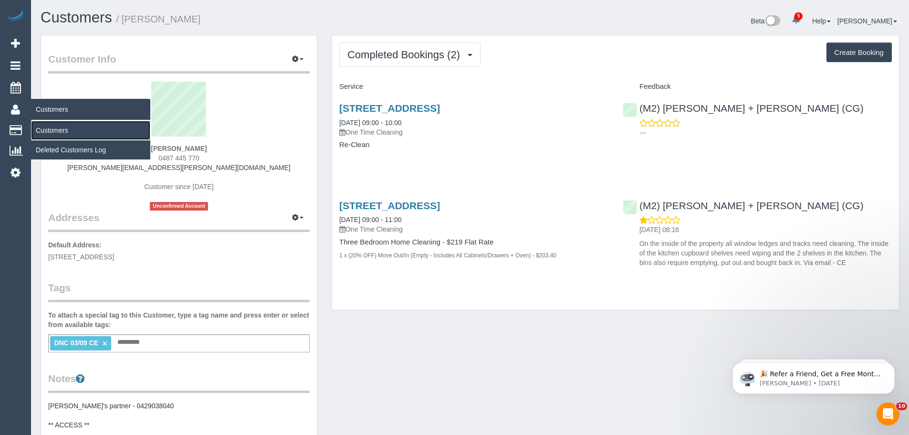
click at [46, 130] on link "Customers" at bounding box center [90, 130] width 119 height 19
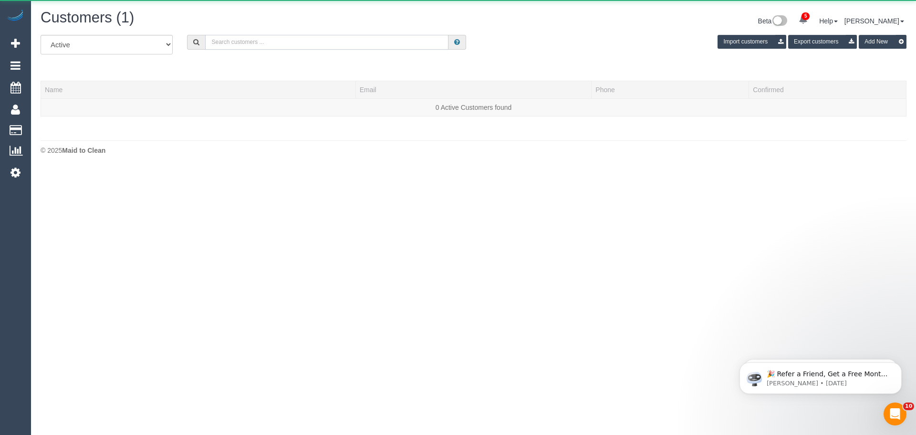
click at [279, 41] on input "text" at bounding box center [326, 42] width 243 height 15
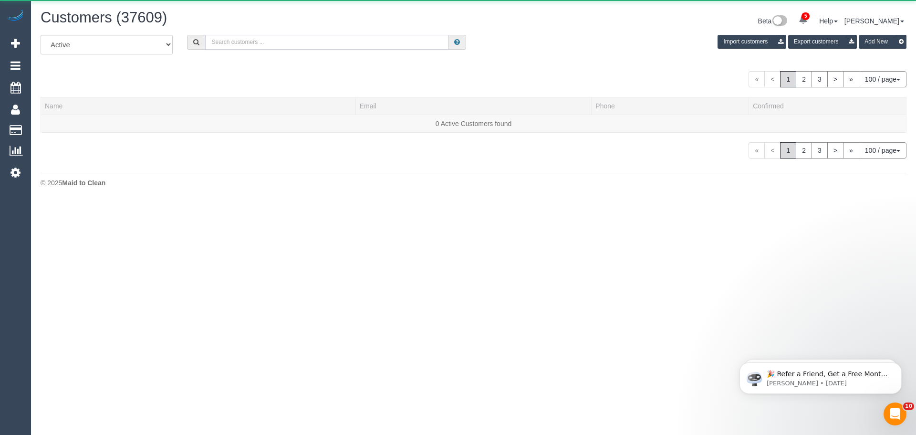
paste input "[EMAIL_ADDRESS][DOMAIN_NAME]"
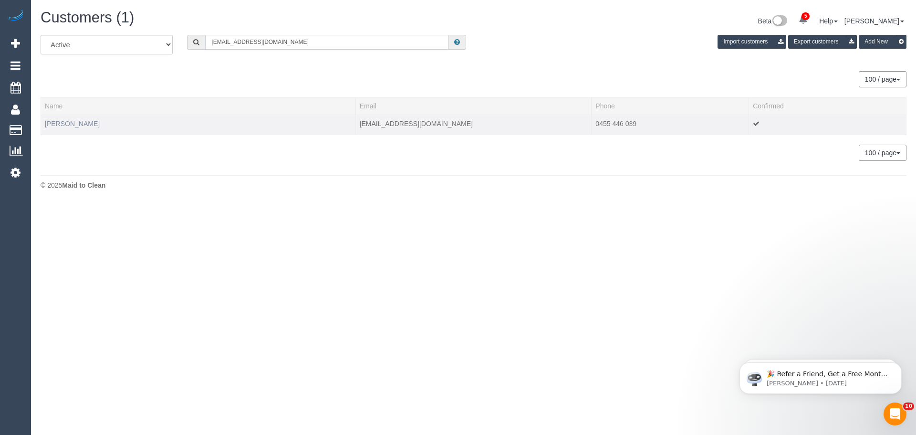
type input "[EMAIL_ADDRESS][DOMAIN_NAME]"
click at [77, 125] on link "[PERSON_NAME]" at bounding box center [72, 124] width 55 height 8
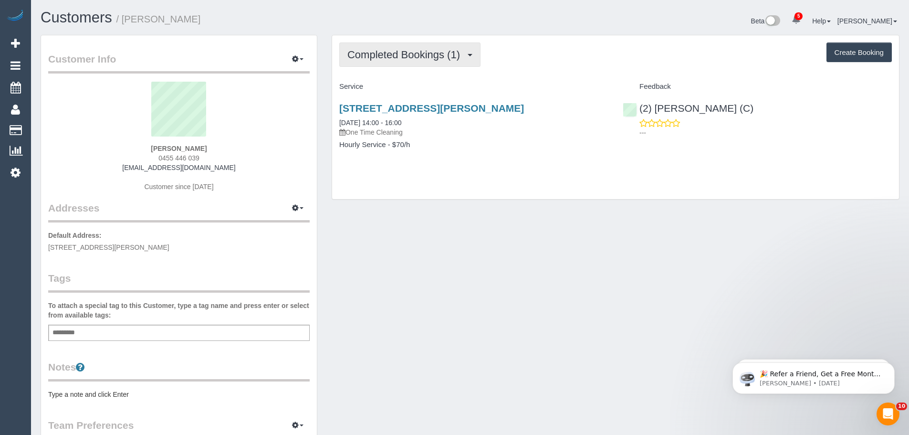
click at [441, 45] on button "Completed Bookings (1)" at bounding box center [409, 54] width 141 height 24
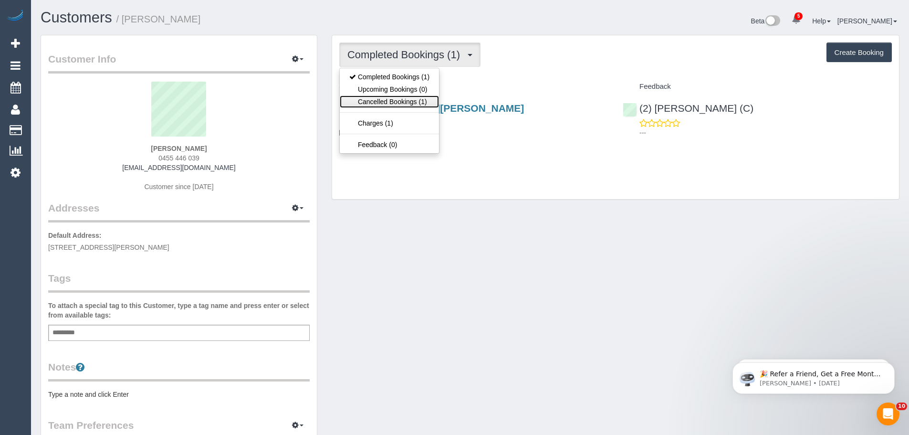
click at [414, 105] on link "Cancelled Bookings (1)" at bounding box center [389, 101] width 99 height 12
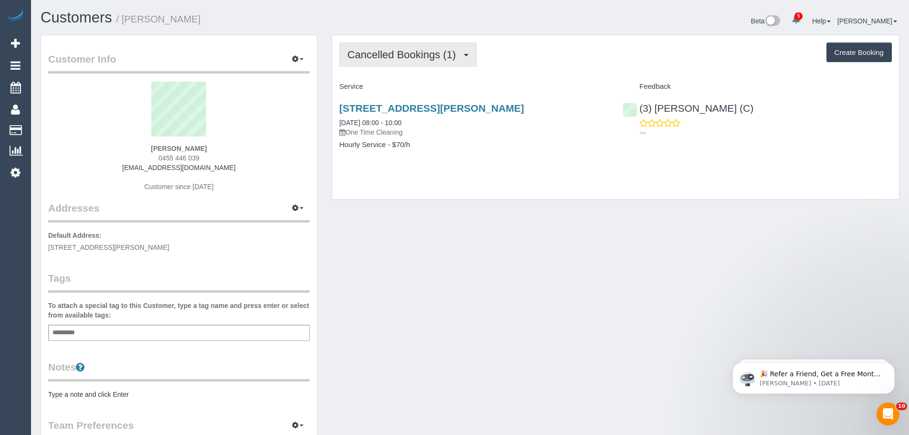
drag, startPoint x: 403, startPoint y: 57, endPoint x: 428, endPoint y: 127, distance: 74.7
click at [428, 127] on div "Cancelled Bookings (1) Completed Bookings (1) Upcoming Bookings (0) Cancelled B…" at bounding box center [615, 117] width 567 height 164
click at [428, 127] on p "One Time Cleaning" at bounding box center [473, 132] width 269 height 10
click at [393, 58] on span "Cancelled Bookings (1)" at bounding box center [403, 55] width 113 height 12
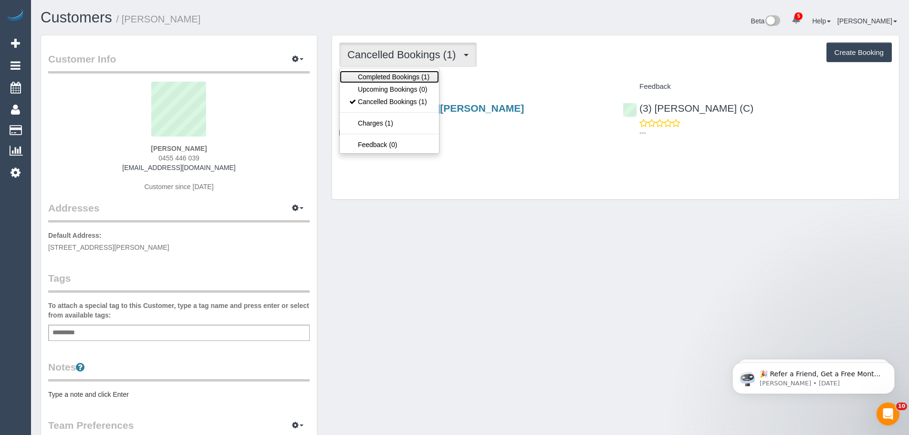
click at [396, 79] on link "Completed Bookings (1)" at bounding box center [389, 77] width 99 height 12
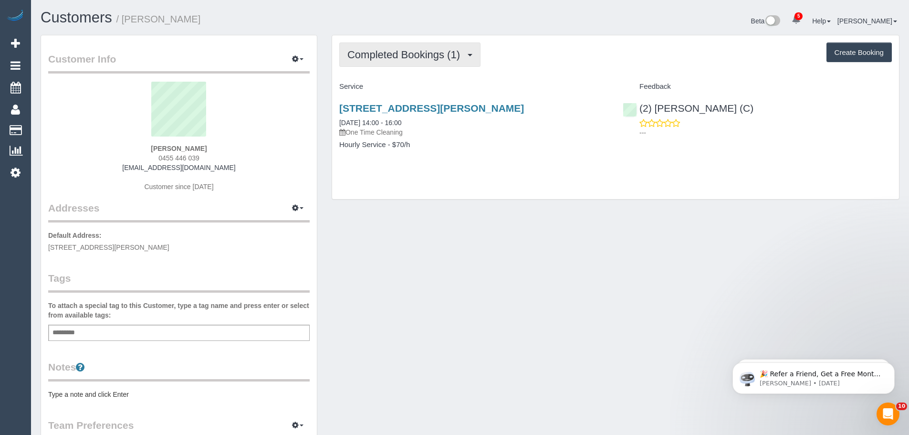
click at [394, 58] on span "Completed Bookings (1)" at bounding box center [405, 55] width 117 height 12
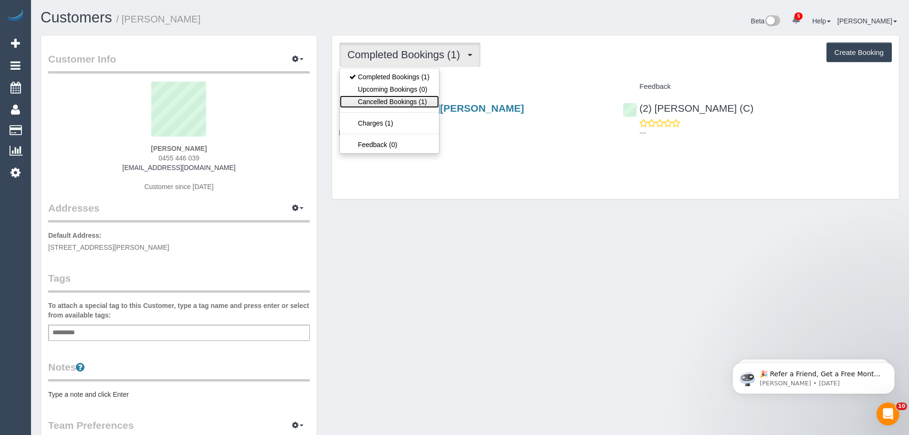
click at [375, 104] on link "Cancelled Bookings (1)" at bounding box center [389, 101] width 99 height 12
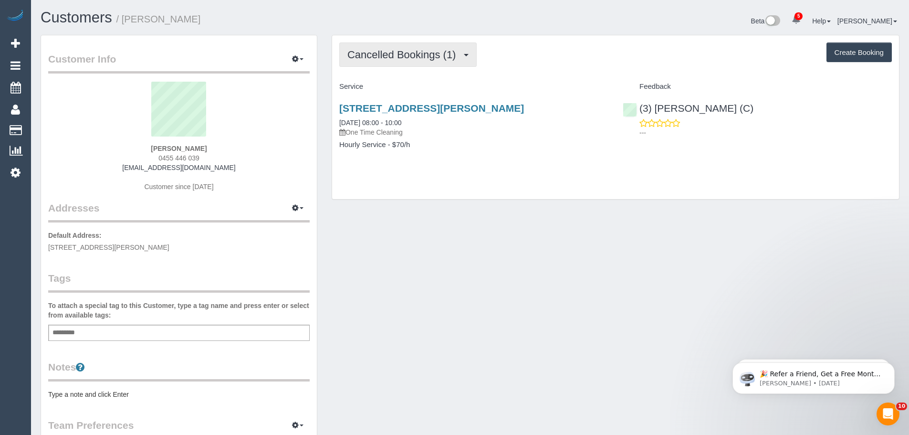
click at [391, 55] on span "Cancelled Bookings (1)" at bounding box center [403, 55] width 113 height 12
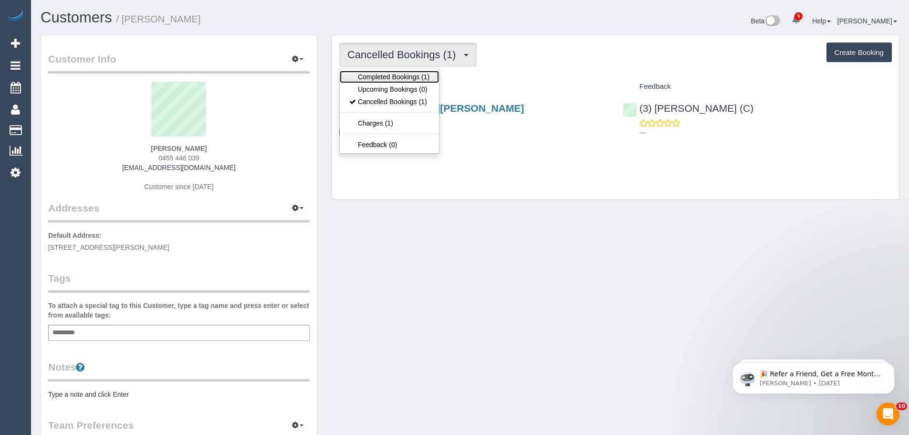
click at [380, 75] on link "Completed Bookings (1)" at bounding box center [389, 77] width 99 height 12
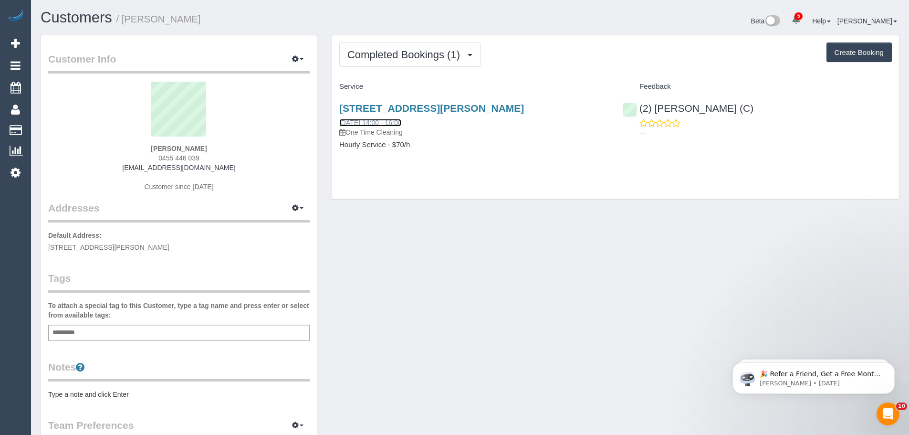
click at [377, 123] on link "08/03/2025 14:00 - 16:00" at bounding box center [370, 123] width 62 height 8
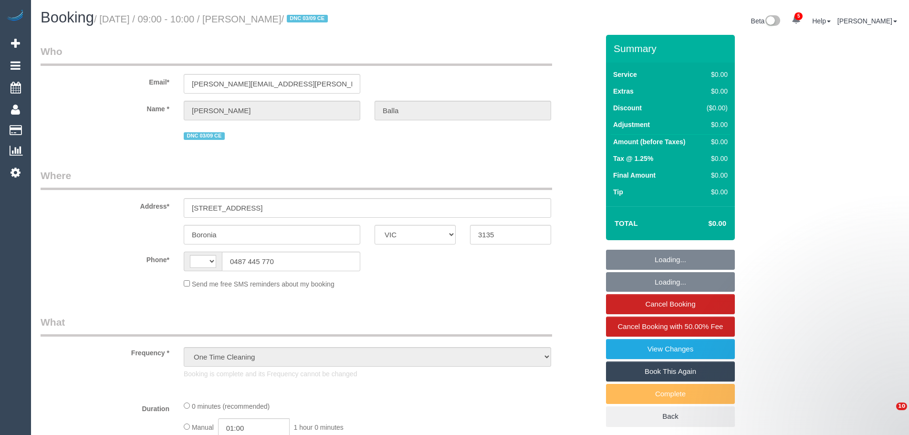
select select "VIC"
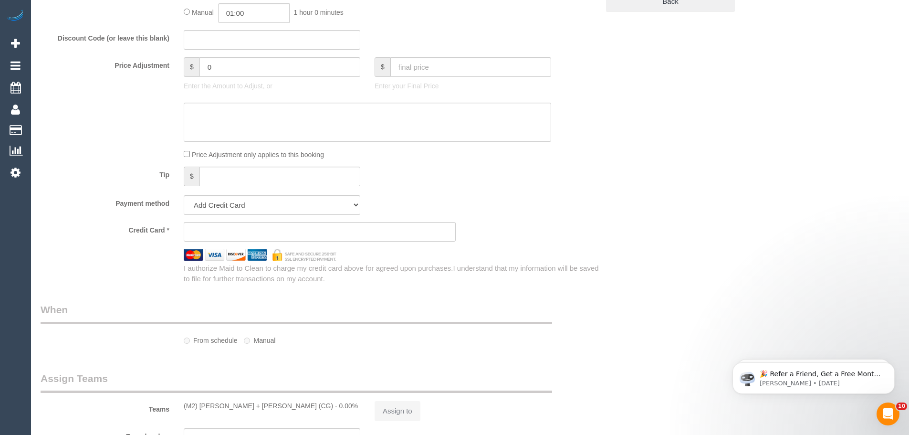
select select "string:AU"
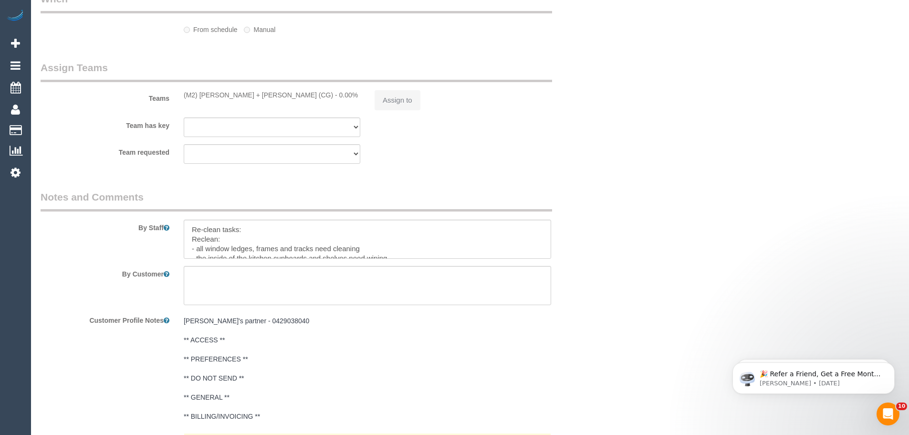
select select "string:stripe-pm_1S2R7S2GScqysDRVJTRHVHnw"
select select "number:28"
select select "number:17"
select select "number:19"
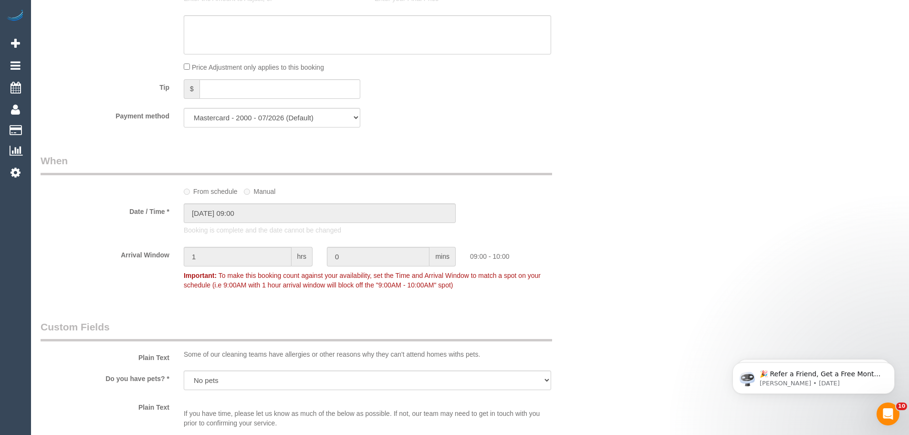
select select "object:2099"
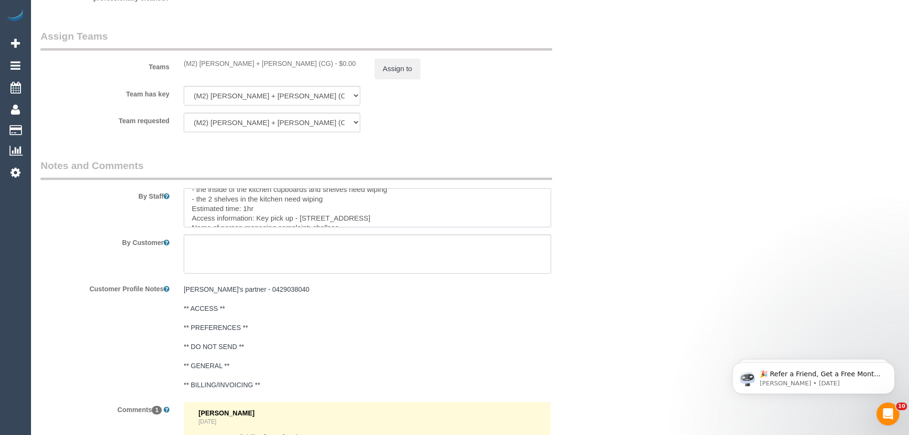
scroll to position [66, 0]
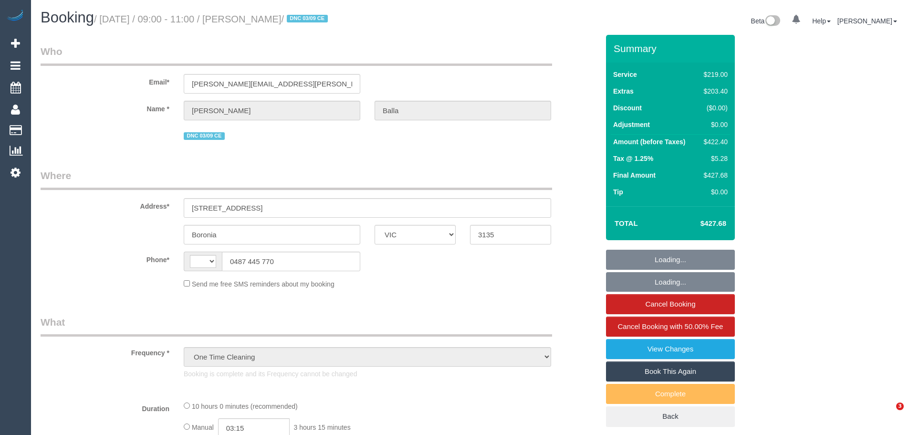
select select "VIC"
select select "string:stripe-pm_1S2R7S2GScqysDRVJTRHVHnw"
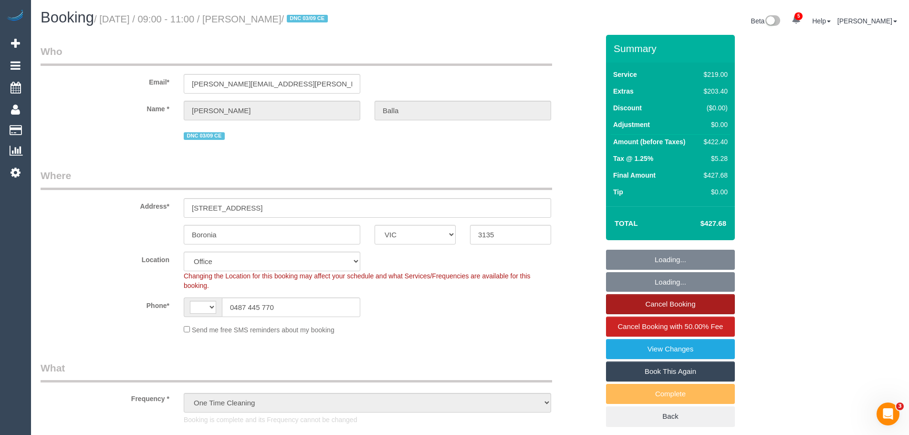
select select "object:2041"
select select "string:AU"
select select "number:28"
select select "number:17"
select select "number:19"
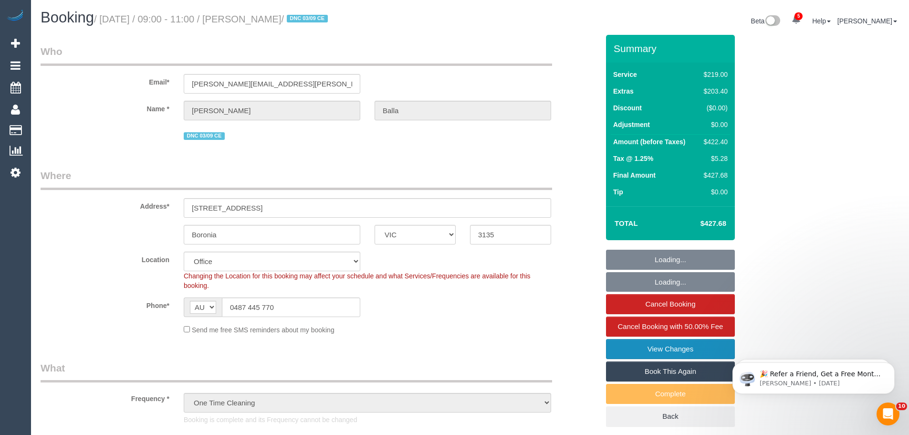
click at [661, 347] on link "View Changes" at bounding box center [670, 349] width 129 height 20
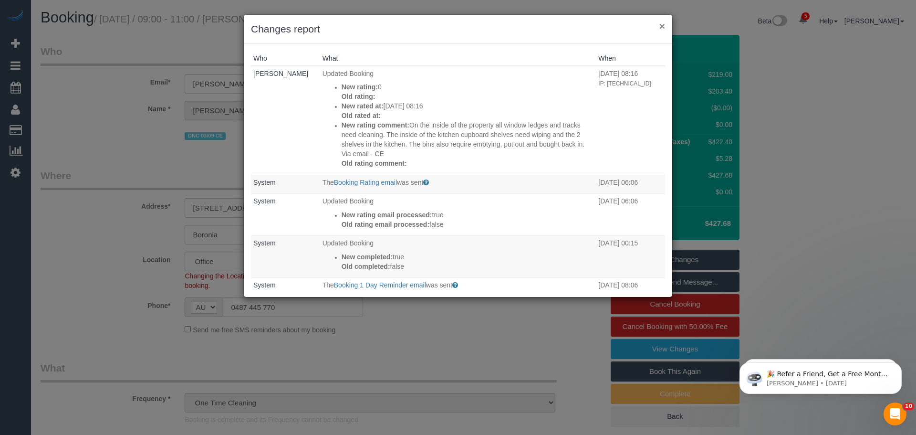
click at [659, 24] on button "×" at bounding box center [662, 26] width 6 height 10
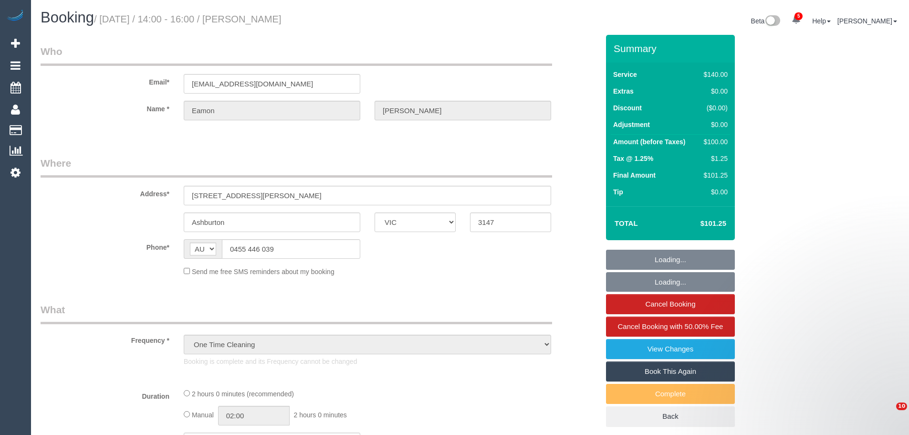
select select "VIC"
select select "string:stripe-pm_1QzbwJ2GScqysDRVKPpzwMEg"
select select "number:28"
select select "number:14"
select select "number:19"
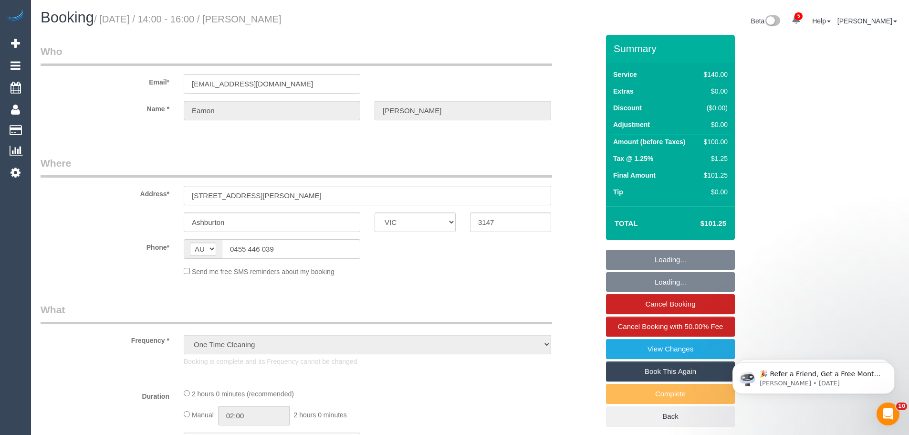
select select "number:24"
select select "number:13"
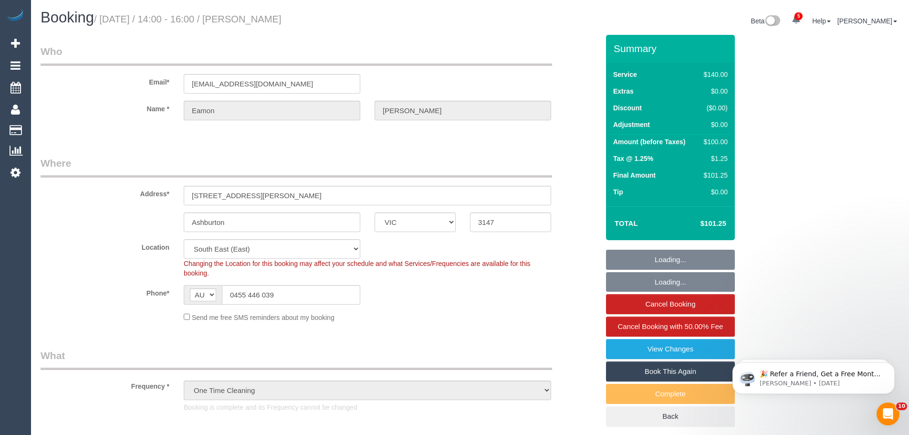
select select "object:1399"
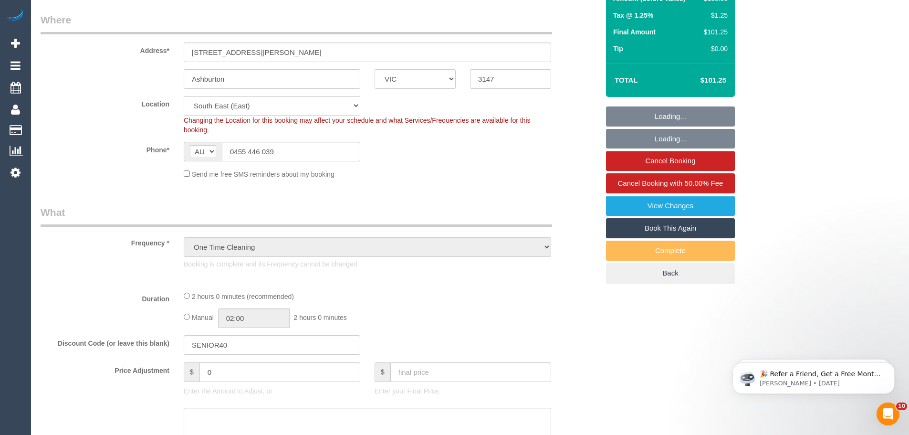
select select "spot1"
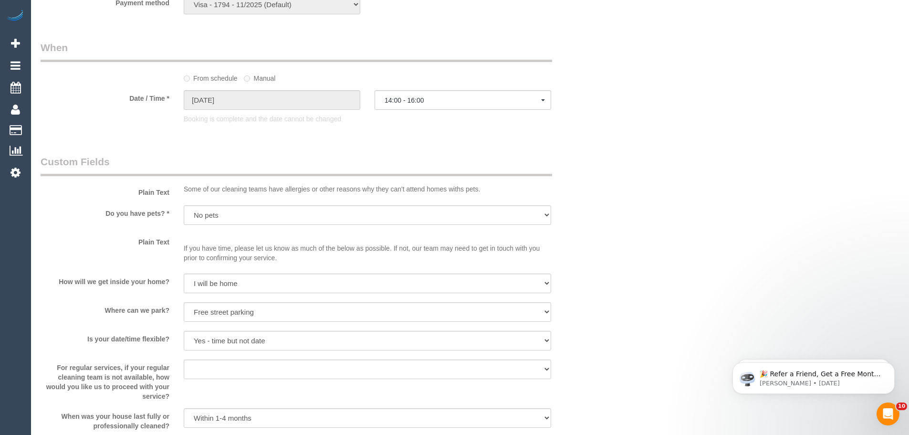
scroll to position [954, 0]
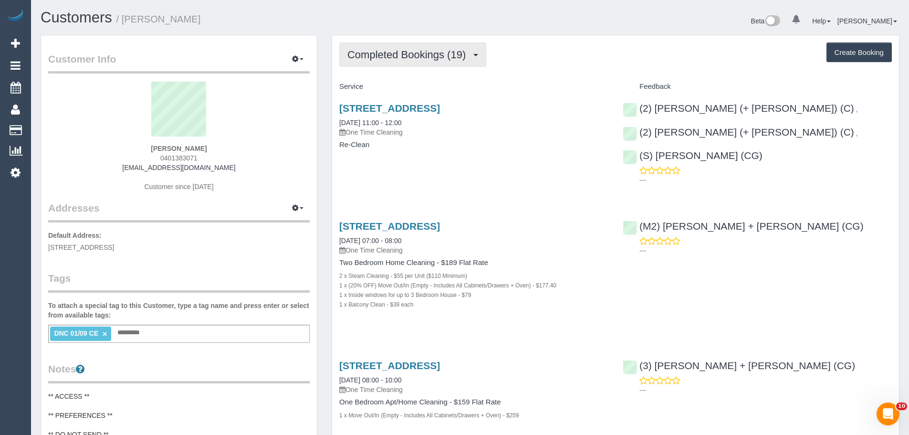
click at [396, 51] on span "Completed Bookings (19)" at bounding box center [408, 55] width 123 height 12
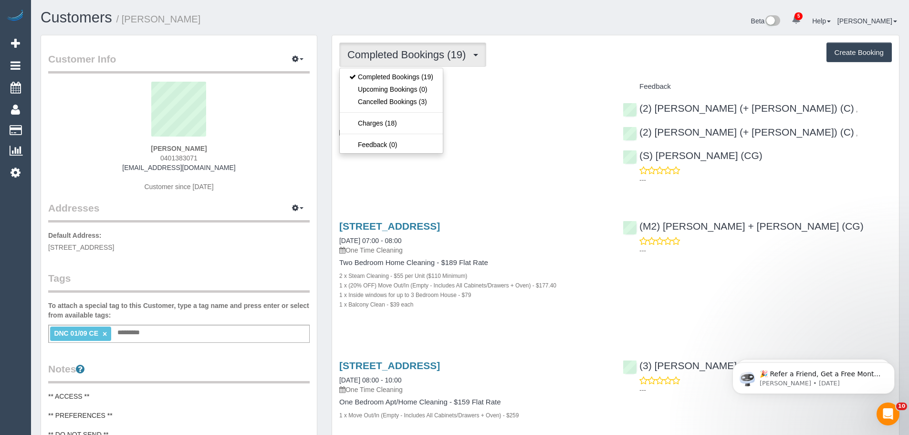
click at [565, 43] on div "Completed Bookings (19) Completed Bookings (19) Upcoming Bookings (0) Cancelled…" at bounding box center [615, 54] width 552 height 24
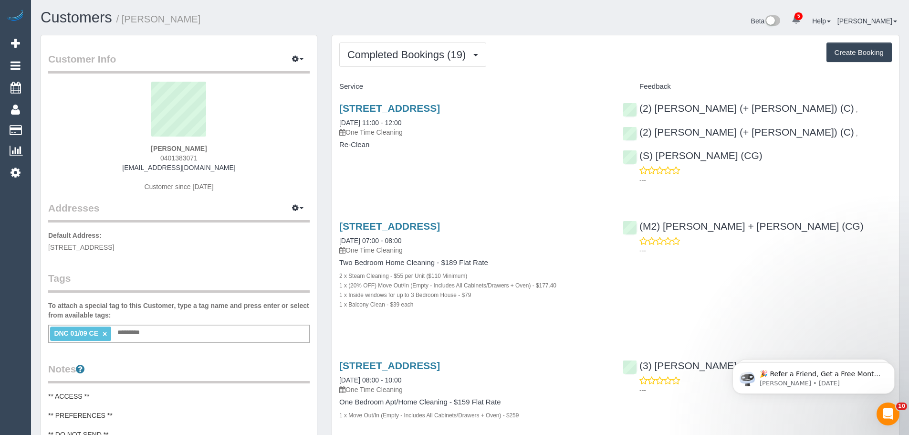
drag, startPoint x: 158, startPoint y: 152, endPoint x: 117, endPoint y: 147, distance: 41.3
click at [126, 149] on div "Josh Liley 0401383071 joshuakeyesliley@gmail.com Customer since 2017" at bounding box center [178, 141] width 261 height 119
copy strong "Josh Liley"
drag, startPoint x: 333, startPoint y: 123, endPoint x: 385, endPoint y: 147, distance: 57.6
click at [423, 122] on div "2l Newcastle Street, Thornbury, VIC 3071 10/09/2025 11:00 - 12:00 One Time Clea…" at bounding box center [473, 130] width 283 height 73
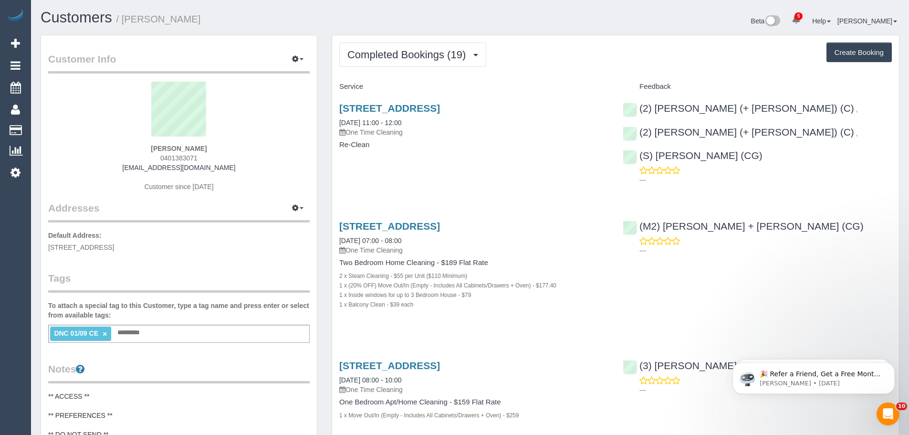
drag, startPoint x: 386, startPoint y: 148, endPoint x: 332, endPoint y: 145, distance: 54.4
click at [332, 145] on div "2l Newcastle Street, Thornbury, VIC 3071 10/09/2025 11:00 - 12:00 One Time Clea…" at bounding box center [473, 130] width 283 height 73
copy h4 "Re-Clean"
drag, startPoint x: 430, startPoint y: 126, endPoint x: 333, endPoint y: 124, distance: 97.3
click at [333, 124] on div "2l Newcastle Street, Thornbury, VIC 3071 10/09/2025 11:00 - 12:00 One Time Clea…" at bounding box center [473, 130] width 283 height 73
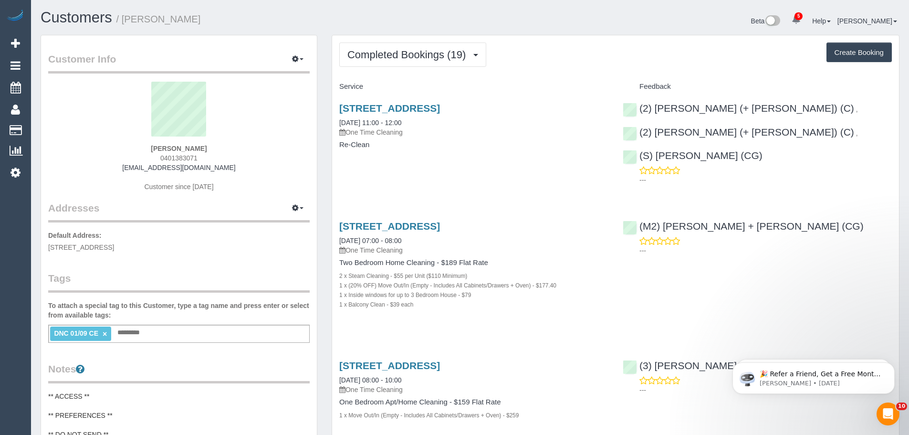
copy link "10/09/2025 11:00 - 12:00"
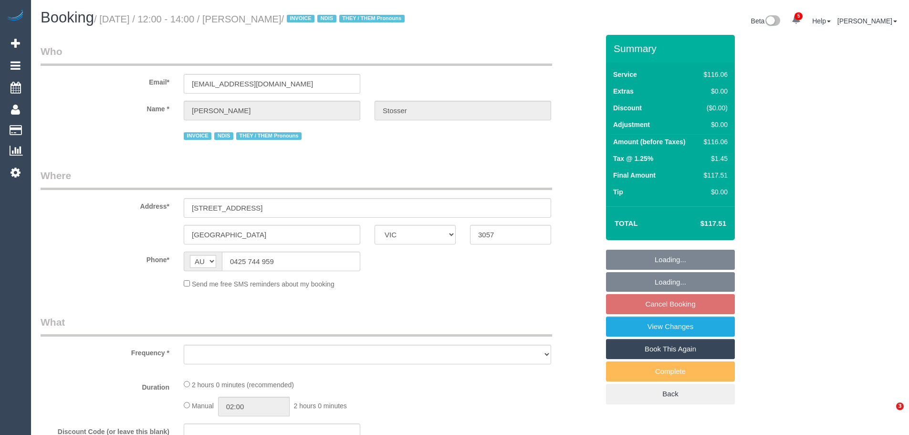
select select "VIC"
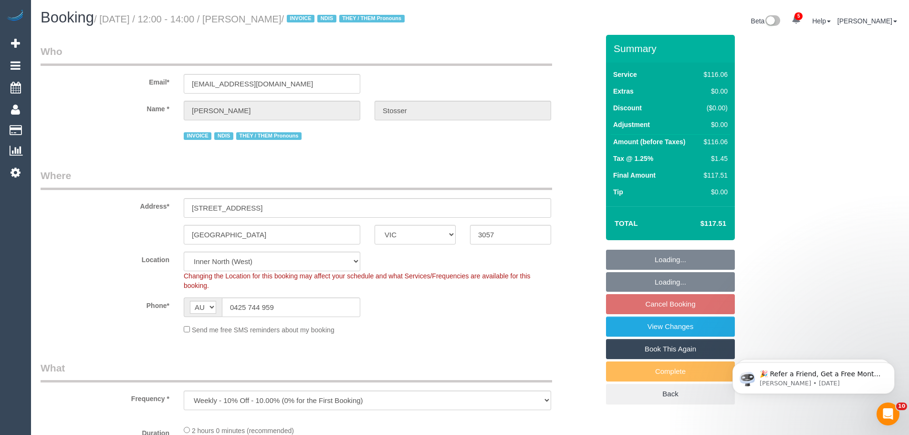
select select "object:786"
select select "number:28"
select select "number:14"
select select "number:19"
select select "number:36"
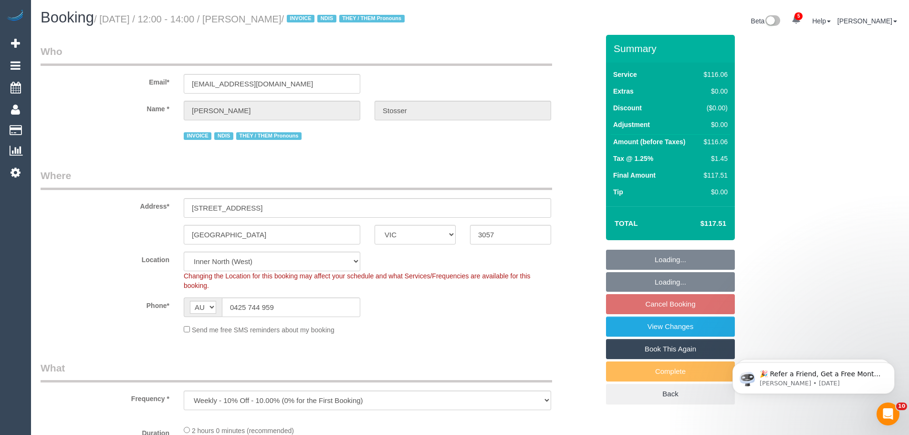
select select "number:35"
select select "spot1"
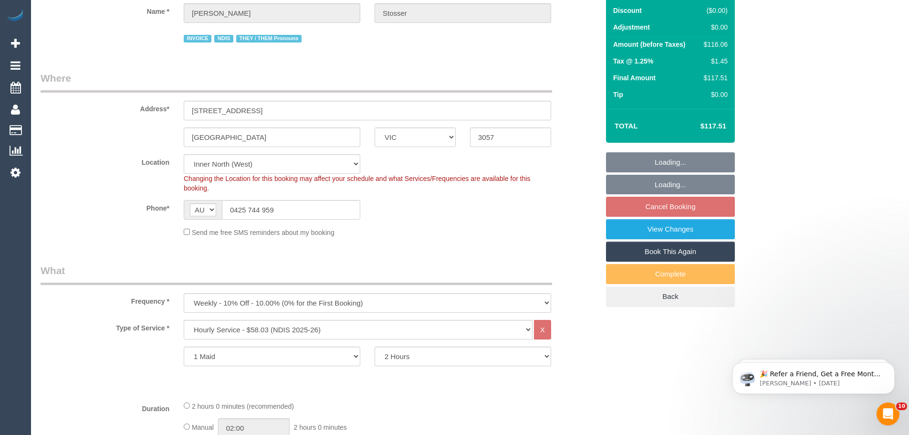
scroll to position [238, 0]
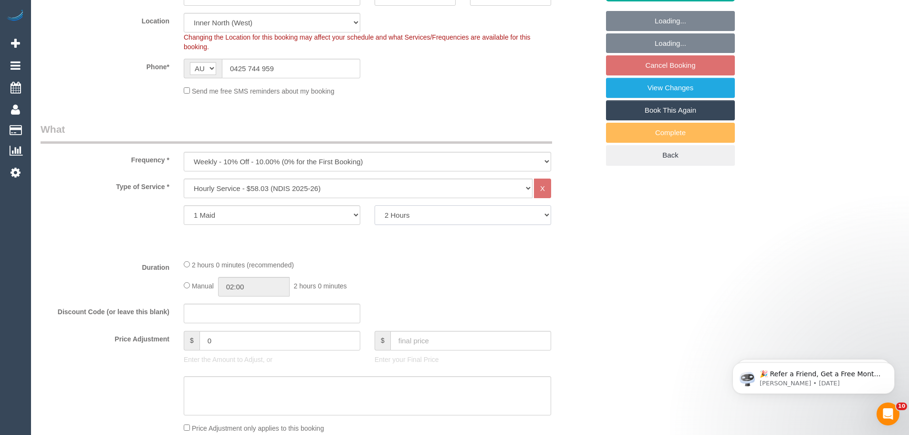
click at [418, 219] on select "2 Hours 2.5 Hours 3 Hours 3.5 Hours 4 Hours 4.5 Hours 5 Hours 5.5 Hours 6 Hours…" at bounding box center [462, 215] width 176 height 20
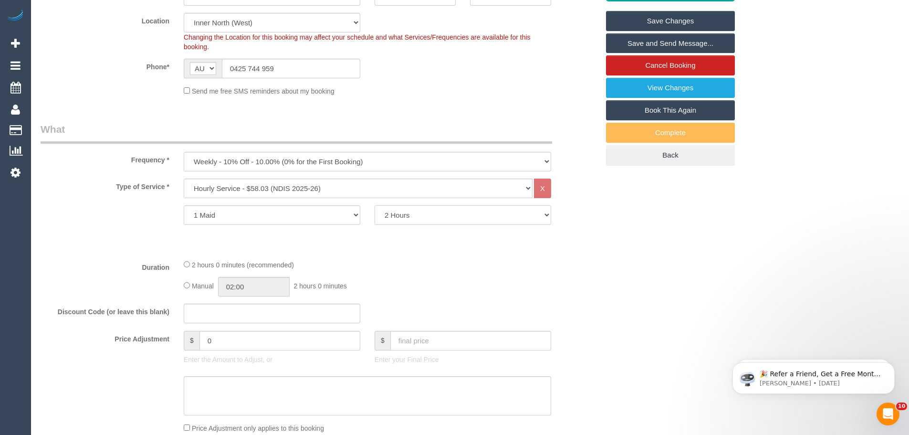
select select "150"
click at [374, 205] on select "2 Hours 2.5 Hours 3 Hours 3.5 Hours 4 Hours 4.5 Hours 5 Hours 5.5 Hours 6 Hours…" at bounding box center [462, 215] width 176 height 20
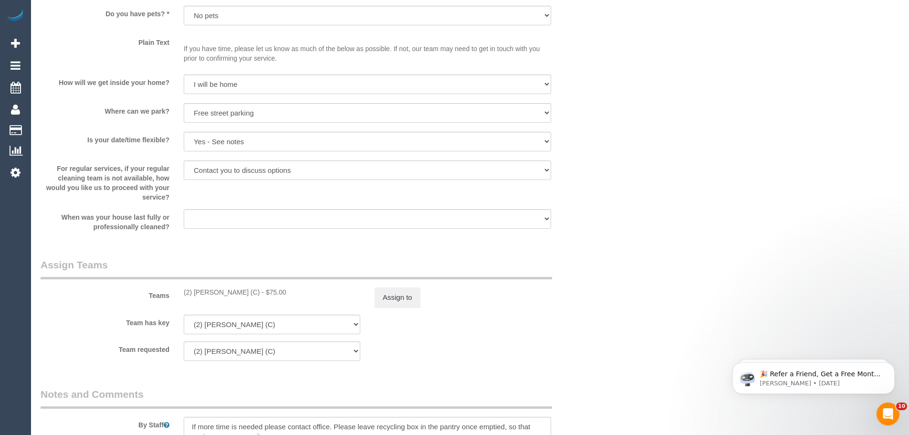
scroll to position [954, 0]
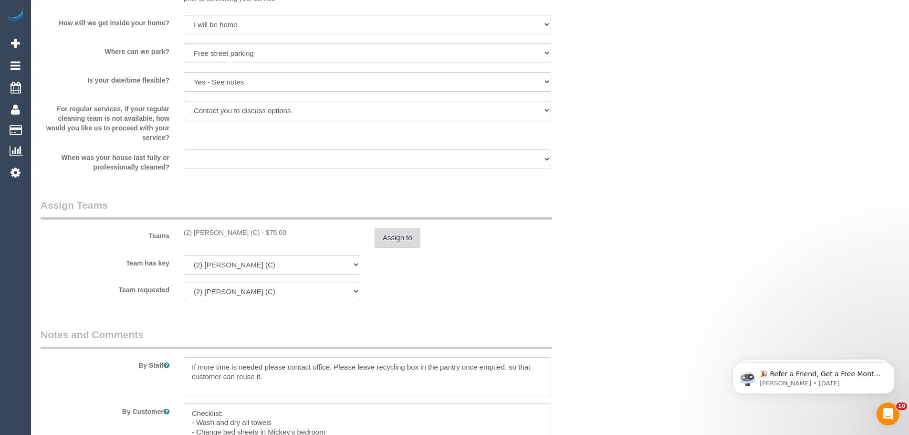
click at [400, 236] on button "Assign to" at bounding box center [397, 238] width 46 height 20
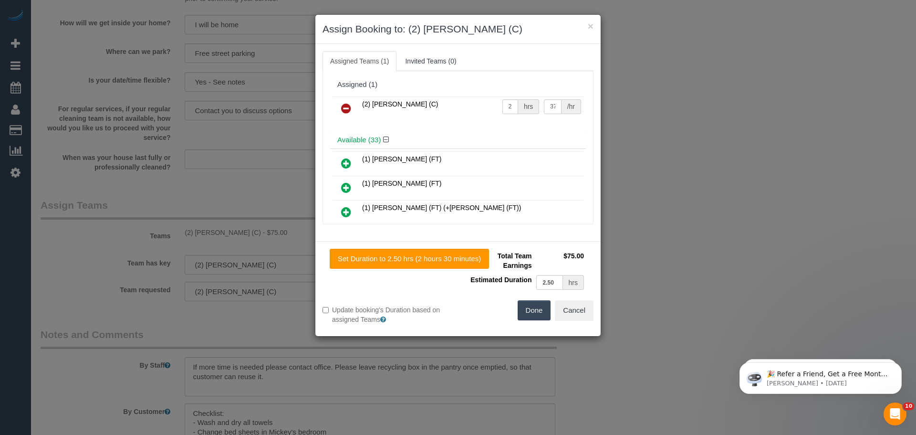
select select "spot19"
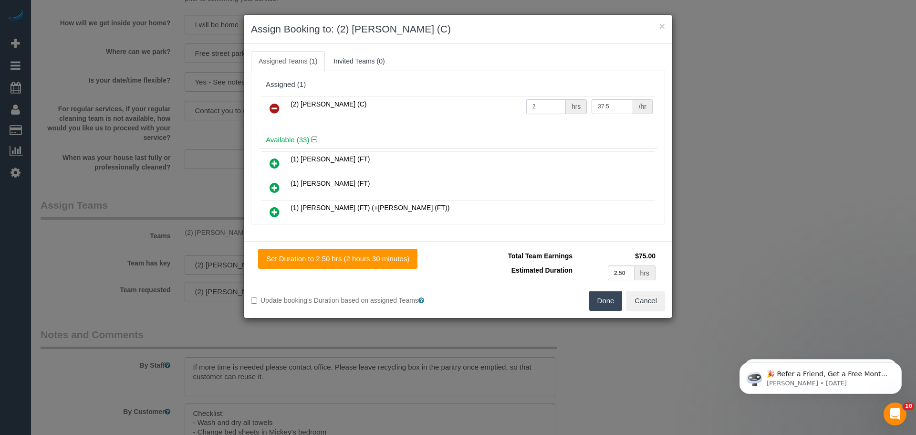
click at [543, 106] on input "2" at bounding box center [546, 106] width 40 height 15
type input "2.5"
click at [598, 303] on button "Done" at bounding box center [605, 300] width 33 height 20
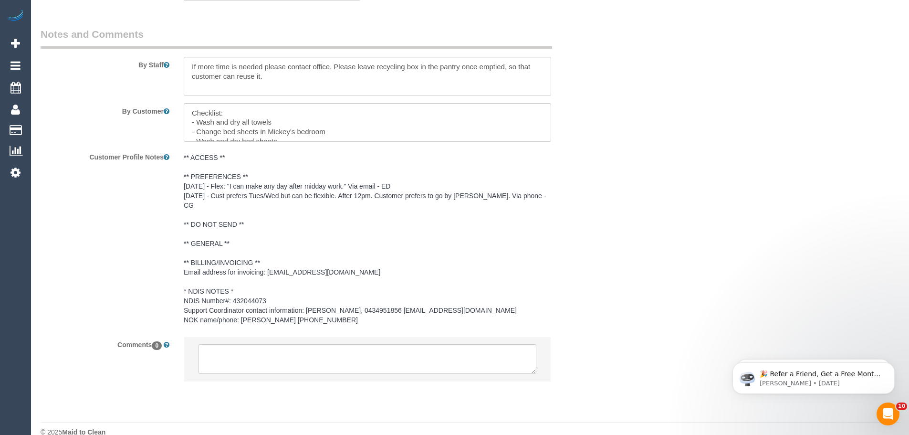
scroll to position [1260, 0]
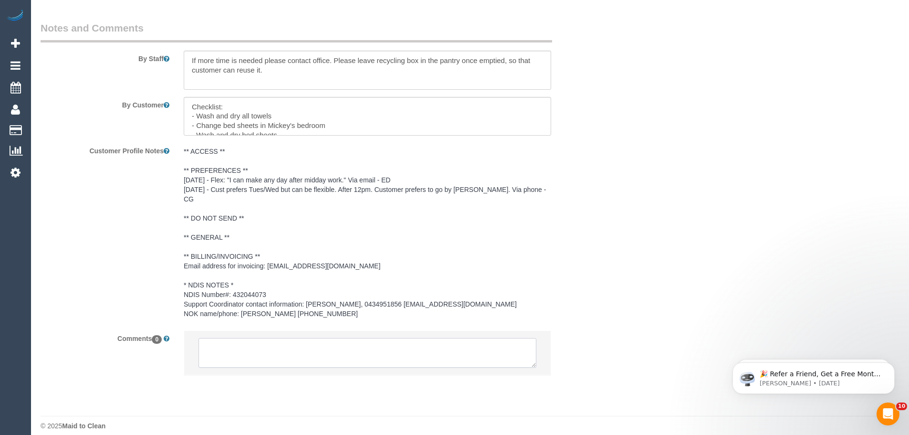
click at [281, 351] on textarea at bounding box center [367, 353] width 338 height 30
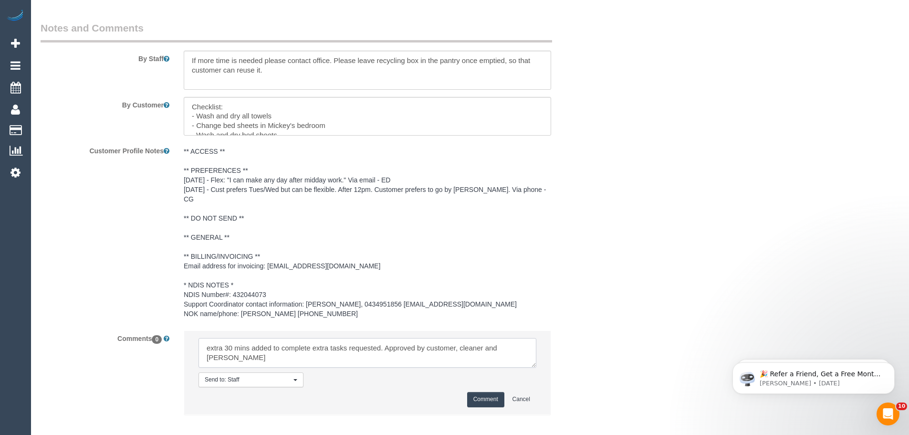
type textarea "extra 30 mins added to complete extra tasks requested. Approved by customer, cl…"
click at [486, 392] on button "Comment" at bounding box center [485, 399] width 37 height 15
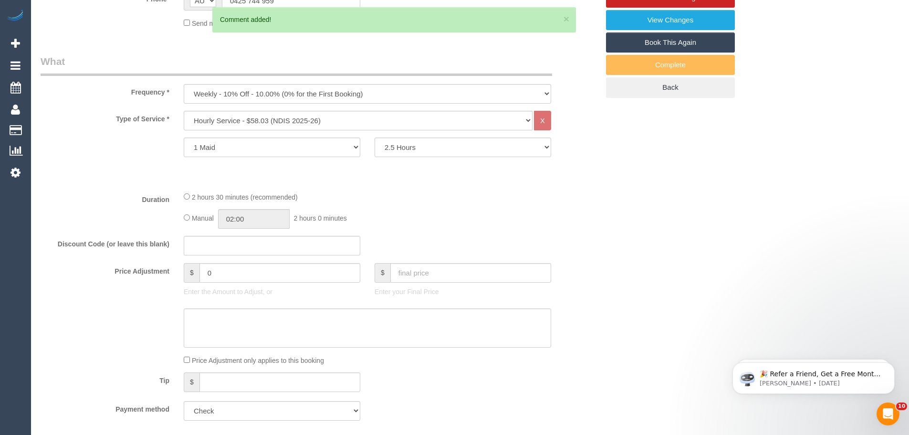
scroll to position [20, 0]
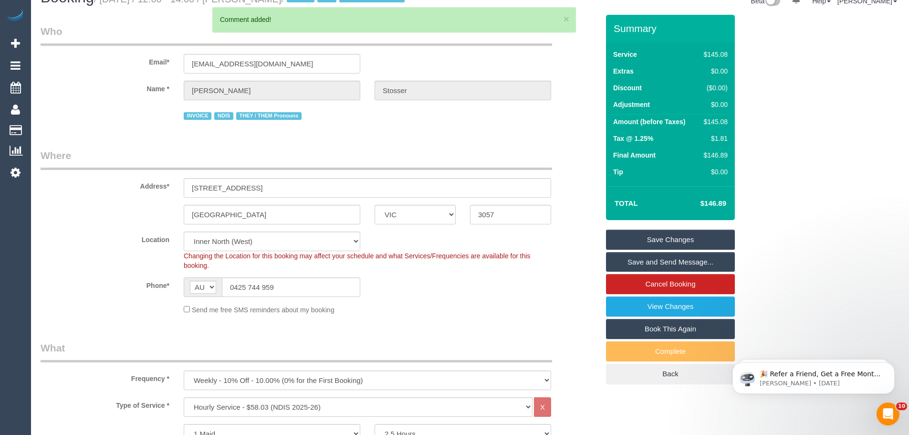
click at [694, 235] on link "Save Changes" at bounding box center [670, 239] width 129 height 20
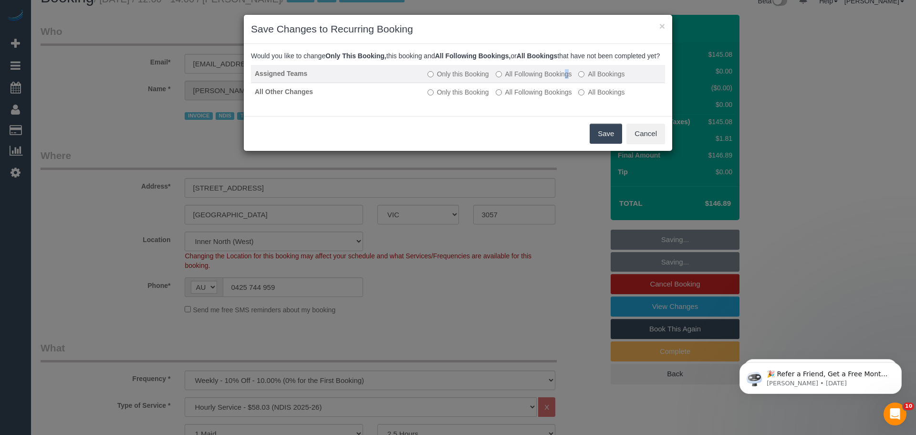
click at [513, 79] on label "All Following Bookings" at bounding box center [534, 74] width 76 height 10
click at [595, 142] on button "Save" at bounding box center [606, 134] width 32 height 20
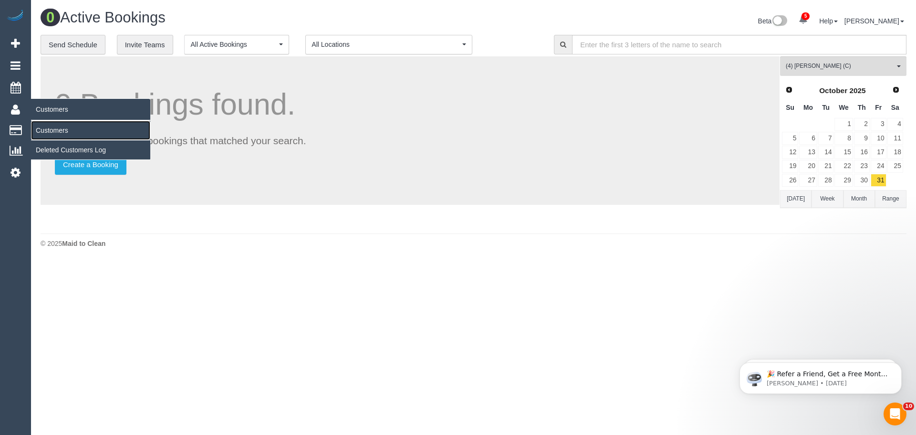
click at [54, 128] on link "Customers" at bounding box center [90, 130] width 119 height 19
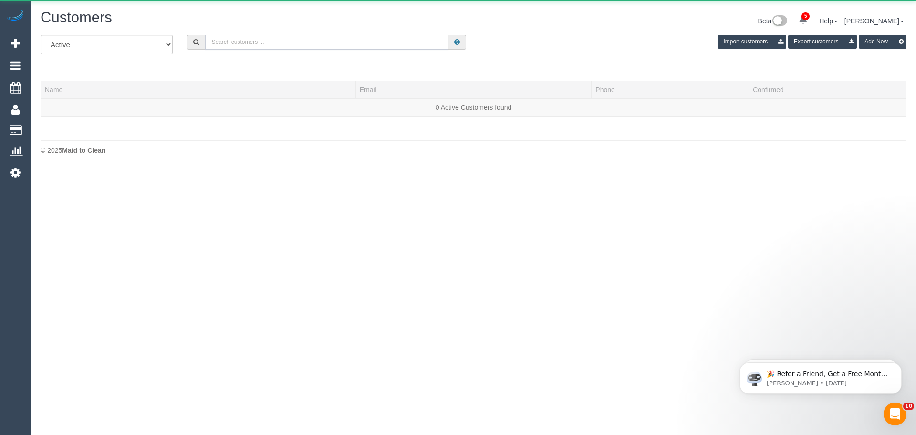
click at [294, 41] on input "text" at bounding box center [326, 42] width 243 height 15
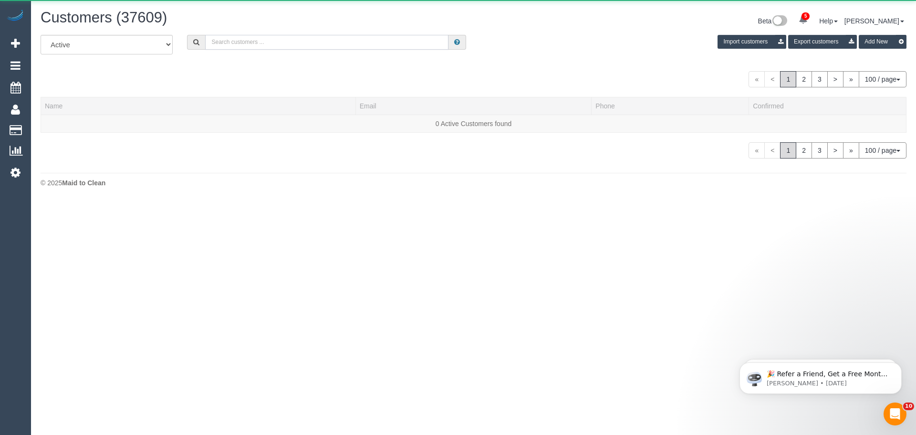
paste input "sibillafoxton@gmail.com"
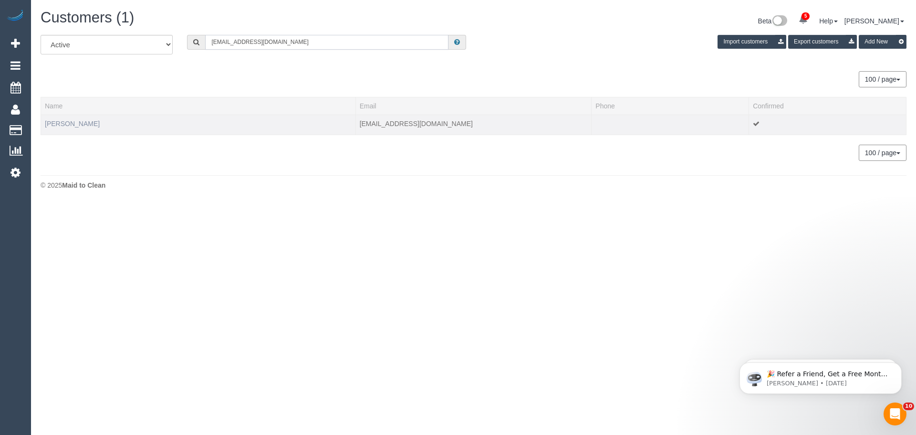
type input "sibillafoxton@gmail.com"
click at [82, 125] on link "Sibilla Foxton" at bounding box center [72, 124] width 55 height 8
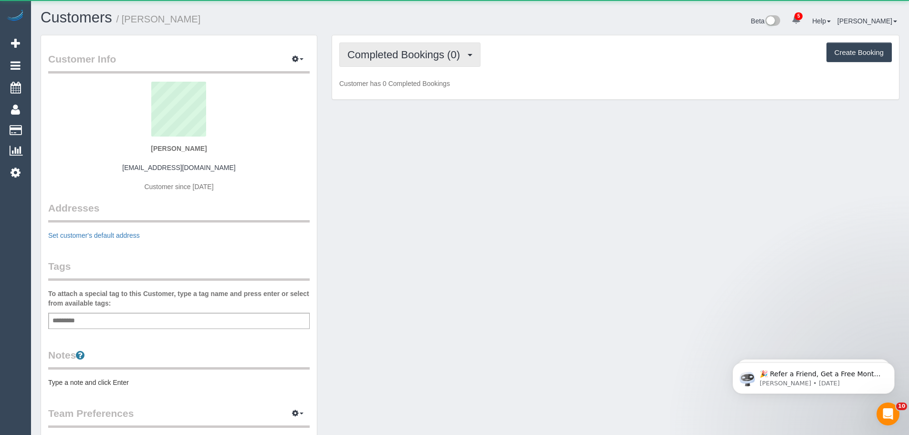
click at [392, 54] on span "Completed Bookings (0)" at bounding box center [405, 55] width 117 height 12
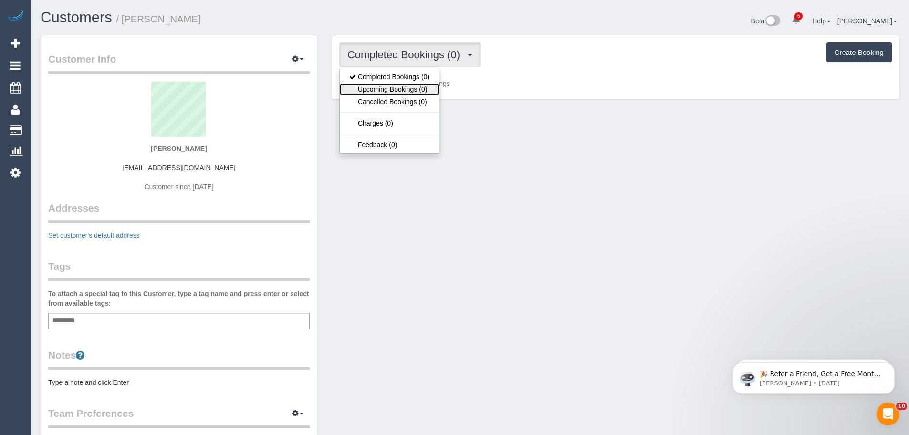
click at [390, 91] on link "Upcoming Bookings (0)" at bounding box center [389, 89] width 99 height 12
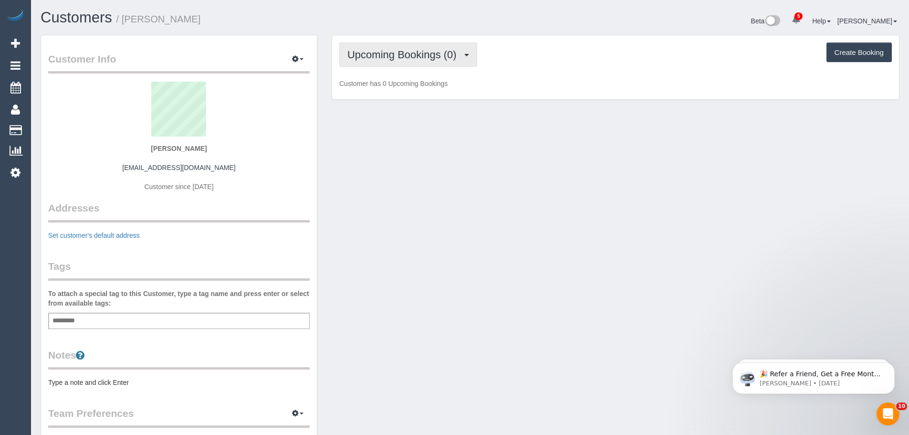
click at [409, 61] on button "Upcoming Bookings (0)" at bounding box center [408, 54] width 138 height 24
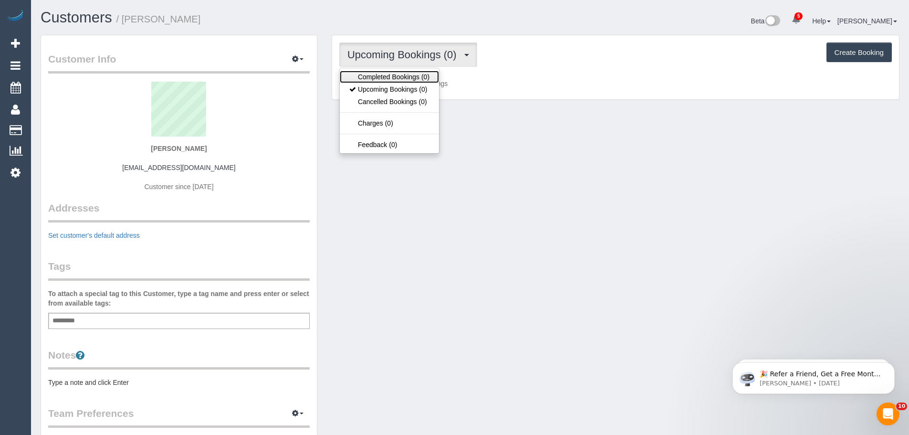
click at [406, 79] on link "Completed Bookings (0)" at bounding box center [389, 77] width 99 height 12
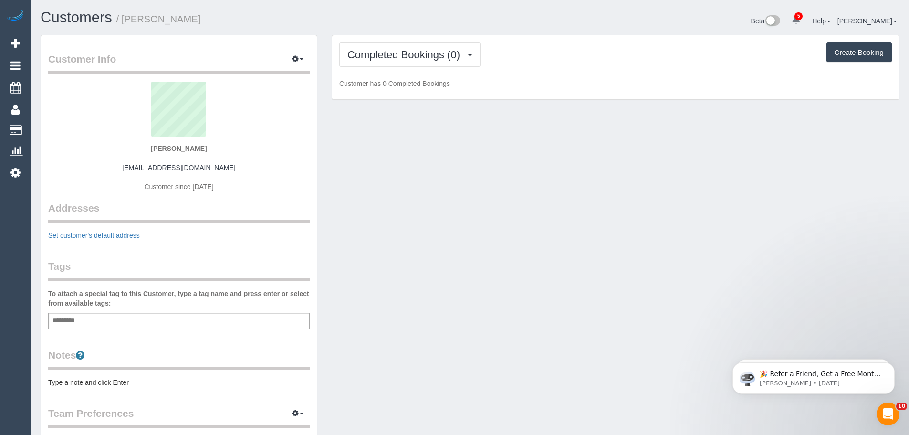
click at [533, 71] on div "Completed Bookings (0) Completed Bookings (0) Upcoming Bookings (0) Cancelled B…" at bounding box center [615, 67] width 567 height 64
click at [454, 50] on span "Completed Bookings (0)" at bounding box center [405, 55] width 117 height 12
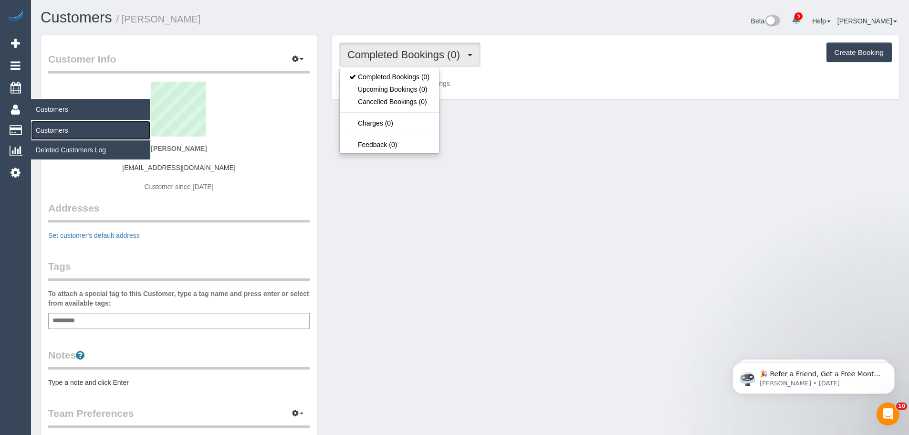
click at [62, 132] on link "Customers" at bounding box center [90, 130] width 119 height 19
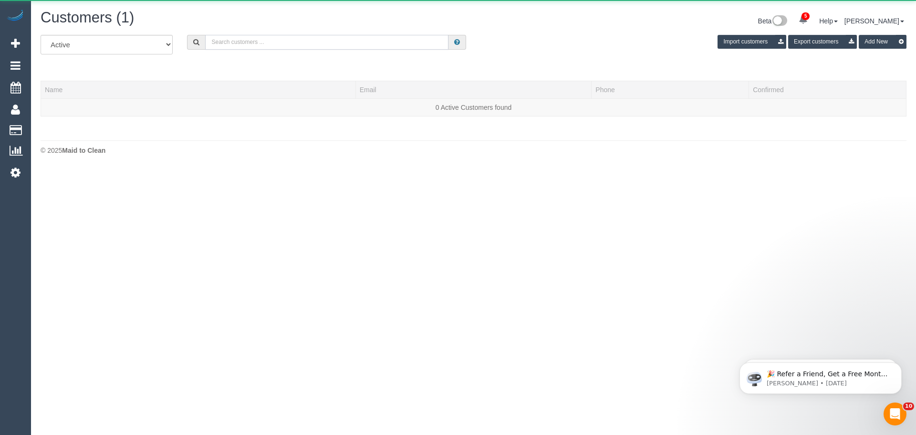
click at [290, 45] on input "text" at bounding box center [326, 42] width 243 height 15
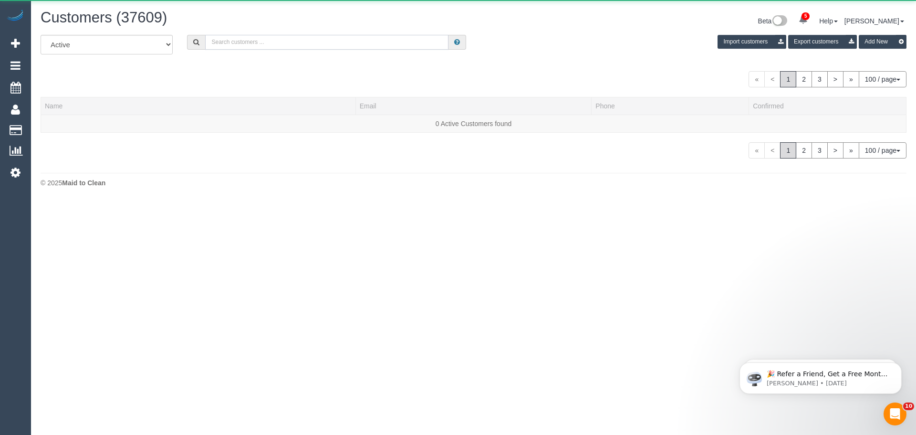
paste input "[EMAIL_ADDRESS][DOMAIN_NAME]"
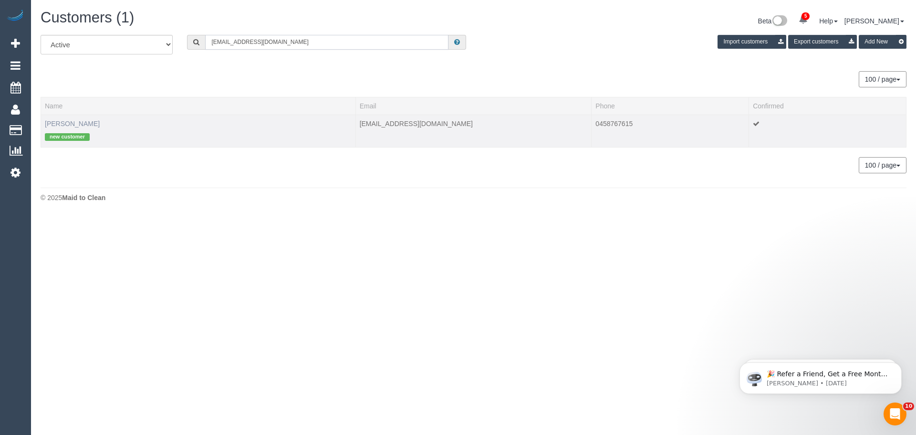
type input "[EMAIL_ADDRESS][DOMAIN_NAME]"
click at [79, 125] on link "Sibilla Foxton" at bounding box center [72, 124] width 55 height 8
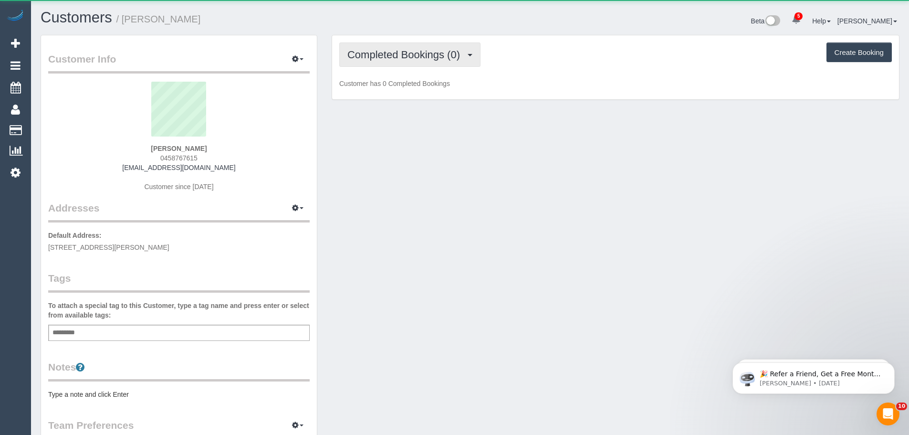
click at [404, 61] on button "Completed Bookings (0)" at bounding box center [409, 54] width 141 height 24
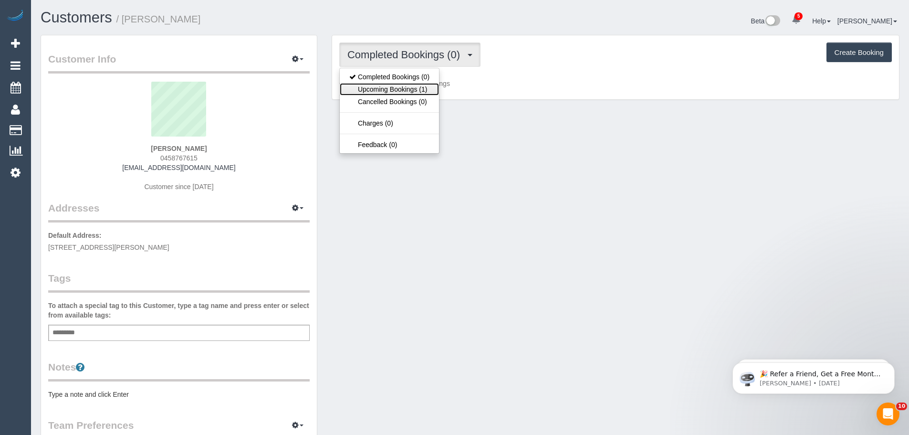
click at [404, 91] on link "Upcoming Bookings (1)" at bounding box center [389, 89] width 99 height 12
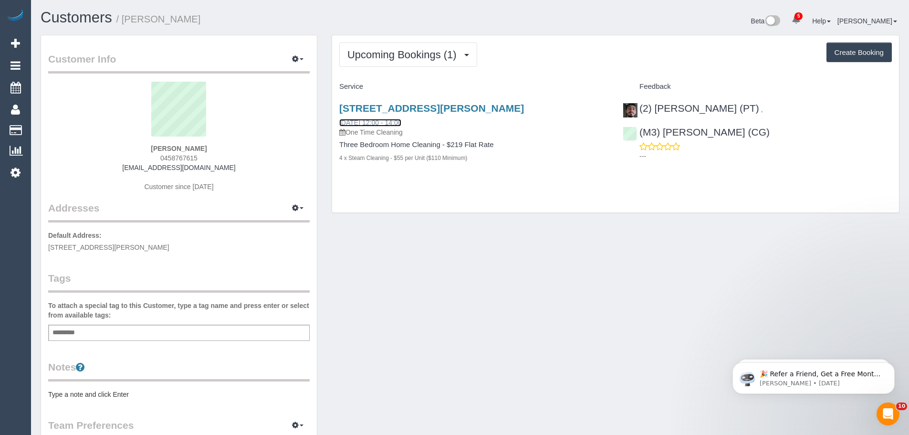
click at [368, 120] on link "19/09/2025 12:00 - 14:00" at bounding box center [370, 123] width 62 height 8
click at [423, 61] on button "Upcoming Bookings (1)" at bounding box center [408, 54] width 138 height 24
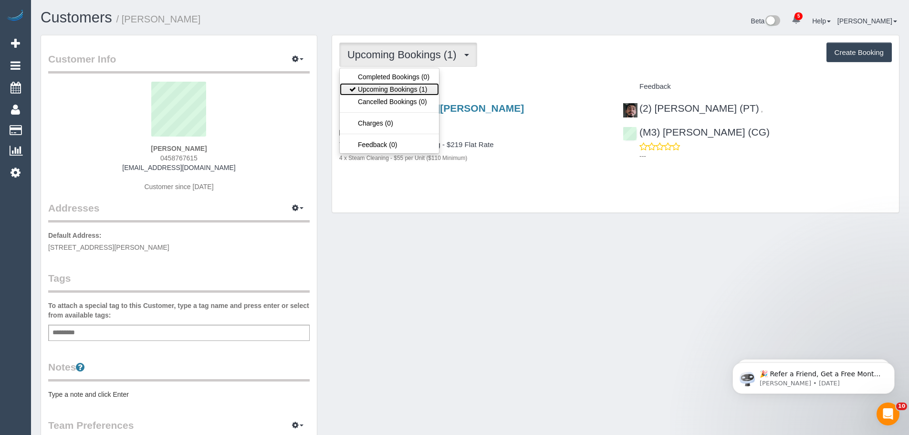
click at [404, 86] on link "Upcoming Bookings (1)" at bounding box center [389, 89] width 99 height 12
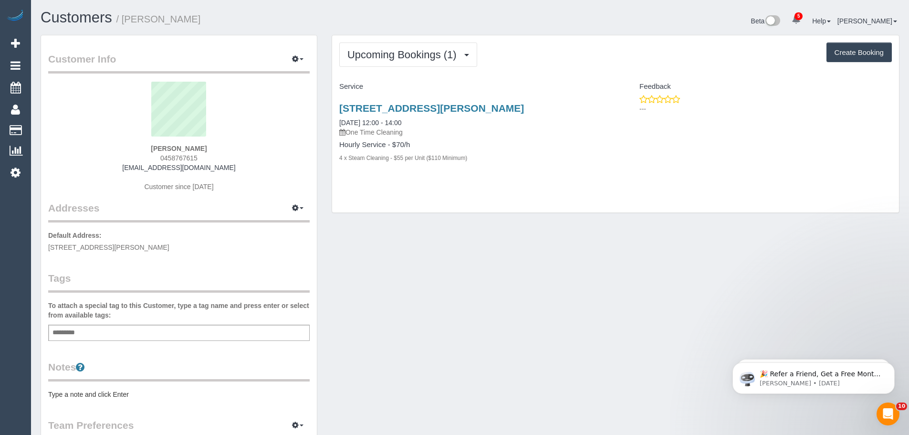
click at [333, 120] on div "521 Nicholson Street, Carlton North, VIC 3054 19/09/2025 12:00 - 14:00 One Time…" at bounding box center [473, 137] width 283 height 87
click at [343, 121] on link "19/09/2025 12:00 - 14:00" at bounding box center [370, 123] width 62 height 8
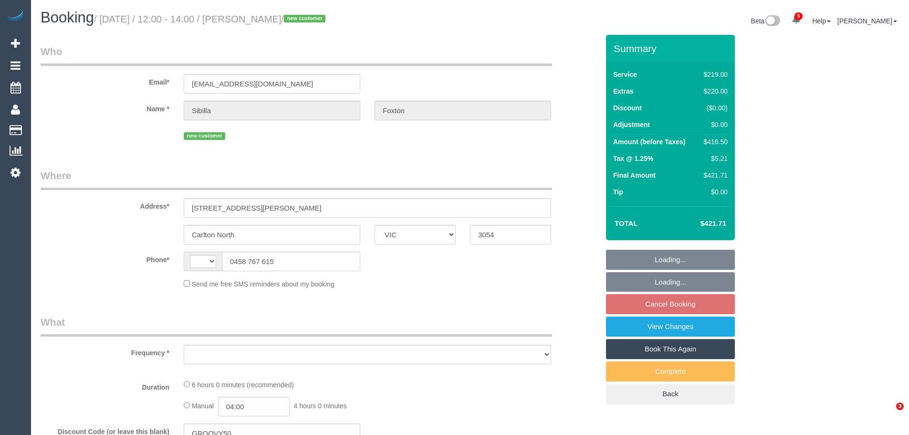
select select "VIC"
select select "string:AU"
select select "object:571"
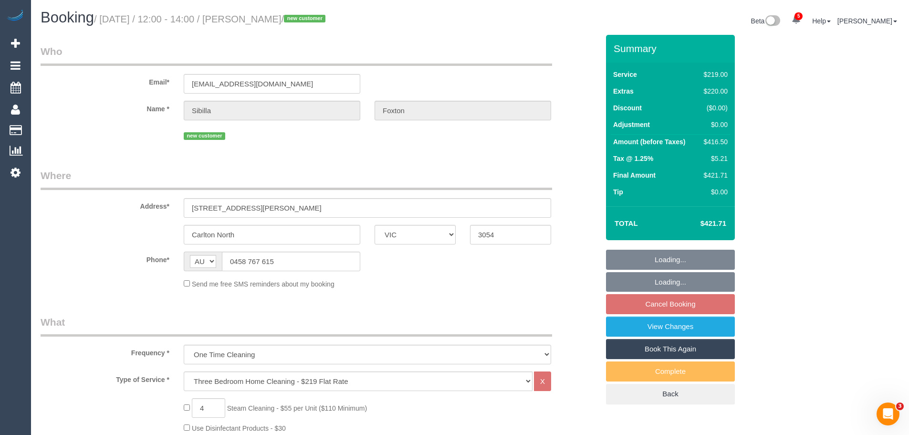
select select "string:stripe-pm_1S4eCv2GScqysDRVD8ZC2mwk"
select select "number:28"
select select "number:15"
select select "number:19"
select select "number:24"
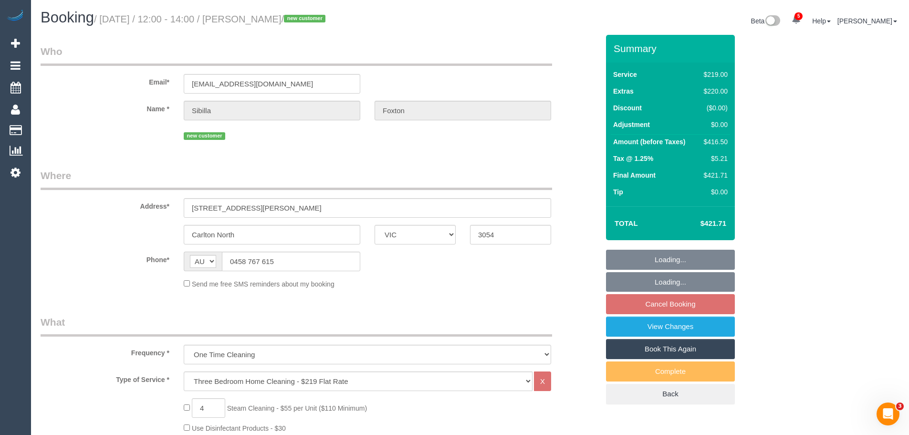
select select "number:11"
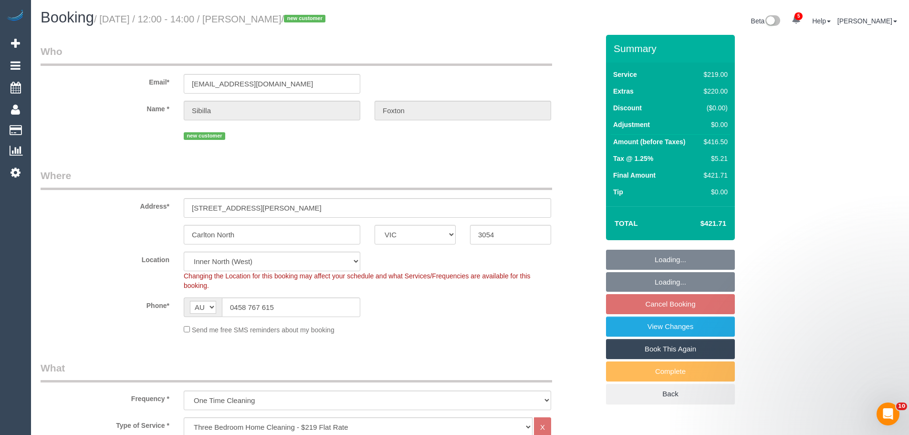
select select "object:1724"
select select "spot5"
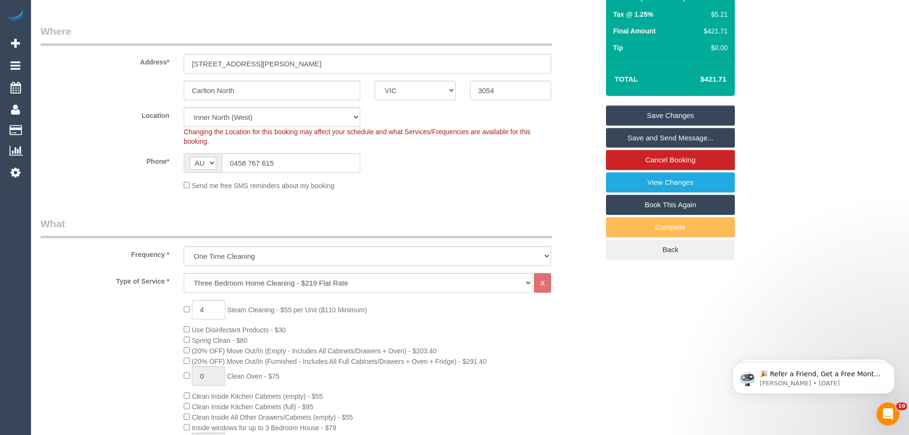
scroll to position [143, 0]
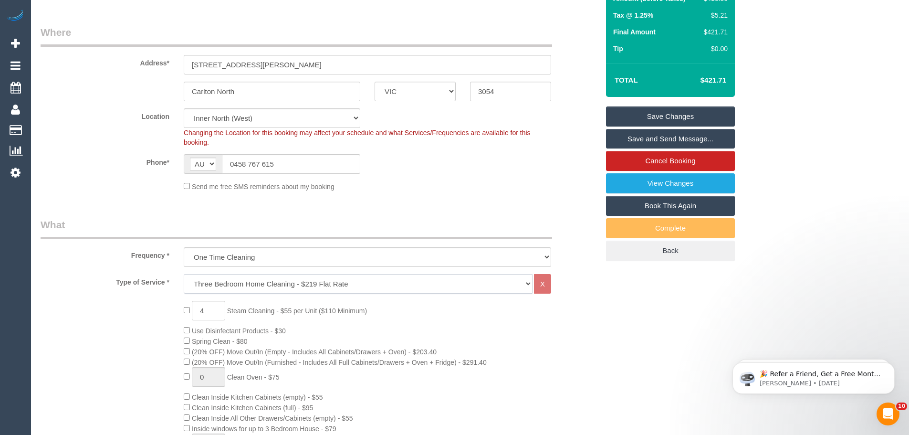
click at [266, 282] on select "Hourly Service - $70/h Hourly Service - $65/h Hourly Service - $60/h Hourly Ser…" at bounding box center [358, 284] width 349 height 20
select select "209"
click at [184, 274] on select "Hourly Service - $70/h Hourly Service - $65/h Hourly Service - $60/h Hourly Ser…" at bounding box center [358, 284] width 349 height 20
select select "1"
select select "120"
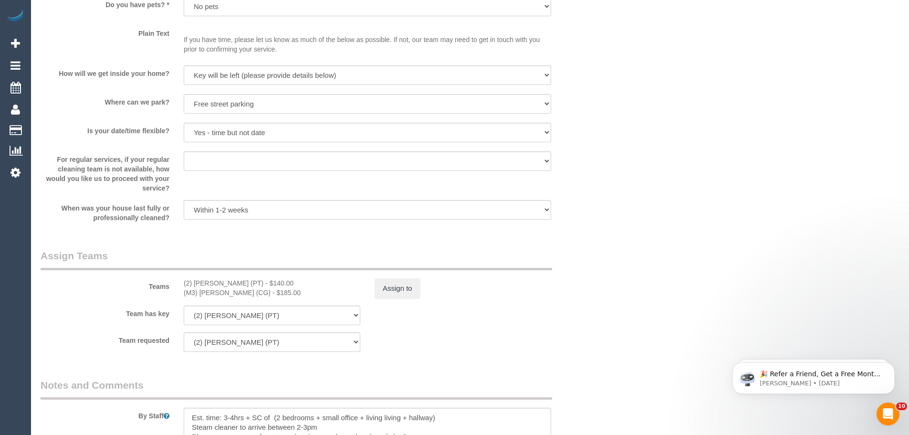
scroll to position [1240, 0]
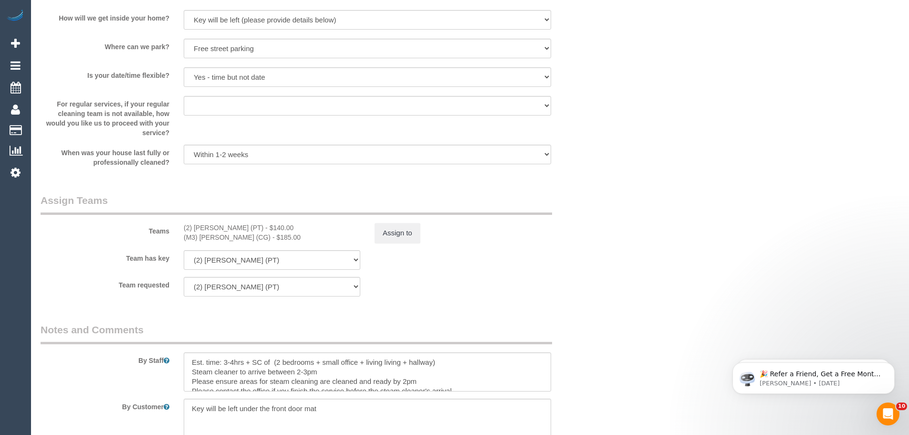
drag, startPoint x: 273, startPoint y: 239, endPoint x: 174, endPoint y: 228, distance: 100.2
click at [174, 228] on div "Teams (2) Reggy Cogulet (PT) - $140.00 (M3) Adnan (CG) - $185.00 Assign to" at bounding box center [319, 218] width 572 height 50
copy div "(2) Reggy Cogulet (PT) - $140.00 (M3) Adnan (CG) - $185.00"
click at [392, 228] on button "Assign to" at bounding box center [397, 233] width 46 height 20
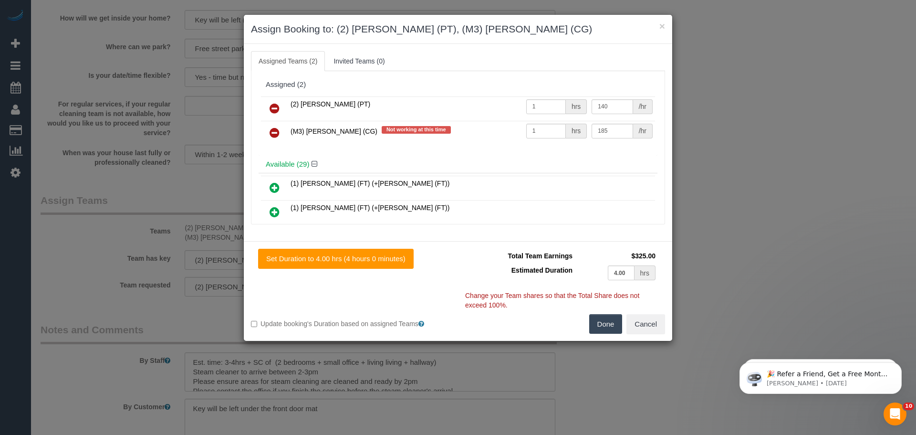
click at [273, 110] on icon at bounding box center [274, 108] width 10 height 11
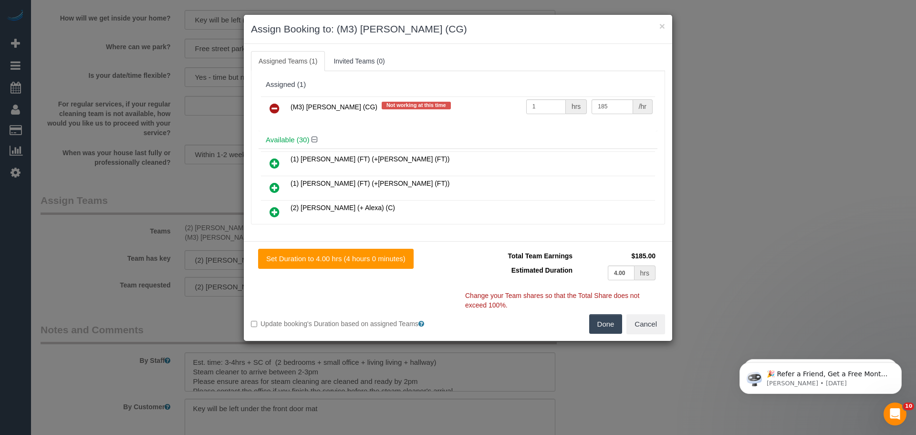
click at [273, 110] on icon at bounding box center [274, 108] width 10 height 11
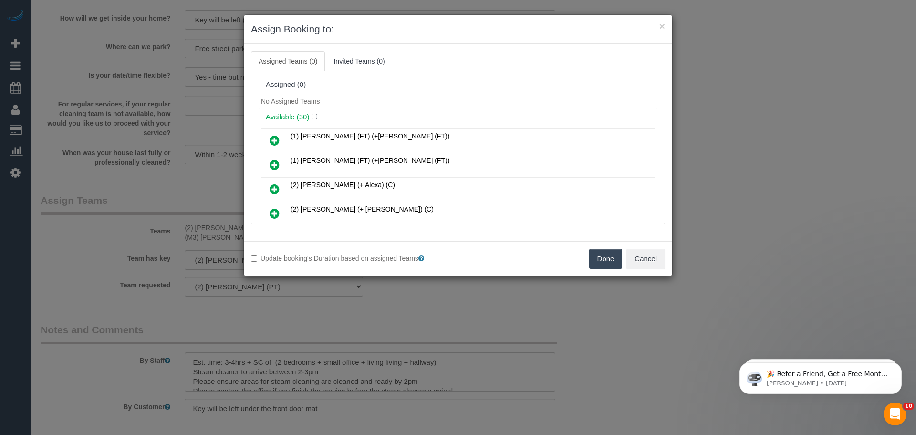
click at [608, 257] on button "Done" at bounding box center [605, 258] width 33 height 20
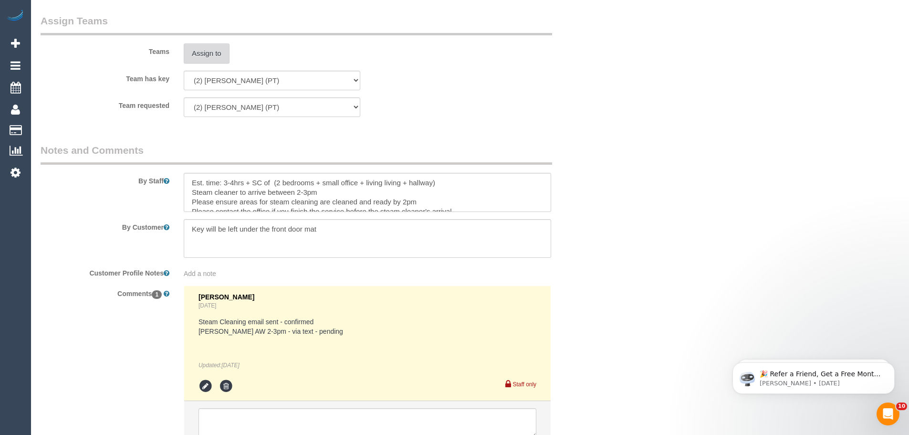
scroll to position [1499, 0]
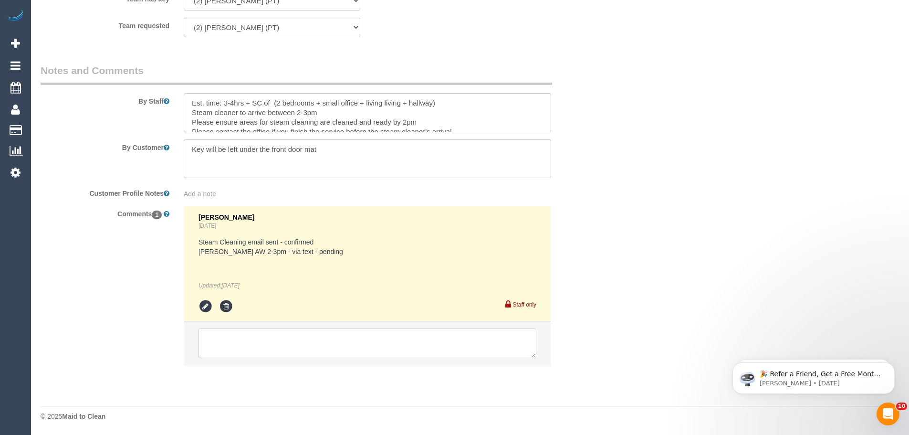
click at [250, 341] on textarea at bounding box center [367, 343] width 338 height 30
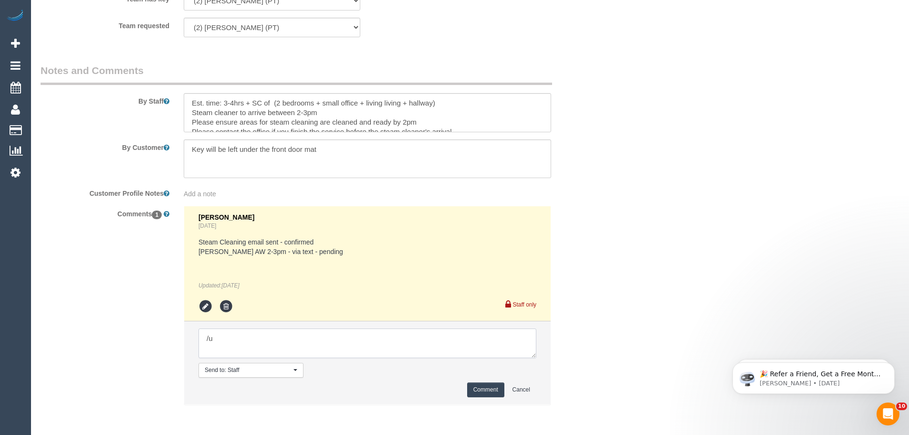
type textarea "/"
paste textarea "Cleaner(s) Unassigned: Reason Unassigned: One Off/Ongoing: Flexibility: Close a…"
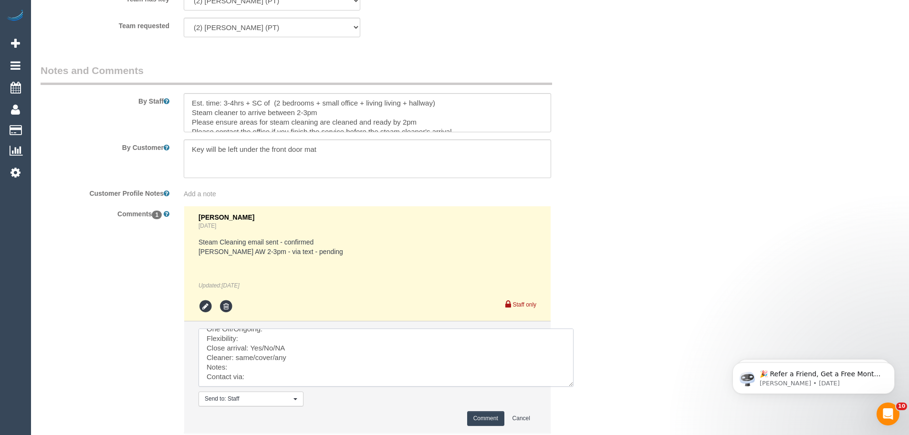
scroll to position [3, 0]
drag, startPoint x: 530, startPoint y: 352, endPoint x: 608, endPoint y: 407, distance: 95.1
click at [573, 386] on textarea at bounding box center [385, 357] width 375 height 58
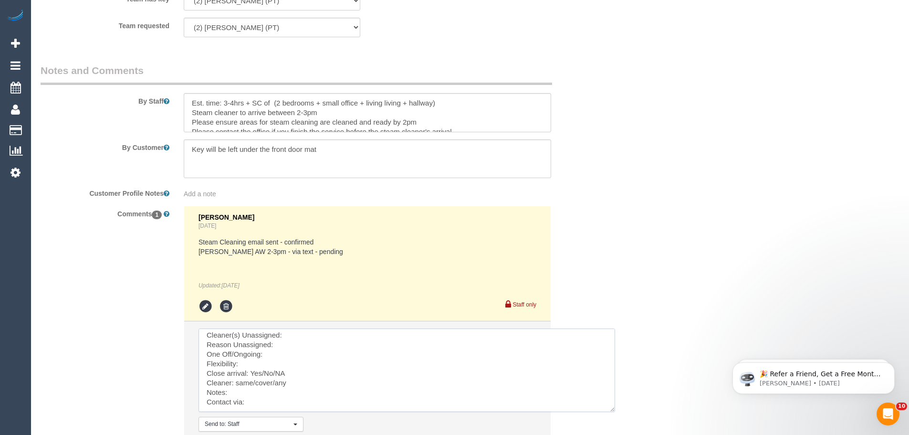
click at [326, 331] on textarea at bounding box center [406, 369] width 416 height 83
paste textarea "(2) Reggy Cogulet (PT) - $140.00 (M3) Adnan (CG) - $185.00"
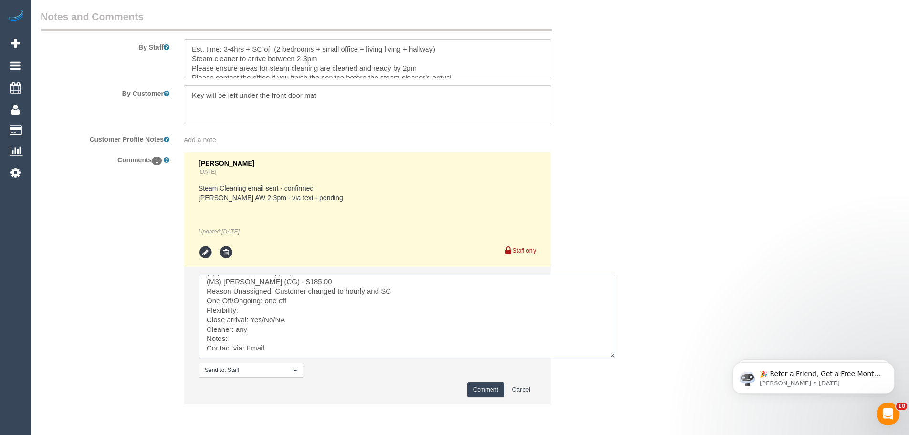
scroll to position [1592, 0]
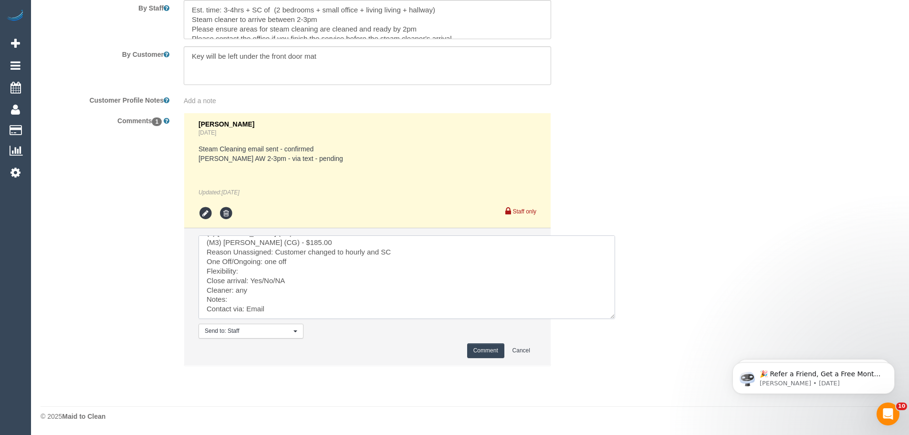
type textarea "Cleaner(s) Unassigned: (2) [PERSON_NAME] (PT) - $140.00 (M3) [PERSON_NAME] (CG)…"
click at [485, 351] on button "Comment" at bounding box center [485, 350] width 37 height 15
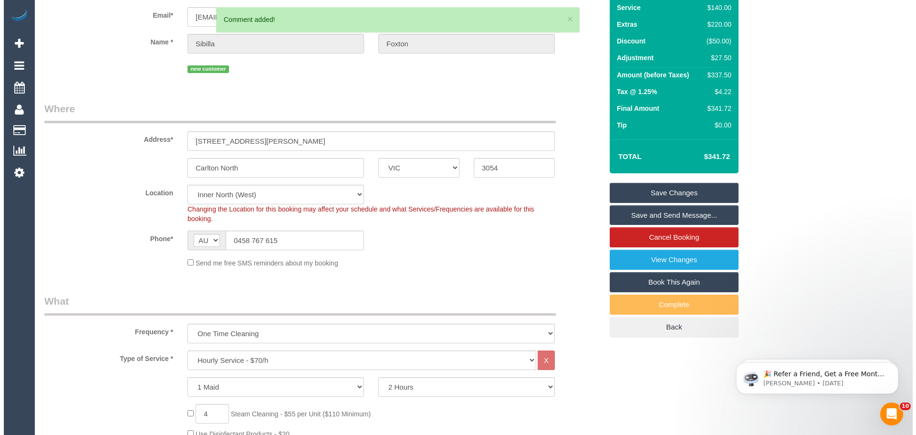
scroll to position [0, 0]
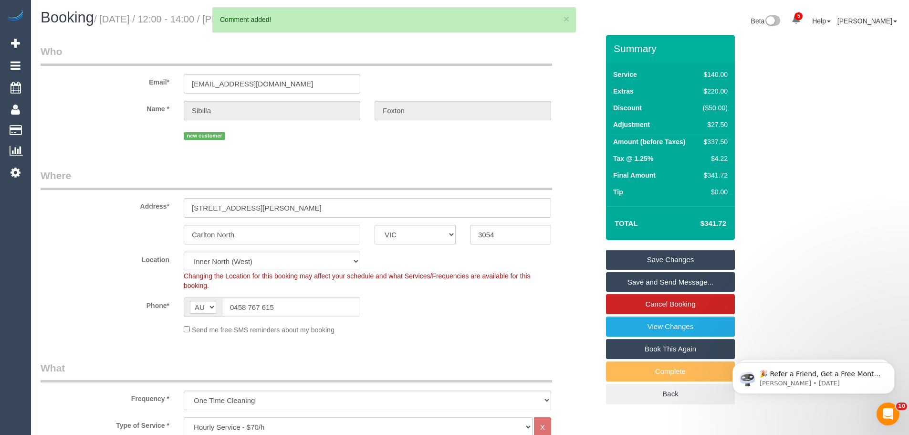
click at [673, 254] on link "Save Changes" at bounding box center [670, 259] width 129 height 20
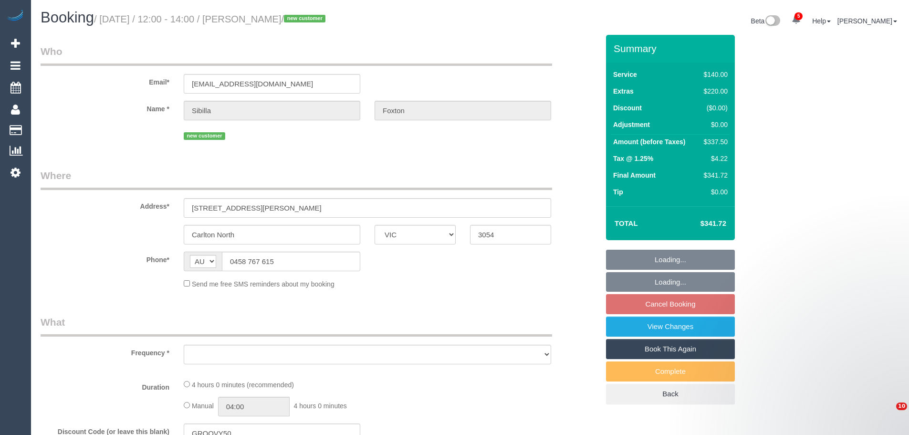
select select "VIC"
select select "object:618"
select select "string:stripe-pm_1S4eCv2GScqysDRVD8ZC2mwk"
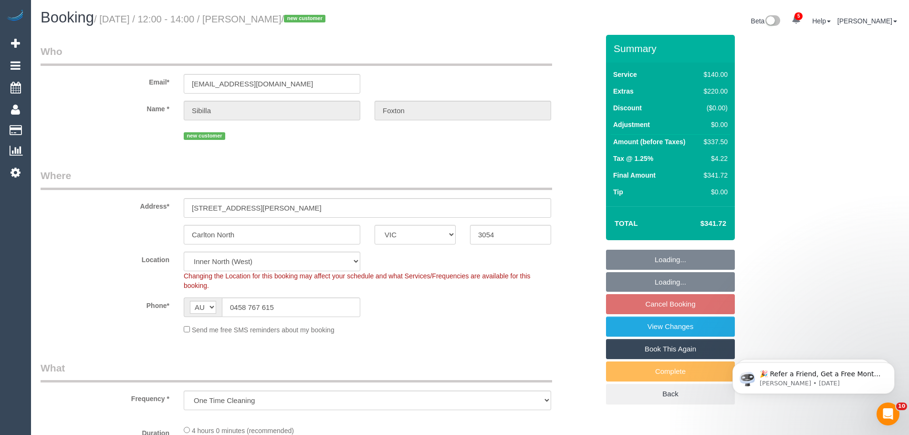
select select "object:935"
select select "number:28"
select select "number:15"
select select "number:19"
select select "number:24"
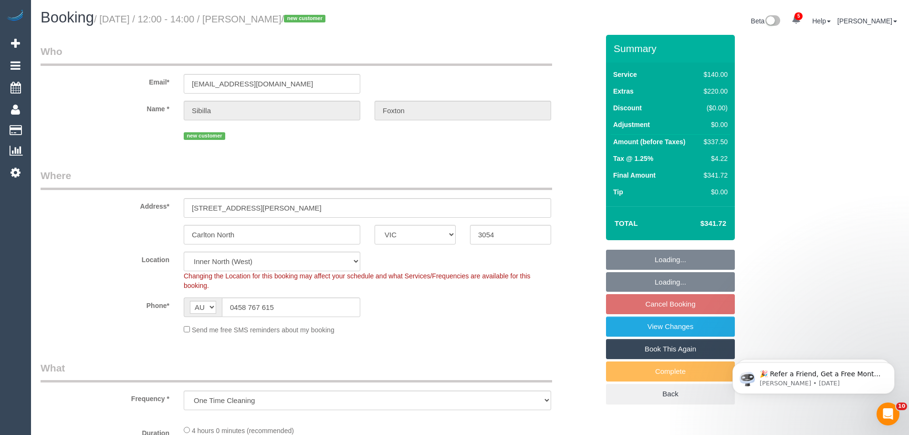
select select "number:11"
select select "spot5"
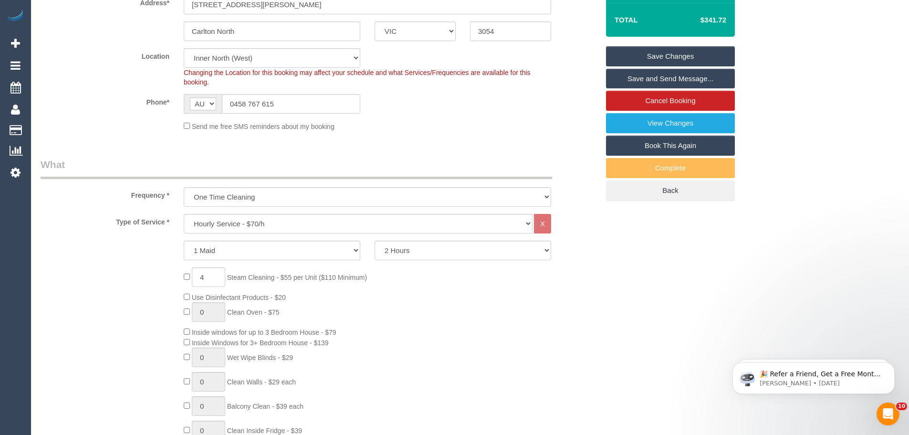
scroll to position [286, 0]
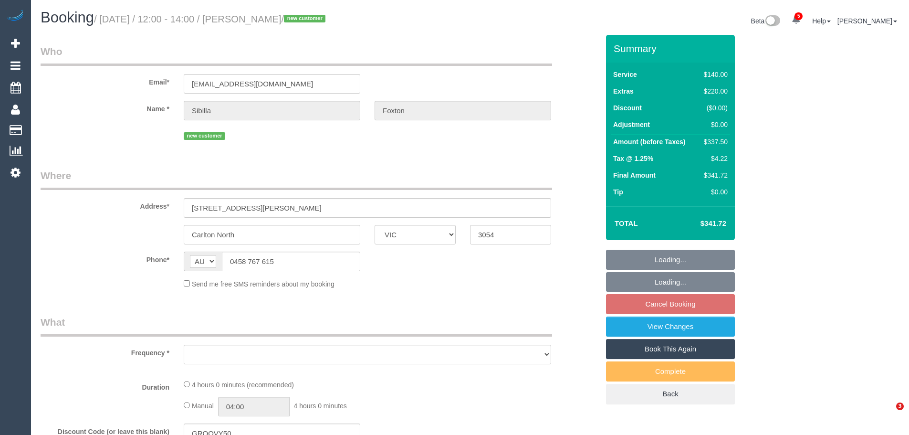
select select "VIC"
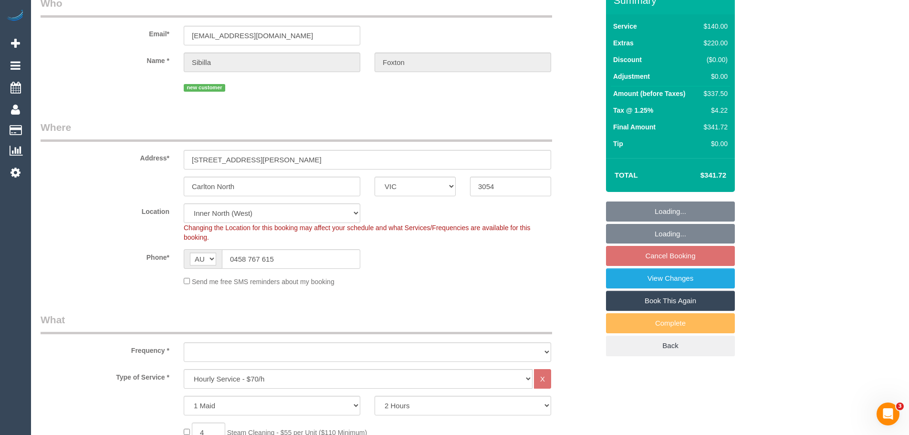
select select "string:stripe-pm_1S4eCv2GScqysDRVD8ZC2mwk"
select select "number:28"
select select "number:15"
select select "number:19"
select select "number:24"
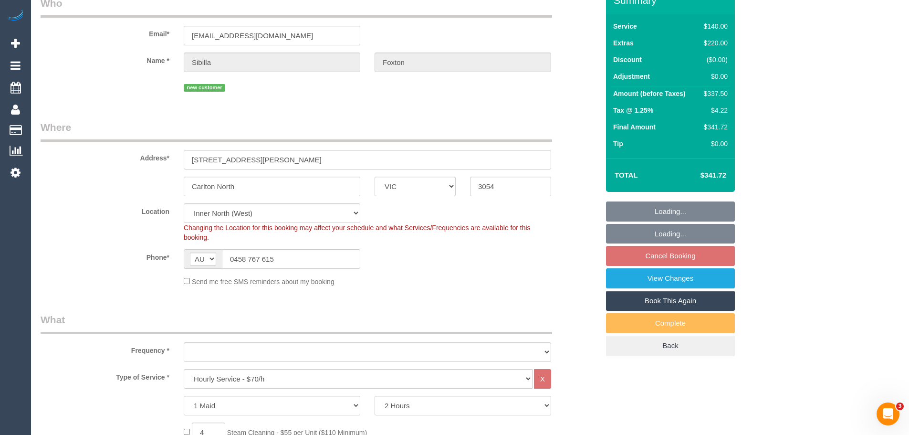
select select "number:11"
select select "object:1796"
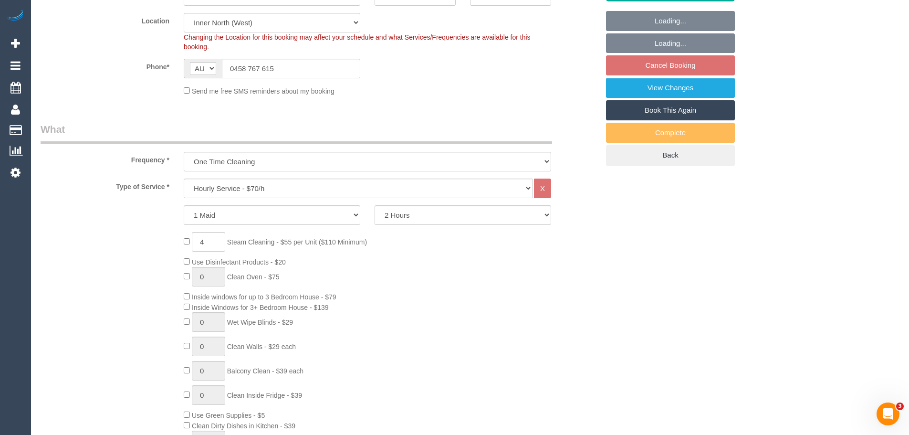
select select "spot5"
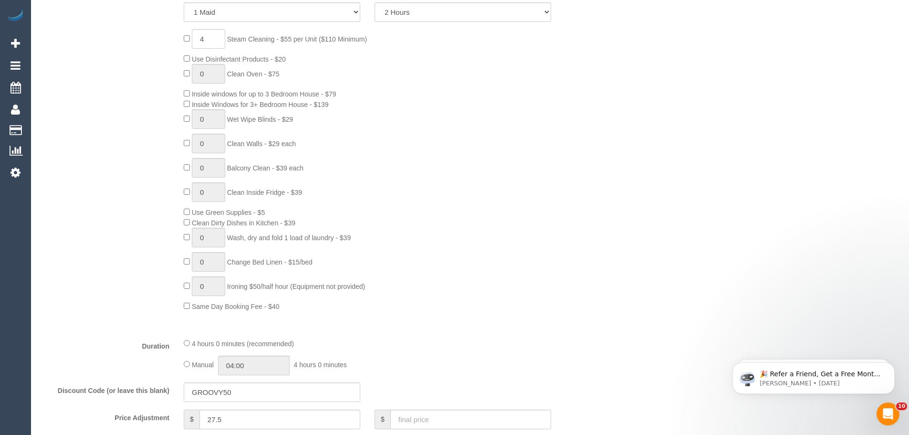
scroll to position [321, 0]
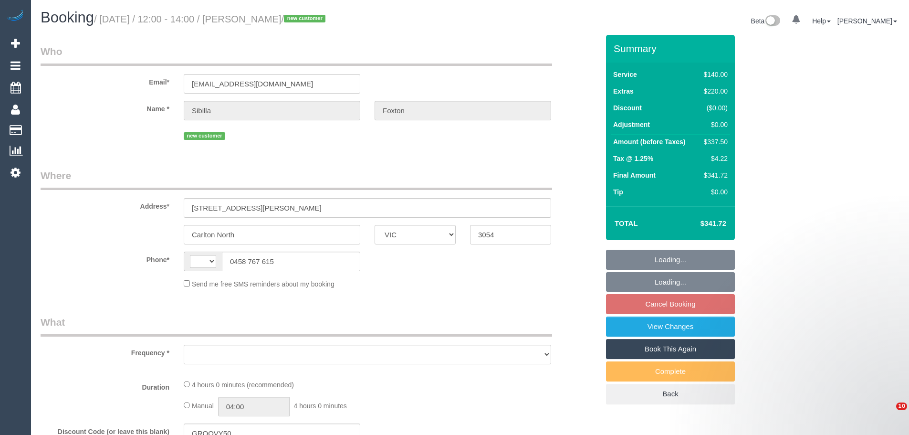
select select "VIC"
select select "string:AU"
select select "object:620"
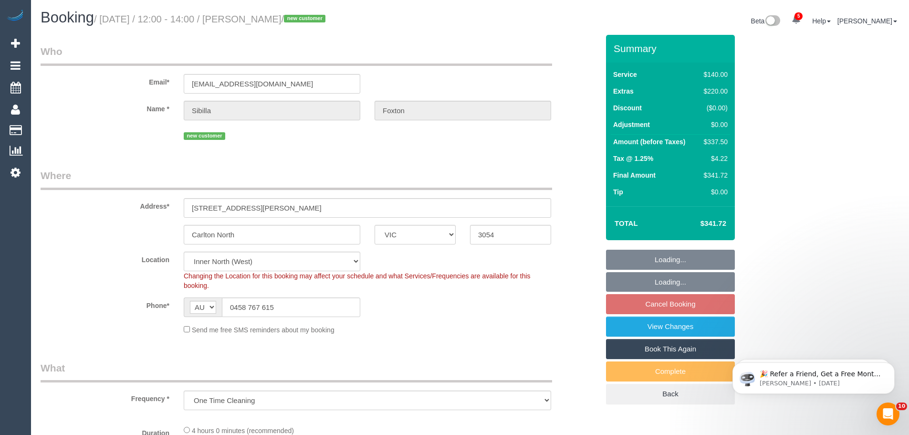
select select "string:stripe-pm_1S4eCv2GScqysDRVD8ZC2mwk"
select select "number:28"
select select "number:15"
select select "number:19"
select select "number:24"
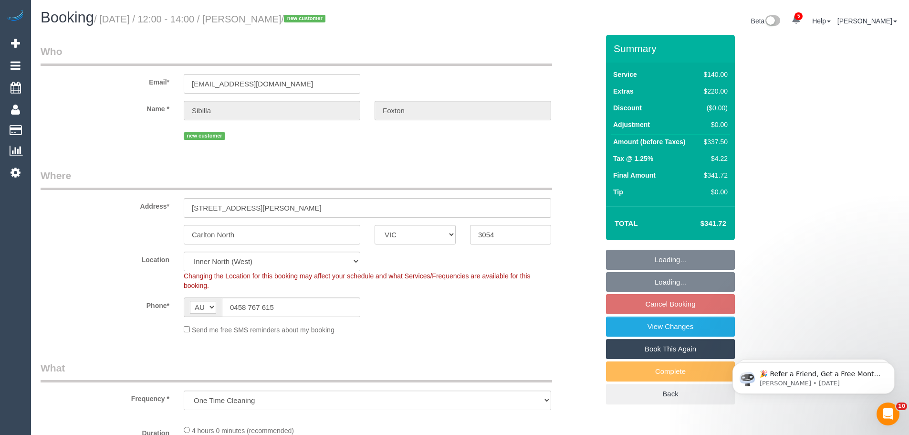
select select "number:11"
select select "object:1791"
select select "spot5"
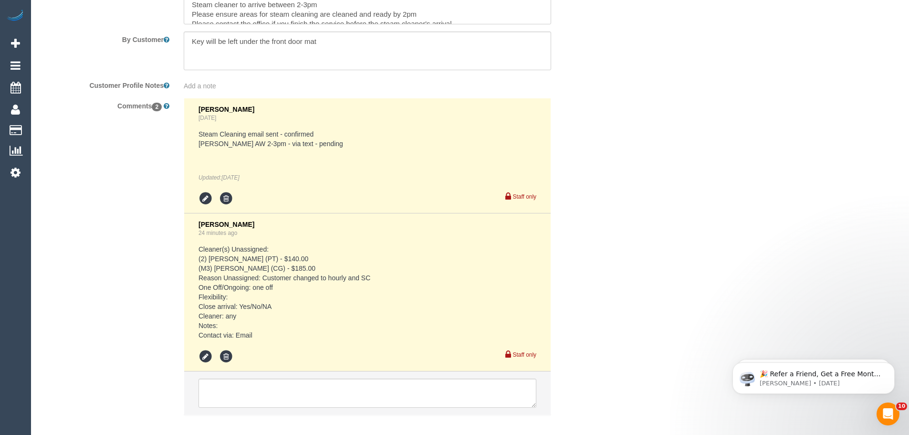
scroll to position [1656, 0]
